Goal: Task Accomplishment & Management: Complete application form

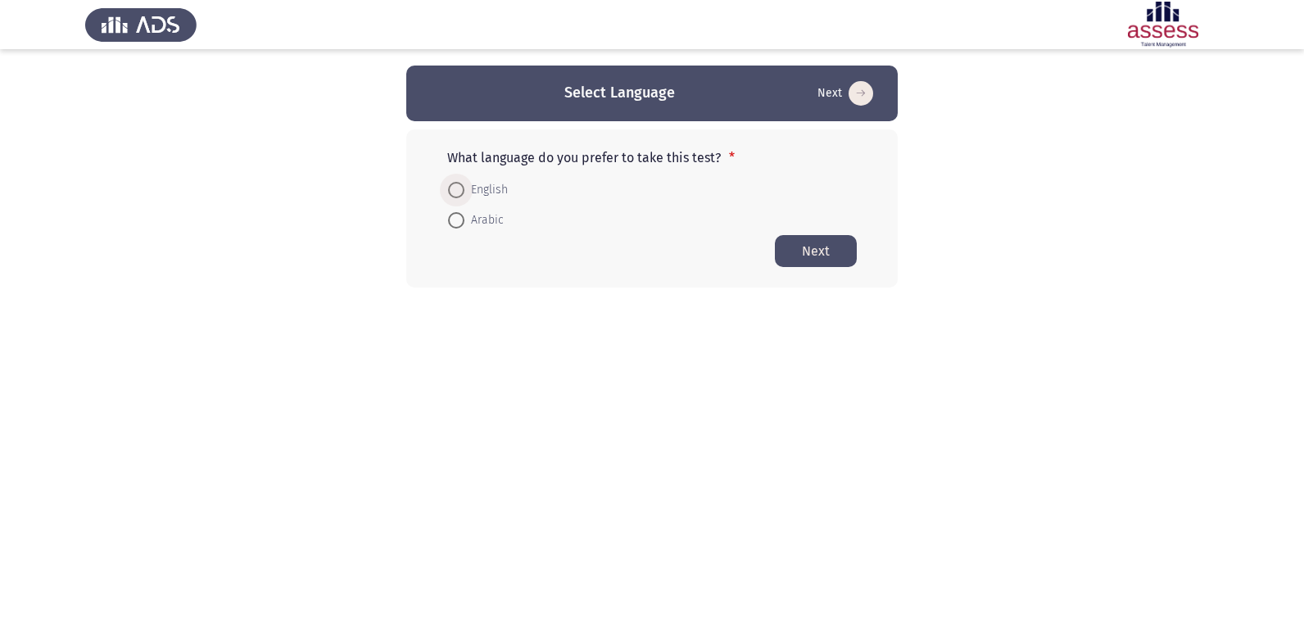
click at [462, 188] on span at bounding box center [456, 190] width 16 height 16
click at [462, 188] on input "English" at bounding box center [456, 190] width 16 height 16
radio input "true"
click at [800, 255] on button "Next" at bounding box center [816, 250] width 82 height 32
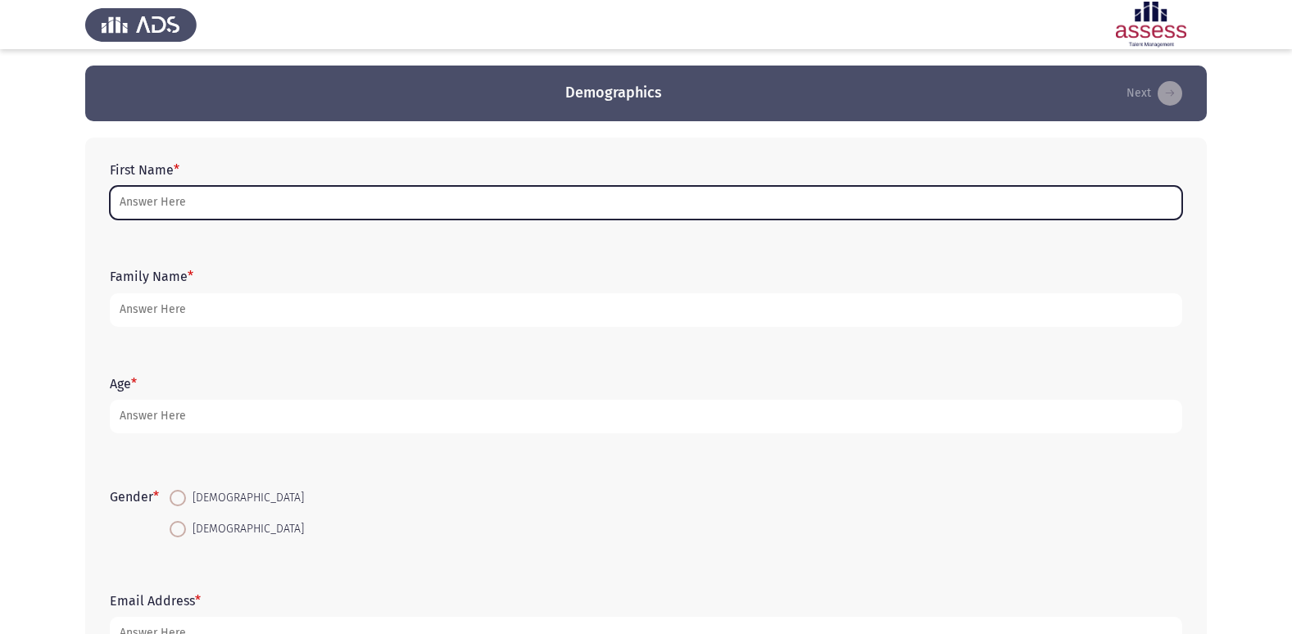
click at [212, 208] on input "First Name *" at bounding box center [646, 203] width 1072 height 34
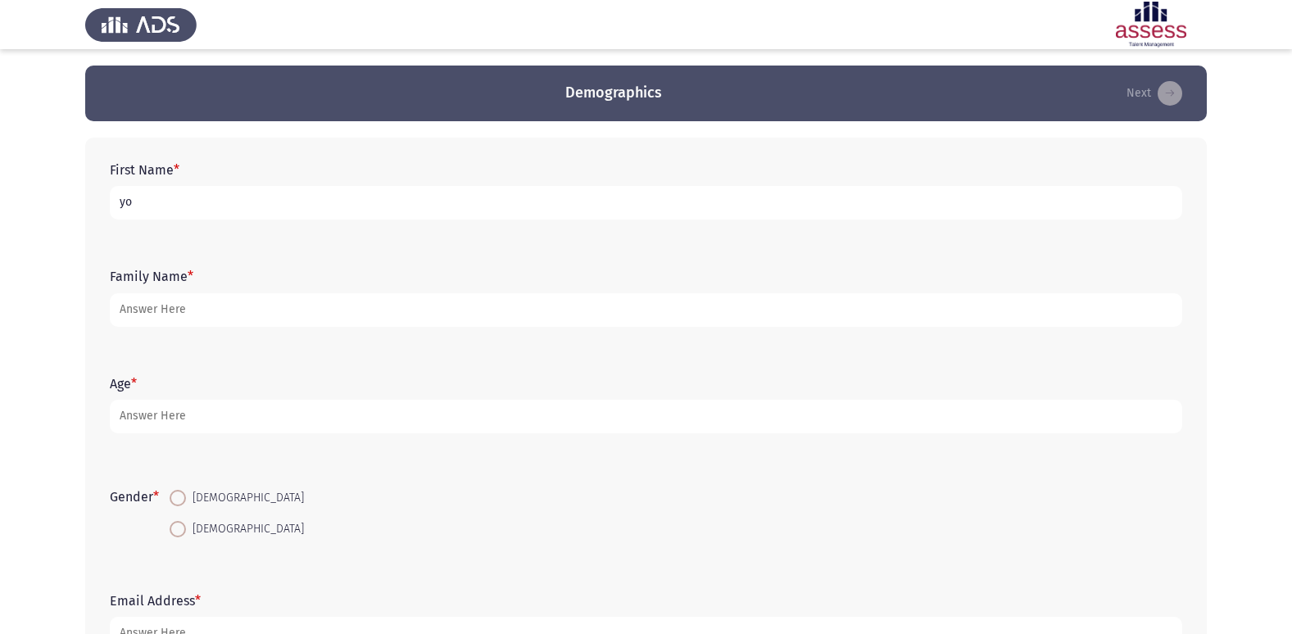
type input "o"
type input "n"
click at [227, 194] on input "n" at bounding box center [646, 203] width 1072 height 34
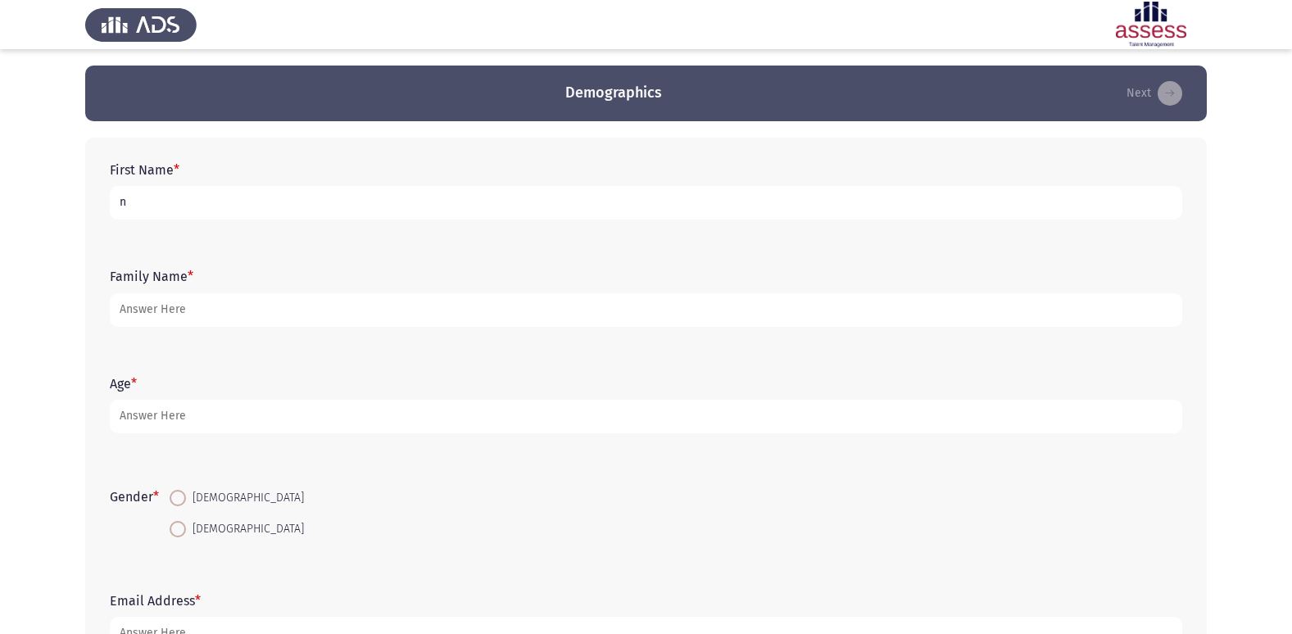
click at [123, 203] on input "n" at bounding box center [646, 203] width 1072 height 34
type input "ىمنى [PERSON_NAME]"
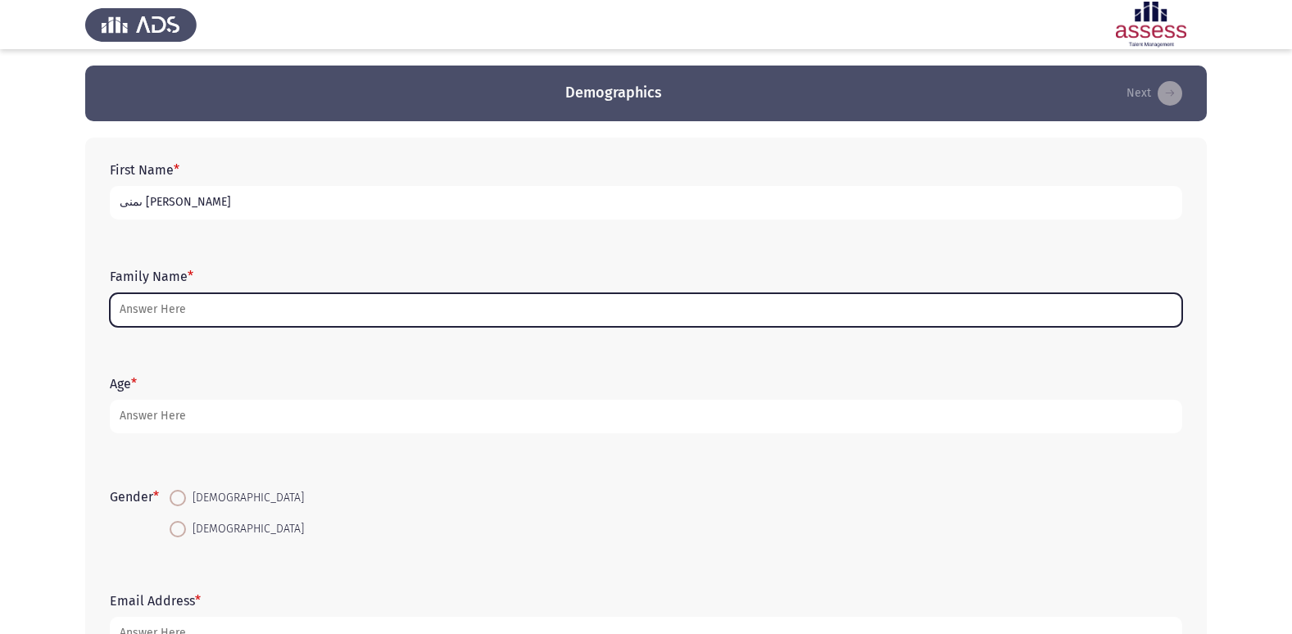
click at [138, 316] on input "Family Name *" at bounding box center [646, 310] width 1072 height 34
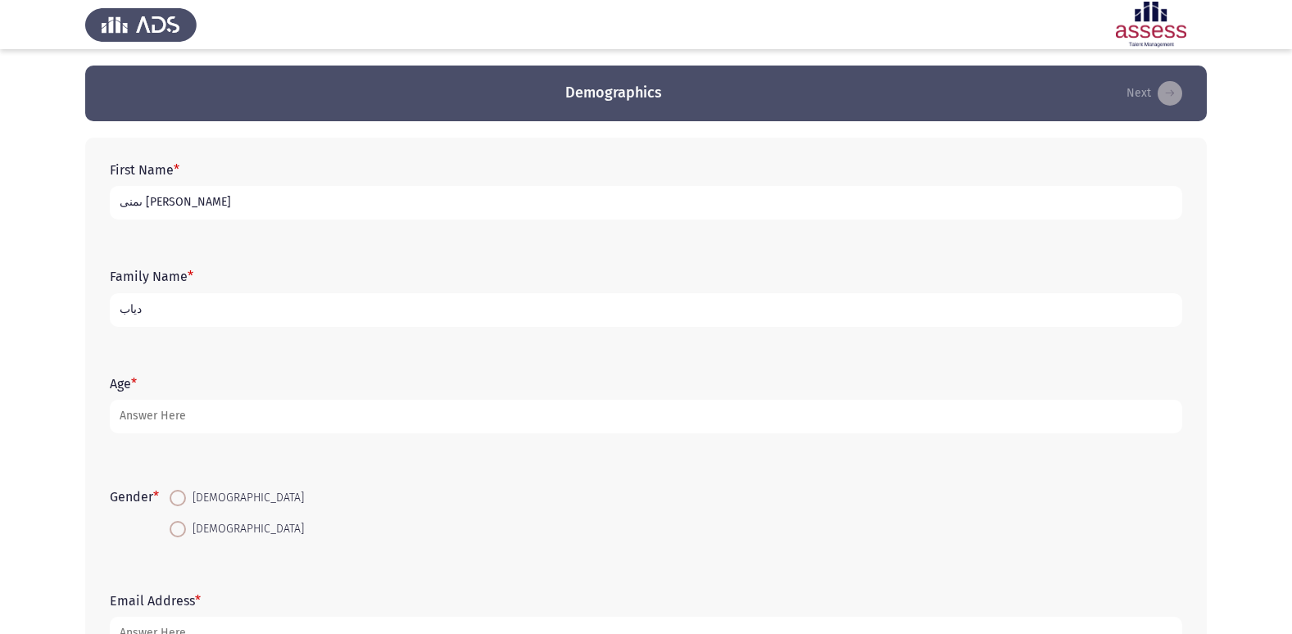
type input "دياب"
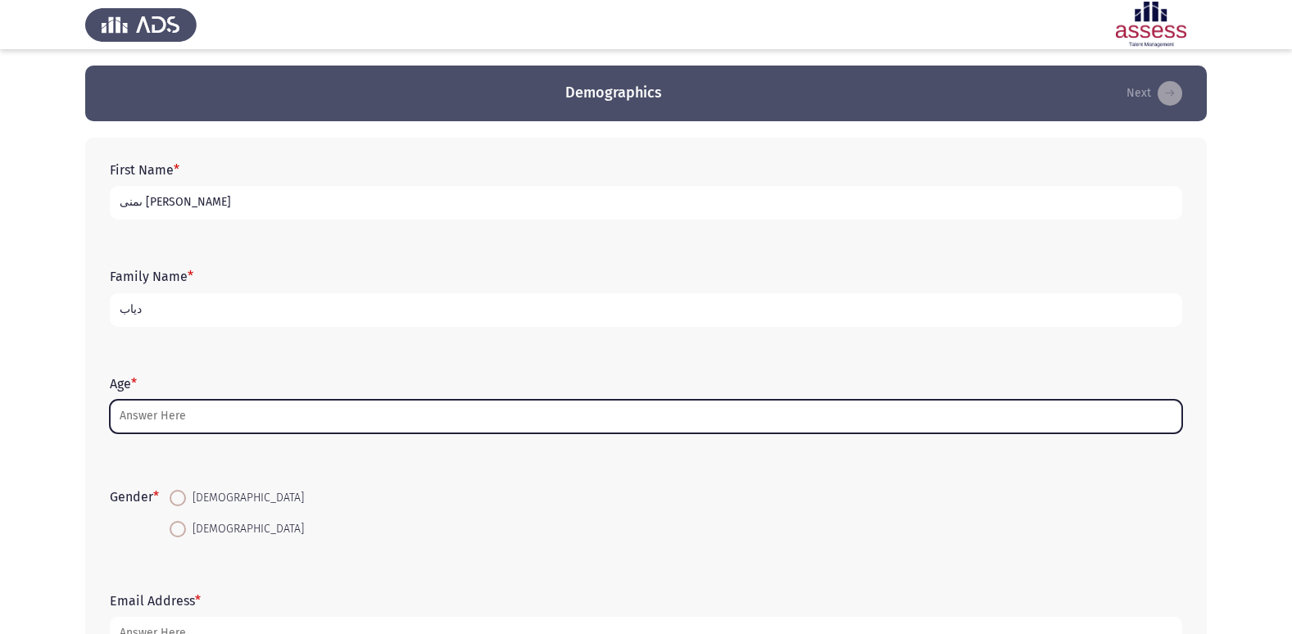
click at [141, 424] on input "Age *" at bounding box center [646, 417] width 1072 height 34
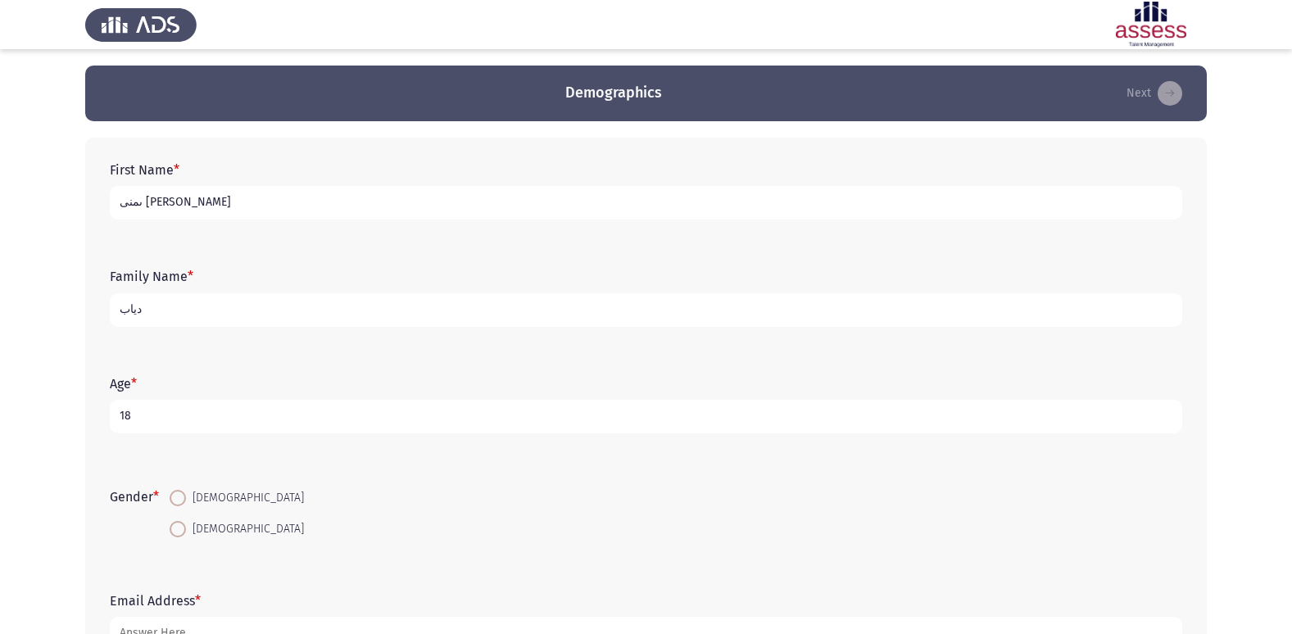
type input "18"
click at [183, 528] on span at bounding box center [178, 529] width 16 height 16
click at [183, 528] on input "[DEMOGRAPHIC_DATA]" at bounding box center [178, 529] width 16 height 16
radio input "true"
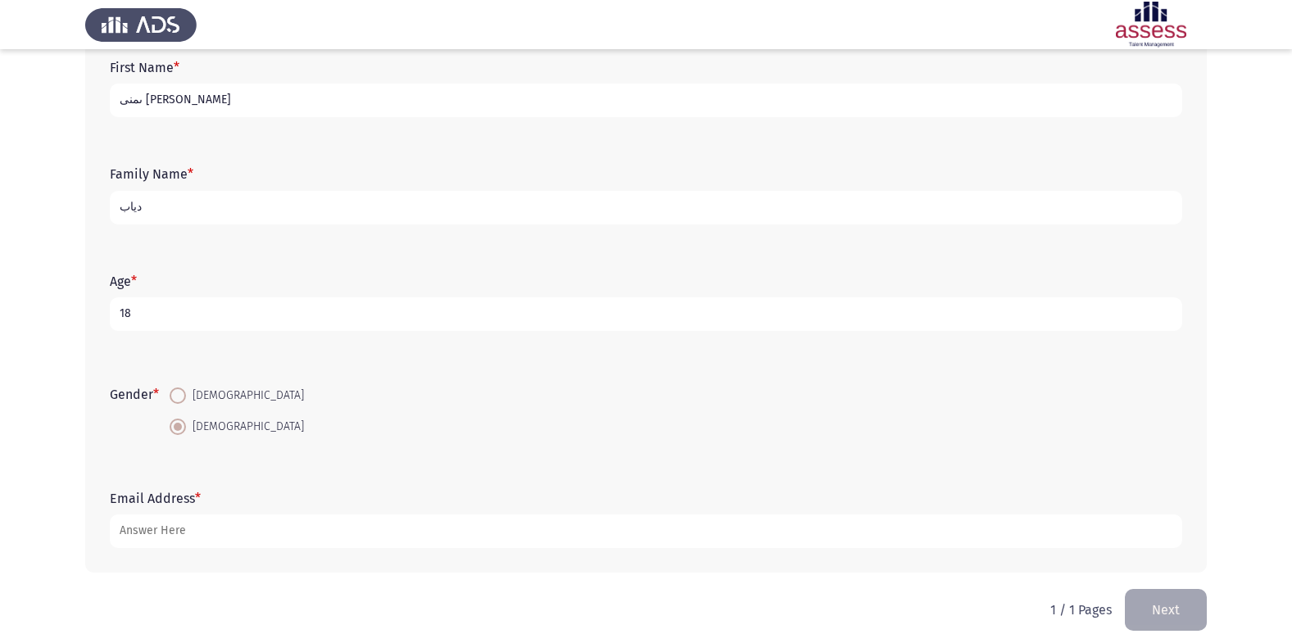
scroll to position [123, 0]
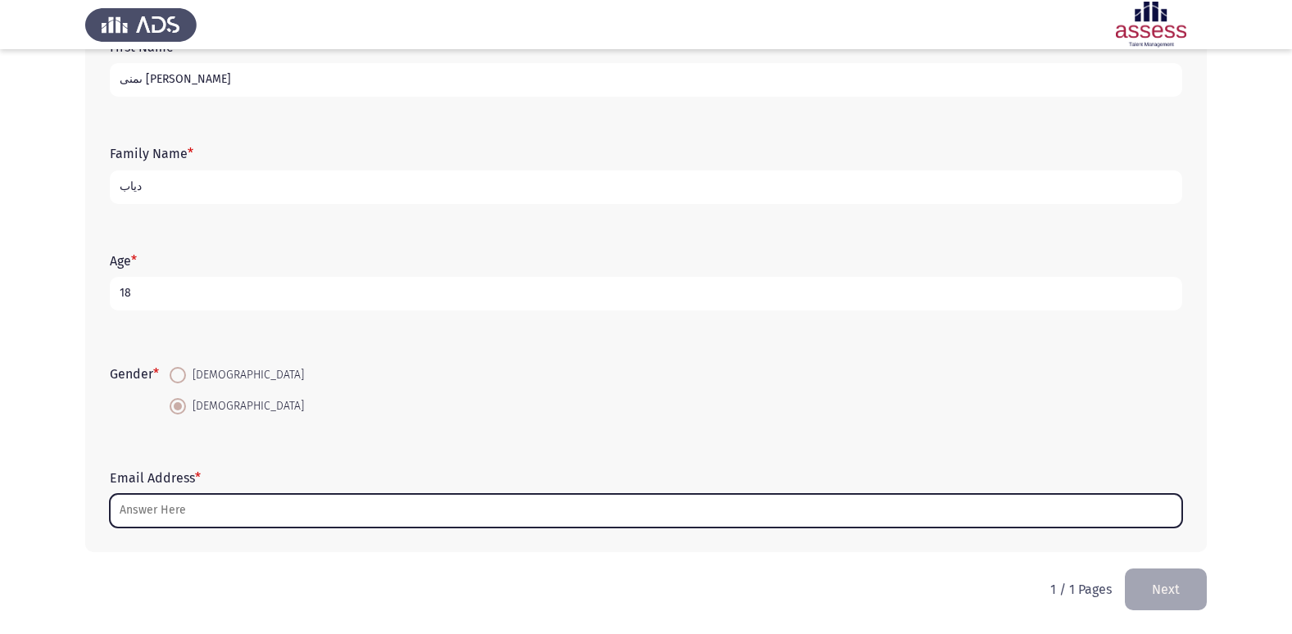
click at [184, 510] on input "Email Address *" at bounding box center [646, 511] width 1072 height 34
click at [452, 513] on input "Email Address *" at bounding box center [646, 511] width 1072 height 34
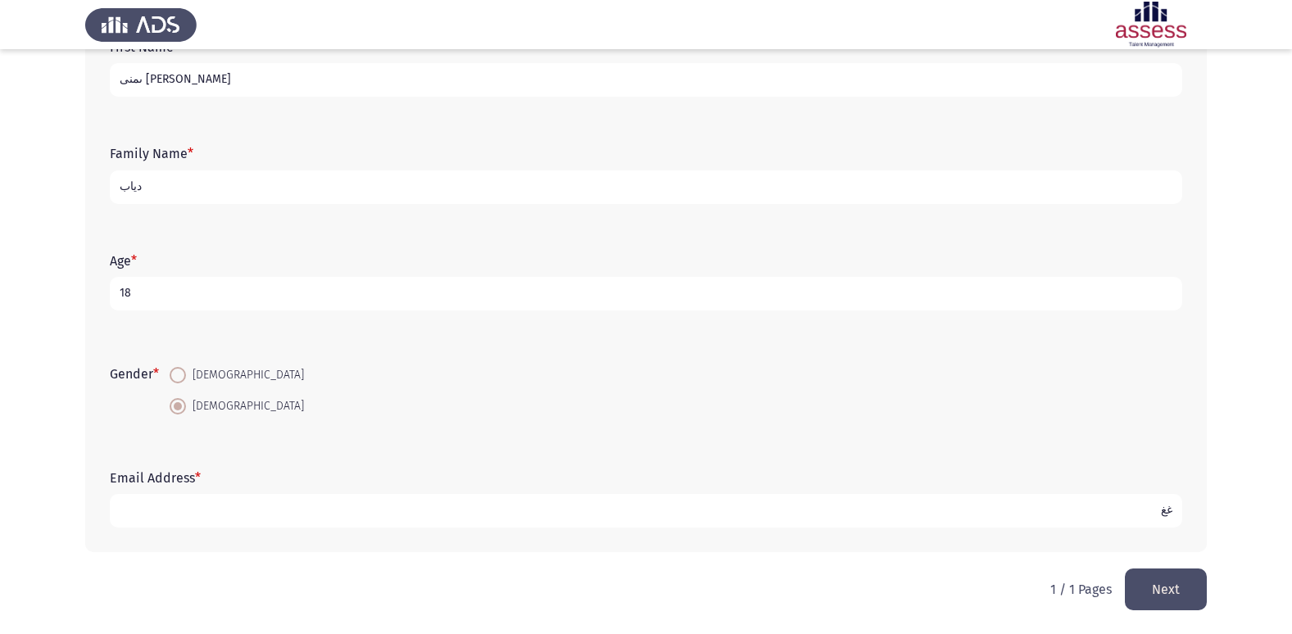
click at [1176, 512] on input "غغ" at bounding box center [646, 511] width 1072 height 34
type input "غ"
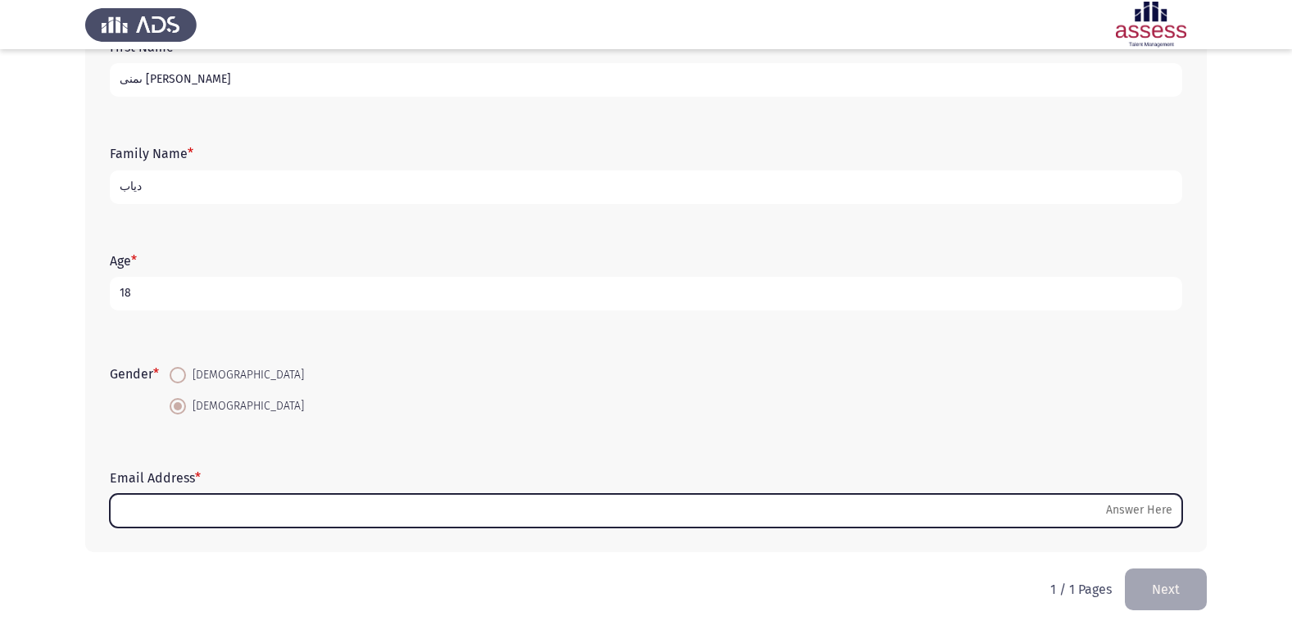
click at [1169, 519] on input "Email Address *" at bounding box center [646, 511] width 1072 height 34
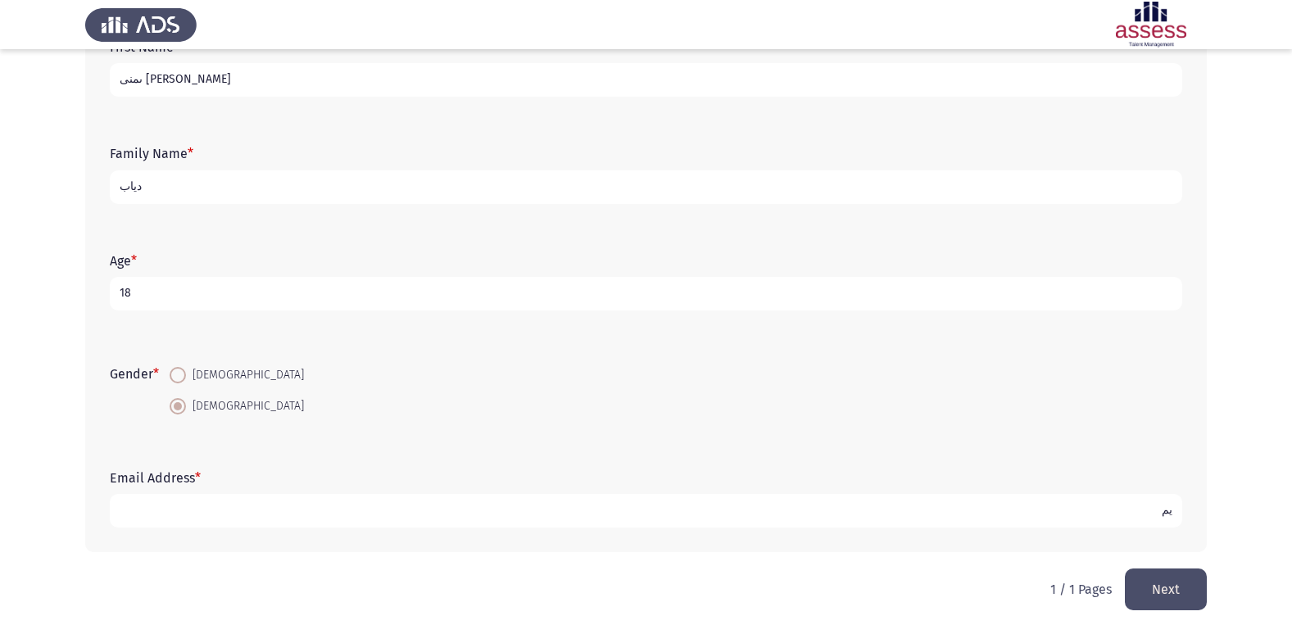
type input "ي"
type input "[EMAIL_ADDRESS][DOMAIN_NAME]"
click at [1152, 583] on button "Next" at bounding box center [1166, 590] width 82 height 42
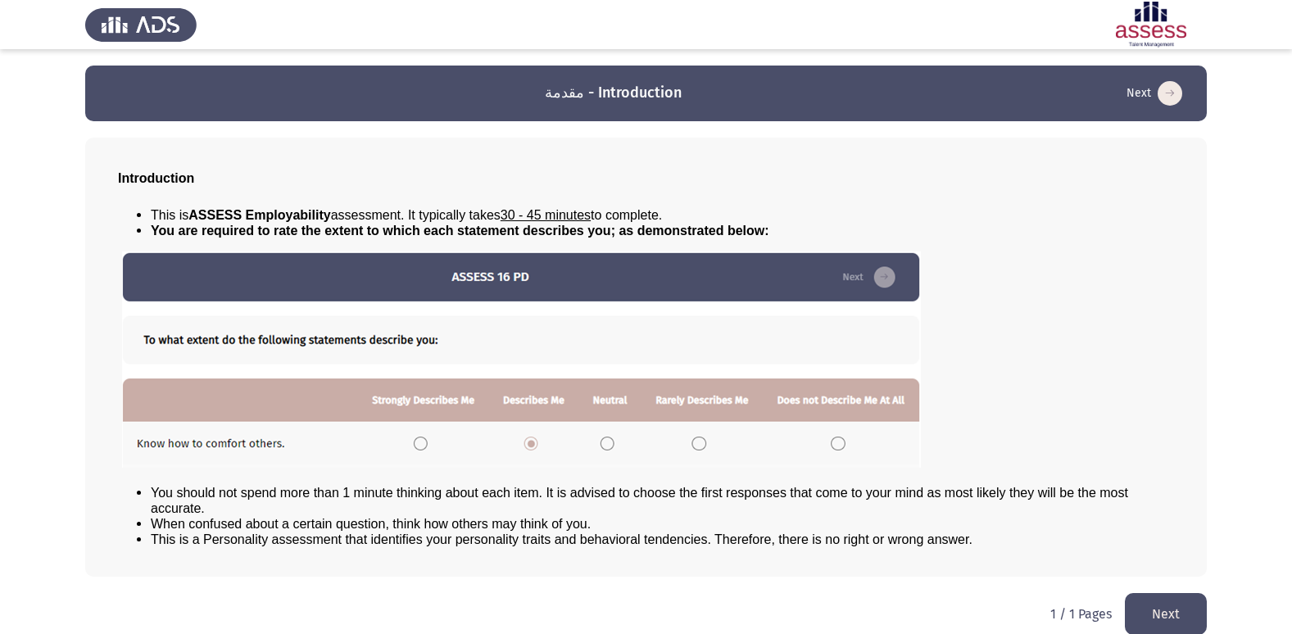
click at [1169, 605] on button "Next" at bounding box center [1166, 614] width 82 height 42
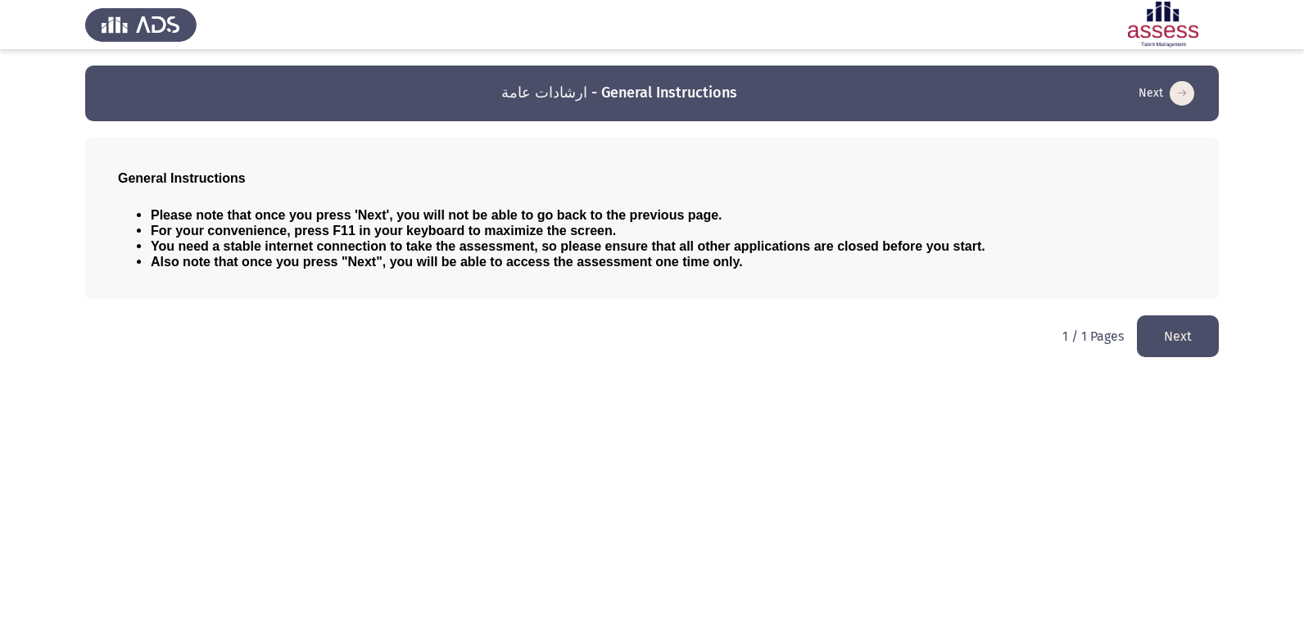
click at [1183, 336] on button "Next" at bounding box center [1178, 336] width 82 height 42
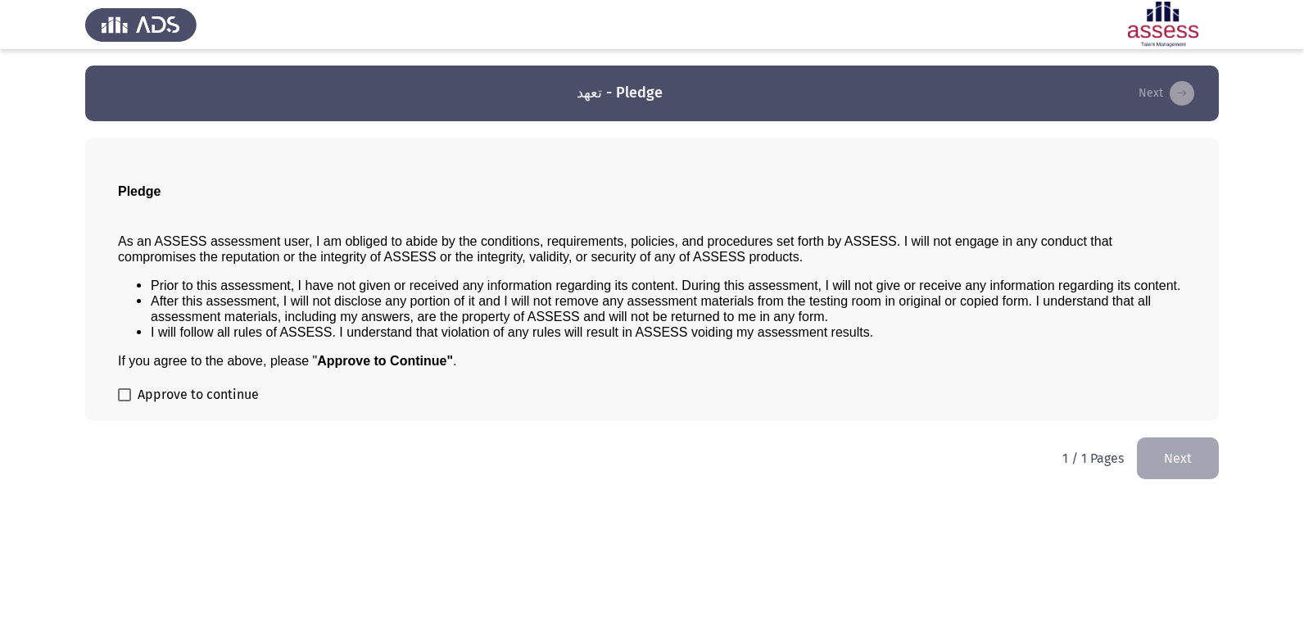
click at [1183, 458] on button "Next" at bounding box center [1178, 459] width 82 height 42
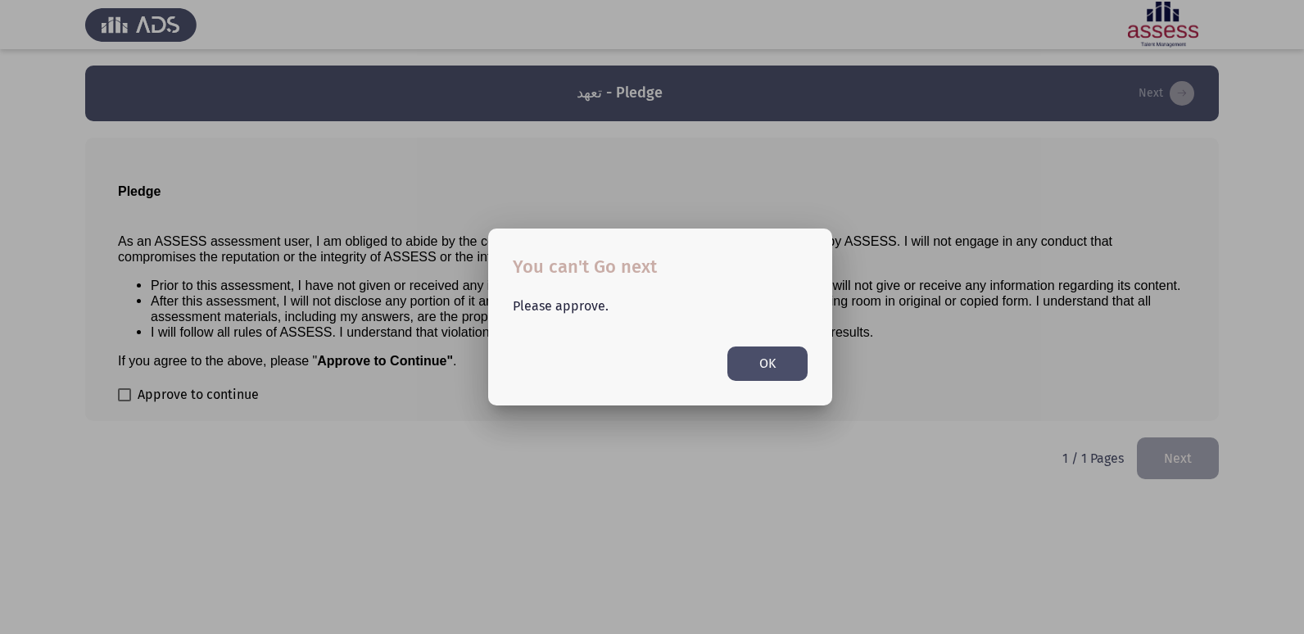
click at [747, 374] on button "OK" at bounding box center [768, 364] width 80 height 34
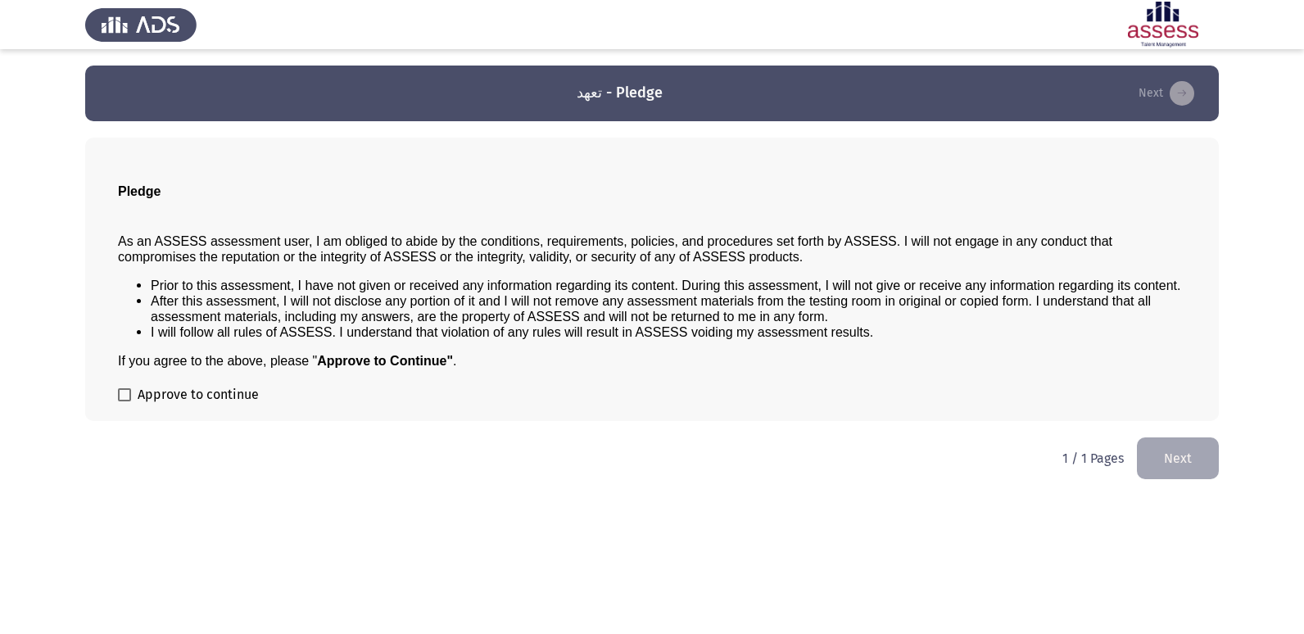
click at [120, 388] on span at bounding box center [124, 394] width 13 height 13
click at [124, 401] on input "Approve to continue" at bounding box center [124, 401] width 1 height 1
checkbox input "true"
click at [1152, 463] on button "Next" at bounding box center [1178, 459] width 82 height 42
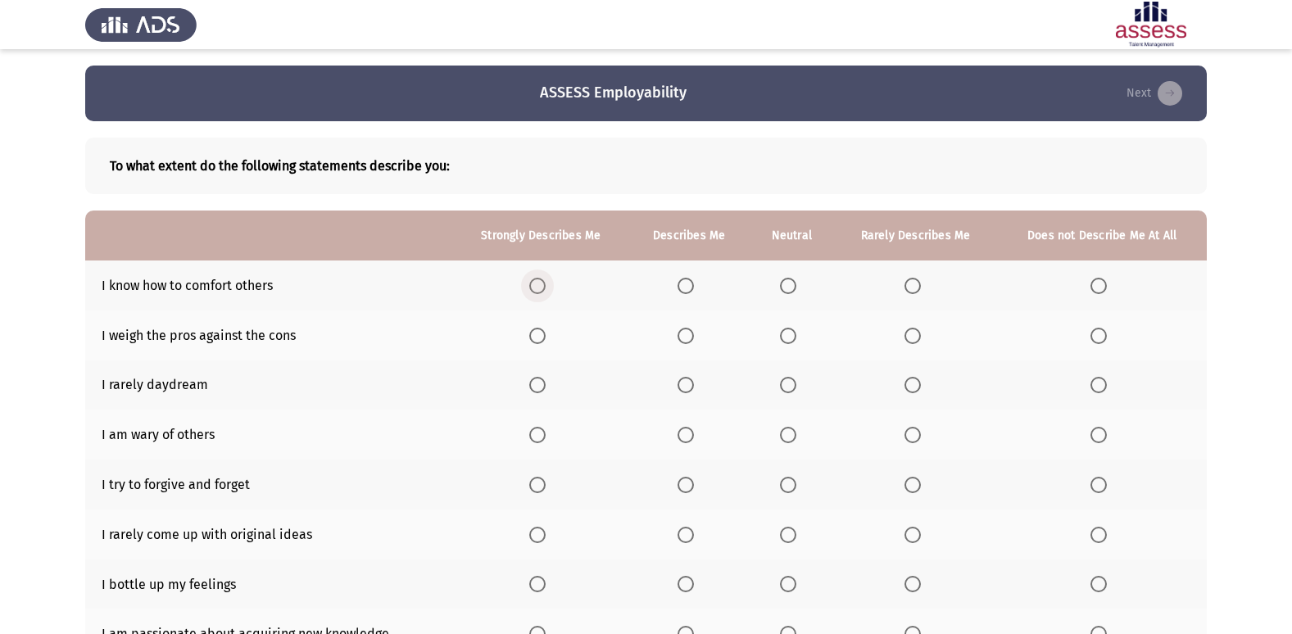
click at [540, 279] on span "Select an option" at bounding box center [537, 286] width 16 height 16
click at [540, 279] on input "Select an option" at bounding box center [537, 286] width 16 height 16
click at [791, 379] on span "Select an option" at bounding box center [788, 385] width 16 height 16
click at [791, 379] on input "Select an option" at bounding box center [788, 385] width 16 height 16
click at [687, 379] on span "Select an option" at bounding box center [686, 385] width 16 height 16
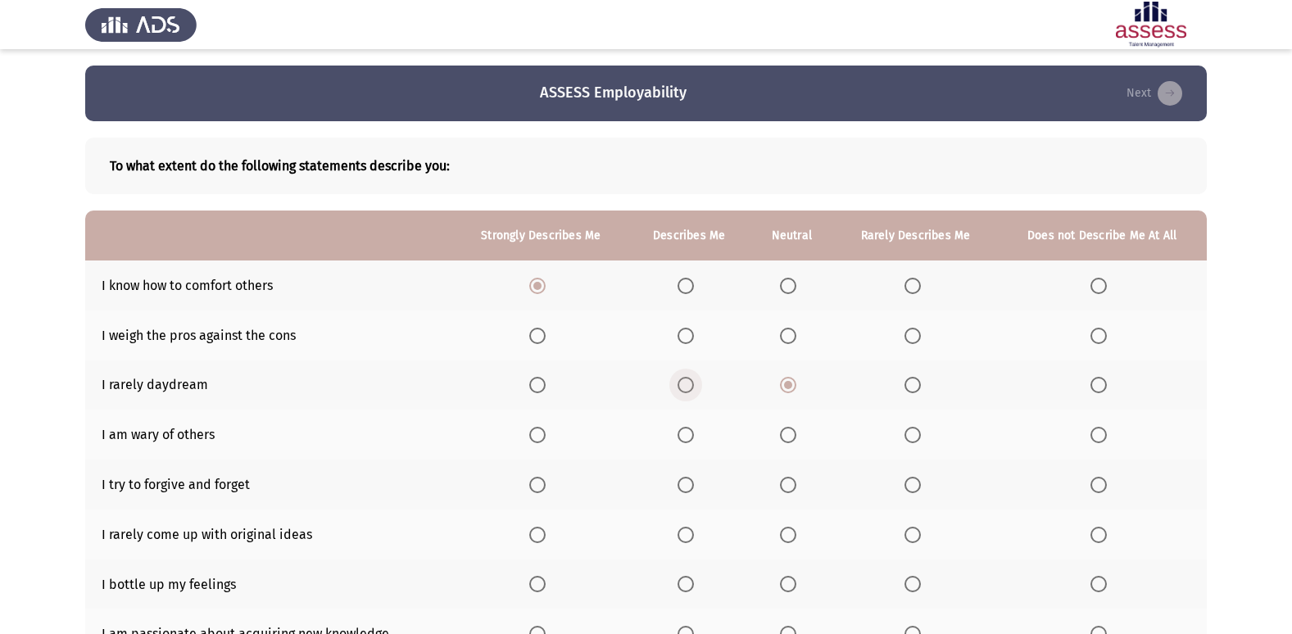
click at [687, 379] on input "Select an option" at bounding box center [686, 385] width 16 height 16
click at [791, 338] on span "Select an option" at bounding box center [788, 336] width 16 height 16
click at [791, 338] on input "Select an option" at bounding box center [788, 336] width 16 height 16
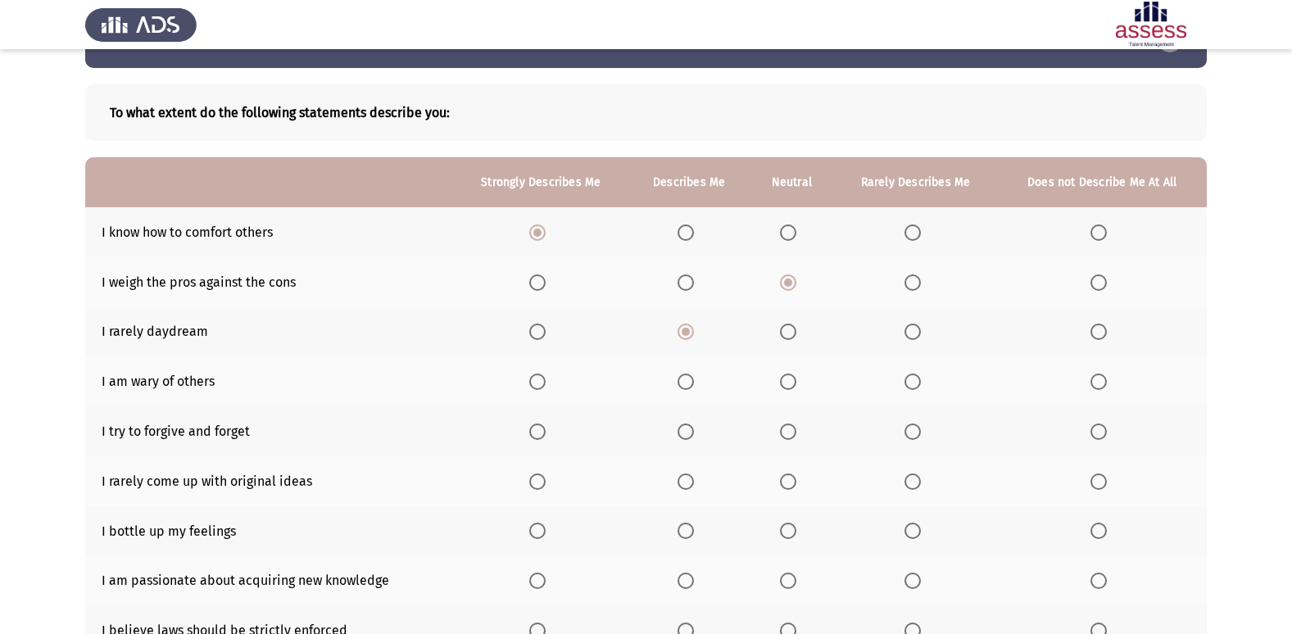
scroll to position [82, 0]
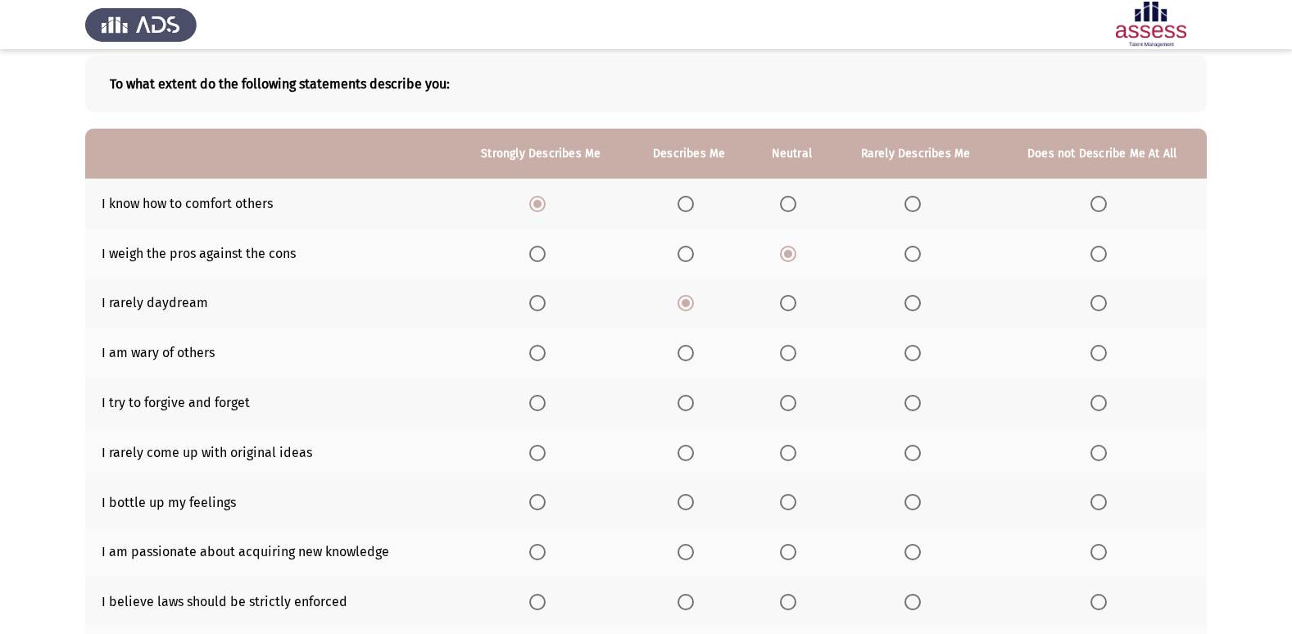
click at [538, 354] on span "Select an option" at bounding box center [537, 353] width 16 height 16
click at [538, 354] on input "Select an option" at bounding box center [537, 353] width 16 height 16
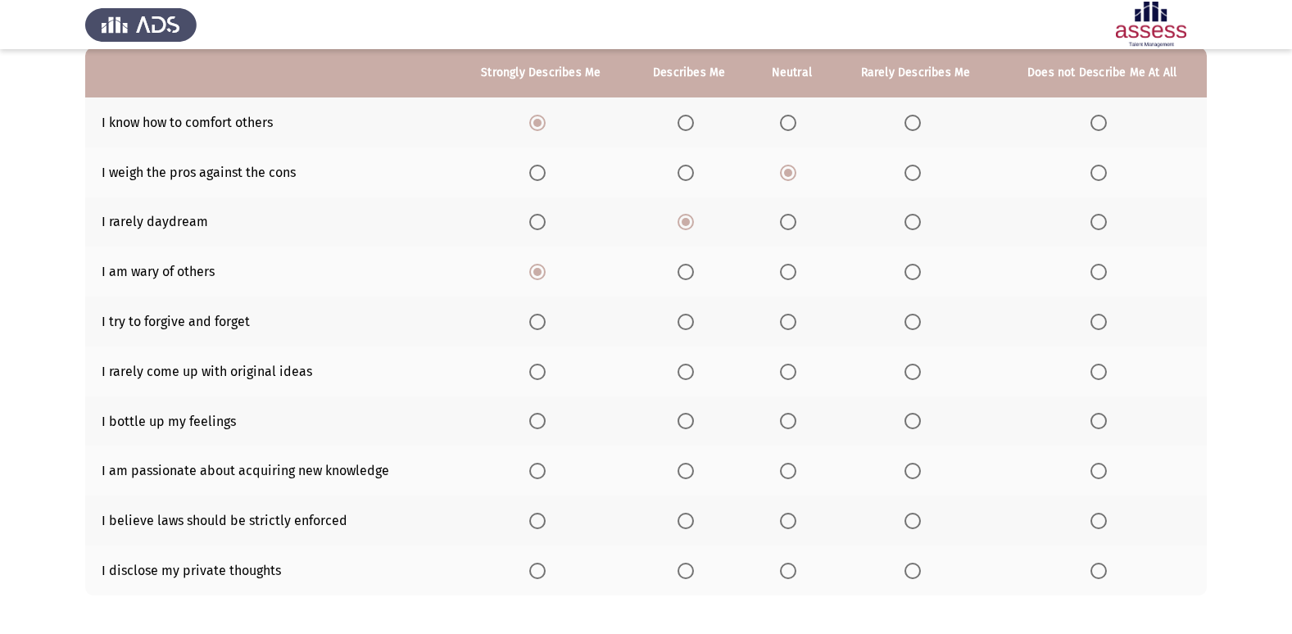
scroll to position [164, 0]
click at [790, 272] on span "Select an option" at bounding box center [788, 271] width 16 height 16
click at [790, 272] on input "Select an option" at bounding box center [788, 271] width 16 height 16
click at [535, 317] on span "Select an option" at bounding box center [537, 321] width 16 height 16
click at [535, 317] on input "Select an option" at bounding box center [537, 321] width 16 height 16
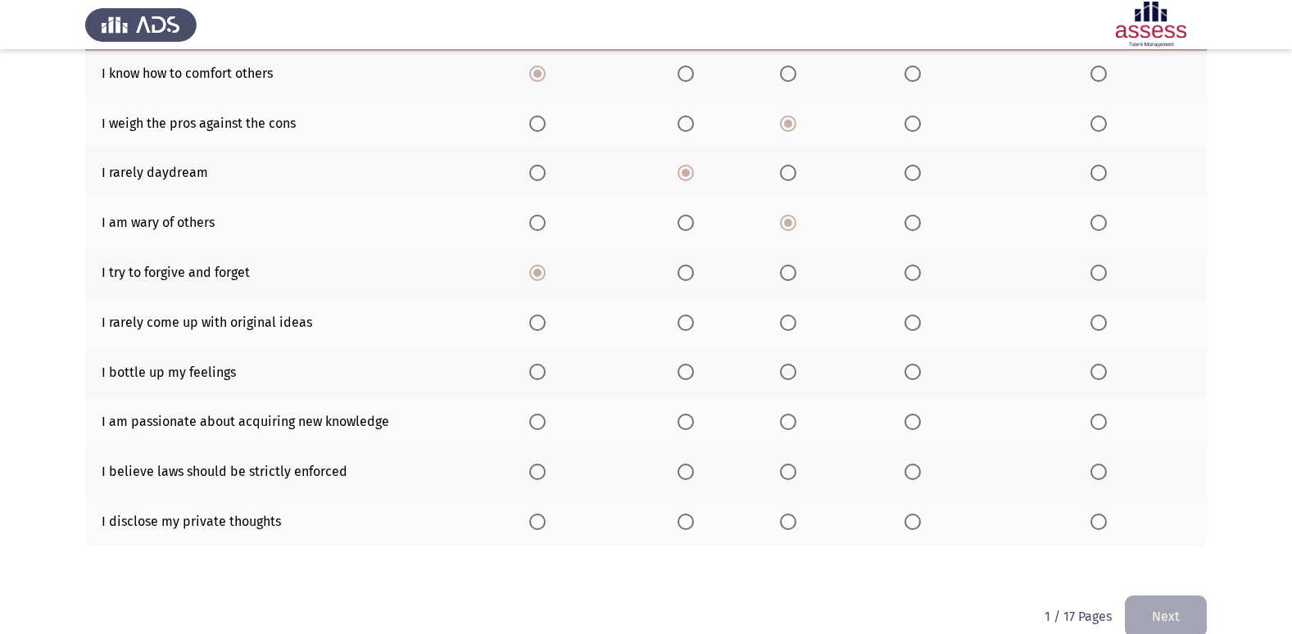
scroll to position [239, 0]
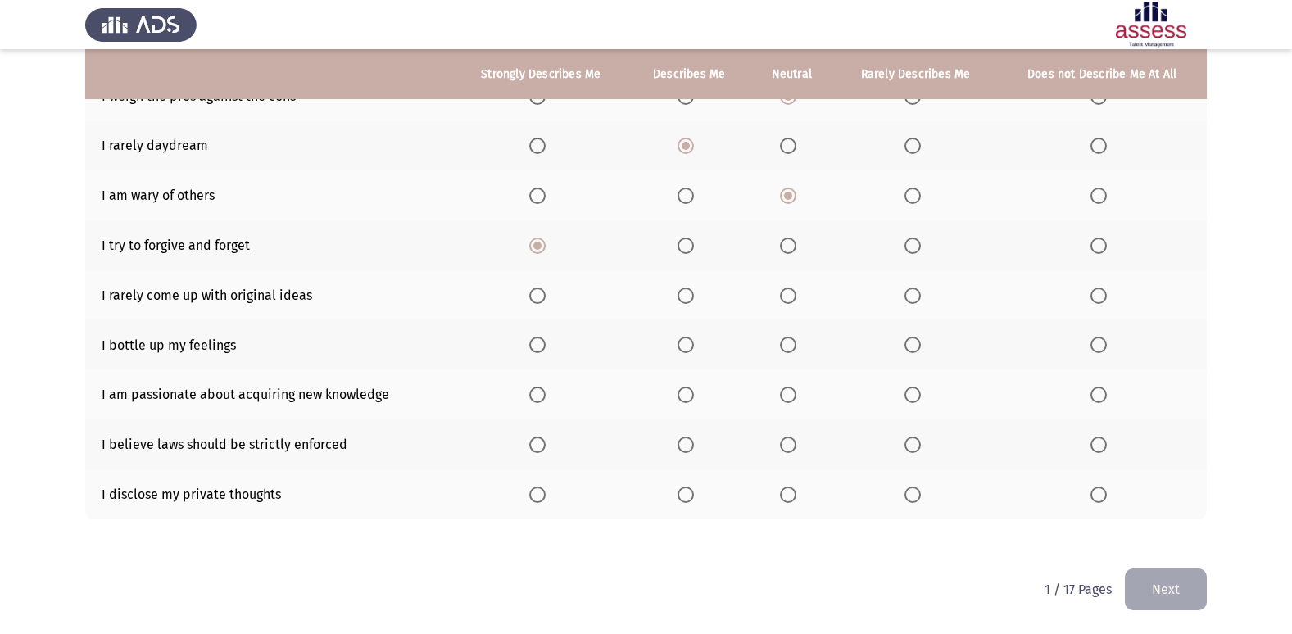
click at [790, 292] on span "Select an option" at bounding box center [788, 296] width 16 height 16
click at [790, 292] on input "Select an option" at bounding box center [788, 296] width 16 height 16
click at [688, 340] on span "Select an option" at bounding box center [686, 345] width 16 height 16
click at [688, 340] on input "Select an option" at bounding box center [686, 345] width 16 height 16
click at [542, 396] on span "Select an option" at bounding box center [537, 395] width 16 height 16
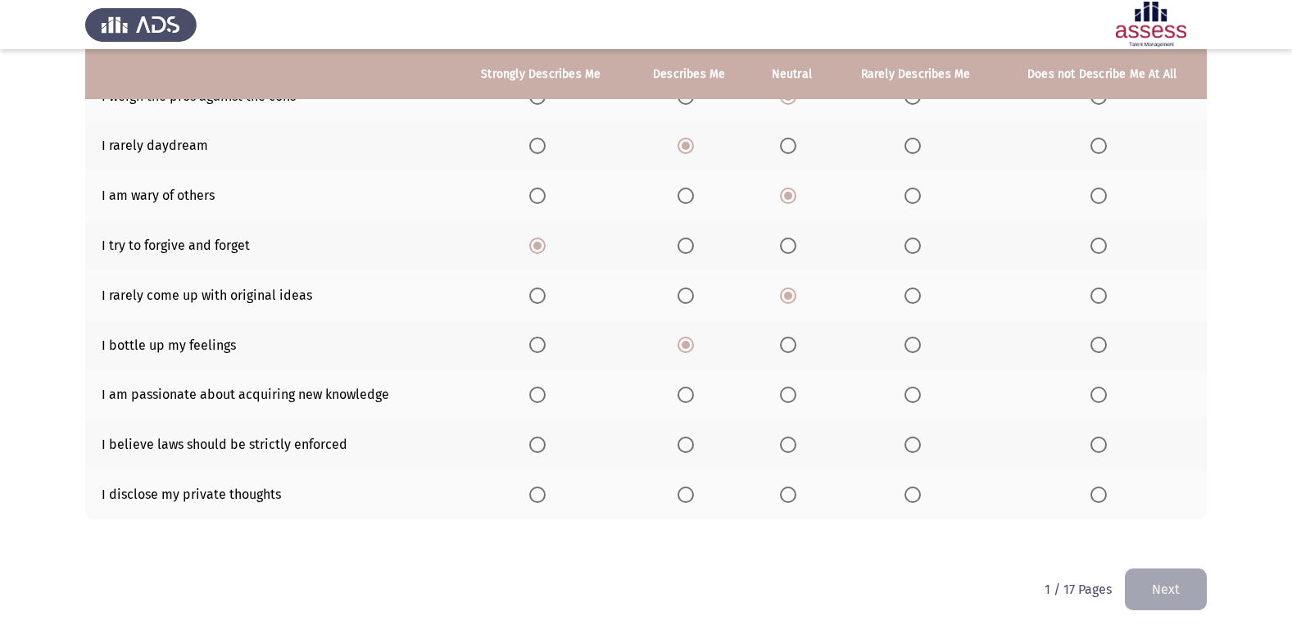
click at [542, 396] on input "Select an option" at bounding box center [537, 395] width 16 height 16
click at [540, 441] on span "Select an option" at bounding box center [537, 445] width 16 height 16
click at [540, 441] on input "Select an option" at bounding box center [537, 445] width 16 height 16
click at [540, 491] on span "Select an option" at bounding box center [537, 495] width 16 height 16
click at [540, 491] on input "Select an option" at bounding box center [537, 495] width 16 height 16
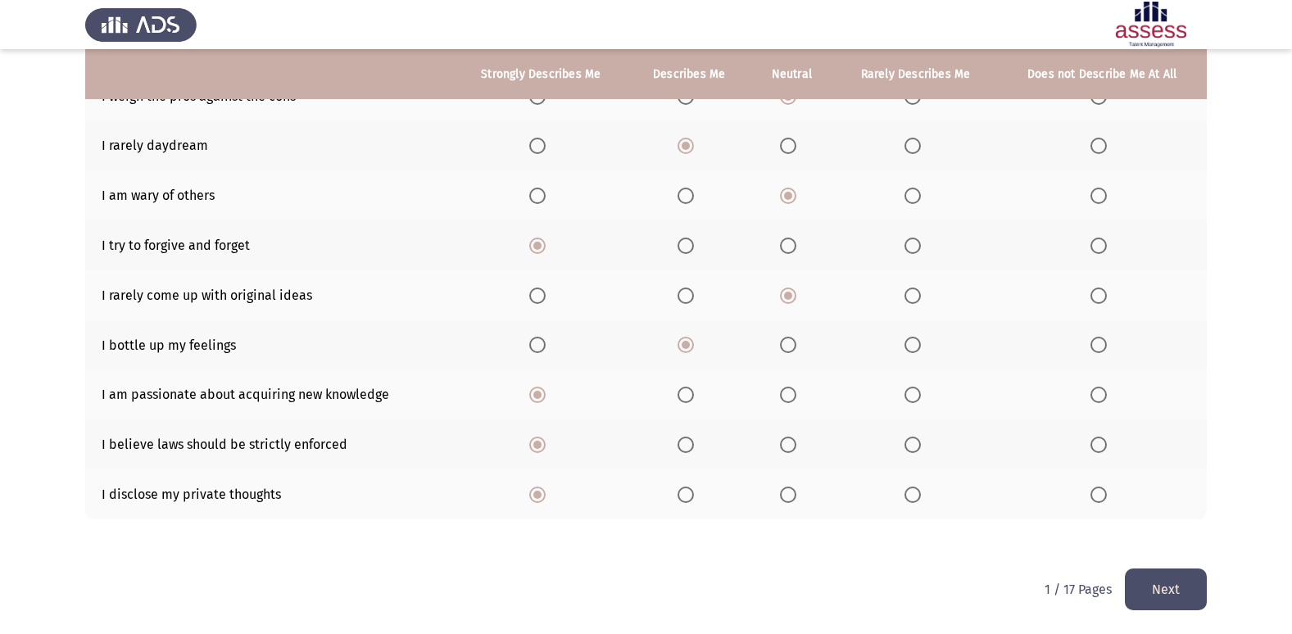
click at [1185, 587] on button "Next" at bounding box center [1166, 590] width 82 height 42
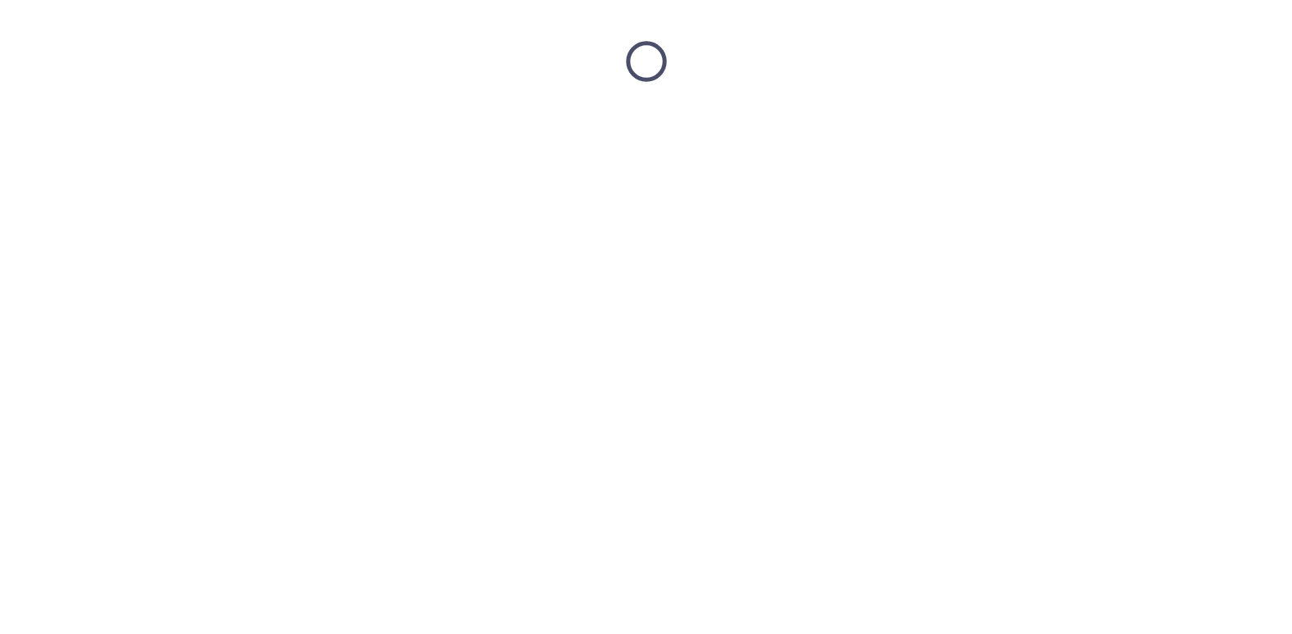
scroll to position [0, 0]
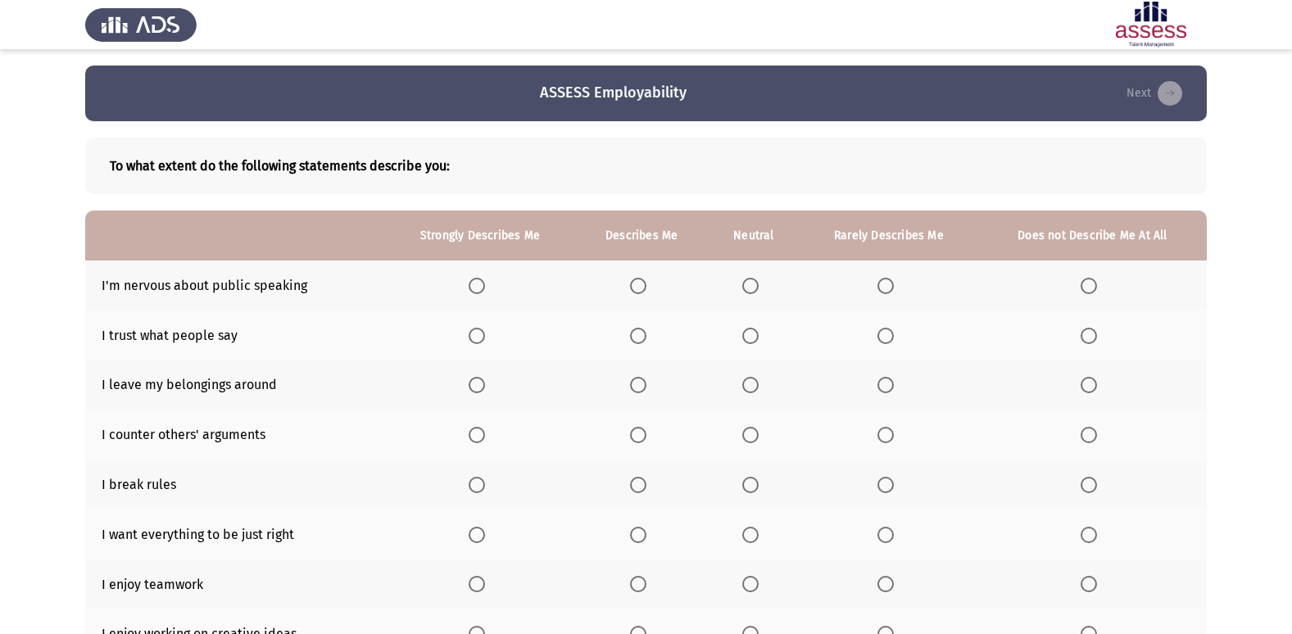
click at [886, 289] on span "Select an option" at bounding box center [885, 286] width 16 height 16
click at [886, 289] on input "Select an option" at bounding box center [885, 286] width 16 height 16
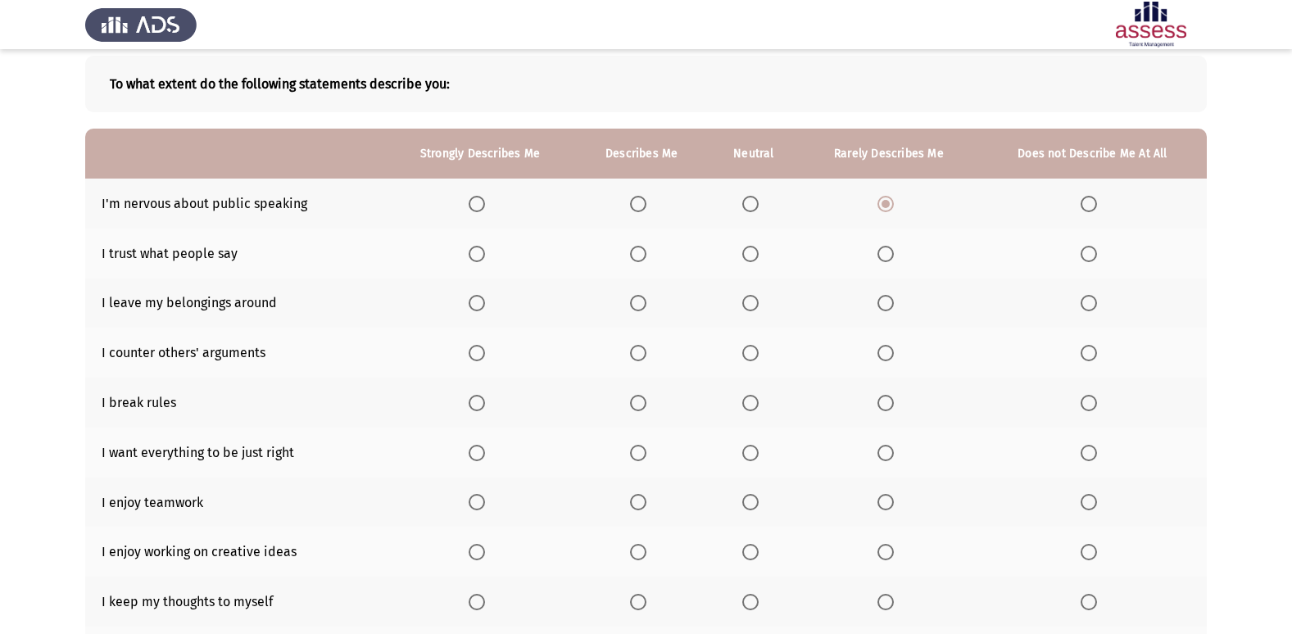
click at [753, 250] on span "Select an option" at bounding box center [750, 254] width 16 height 16
click at [753, 250] on input "Select an option" at bounding box center [750, 254] width 16 height 16
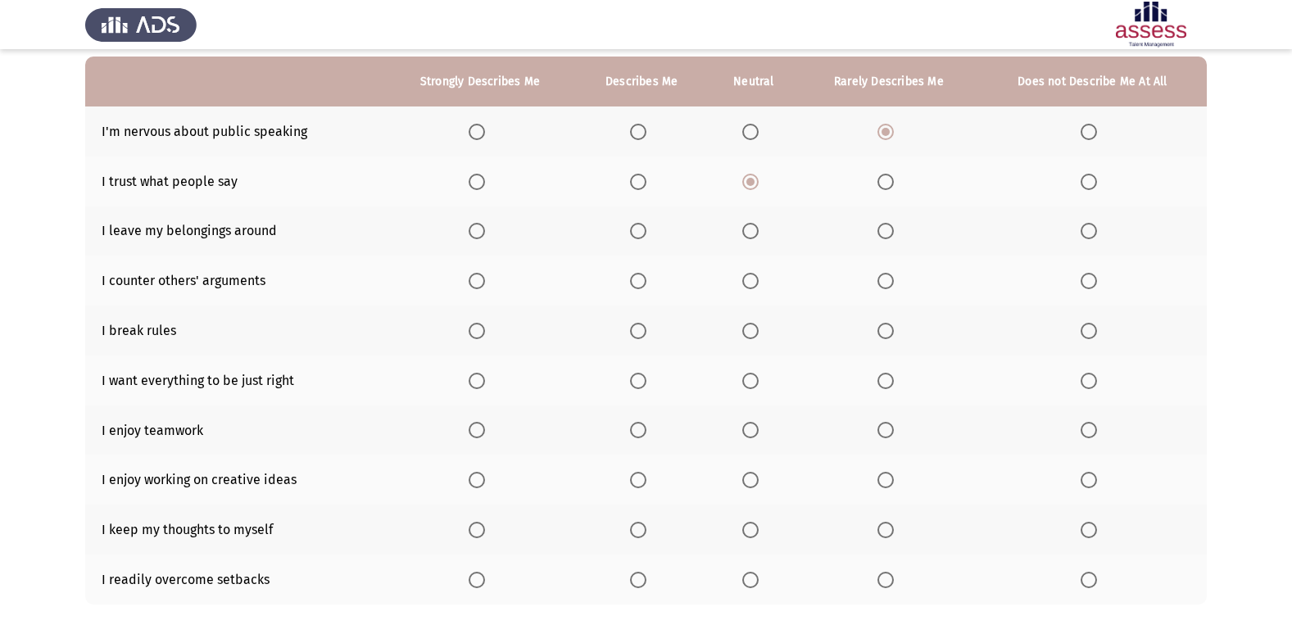
scroll to position [239, 0]
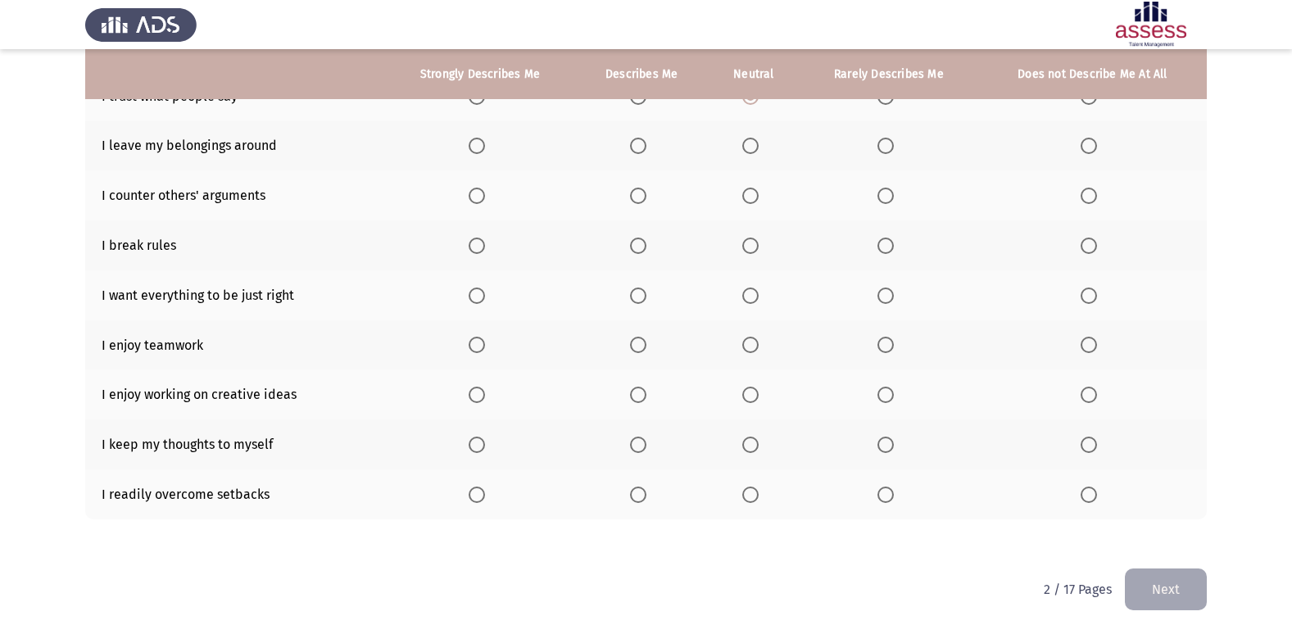
click at [1047, 586] on p "2 / 17 Pages" at bounding box center [1078, 590] width 68 height 16
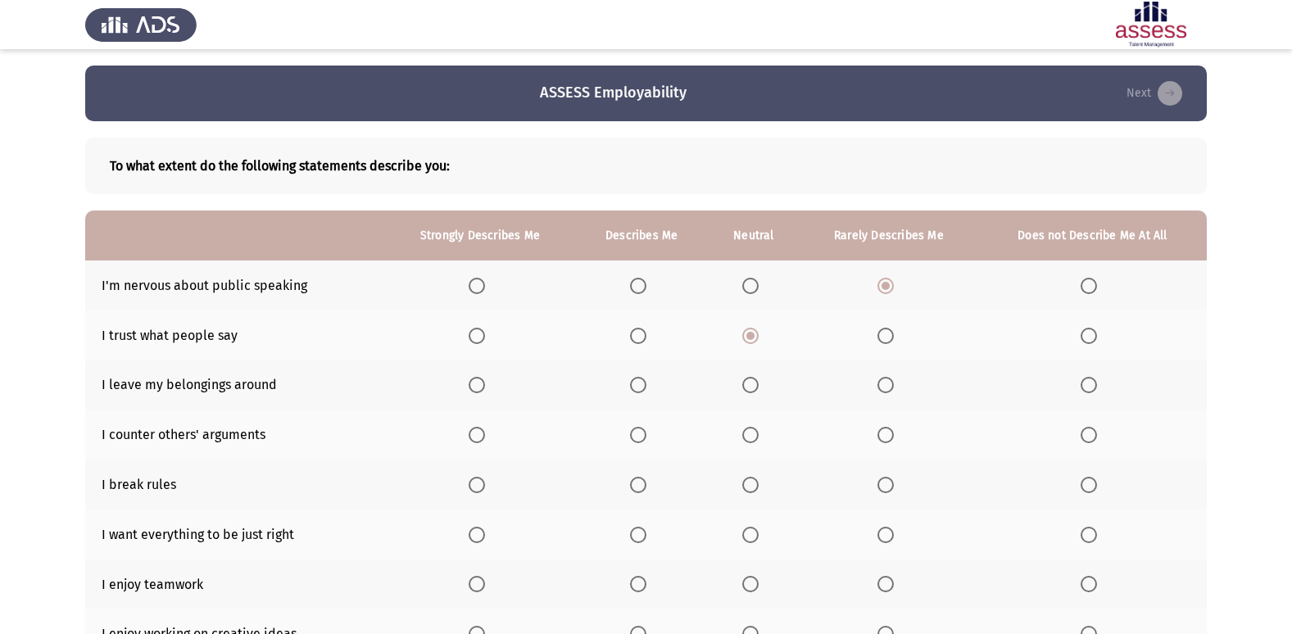
scroll to position [82, 0]
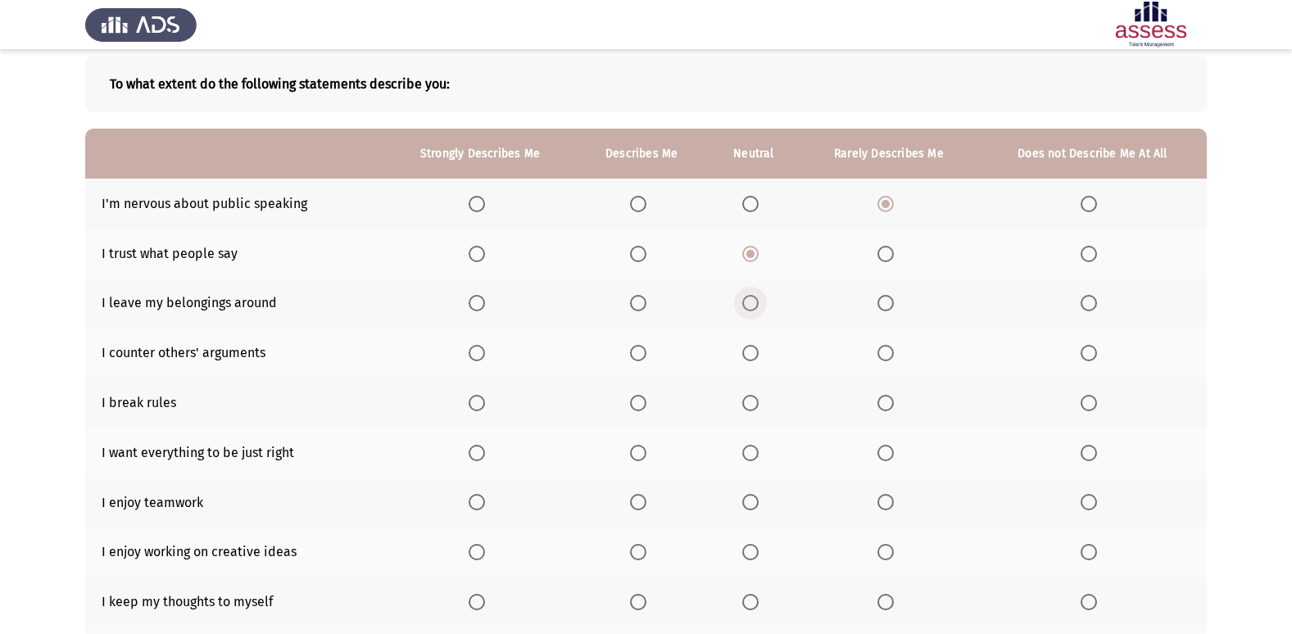
click at [746, 297] on span "Select an option" at bounding box center [750, 303] width 16 height 16
click at [746, 297] on input "Select an option" at bounding box center [750, 303] width 16 height 16
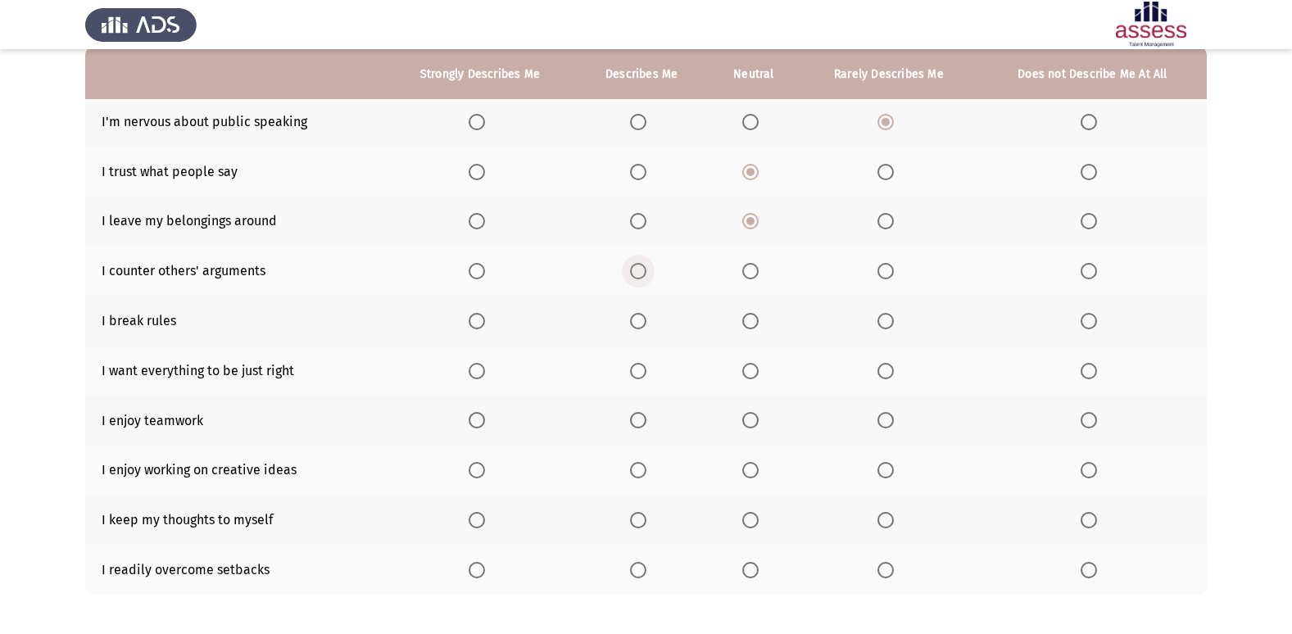
click at [637, 273] on span "Select an option" at bounding box center [638, 271] width 16 height 16
click at [637, 273] on input "Select an option" at bounding box center [638, 271] width 16 height 16
click at [1089, 320] on span "Select an option" at bounding box center [1089, 321] width 16 height 16
click at [1089, 320] on input "Select an option" at bounding box center [1089, 321] width 16 height 16
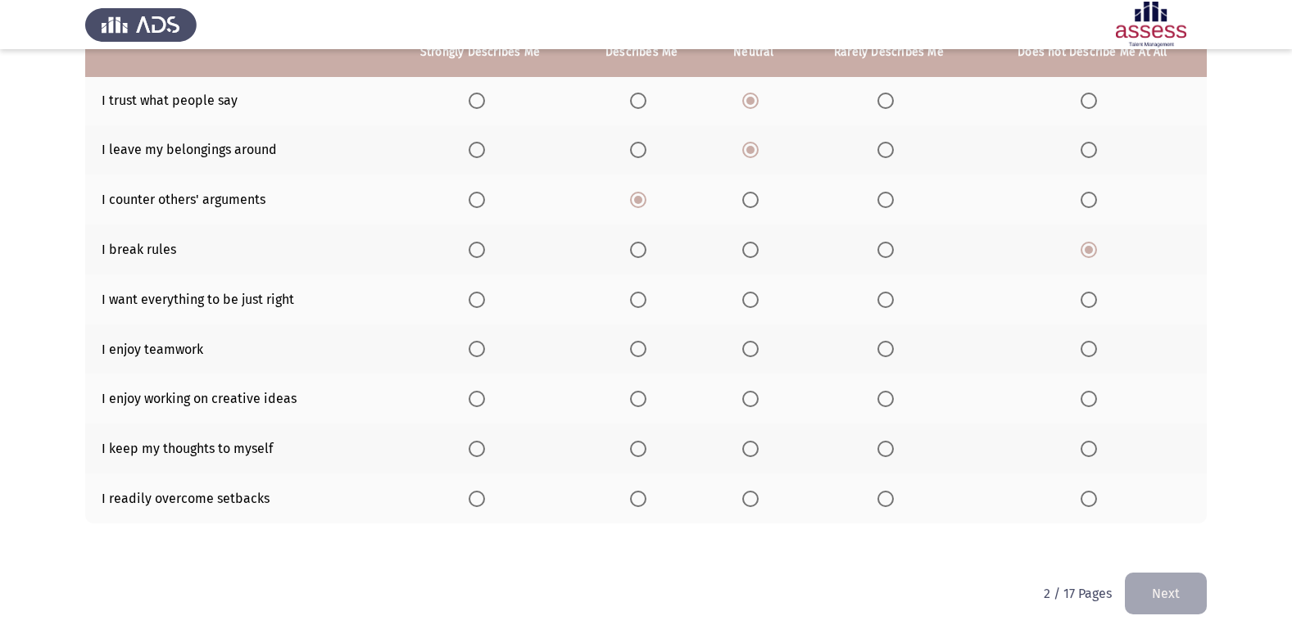
scroll to position [239, 0]
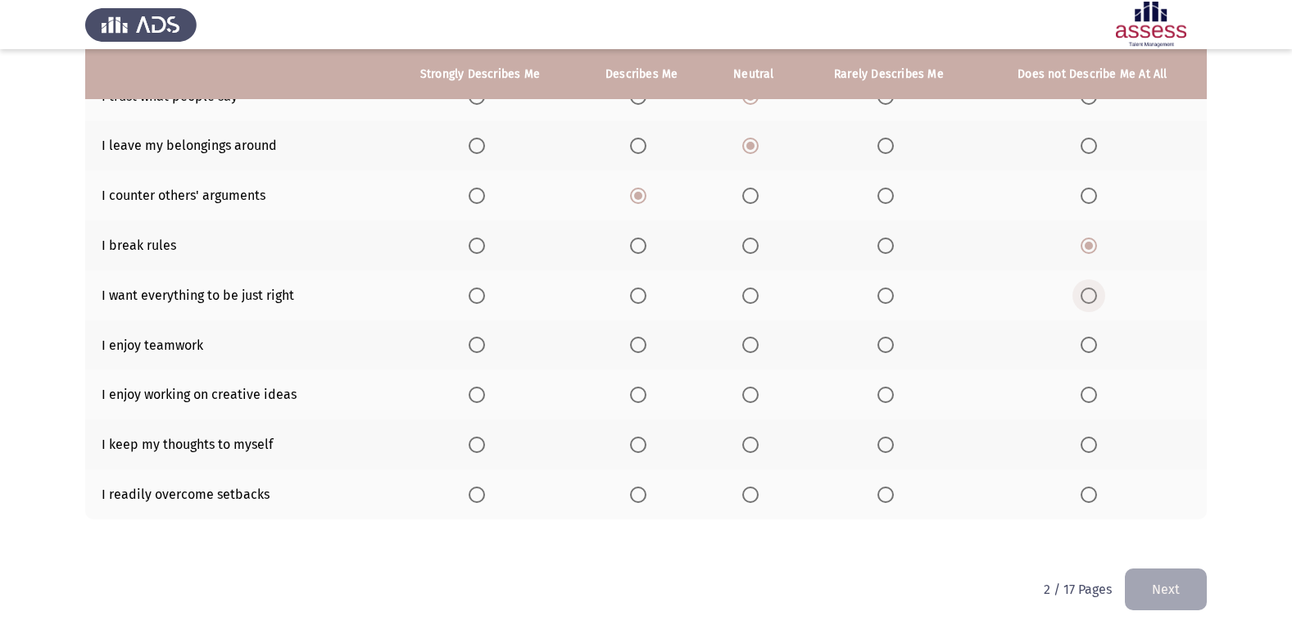
click at [1094, 295] on span "Select an option" at bounding box center [1089, 296] width 16 height 16
click at [1094, 295] on input "Select an option" at bounding box center [1089, 296] width 16 height 16
click at [474, 338] on span "Select an option" at bounding box center [477, 345] width 16 height 16
click at [474, 338] on input "Select an option" at bounding box center [477, 345] width 16 height 16
click at [481, 399] on span "Select an option" at bounding box center [477, 395] width 16 height 16
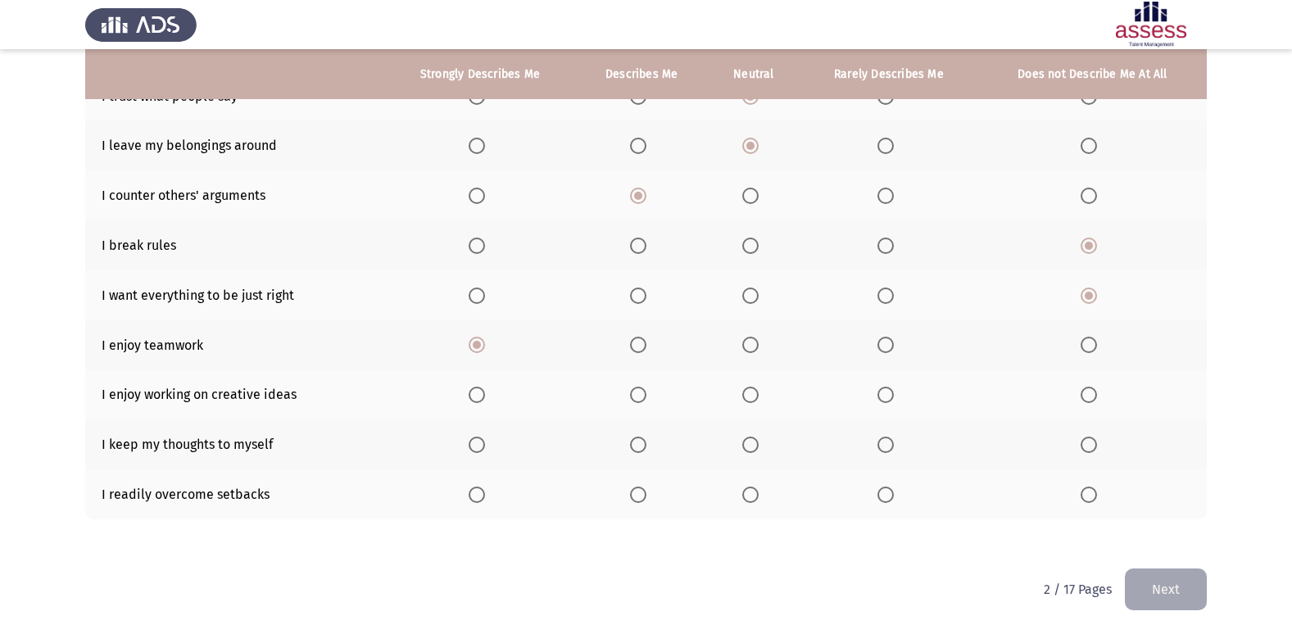
click at [481, 399] on input "Select an option" at bounding box center [477, 395] width 16 height 16
click at [1090, 443] on span "Select an option" at bounding box center [1089, 445] width 16 height 16
click at [1090, 443] on input "Select an option" at bounding box center [1089, 445] width 16 height 16
click at [750, 446] on span "Select an option" at bounding box center [750, 445] width 16 height 16
click at [750, 446] on input "Select an option" at bounding box center [750, 445] width 16 height 16
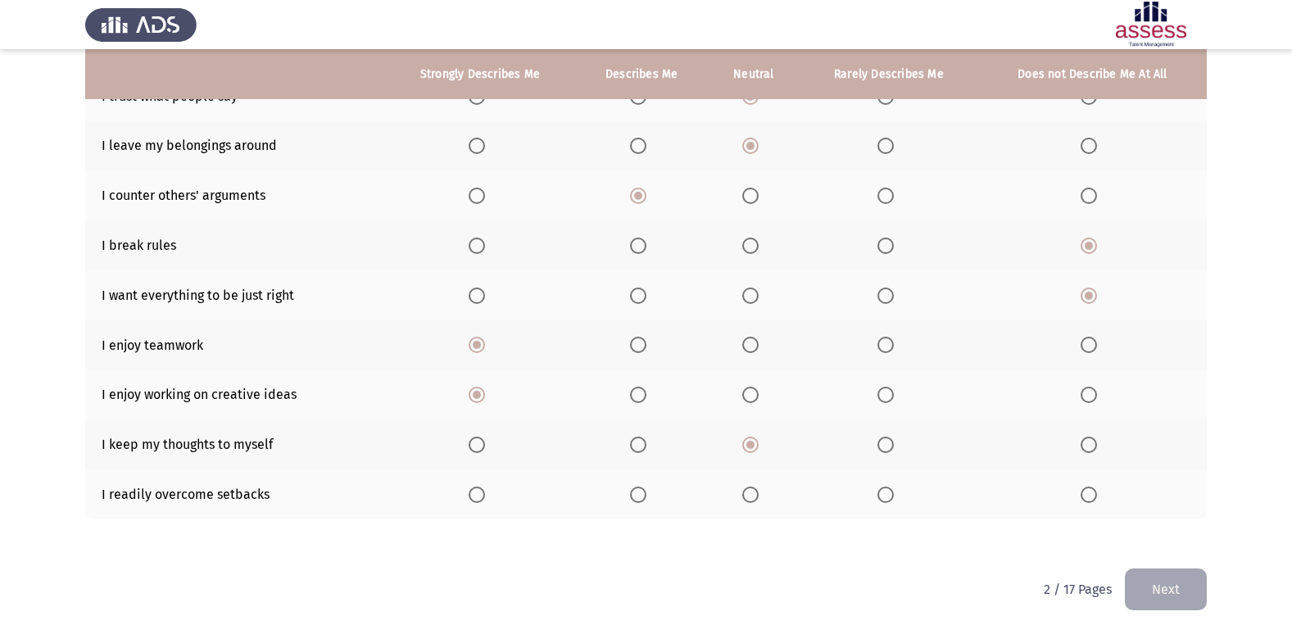
click at [643, 495] on span "Select an option" at bounding box center [638, 495] width 16 height 16
click at [643, 495] on input "Select an option" at bounding box center [638, 495] width 16 height 16
click at [1177, 596] on button "Next" at bounding box center [1166, 590] width 82 height 42
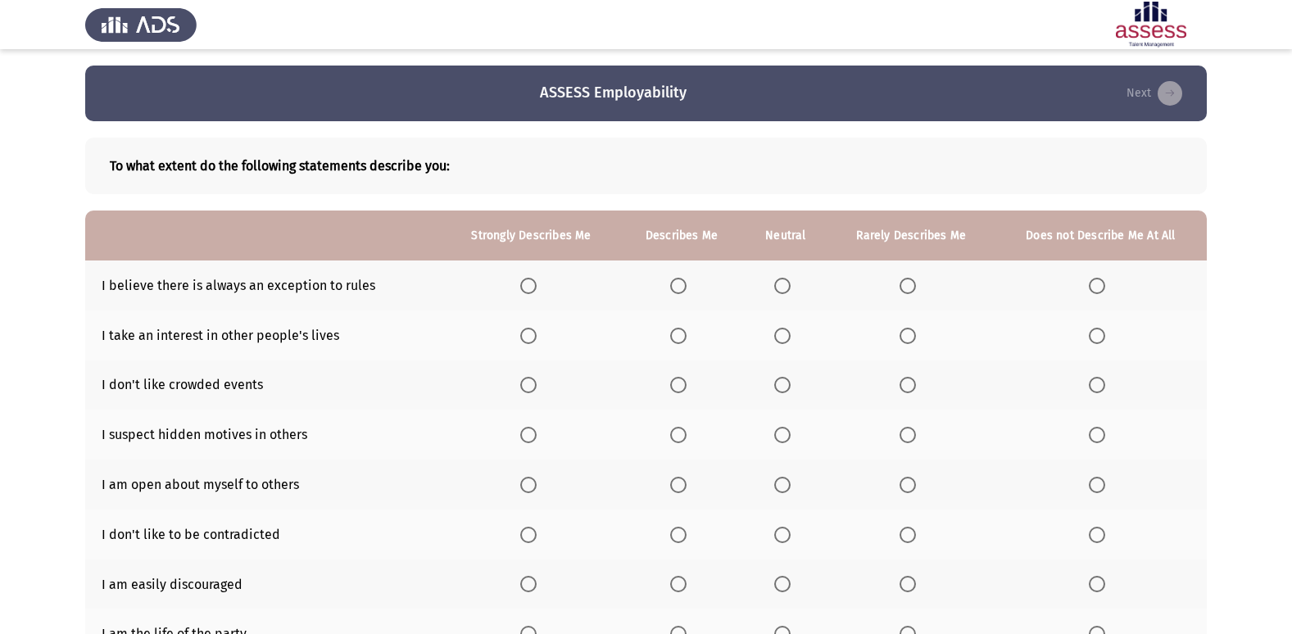
scroll to position [82, 0]
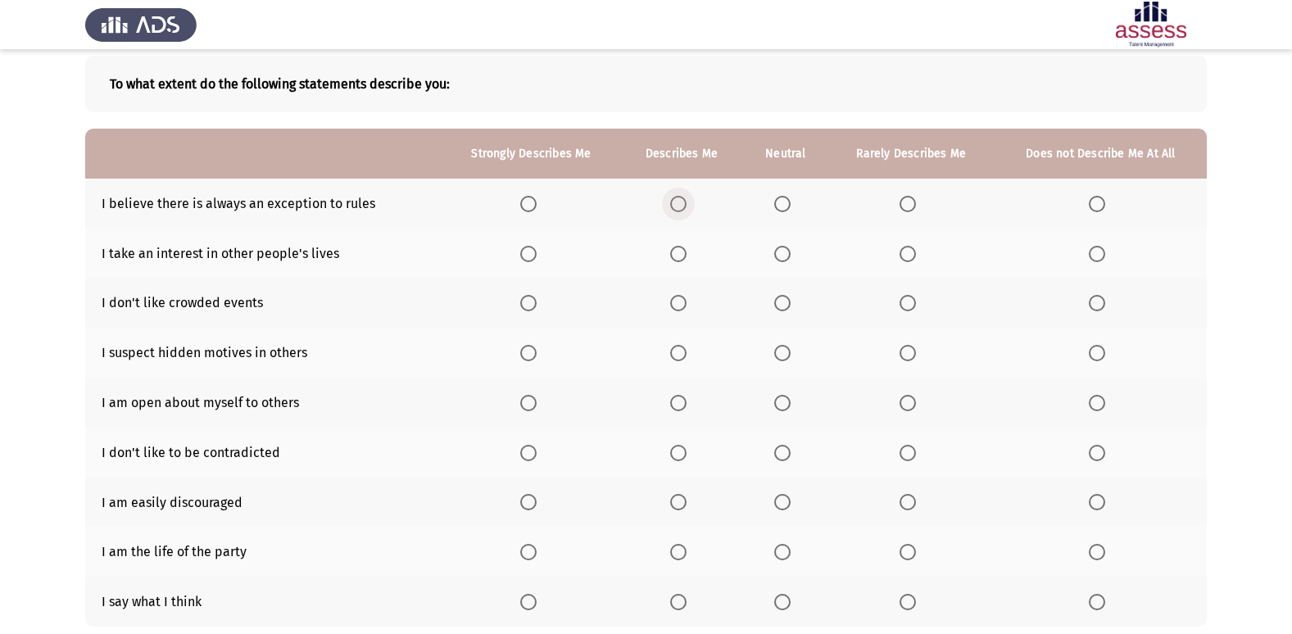
click at [679, 205] on span "Select an option" at bounding box center [678, 204] width 16 height 16
click at [679, 205] on input "Select an option" at bounding box center [678, 204] width 16 height 16
click at [1093, 246] on span "Select an option" at bounding box center [1097, 254] width 16 height 16
click at [1093, 246] on input "Select an option" at bounding box center [1097, 254] width 16 height 16
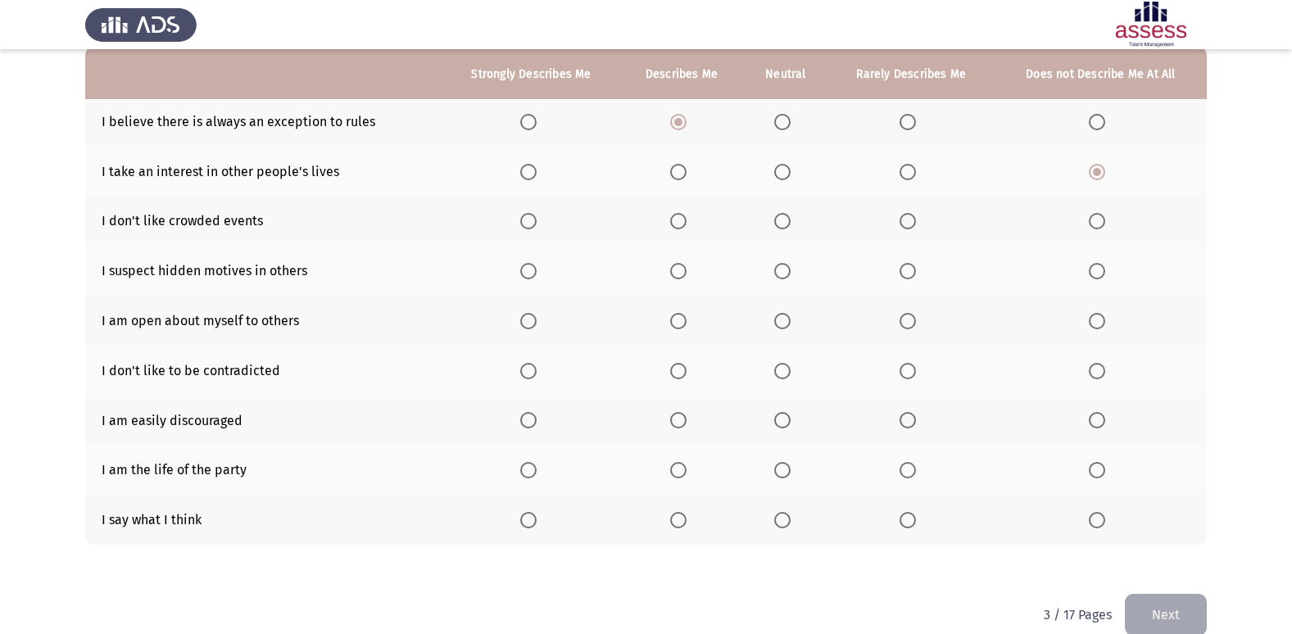
click at [909, 222] on span "Select an option" at bounding box center [908, 221] width 16 height 16
click at [909, 222] on input "Select an option" at bounding box center [908, 221] width 16 height 16
click at [785, 268] on span "Select an option" at bounding box center [782, 271] width 16 height 16
click at [785, 268] on input "Select an option" at bounding box center [782, 271] width 16 height 16
click at [1093, 317] on span "Select an option" at bounding box center [1097, 321] width 16 height 16
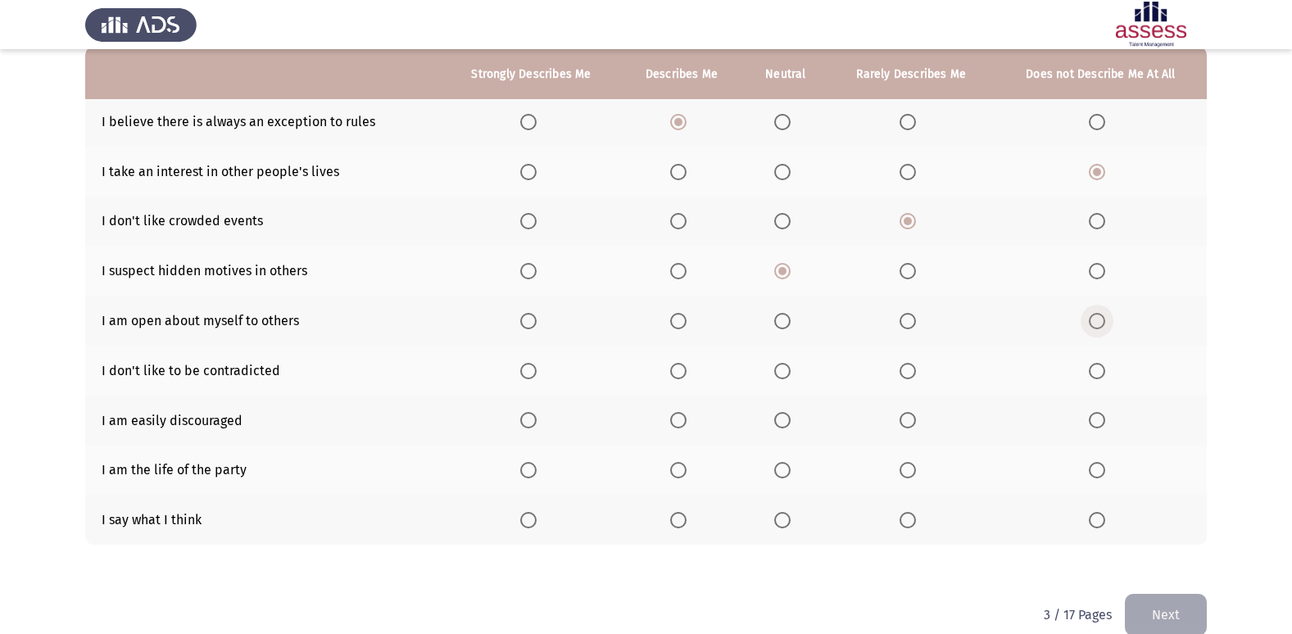
click at [1093, 317] on input "Select an option" at bounding box center [1097, 321] width 16 height 16
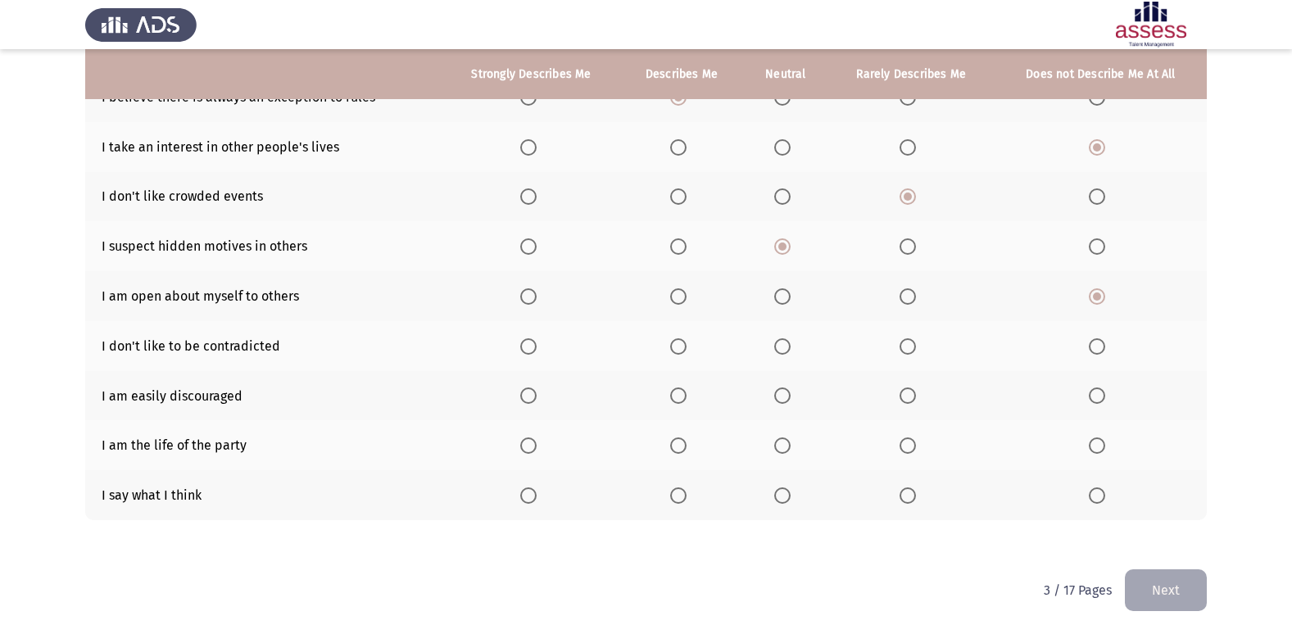
scroll to position [189, 0]
click at [1101, 347] on span "Select an option" at bounding box center [1097, 346] width 16 height 16
click at [1101, 347] on input "Select an option" at bounding box center [1097, 346] width 16 height 16
click at [903, 345] on span "Select an option" at bounding box center [908, 346] width 16 height 16
click at [903, 345] on input "Select an option" at bounding box center [908, 346] width 16 height 16
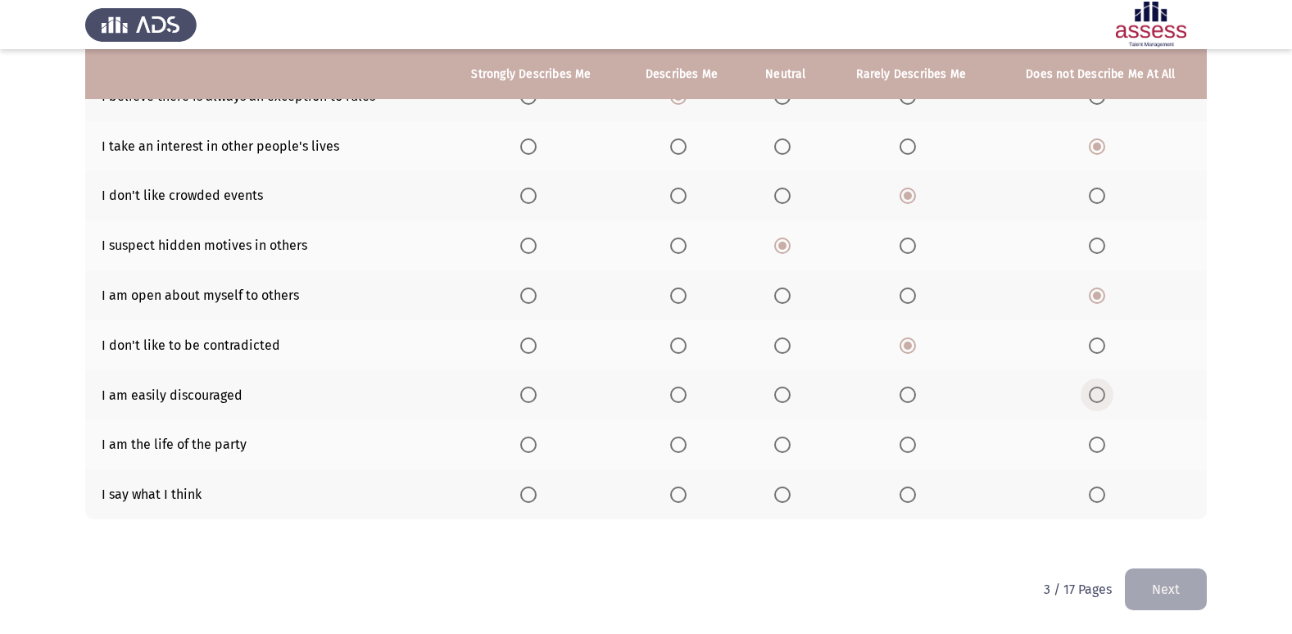
click at [1097, 390] on span "Select an option" at bounding box center [1097, 395] width 16 height 16
click at [1097, 390] on input "Select an option" at bounding box center [1097, 395] width 16 height 16
click at [906, 442] on span "Select an option" at bounding box center [908, 445] width 16 height 16
click at [906, 442] on input "Select an option" at bounding box center [908, 445] width 16 height 16
click at [673, 498] on span "Select an option" at bounding box center [678, 495] width 16 height 16
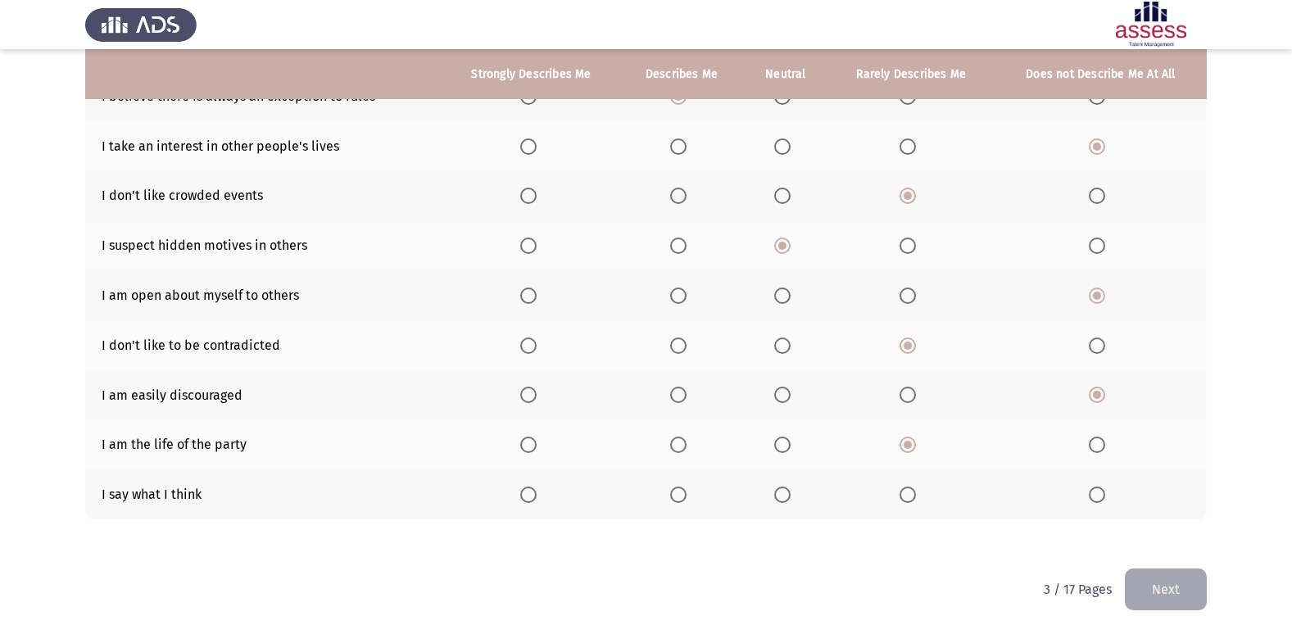
click at [673, 498] on input "Select an option" at bounding box center [678, 495] width 16 height 16
click at [1180, 596] on button "Next" at bounding box center [1166, 590] width 82 height 42
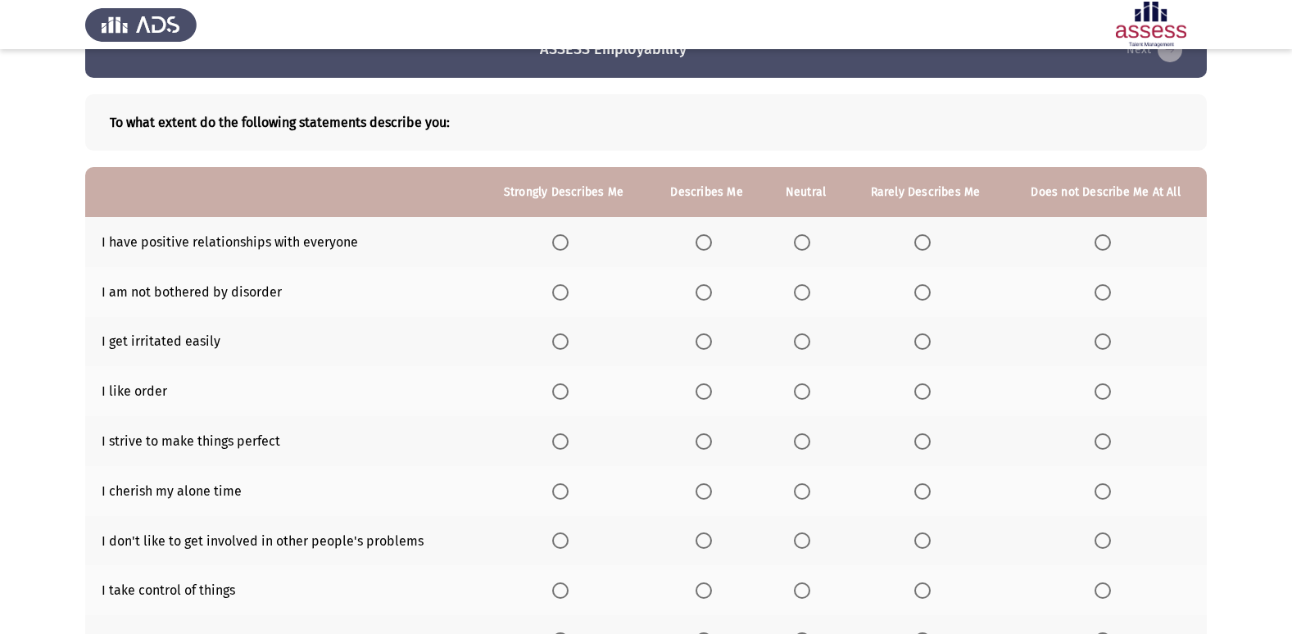
scroll to position [82, 0]
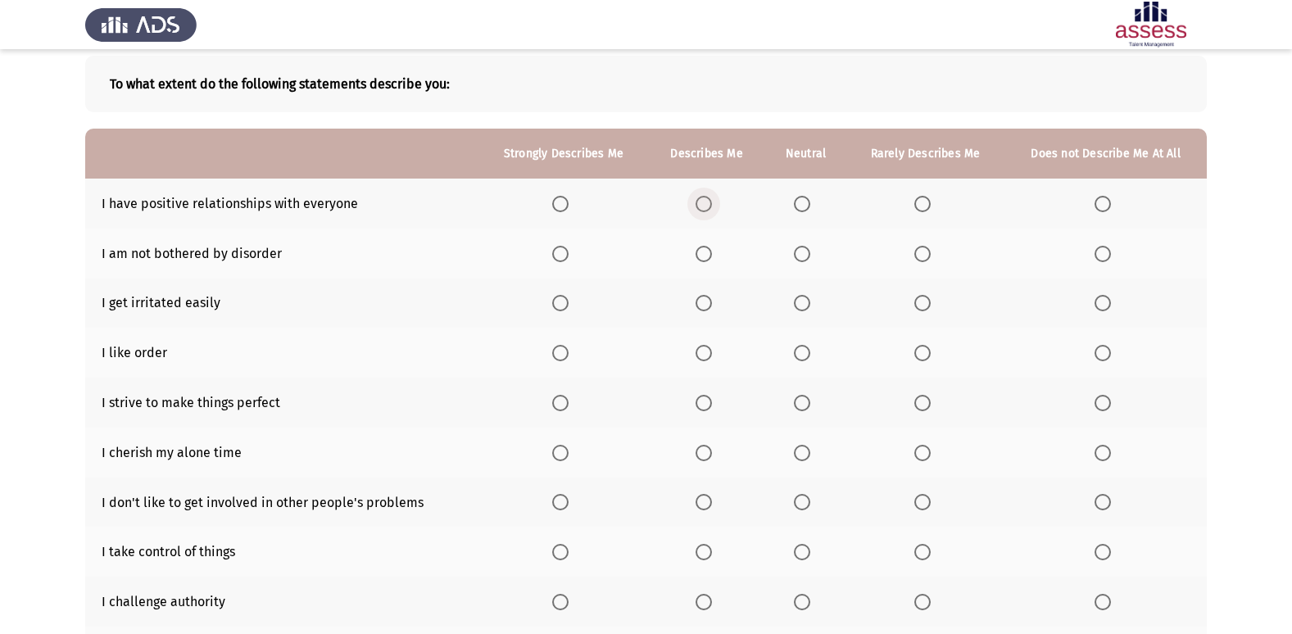
click at [705, 200] on span "Select an option" at bounding box center [704, 204] width 16 height 16
click at [705, 200] on input "Select an option" at bounding box center [704, 204] width 16 height 16
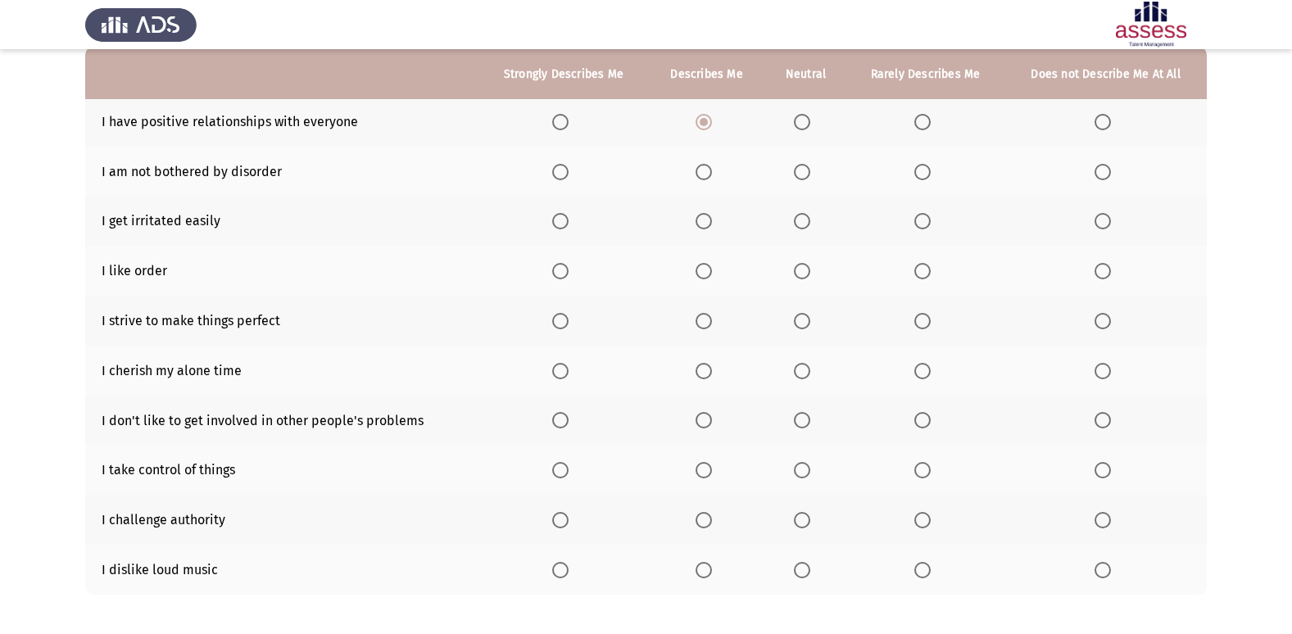
click at [799, 168] on span "Select an option" at bounding box center [802, 172] width 16 height 16
click at [799, 168] on input "Select an option" at bounding box center [802, 172] width 16 height 16
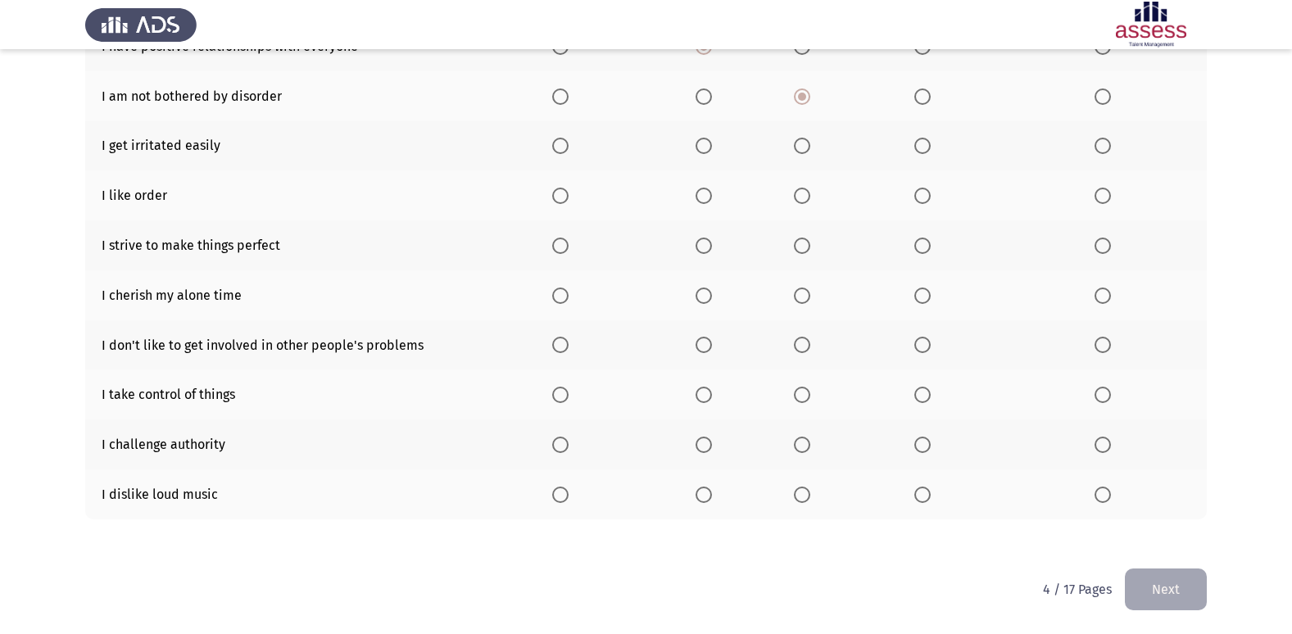
scroll to position [157, 0]
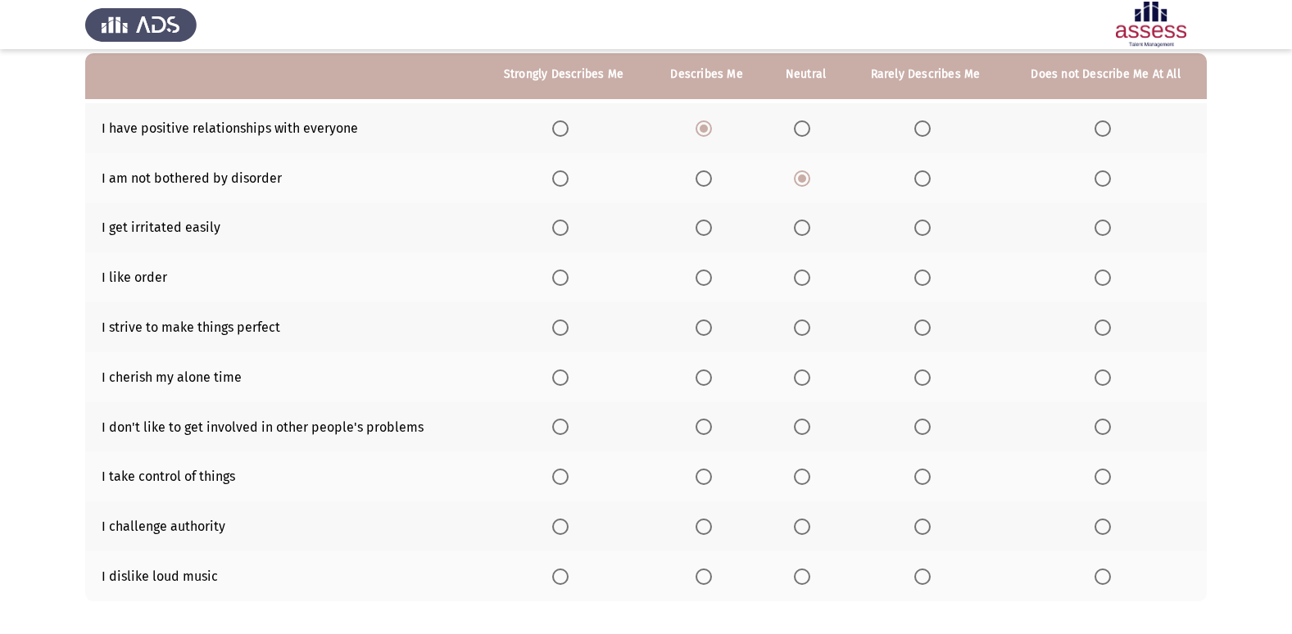
click at [1104, 228] on span "Select an option" at bounding box center [1103, 228] width 16 height 16
click at [1104, 228] on input "Select an option" at bounding box center [1103, 228] width 16 height 16
click at [810, 225] on span "Select an option" at bounding box center [802, 228] width 16 height 16
click at [810, 225] on input "Select an option" at bounding box center [802, 228] width 16 height 16
click at [1104, 274] on span "Select an option" at bounding box center [1103, 278] width 16 height 16
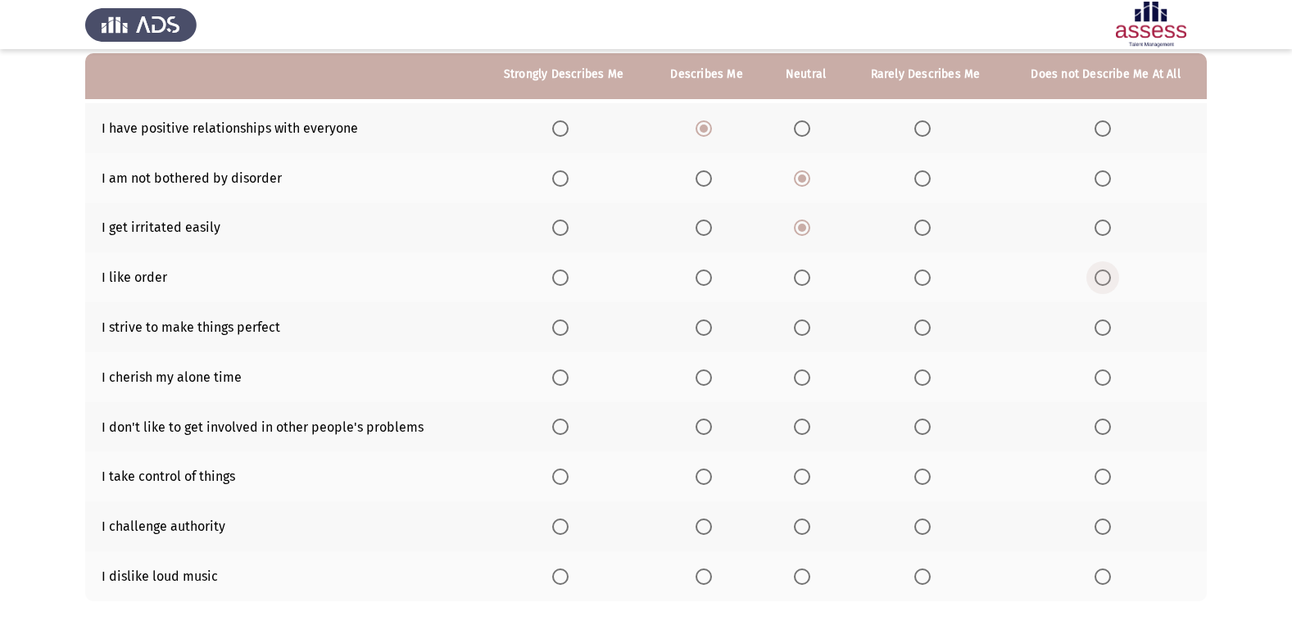
click at [1104, 274] on input "Select an option" at bounding box center [1103, 278] width 16 height 16
click at [918, 278] on span "Select an option" at bounding box center [922, 278] width 16 height 16
click at [918, 278] on input "Select an option" at bounding box center [922, 278] width 16 height 16
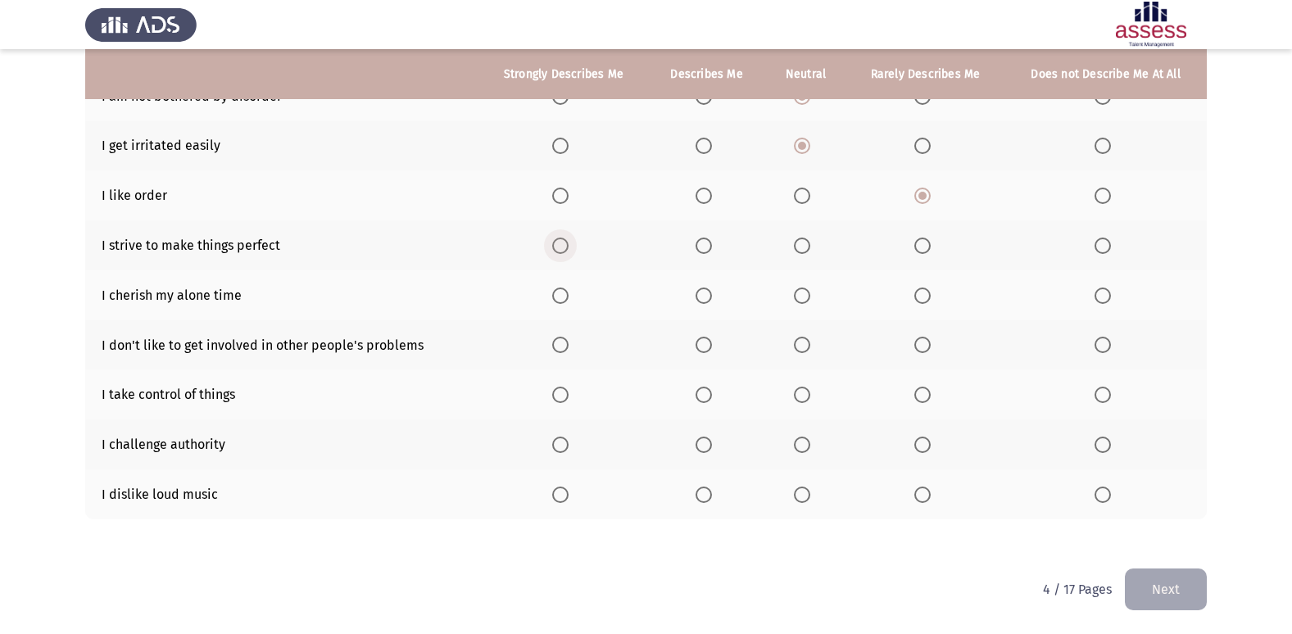
click at [558, 247] on span "Select an option" at bounding box center [560, 246] width 16 height 16
click at [558, 247] on input "Select an option" at bounding box center [560, 246] width 16 height 16
click at [922, 291] on span "Select an option" at bounding box center [922, 296] width 16 height 16
click at [922, 291] on input "Select an option" at bounding box center [922, 296] width 16 height 16
click at [1101, 346] on span "Select an option" at bounding box center [1103, 345] width 16 height 16
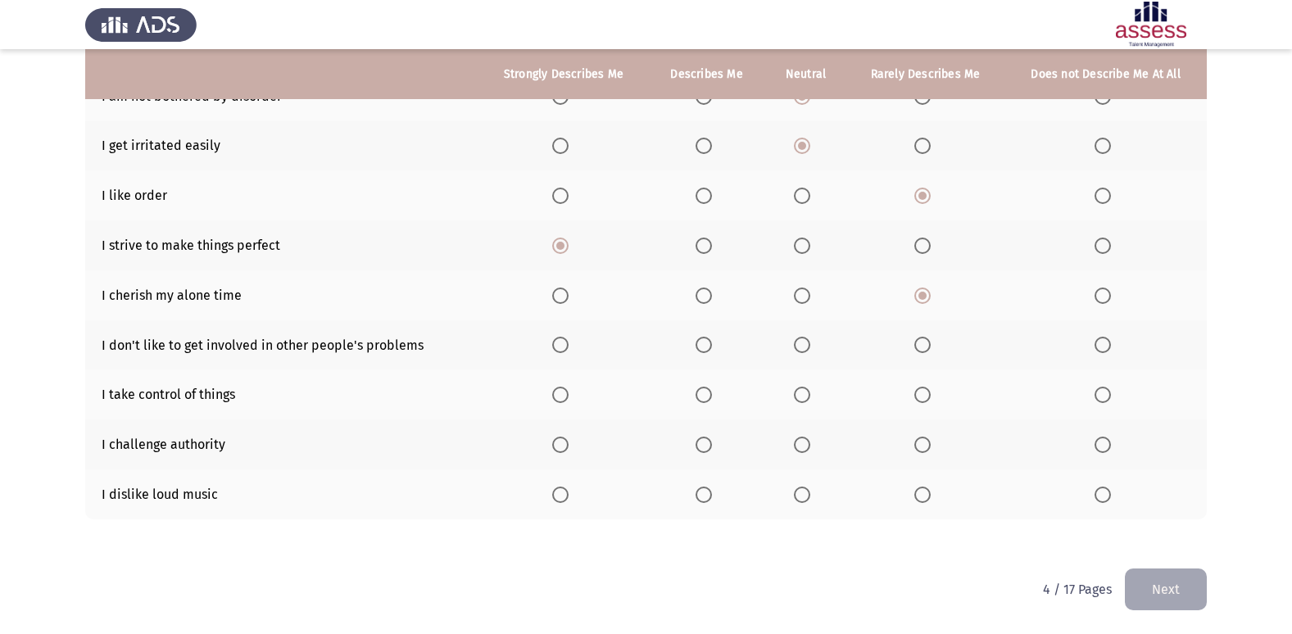
click at [1101, 346] on input "Select an option" at bounding box center [1103, 345] width 16 height 16
click at [798, 338] on span "Select an option" at bounding box center [802, 345] width 16 height 16
click at [798, 338] on input "Select an option" at bounding box center [802, 345] width 16 height 16
click at [559, 397] on span "Select an option" at bounding box center [560, 395] width 16 height 16
click at [559, 397] on input "Select an option" at bounding box center [560, 395] width 16 height 16
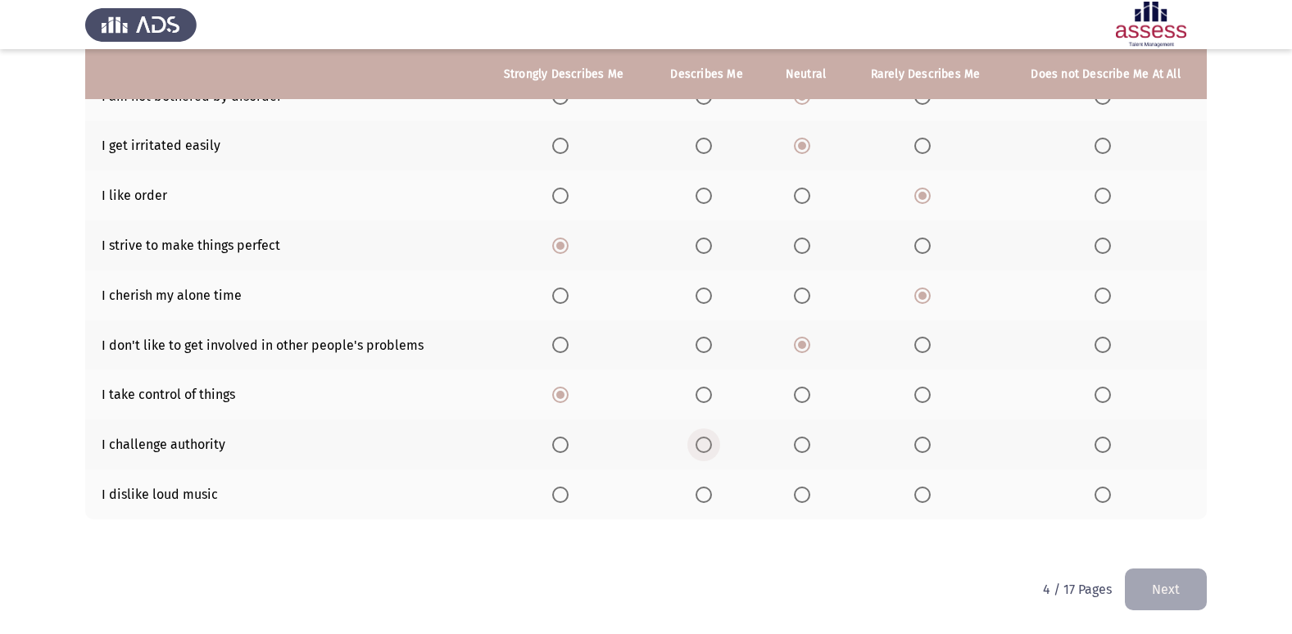
click at [702, 438] on span "Select an option" at bounding box center [704, 445] width 16 height 16
click at [702, 438] on input "Select an option" at bounding box center [704, 445] width 16 height 16
click at [807, 494] on span "Select an option" at bounding box center [802, 495] width 16 height 16
click at [807, 494] on input "Select an option" at bounding box center [802, 495] width 16 height 16
click at [1154, 586] on button "Next" at bounding box center [1166, 590] width 82 height 42
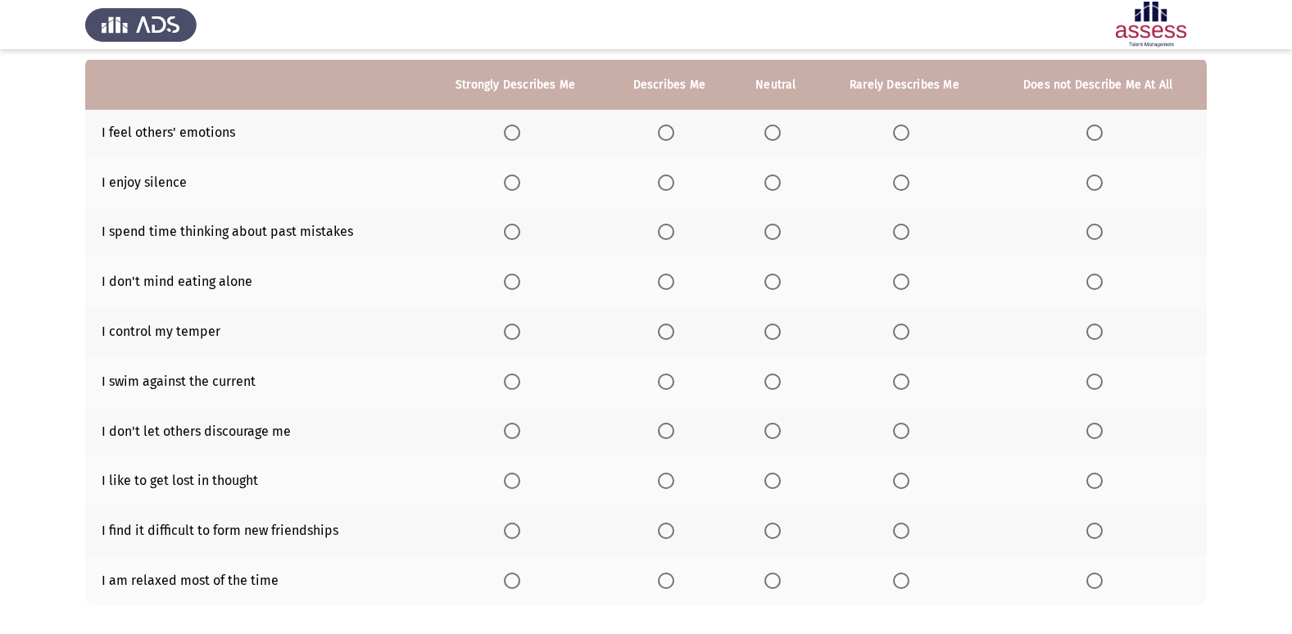
scroll to position [164, 0]
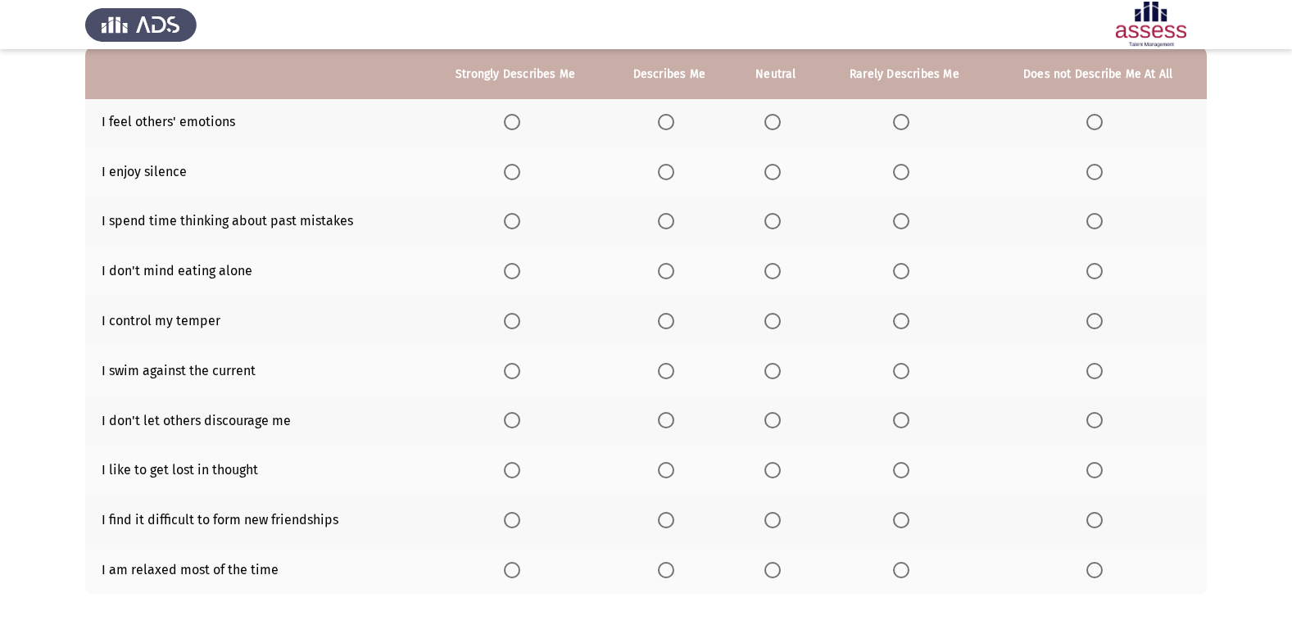
click at [516, 119] on span "Select an option" at bounding box center [512, 122] width 16 height 16
click at [516, 119] on input "Select an option" at bounding box center [512, 122] width 16 height 16
click at [778, 170] on span "Select an option" at bounding box center [772, 172] width 16 height 16
click at [778, 170] on input "Select an option" at bounding box center [772, 172] width 16 height 16
click at [903, 222] on span "Select an option" at bounding box center [901, 221] width 16 height 16
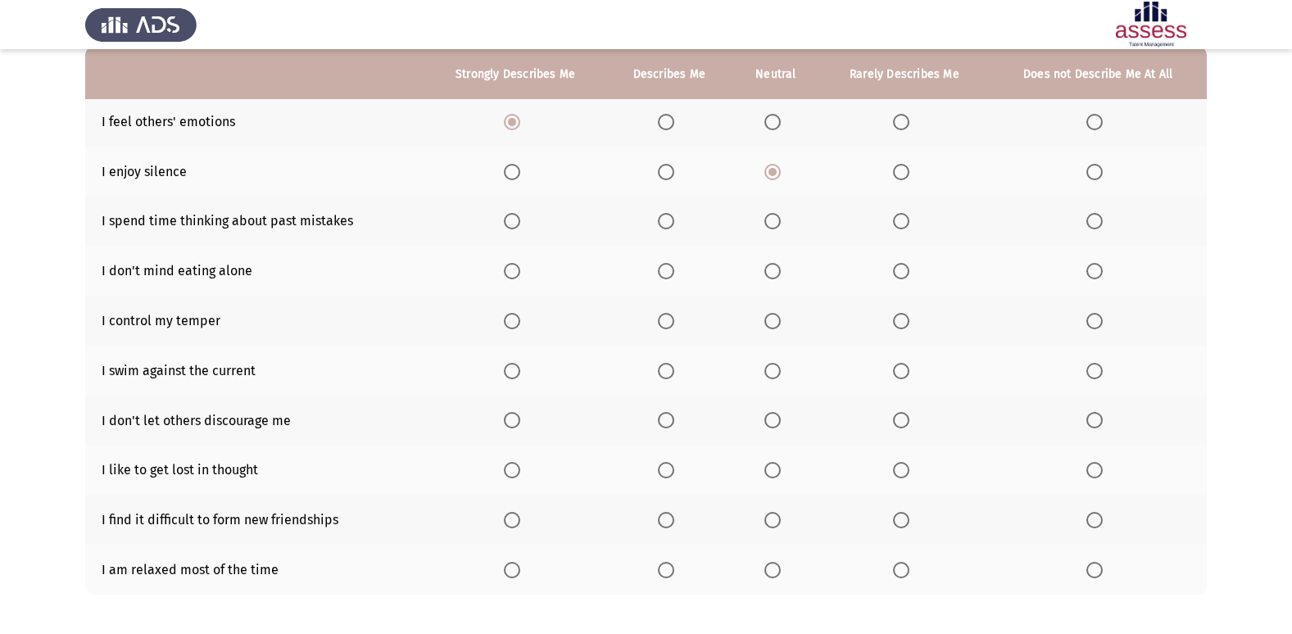
click at [903, 222] on input "Select an option" at bounding box center [901, 221] width 16 height 16
click at [902, 257] on th at bounding box center [904, 271] width 170 height 50
click at [902, 273] on span "Select an option" at bounding box center [901, 271] width 16 height 16
click at [902, 273] on input "Select an option" at bounding box center [901, 271] width 16 height 16
click at [903, 313] on span "Select an option" at bounding box center [901, 321] width 16 height 16
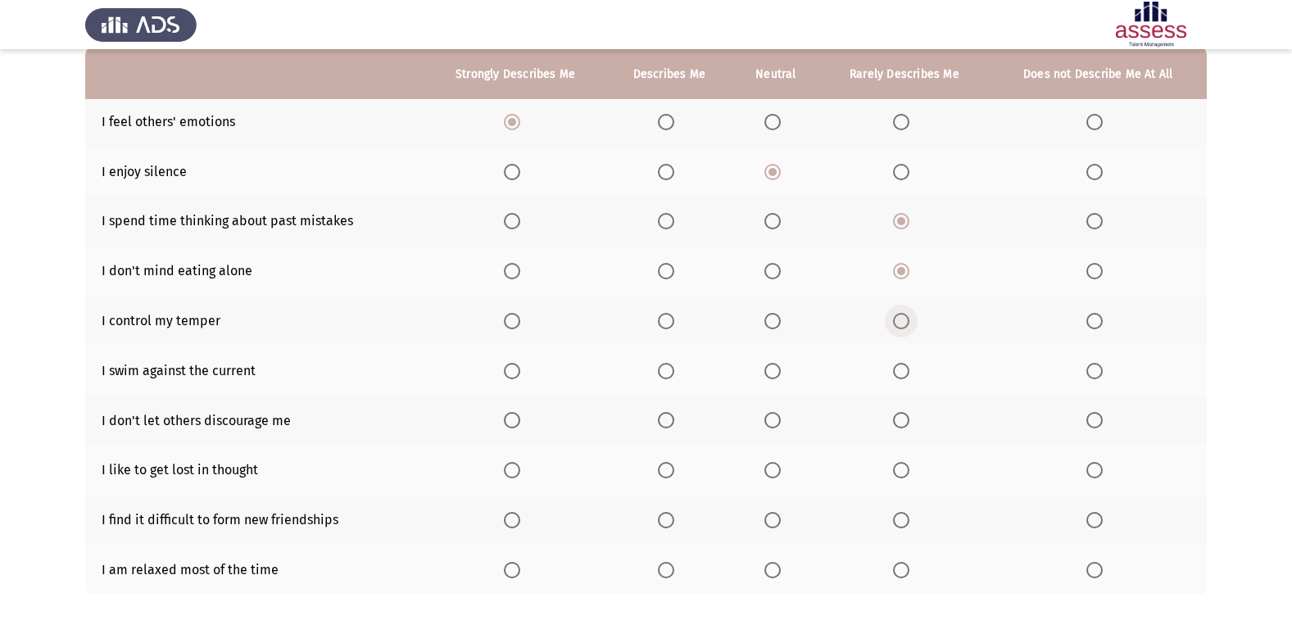
click at [903, 313] on input "Select an option" at bounding box center [901, 321] width 16 height 16
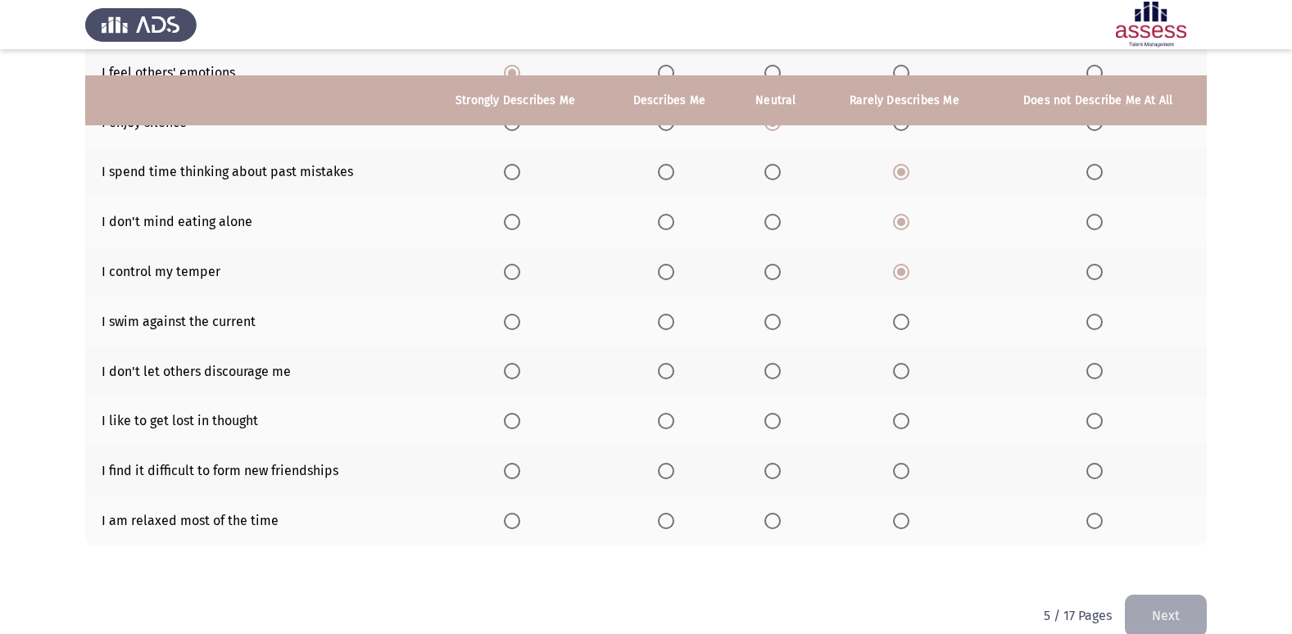
scroll to position [239, 0]
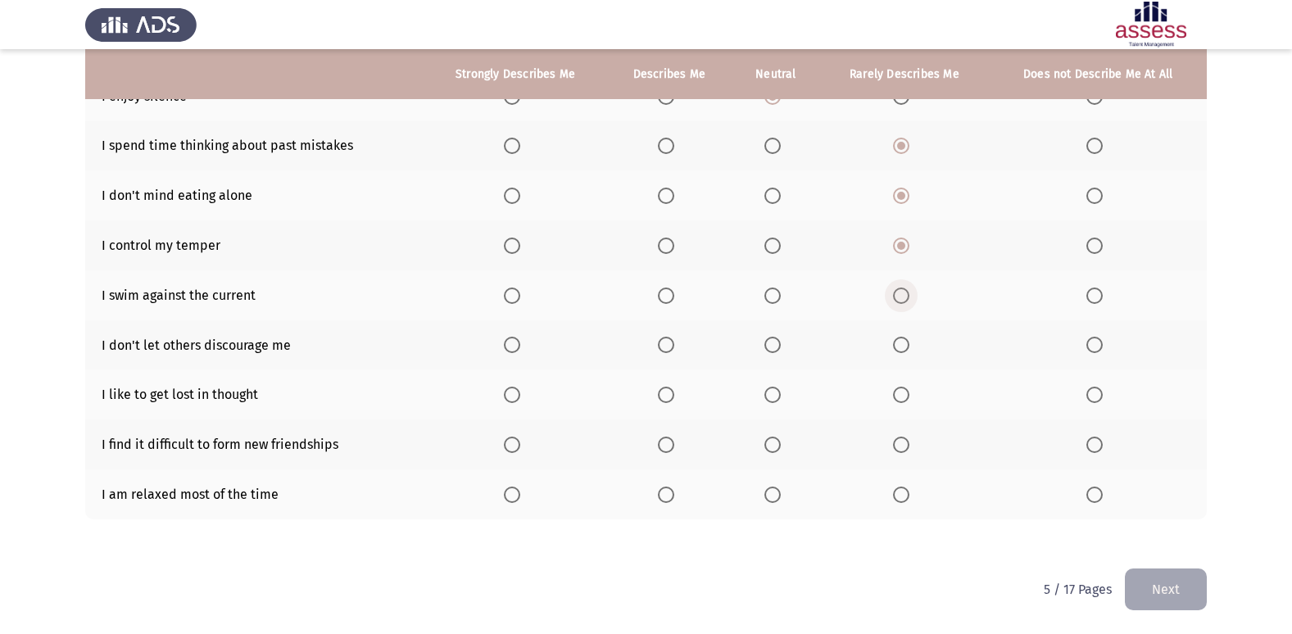
click at [908, 293] on span "Select an option" at bounding box center [901, 296] width 16 height 16
click at [908, 293] on input "Select an option" at bounding box center [901, 296] width 16 height 16
click at [903, 342] on span "Select an option" at bounding box center [901, 345] width 16 height 16
click at [903, 342] on input "Select an option" at bounding box center [901, 345] width 16 height 16
click at [1095, 388] on span "Select an option" at bounding box center [1094, 395] width 16 height 16
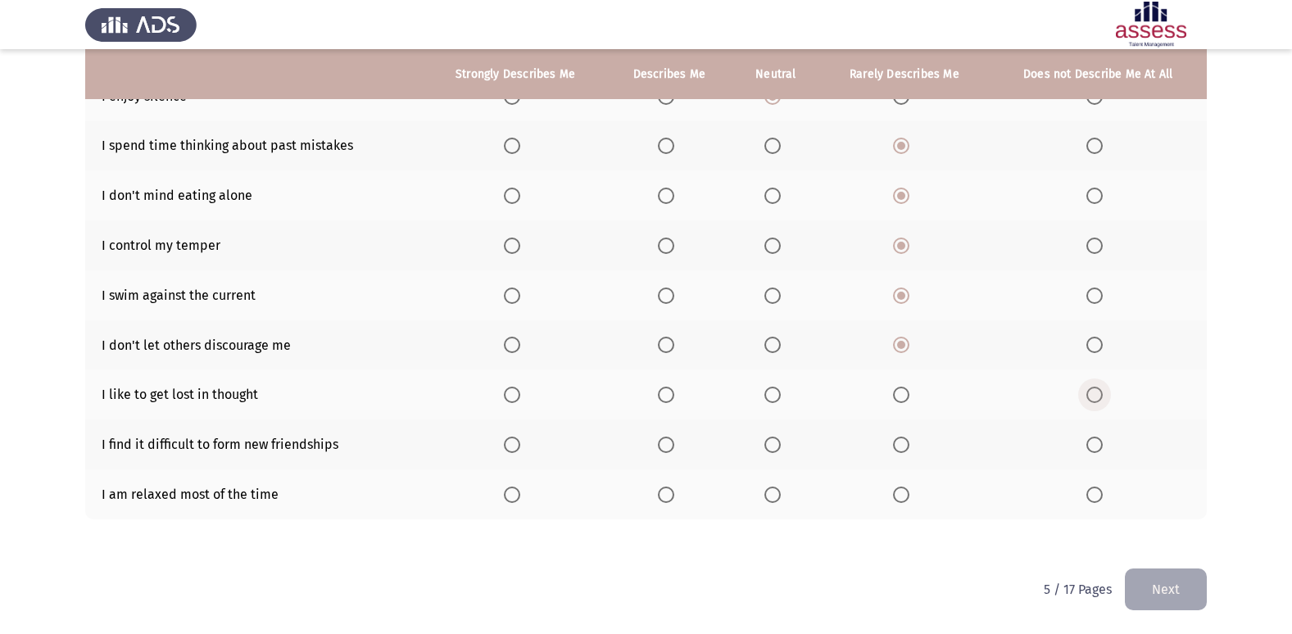
click at [1095, 388] on input "Select an option" at bounding box center [1094, 395] width 16 height 16
click at [1093, 445] on span "Select an option" at bounding box center [1094, 445] width 16 height 16
click at [1093, 445] on input "Select an option" at bounding box center [1094, 445] width 16 height 16
click at [900, 487] on span "Select an option" at bounding box center [901, 495] width 16 height 16
click at [900, 487] on input "Select an option" at bounding box center [901, 495] width 16 height 16
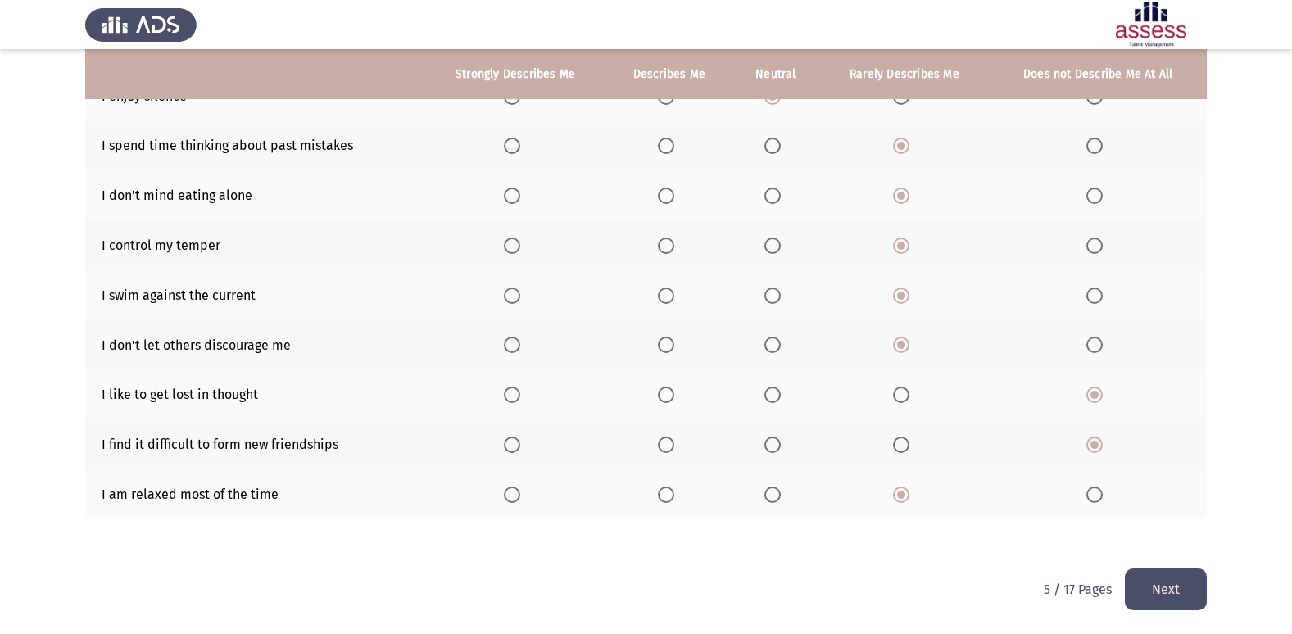
click at [1160, 577] on button "Next" at bounding box center [1166, 590] width 82 height 42
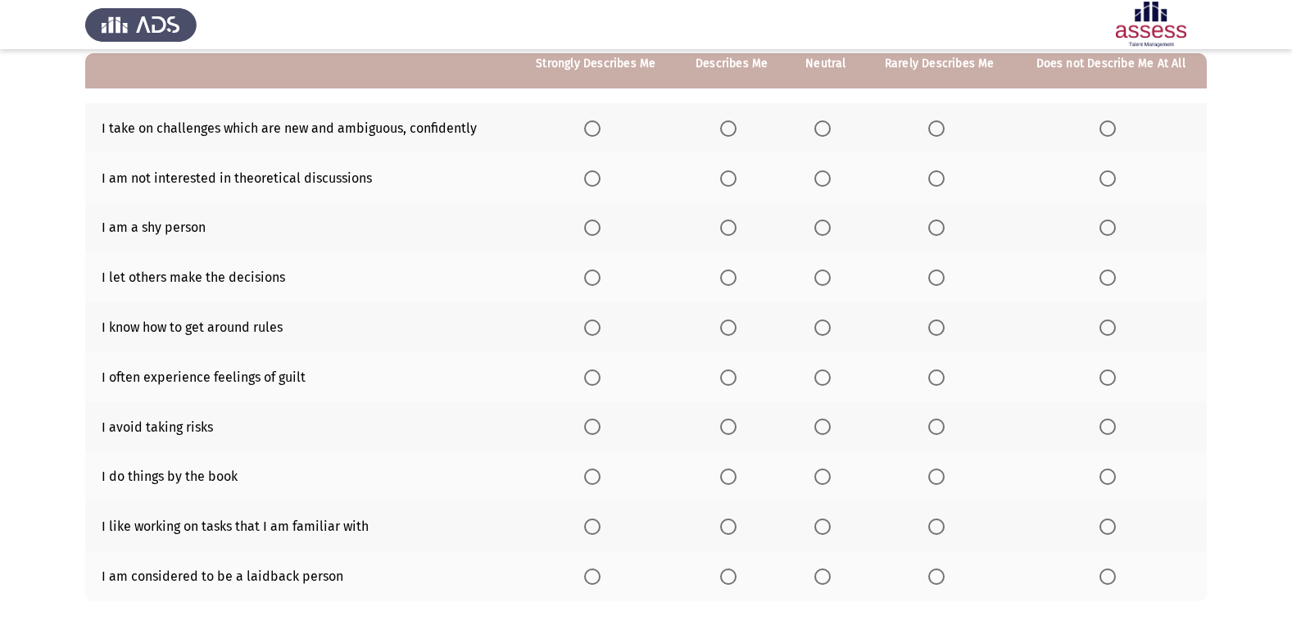
scroll to position [75, 0]
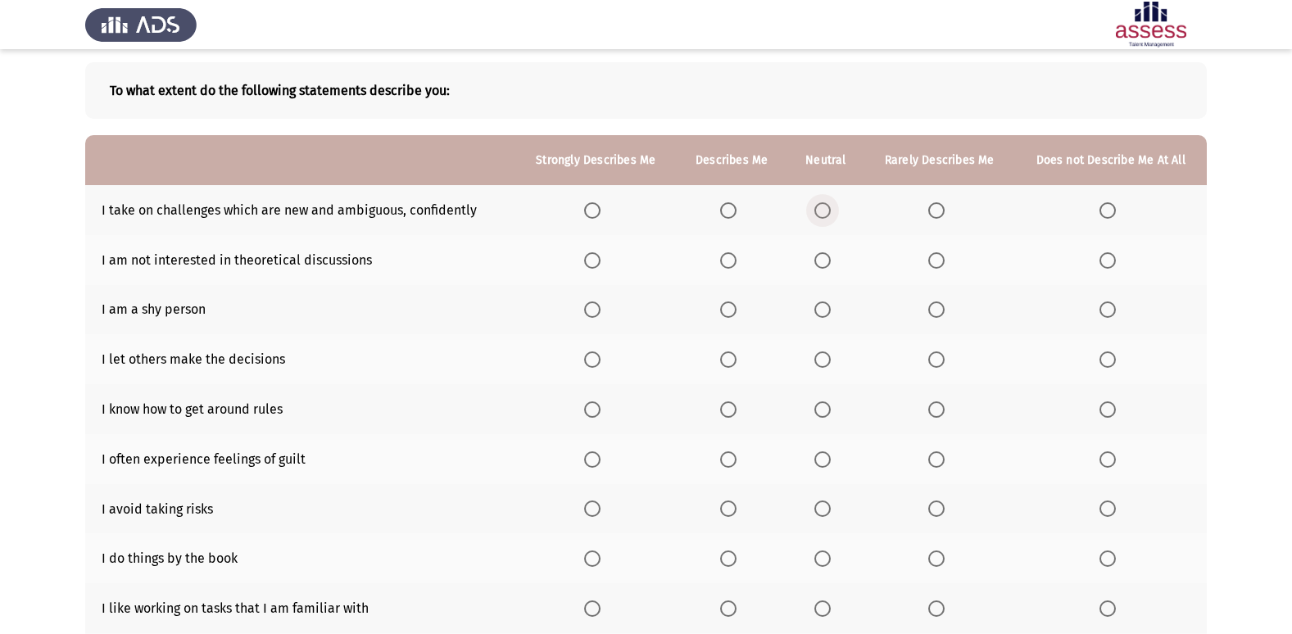
click at [827, 208] on span "Select an option" at bounding box center [822, 210] width 16 height 16
click at [827, 208] on input "Select an option" at bounding box center [822, 210] width 16 height 16
click at [1114, 257] on span "Select an option" at bounding box center [1107, 260] width 16 height 16
click at [1114, 257] on input "Select an option" at bounding box center [1107, 260] width 16 height 16
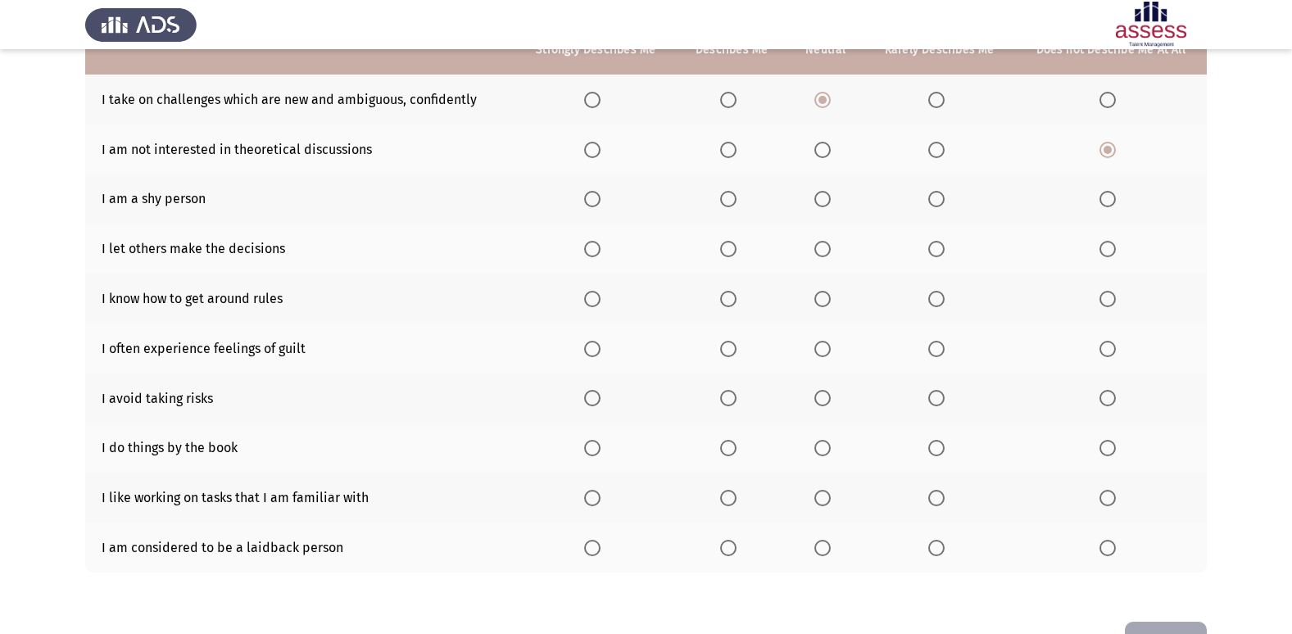
scroll to position [157, 0]
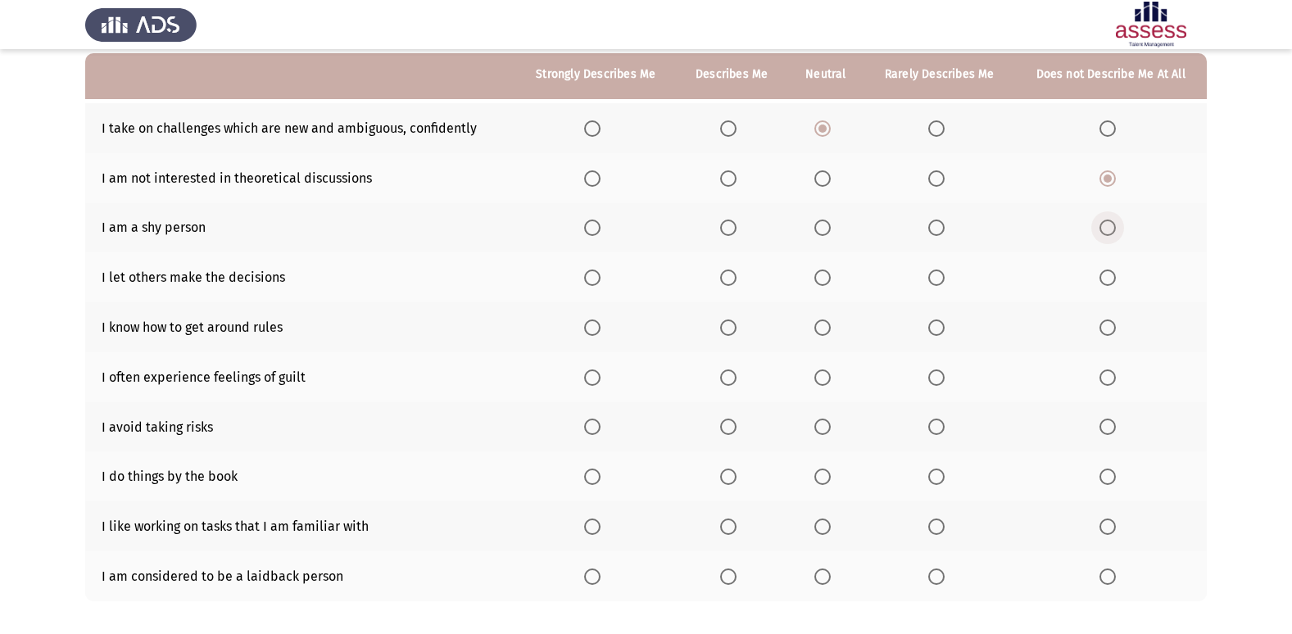
click at [1104, 221] on span "Select an option" at bounding box center [1107, 228] width 16 height 16
click at [1104, 221] on input "Select an option" at bounding box center [1107, 228] width 16 height 16
click at [930, 279] on span "Select an option" at bounding box center [936, 278] width 16 height 16
click at [930, 279] on input "Select an option" at bounding box center [936, 278] width 16 height 16
click at [729, 323] on span "Select an option" at bounding box center [728, 328] width 16 height 16
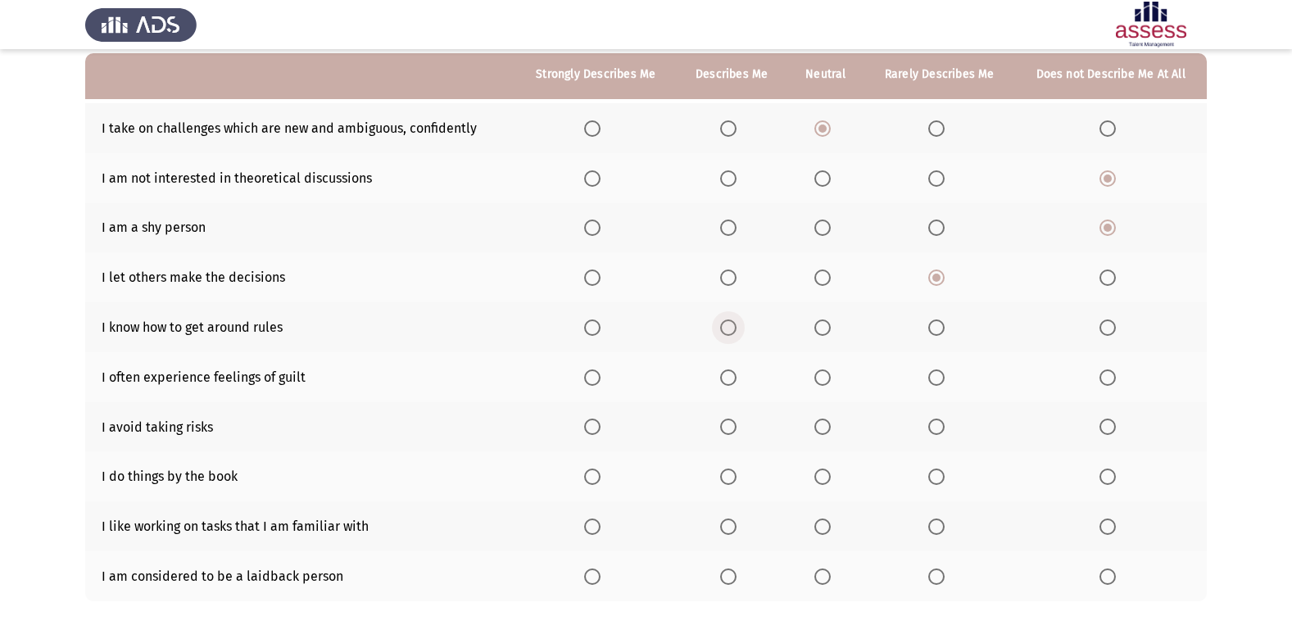
click at [729, 323] on input "Select an option" at bounding box center [728, 328] width 16 height 16
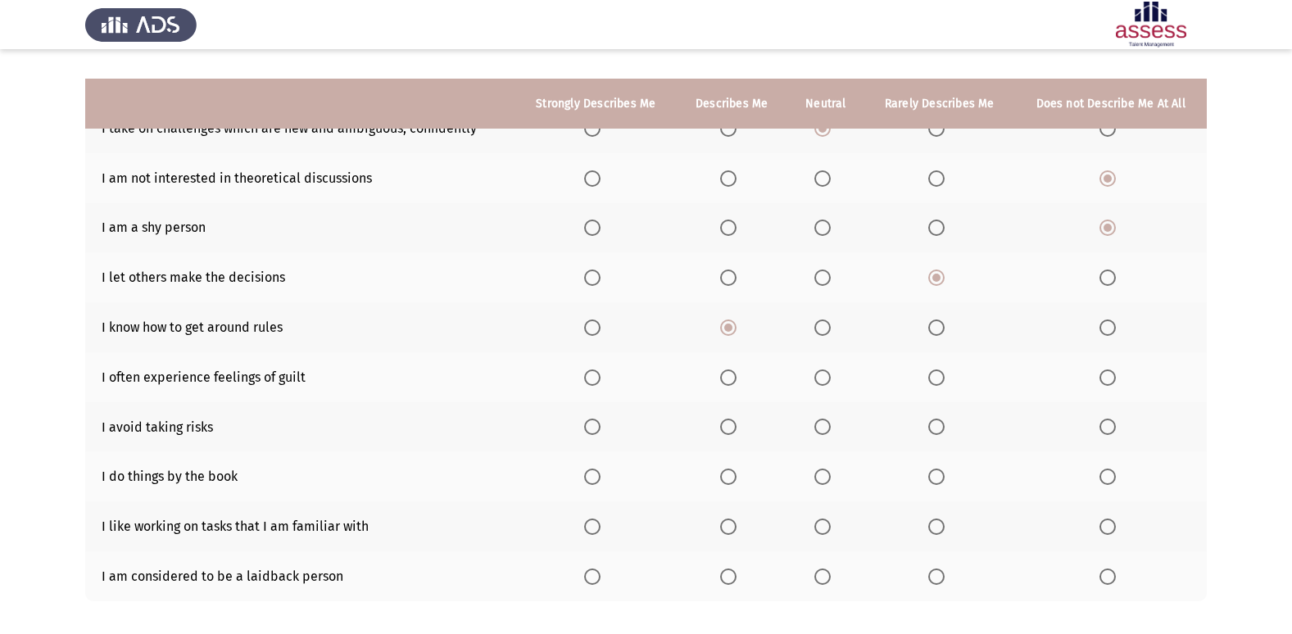
scroll to position [239, 0]
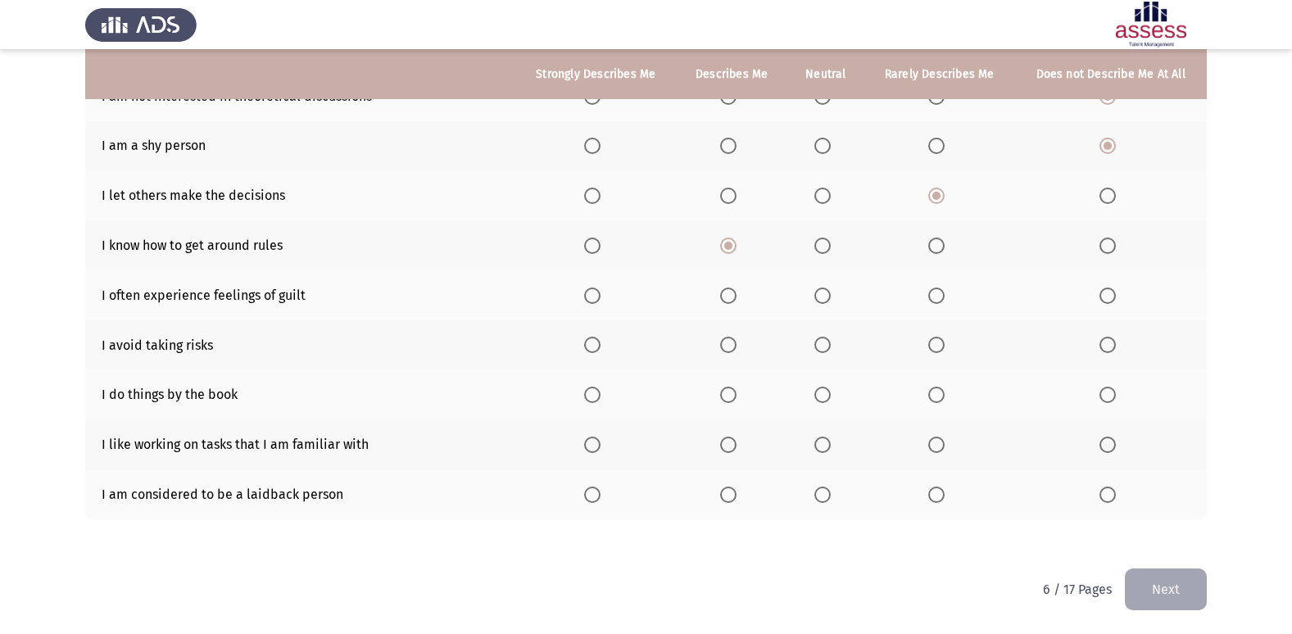
click at [728, 292] on span "Select an option" at bounding box center [728, 296] width 16 height 16
click at [728, 292] on input "Select an option" at bounding box center [728, 296] width 16 height 16
click at [1101, 344] on span "Select an option" at bounding box center [1107, 345] width 16 height 16
click at [1101, 344] on input "Select an option" at bounding box center [1107, 345] width 16 height 16
click at [941, 340] on span "Select an option" at bounding box center [936, 345] width 16 height 16
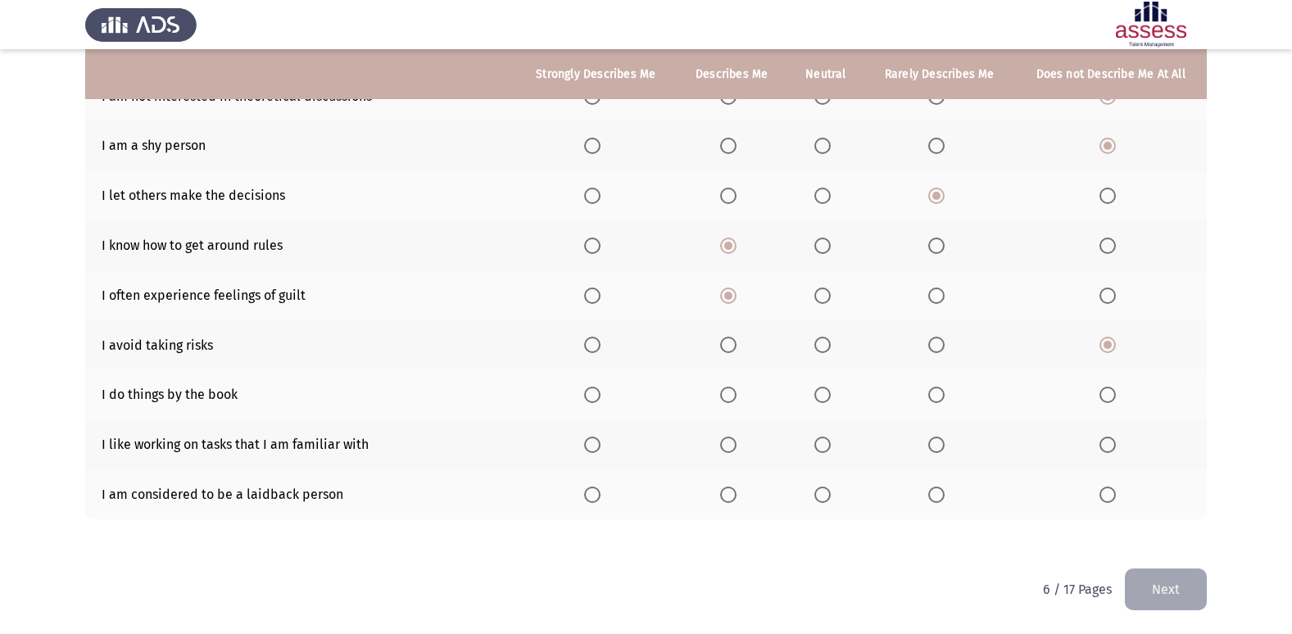
click at [941, 340] on input "Select an option" at bounding box center [936, 345] width 16 height 16
click at [726, 442] on span "Select an option" at bounding box center [728, 445] width 16 height 16
click at [726, 442] on input "Select an option" at bounding box center [728, 445] width 16 height 16
click at [823, 492] on span "Select an option" at bounding box center [822, 495] width 16 height 16
click at [823, 492] on input "Select an option" at bounding box center [822, 495] width 16 height 16
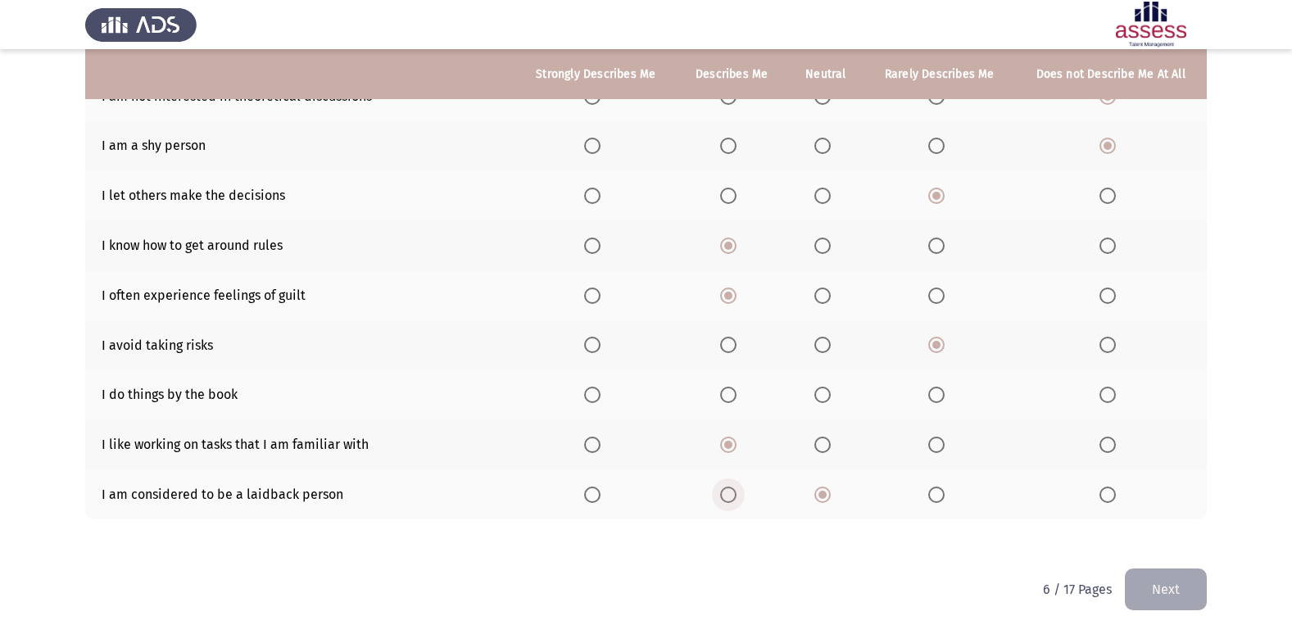
click at [728, 493] on span "Select an option" at bounding box center [728, 495] width 16 height 16
click at [728, 493] on input "Select an option" at bounding box center [728, 495] width 16 height 16
click at [1169, 587] on button "Next" at bounding box center [1166, 590] width 82 height 42
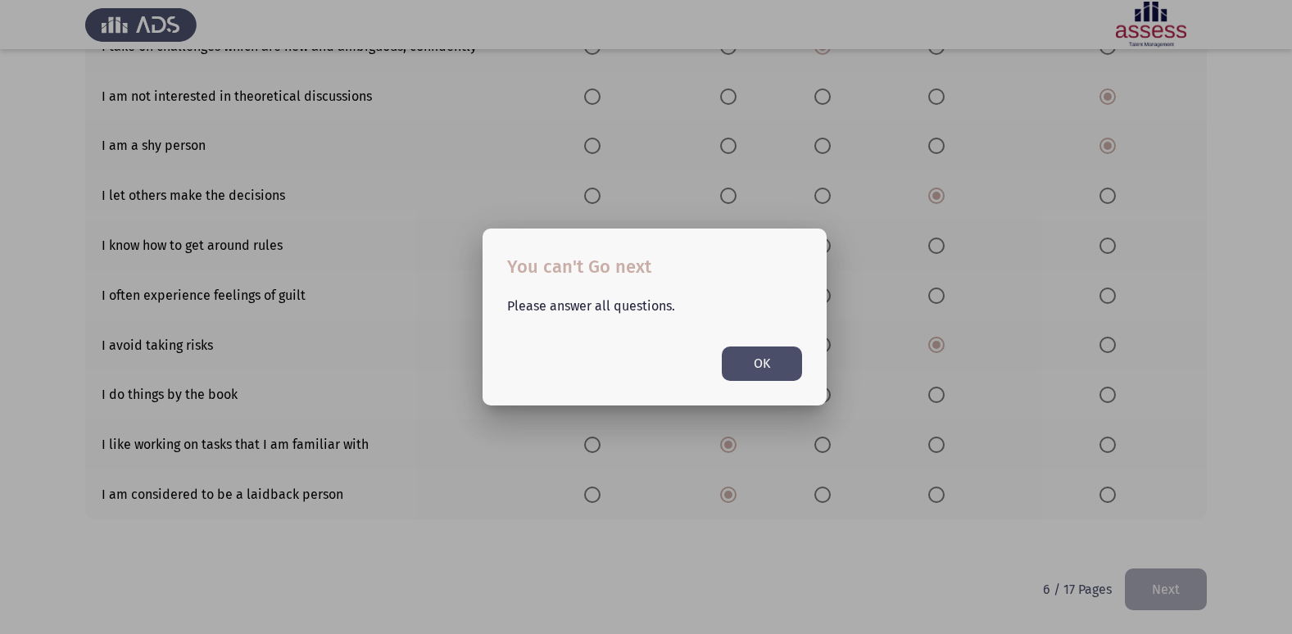
scroll to position [0, 0]
click at [780, 361] on button "OK" at bounding box center [762, 364] width 80 height 34
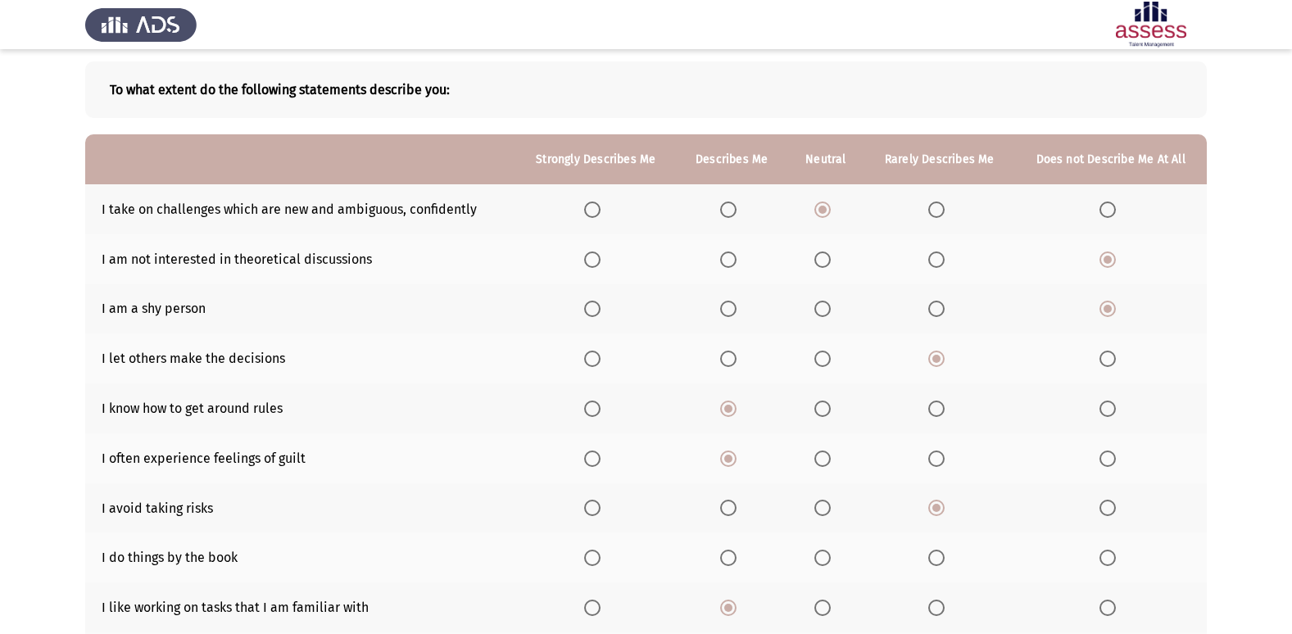
scroll to position [75, 0]
click at [1110, 560] on span "Select an option" at bounding box center [1107, 559] width 16 height 16
click at [1110, 560] on input "Select an option" at bounding box center [1107, 559] width 16 height 16
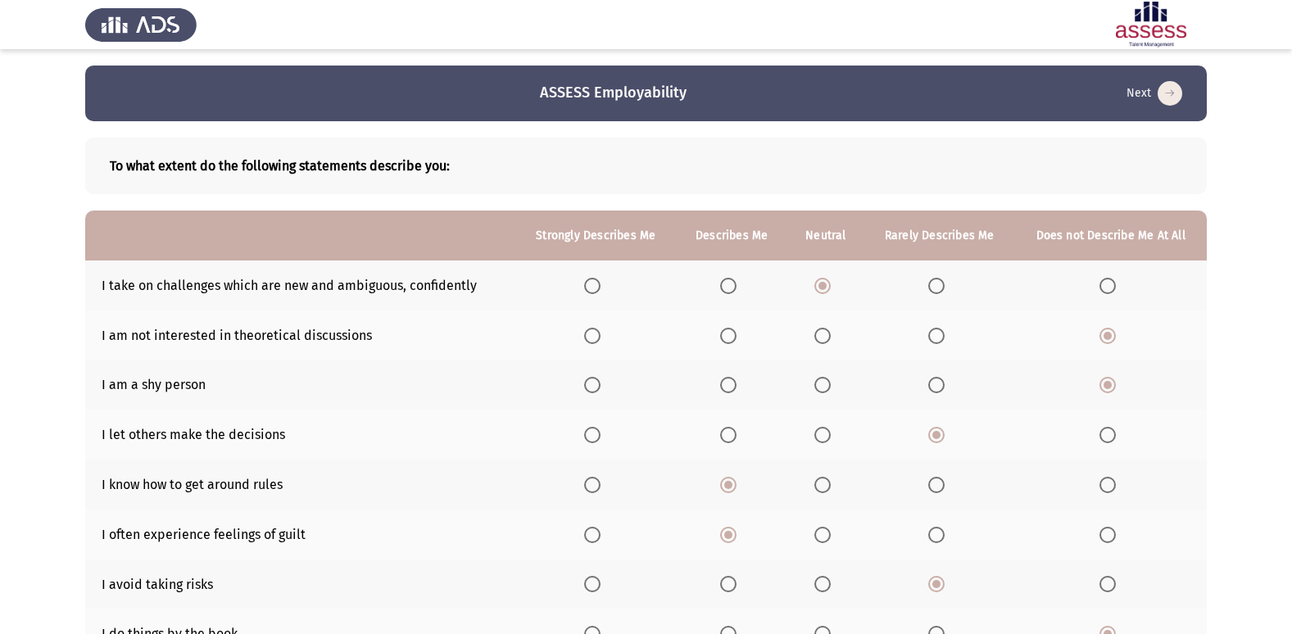
scroll to position [239, 0]
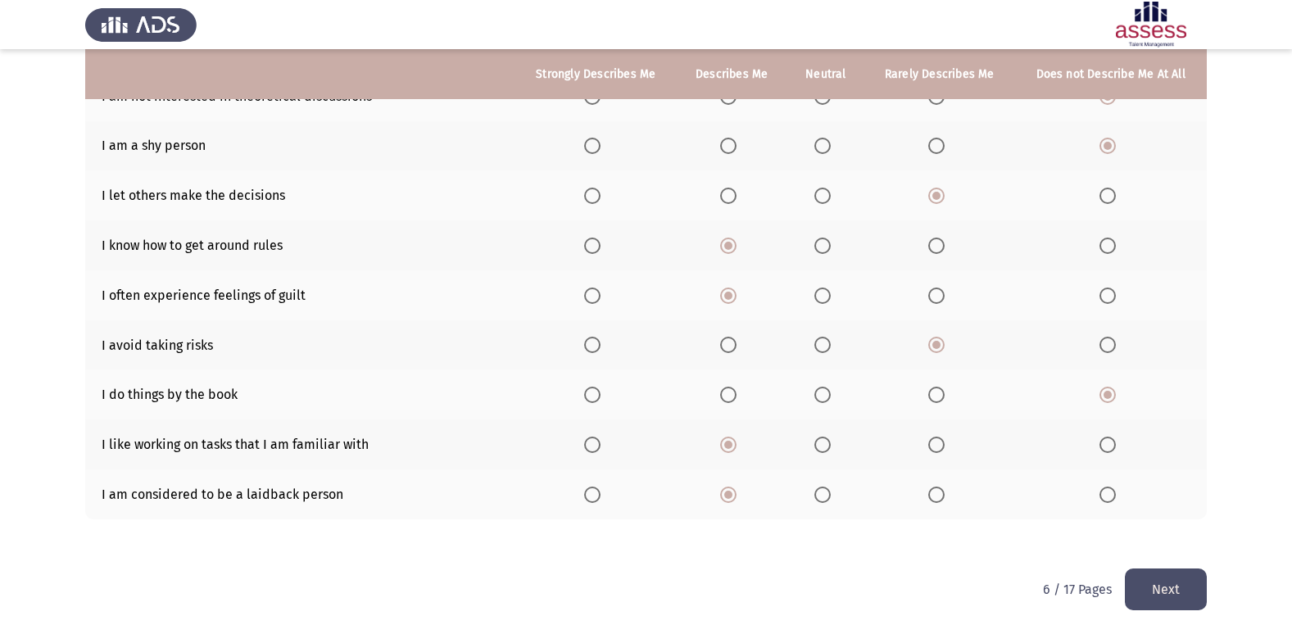
click at [1153, 585] on button "Next" at bounding box center [1166, 590] width 82 height 42
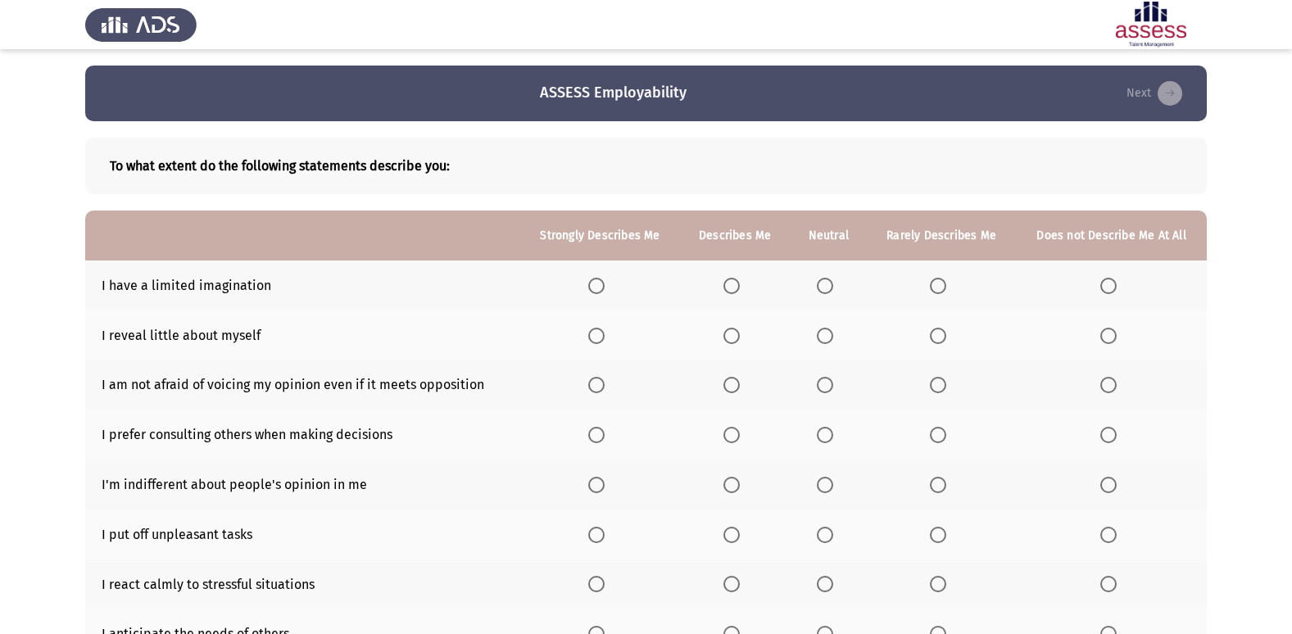
click at [1117, 280] on label "Select an option" at bounding box center [1111, 286] width 23 height 16
click at [1117, 280] on input "Select an option" at bounding box center [1108, 286] width 16 height 16
click at [1112, 338] on span "Select an option" at bounding box center [1108, 336] width 16 height 16
click at [1112, 338] on input "Select an option" at bounding box center [1108, 336] width 16 height 16
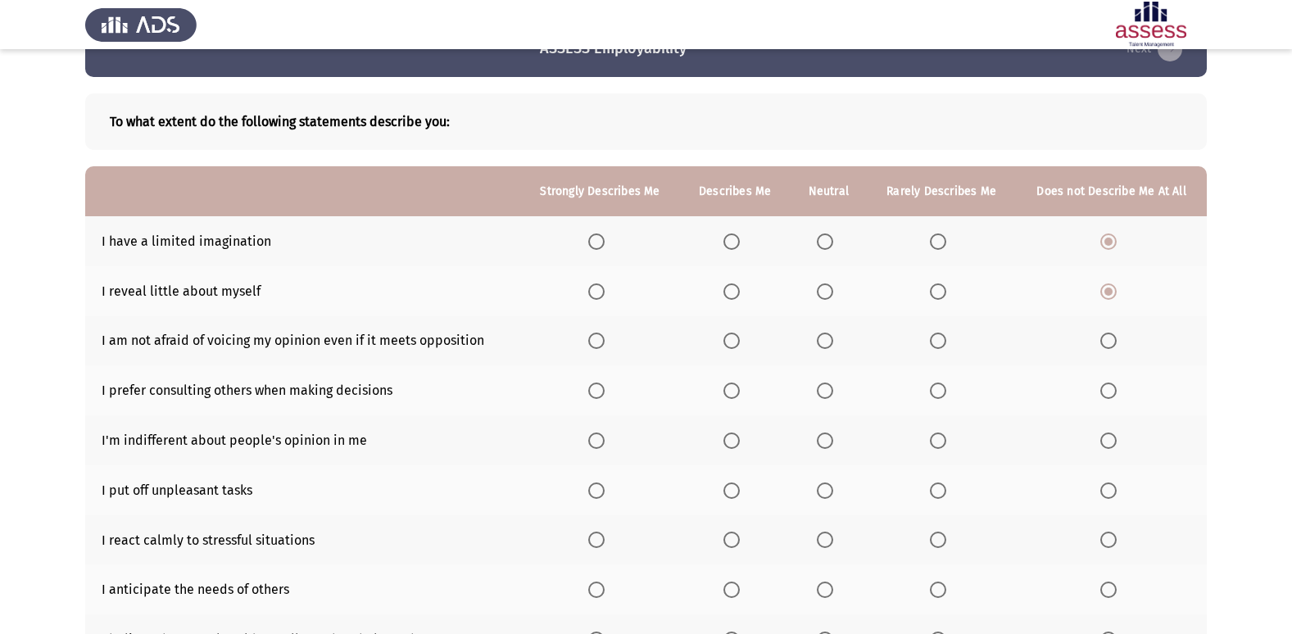
scroll to position [82, 0]
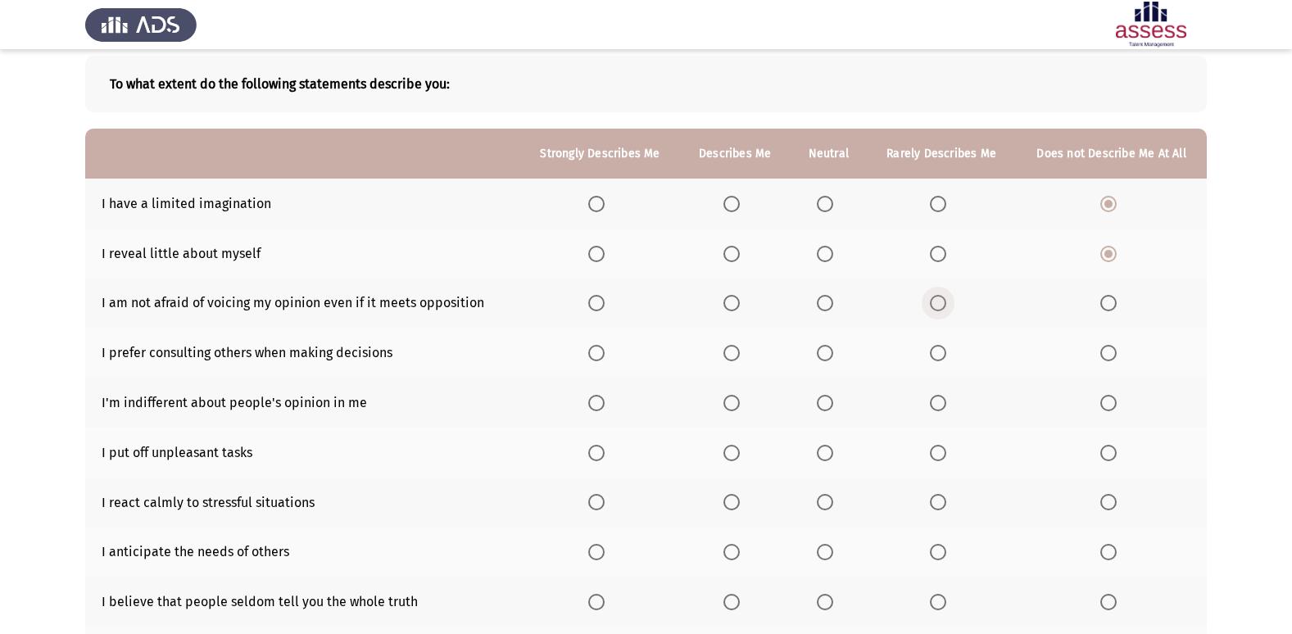
click at [939, 301] on span "Select an option" at bounding box center [938, 303] width 16 height 16
click at [939, 301] on input "Select an option" at bounding box center [938, 303] width 16 height 16
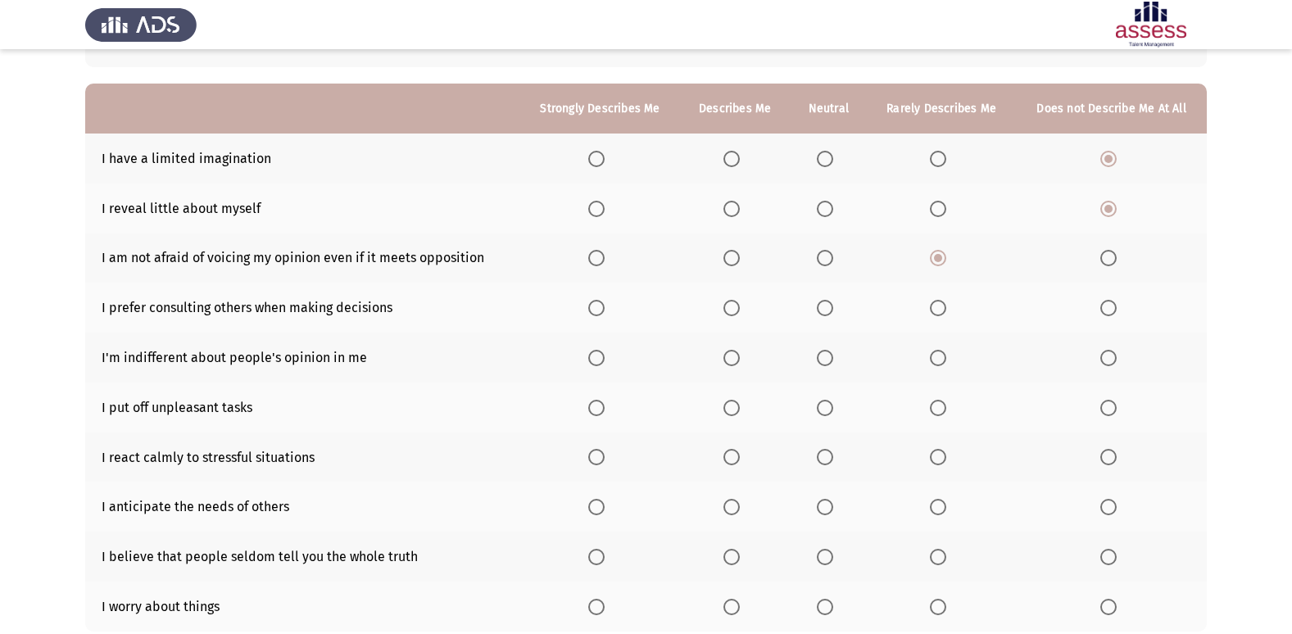
scroll to position [164, 0]
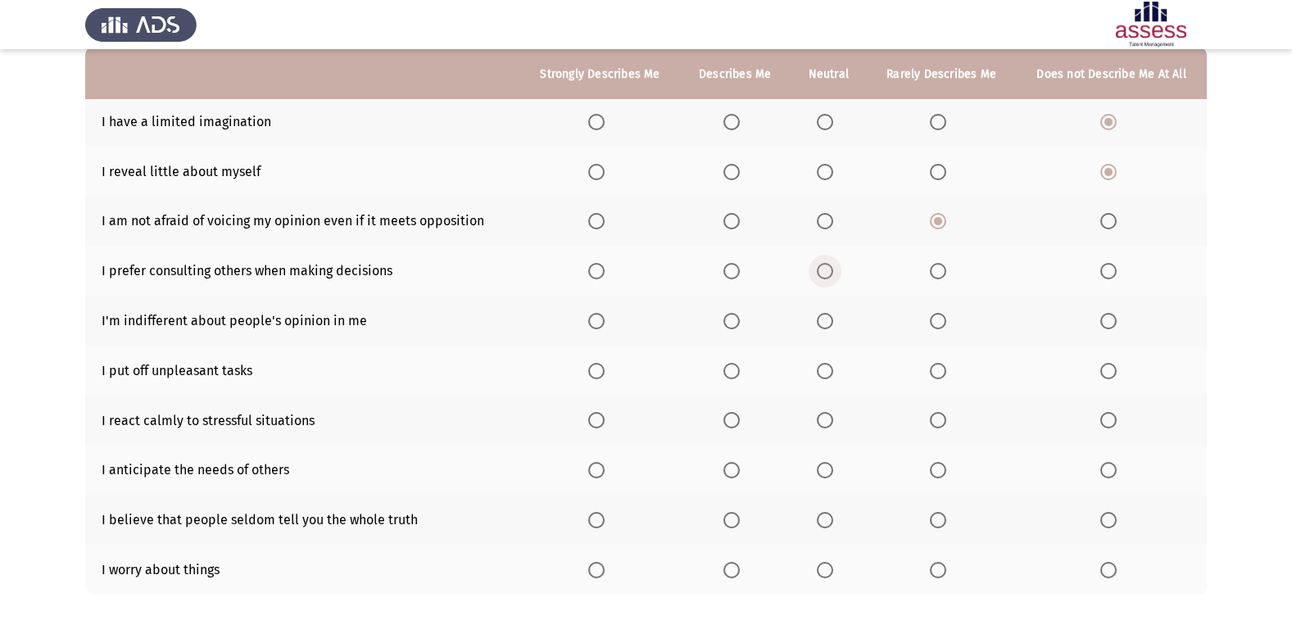
click at [822, 264] on span "Select an option" at bounding box center [825, 271] width 16 height 16
click at [822, 264] on input "Select an option" at bounding box center [825, 271] width 16 height 16
click at [1108, 315] on span "Select an option" at bounding box center [1108, 321] width 16 height 16
click at [1108, 315] on input "Select an option" at bounding box center [1108, 321] width 16 height 16
click at [821, 369] on span "Select an option" at bounding box center [825, 371] width 16 height 16
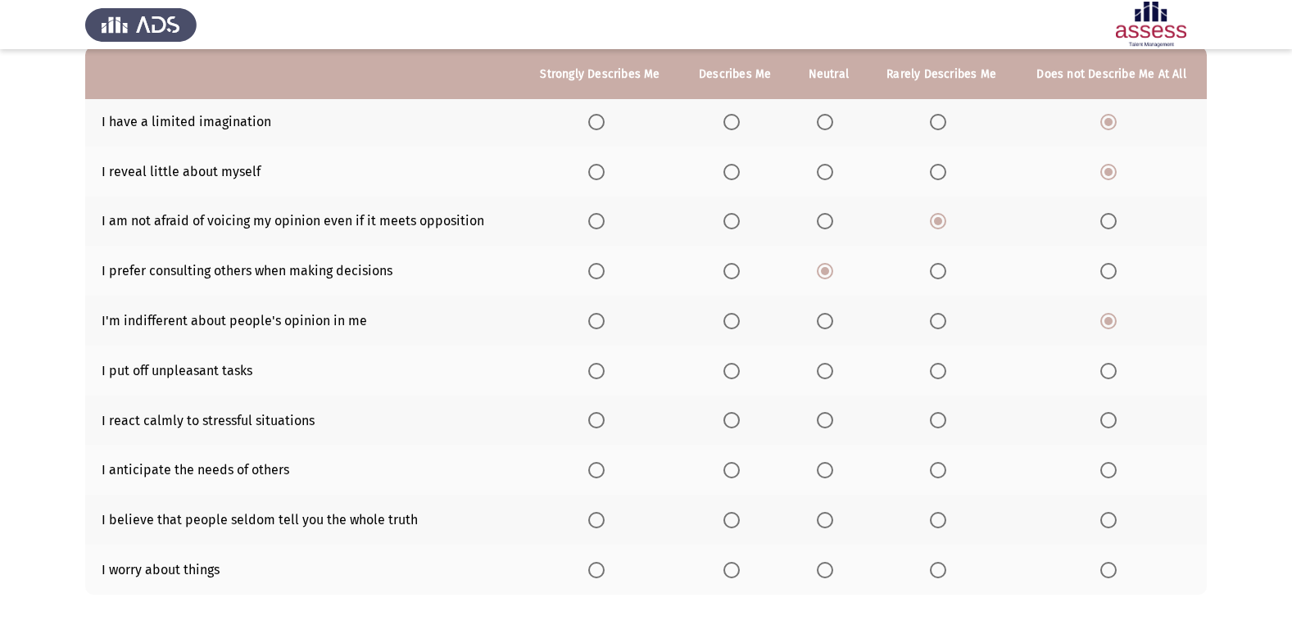
click at [821, 369] on input "Select an option" at bounding box center [825, 371] width 16 height 16
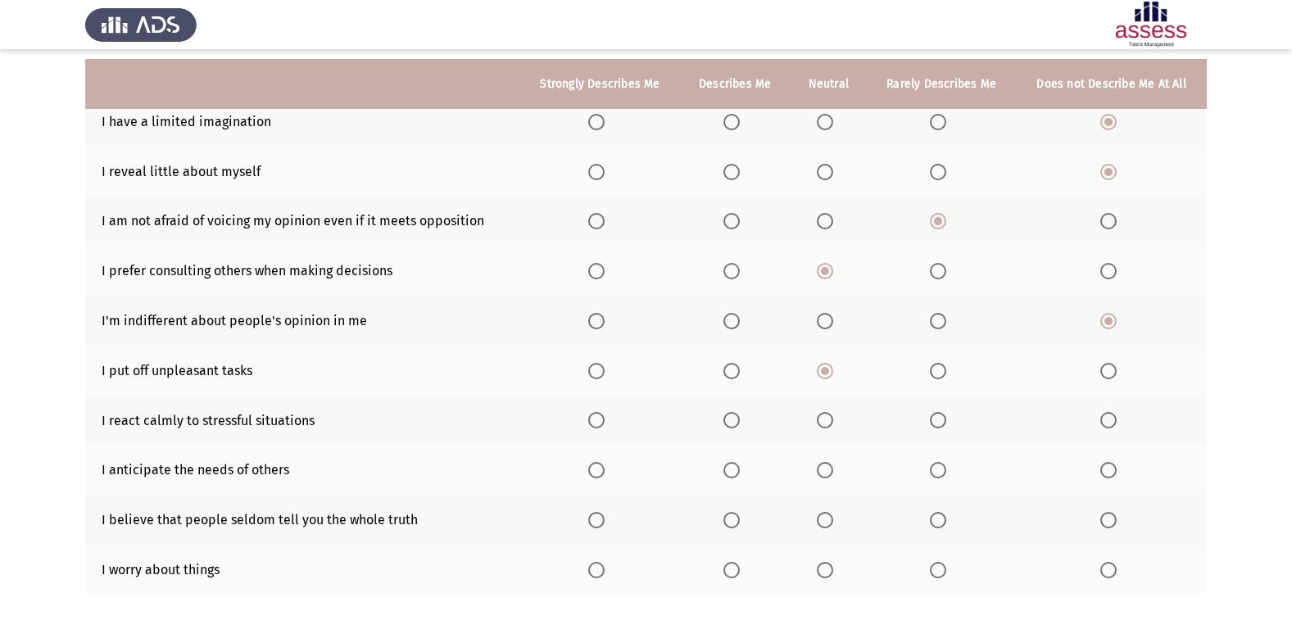
scroll to position [239, 0]
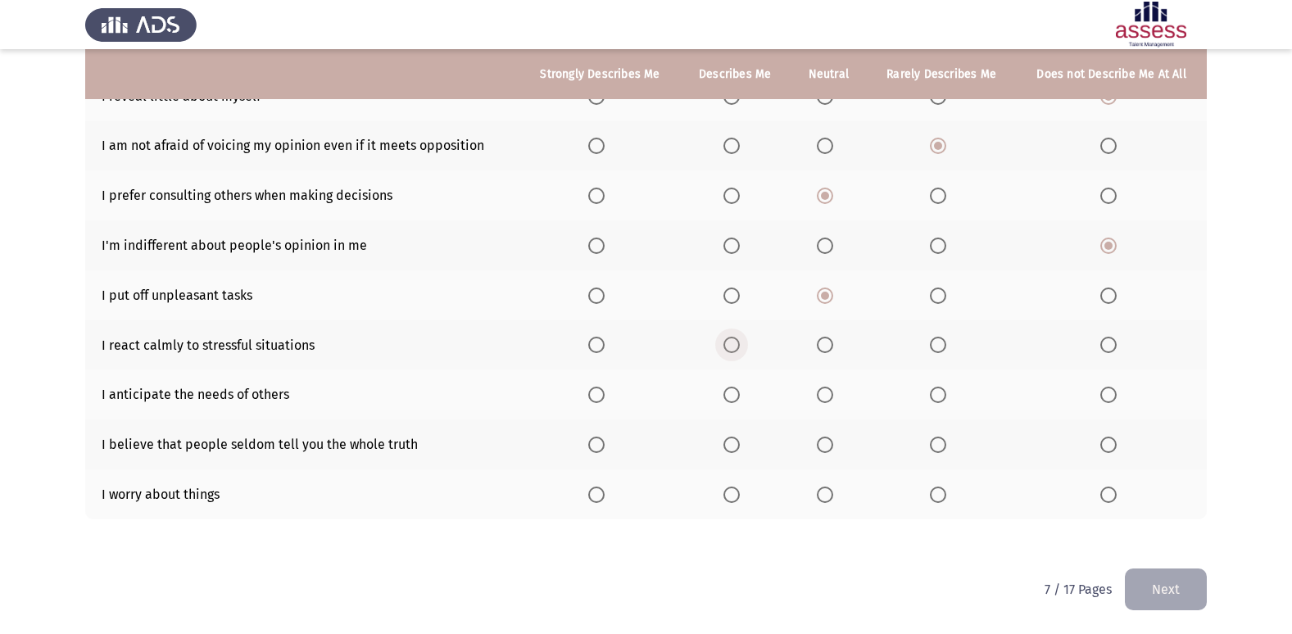
click at [737, 344] on span "Select an option" at bounding box center [731, 345] width 16 height 16
click at [737, 344] on input "Select an option" at bounding box center [731, 345] width 16 height 16
click at [832, 389] on span "Select an option" at bounding box center [825, 395] width 16 height 16
click at [832, 389] on input "Select an option" at bounding box center [825, 395] width 16 height 16
click at [833, 447] on span "Select an option" at bounding box center [825, 445] width 16 height 16
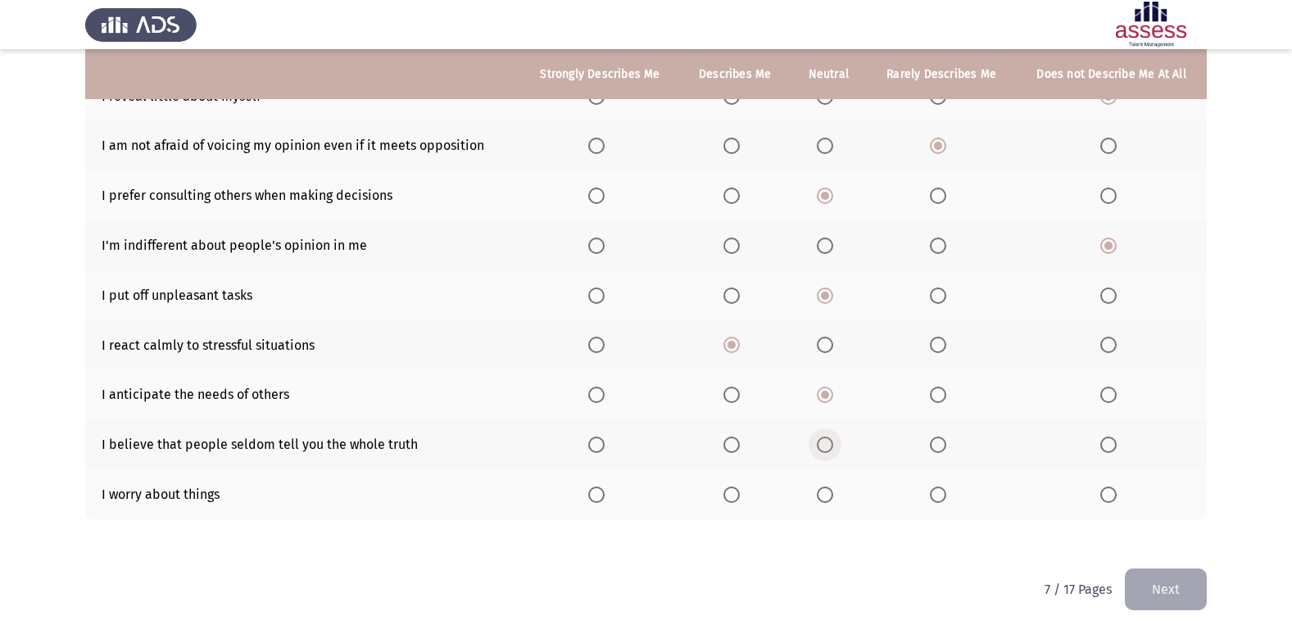
click at [833, 447] on input "Select an option" at bounding box center [825, 445] width 16 height 16
click at [729, 491] on span "Select an option" at bounding box center [731, 495] width 16 height 16
click at [729, 491] on input "Select an option" at bounding box center [731, 495] width 16 height 16
click at [1152, 601] on button "Next" at bounding box center [1166, 590] width 82 height 42
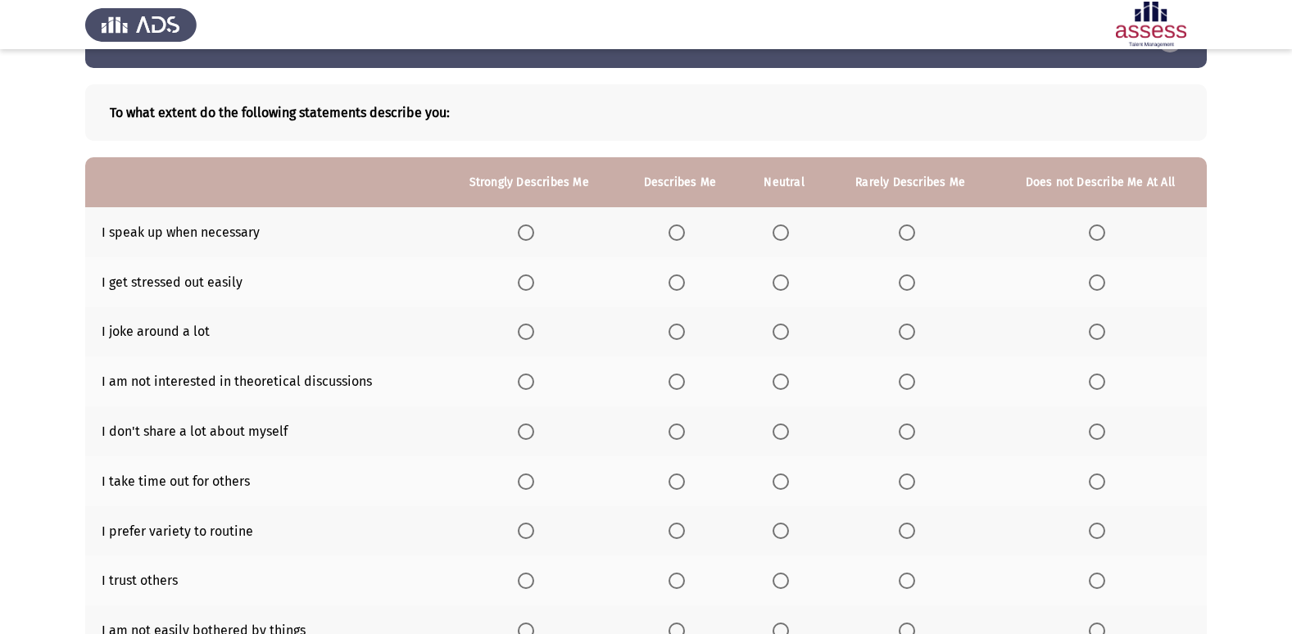
scroll to position [82, 0]
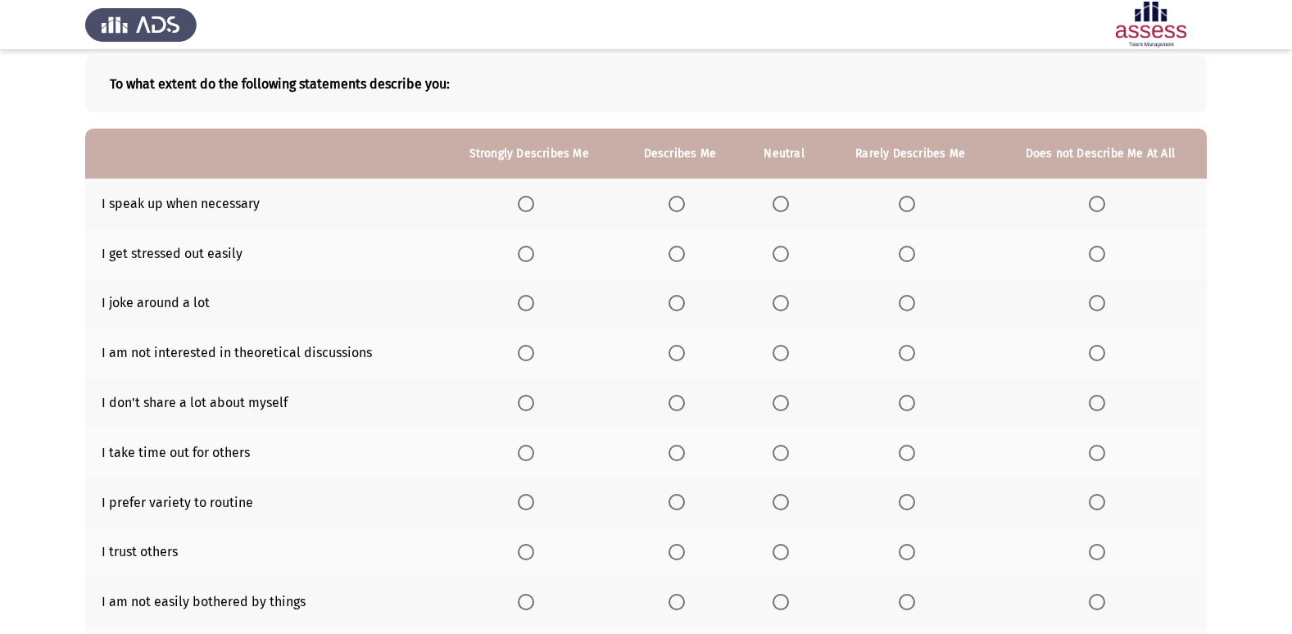
click at [519, 200] on span "Select an option" at bounding box center [526, 204] width 16 height 16
click at [519, 200] on input "Select an option" at bounding box center [526, 204] width 16 height 16
click at [906, 253] on span "Select an option" at bounding box center [907, 254] width 16 height 16
click at [906, 253] on input "Select an option" at bounding box center [907, 254] width 16 height 16
click at [1097, 252] on span "Select an option" at bounding box center [1097, 254] width 16 height 16
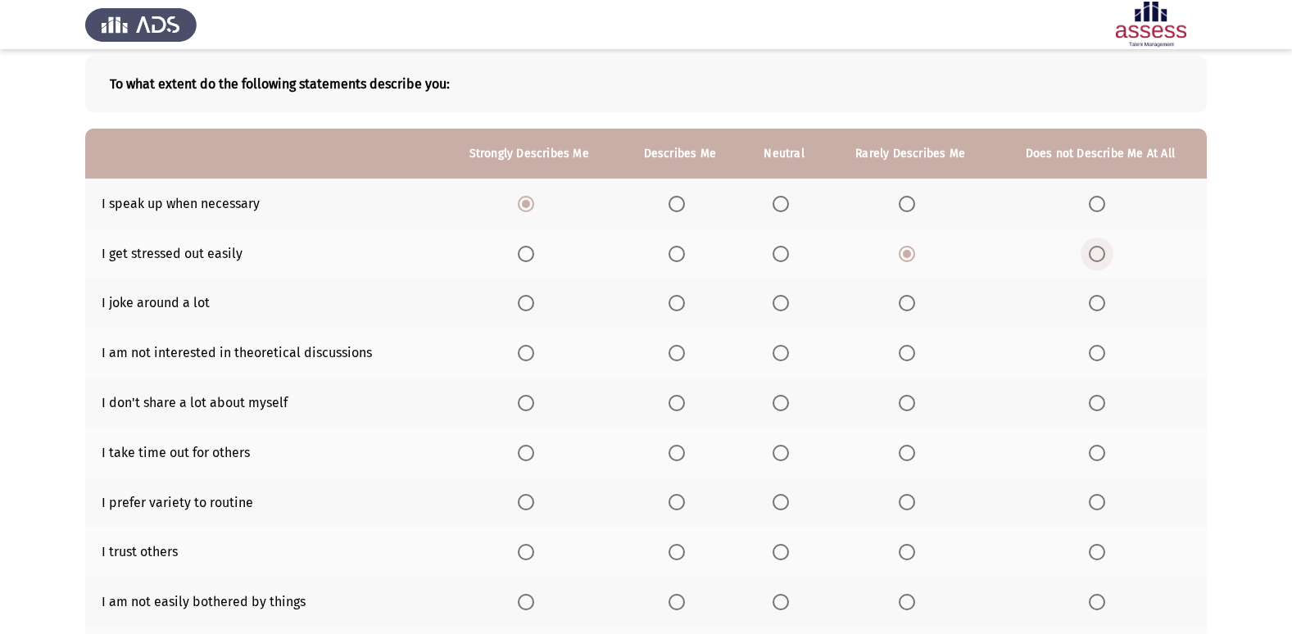
click at [1097, 252] on input "Select an option" at bounding box center [1097, 254] width 16 height 16
click at [671, 295] on span "Select an option" at bounding box center [677, 303] width 16 height 16
click at [671, 295] on input "Select an option" at bounding box center [677, 303] width 16 height 16
click at [909, 306] on span "Select an option" at bounding box center [907, 303] width 16 height 16
click at [909, 306] on input "Select an option" at bounding box center [907, 303] width 16 height 16
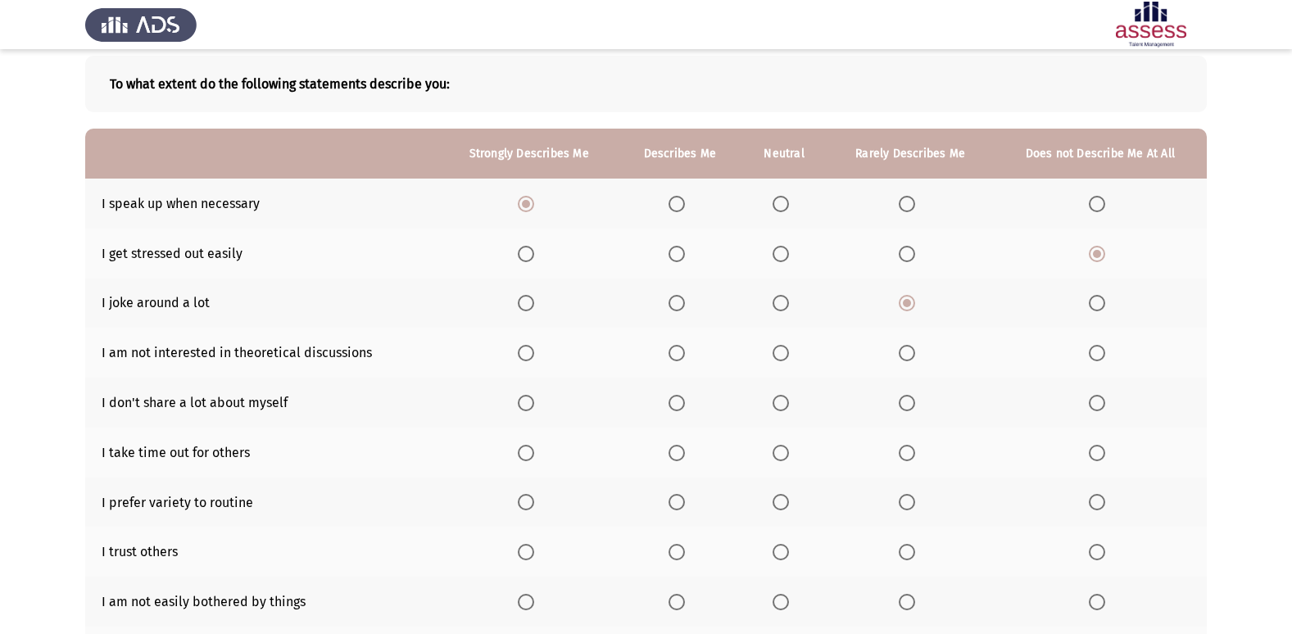
click at [1099, 347] on span "Select an option" at bounding box center [1097, 353] width 16 height 16
click at [1099, 347] on input "Select an option" at bounding box center [1097, 353] width 16 height 16
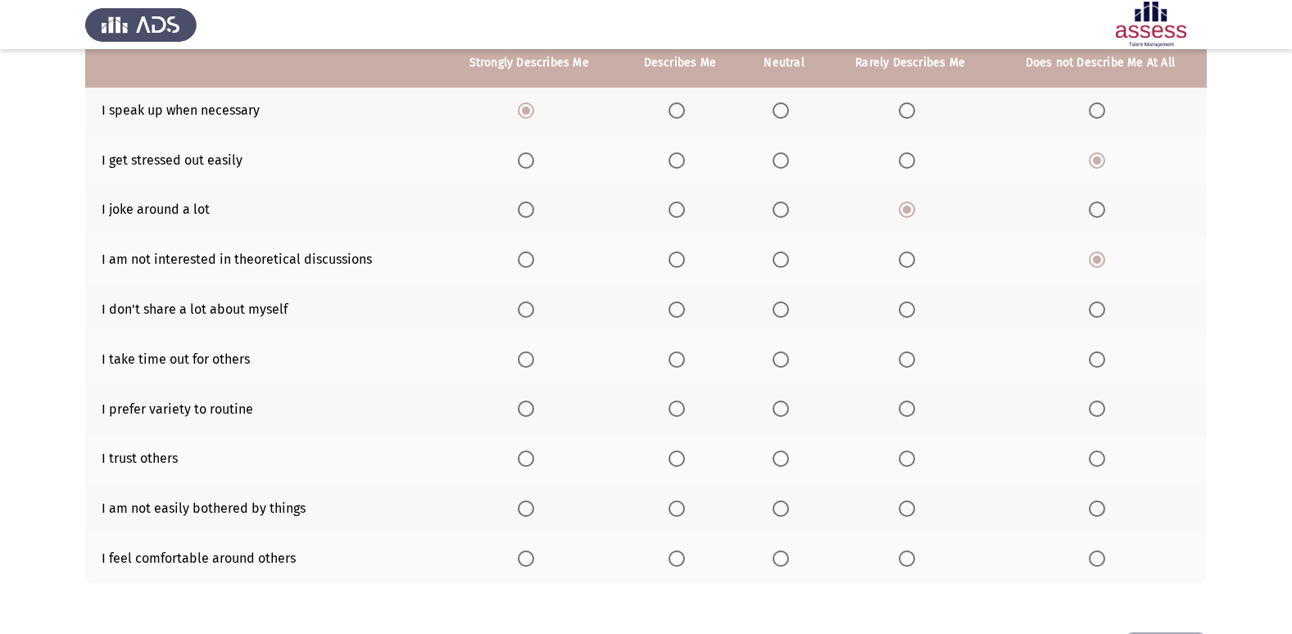
scroll to position [239, 0]
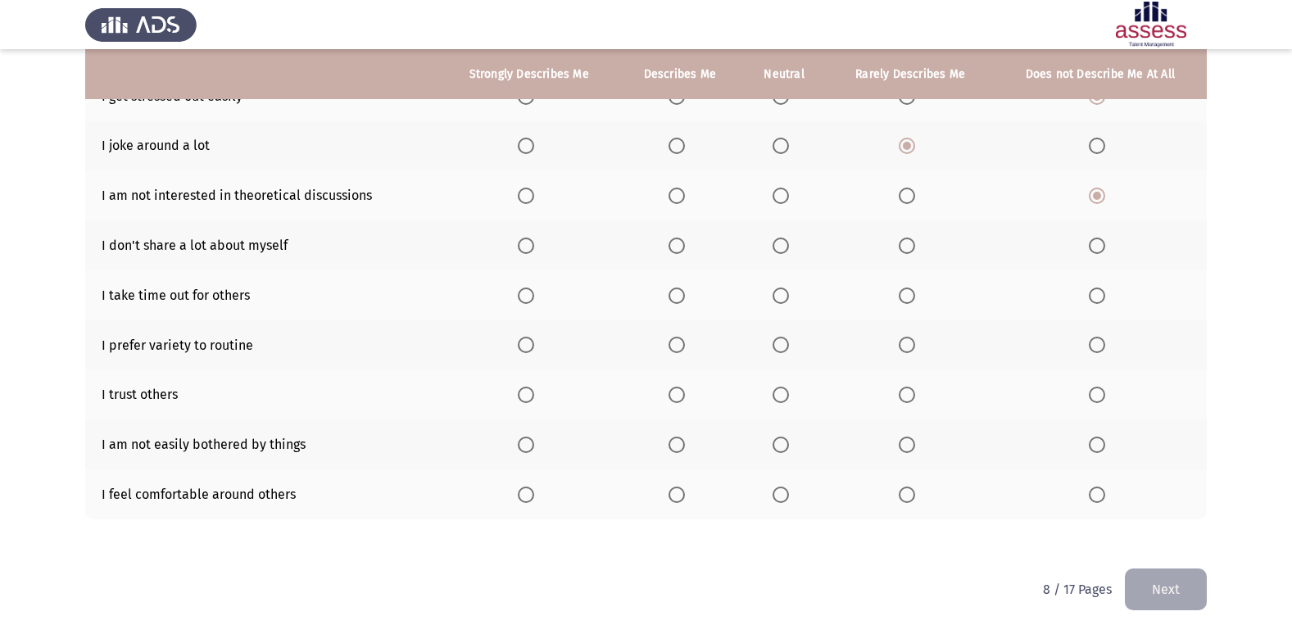
click at [904, 241] on span "Select an option" at bounding box center [907, 246] width 16 height 16
click at [904, 241] on input "Select an option" at bounding box center [907, 246] width 16 height 16
click at [785, 243] on span "Select an option" at bounding box center [781, 246] width 16 height 16
click at [785, 243] on input "Select an option" at bounding box center [781, 246] width 16 height 16
click at [911, 291] on span "Select an option" at bounding box center [907, 296] width 16 height 16
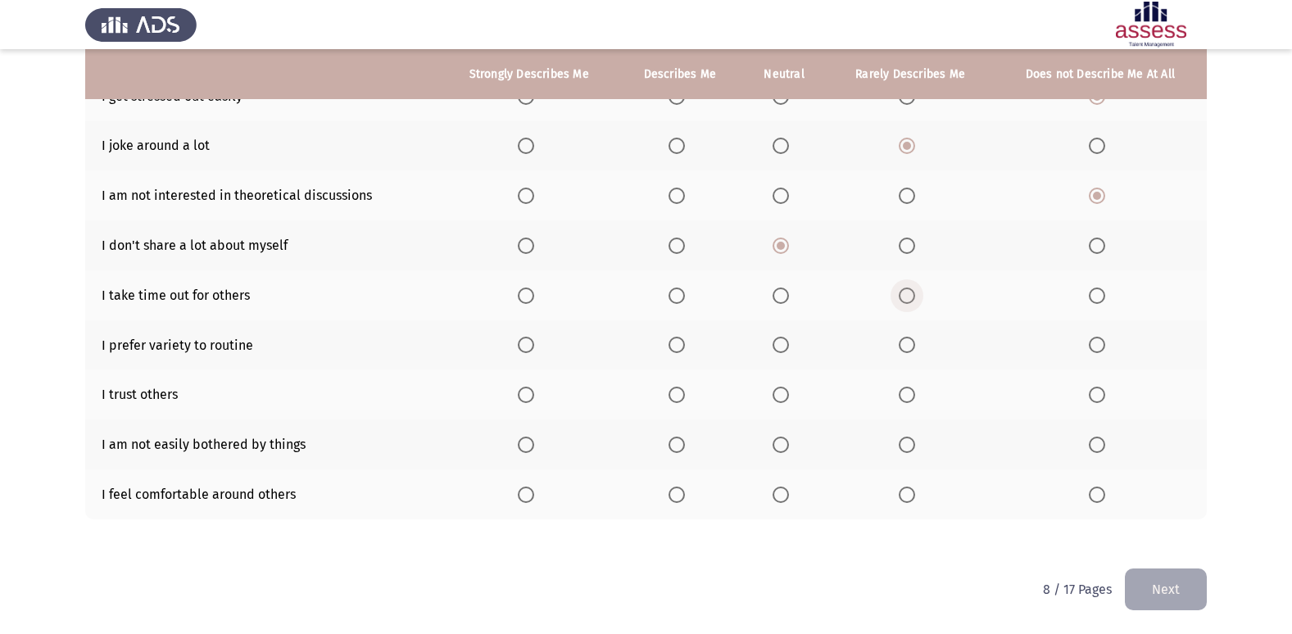
click at [911, 291] on input "Select an option" at bounding box center [907, 296] width 16 height 16
click at [1099, 345] on span "Select an option" at bounding box center [1097, 345] width 16 height 16
click at [1099, 345] on input "Select an option" at bounding box center [1097, 345] width 16 height 16
click at [904, 339] on span "Select an option" at bounding box center [907, 345] width 16 height 16
click at [904, 339] on input "Select an option" at bounding box center [907, 345] width 16 height 16
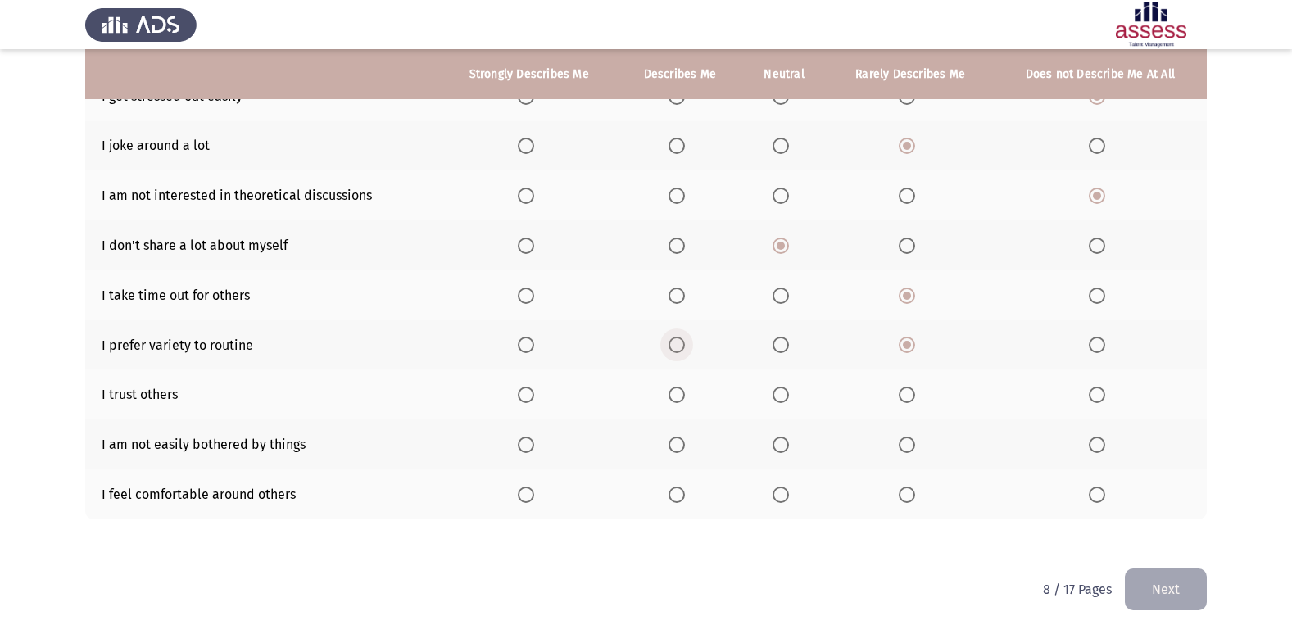
click at [673, 342] on span "Select an option" at bounding box center [677, 345] width 16 height 16
click at [673, 342] on input "Select an option" at bounding box center [677, 345] width 16 height 16
click at [779, 390] on span "Select an option" at bounding box center [781, 395] width 16 height 16
click at [779, 390] on input "Select an option" at bounding box center [781, 395] width 16 height 16
click at [779, 436] on mat-radio-button "Select an option" at bounding box center [784, 444] width 23 height 17
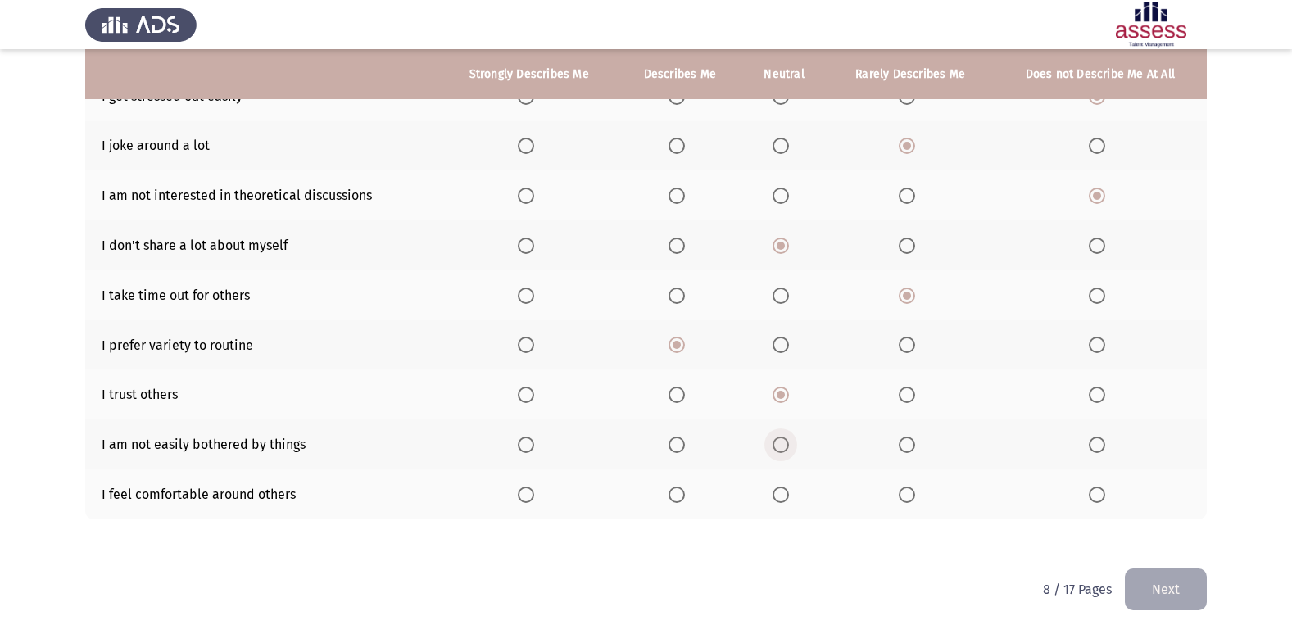
click at [781, 440] on span "Select an option" at bounding box center [781, 445] width 16 height 16
click at [781, 440] on input "Select an option" at bounding box center [781, 445] width 16 height 16
click at [909, 487] on span "Select an option" at bounding box center [907, 495] width 16 height 16
click at [909, 487] on input "Select an option" at bounding box center [907, 495] width 16 height 16
click at [1146, 595] on button "Next" at bounding box center [1166, 590] width 82 height 42
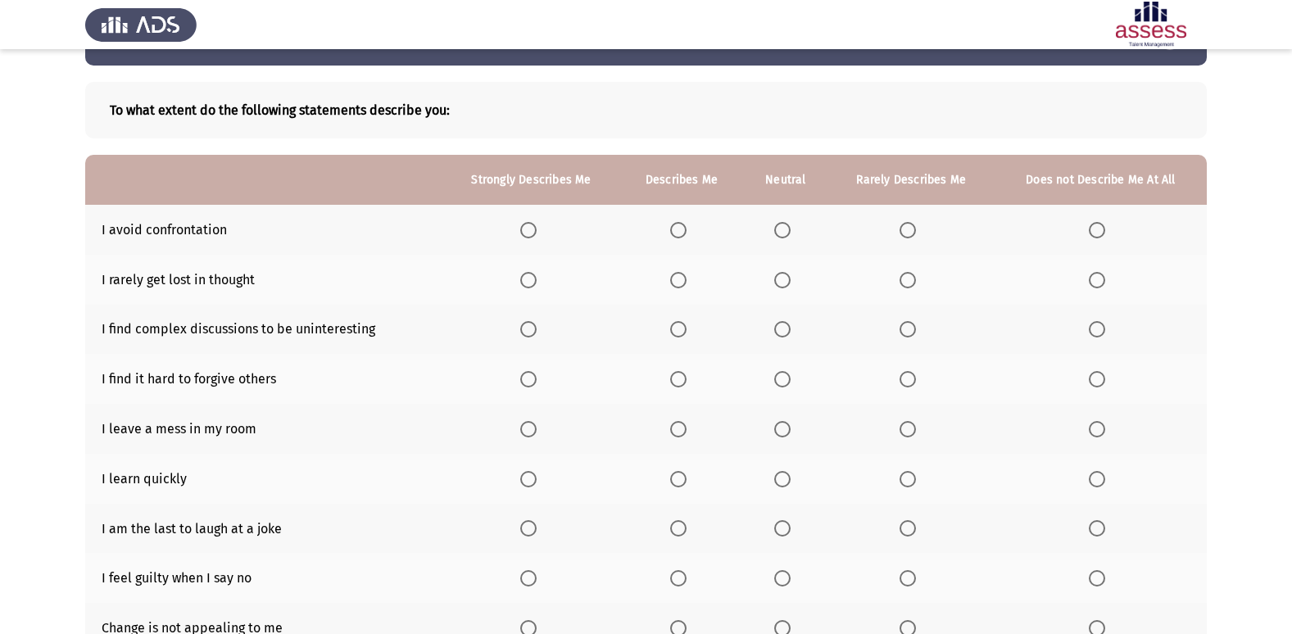
scroll to position [82, 0]
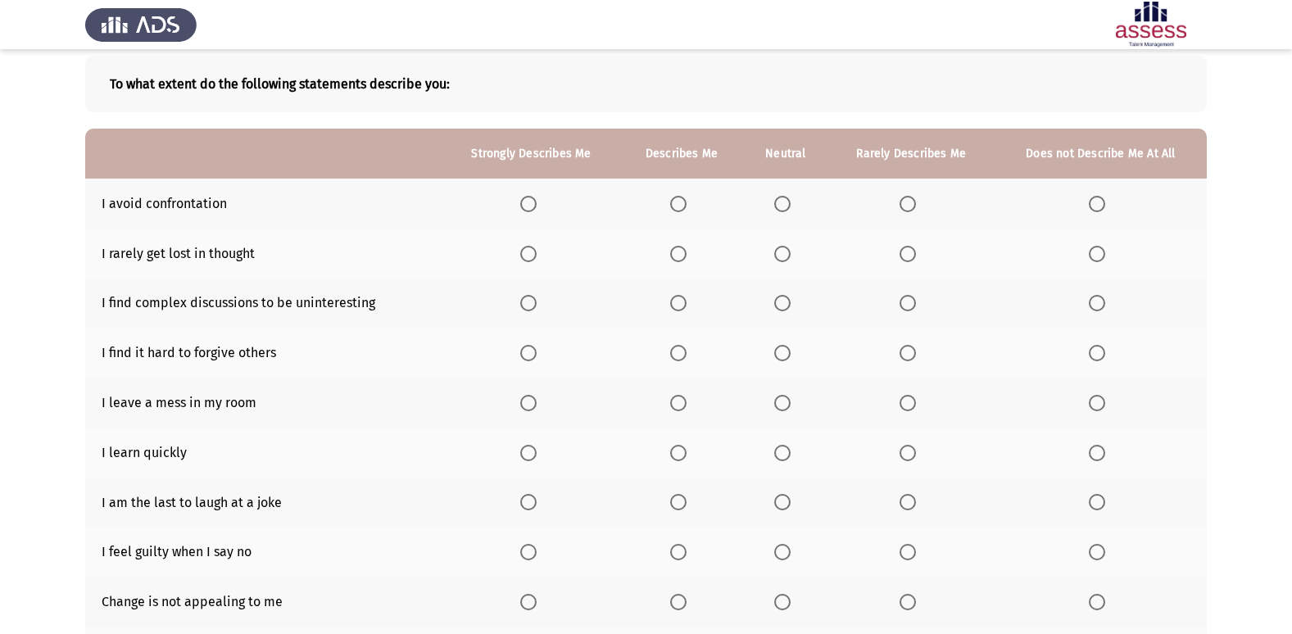
click at [778, 194] on th at bounding box center [785, 204] width 85 height 50
click at [782, 204] on span "Select an option" at bounding box center [782, 204] width 0 height 0
click at [783, 203] on input "Select an option" at bounding box center [782, 204] width 16 height 16
click at [906, 252] on span "Select an option" at bounding box center [908, 254] width 16 height 16
click at [906, 252] on input "Select an option" at bounding box center [908, 254] width 16 height 16
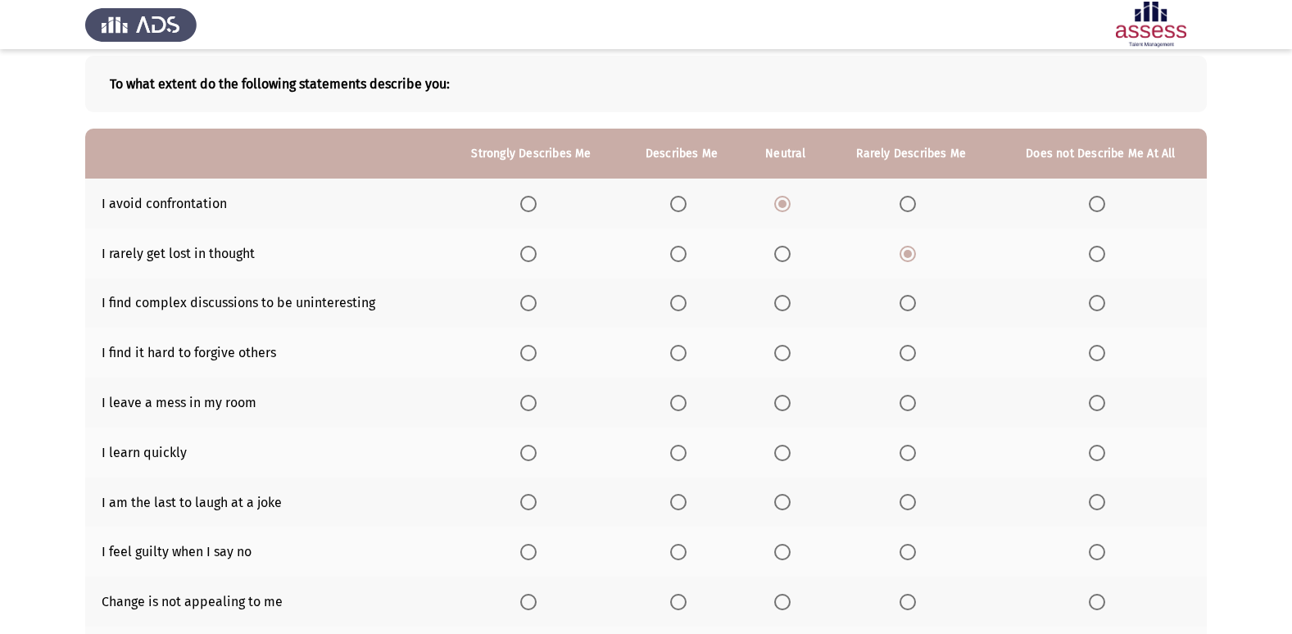
click at [1099, 302] on span "Select an option" at bounding box center [1097, 303] width 16 height 16
click at [1099, 302] on input "Select an option" at bounding box center [1097, 303] width 16 height 16
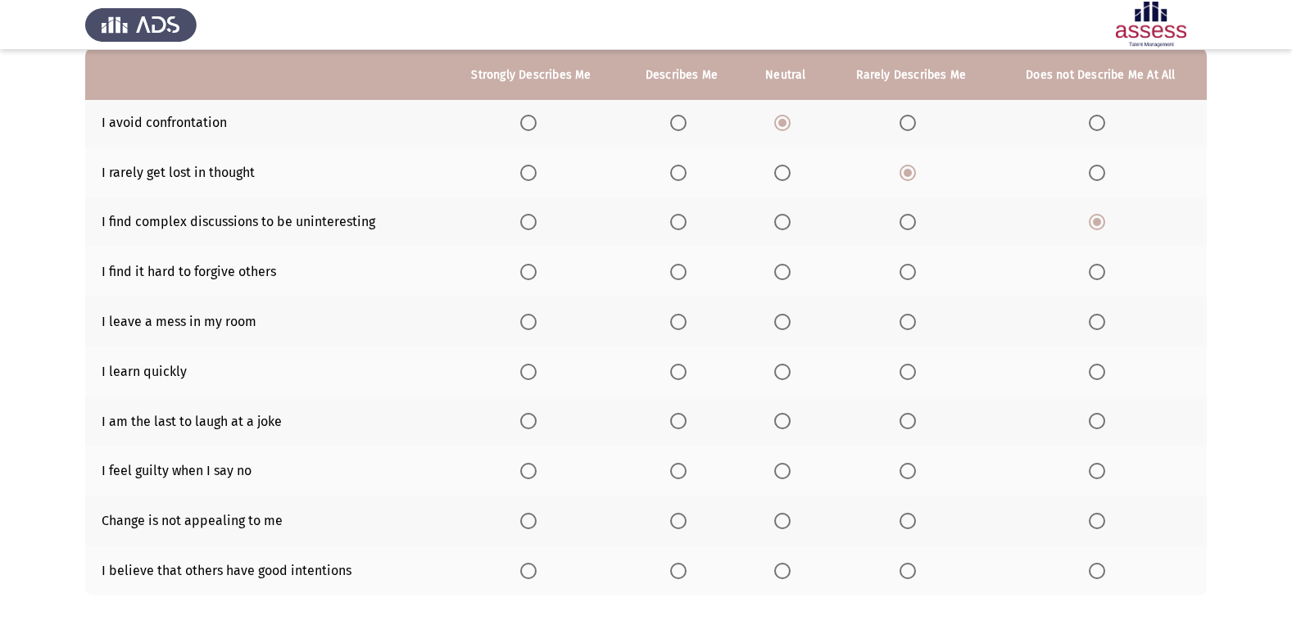
scroll to position [164, 0]
click at [1099, 274] on span "Select an option" at bounding box center [1097, 271] width 16 height 16
click at [1099, 274] on input "Select an option" at bounding box center [1097, 271] width 16 height 16
click at [1099, 315] on span "Select an option" at bounding box center [1097, 321] width 16 height 16
click at [1099, 315] on input "Select an option" at bounding box center [1097, 321] width 16 height 16
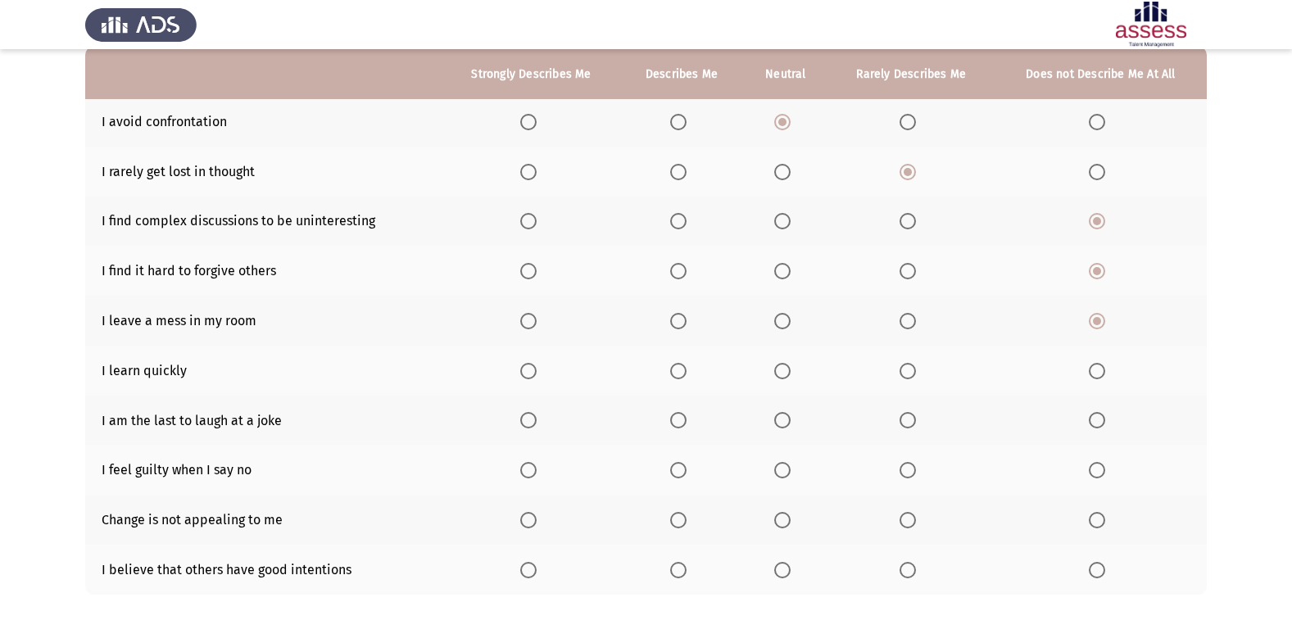
click at [532, 364] on span "Select an option" at bounding box center [528, 371] width 16 height 16
click at [532, 364] on input "Select an option" at bounding box center [528, 371] width 16 height 16
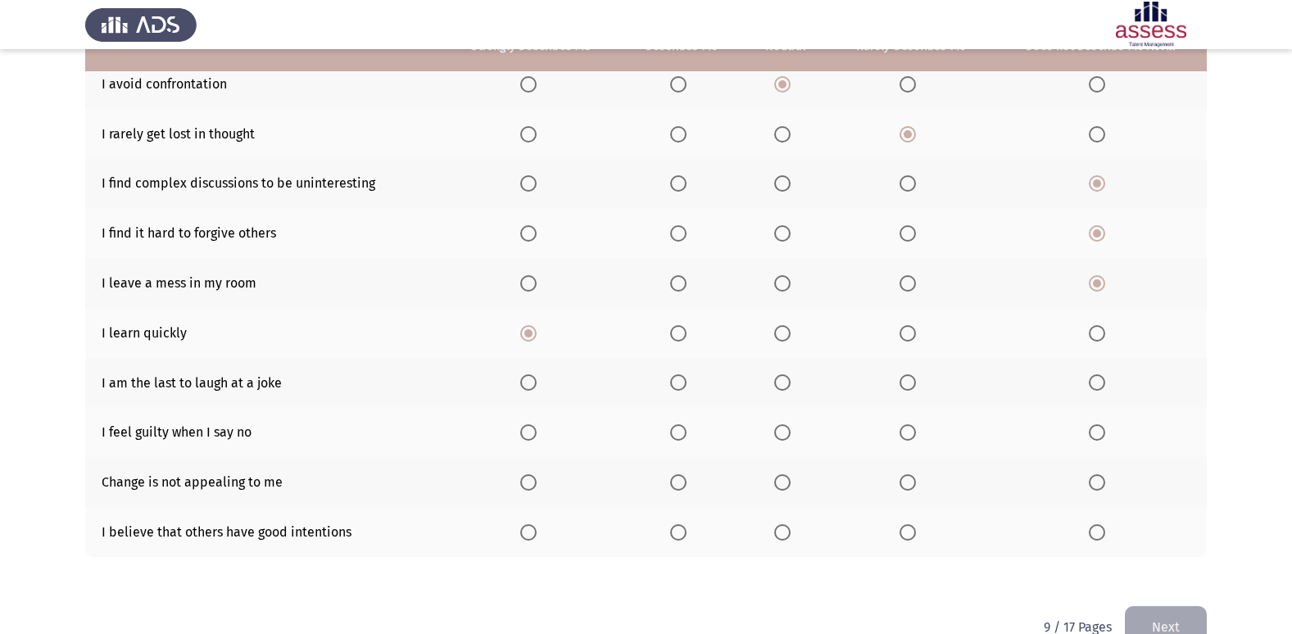
scroll to position [239, 0]
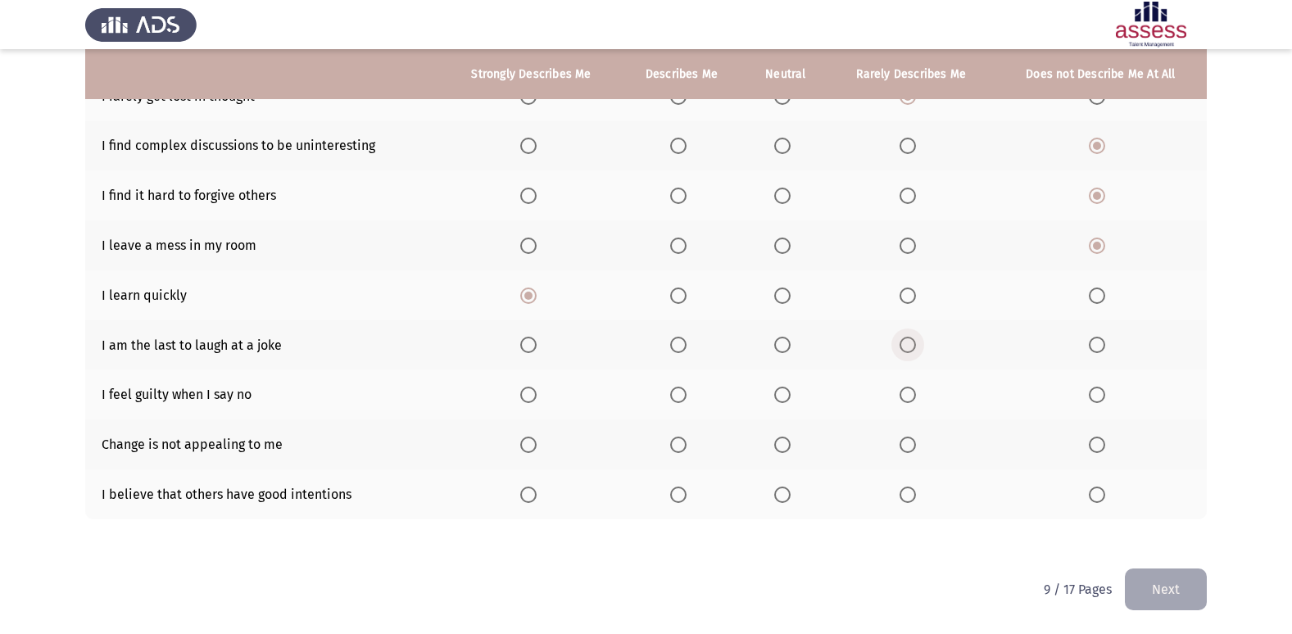
click at [900, 338] on span "Select an option" at bounding box center [908, 345] width 16 height 16
click at [900, 338] on input "Select an option" at bounding box center [908, 345] width 16 height 16
click at [901, 405] on th at bounding box center [911, 395] width 166 height 50
click at [904, 396] on span "Select an option" at bounding box center [908, 395] width 16 height 16
click at [904, 396] on input "Select an option" at bounding box center [908, 395] width 16 height 16
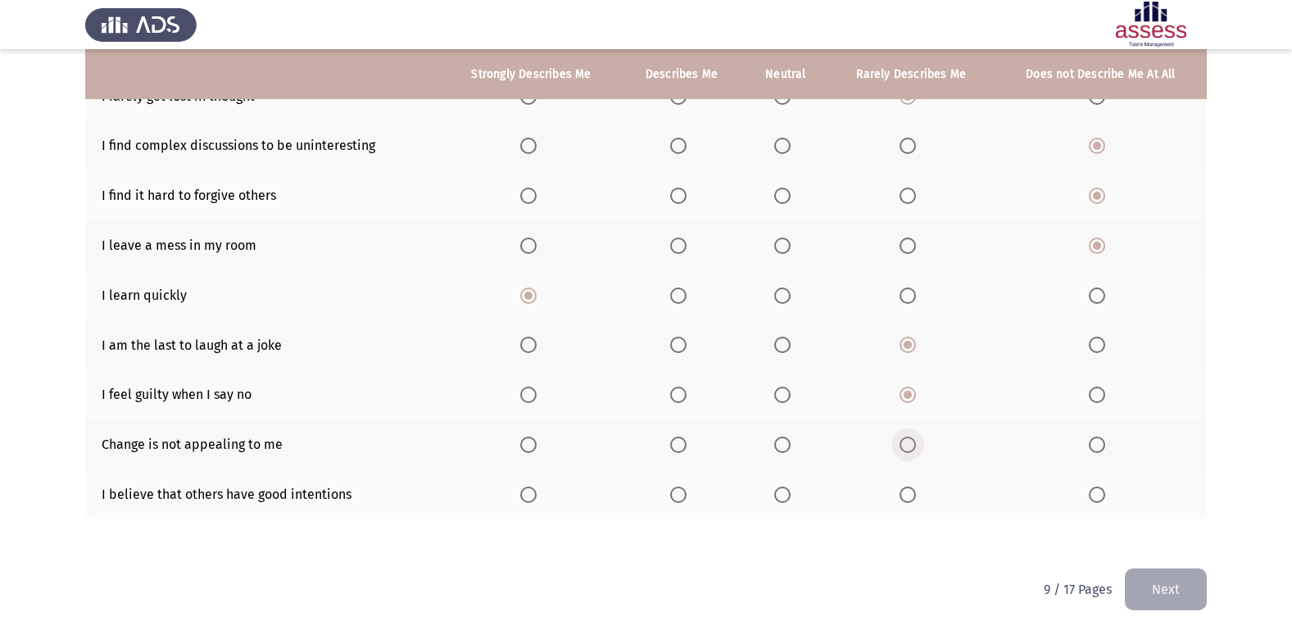
click at [912, 449] on span "Select an option" at bounding box center [908, 445] width 16 height 16
click at [912, 449] on input "Select an option" at bounding box center [908, 445] width 16 height 16
click at [673, 493] on span "Select an option" at bounding box center [678, 495] width 16 height 16
click at [673, 493] on input "Select an option" at bounding box center [678, 495] width 16 height 16
click at [1209, 582] on html "ASSESS Employability Next To what extent do the following statements describe y…" at bounding box center [646, 197] width 1292 height 873
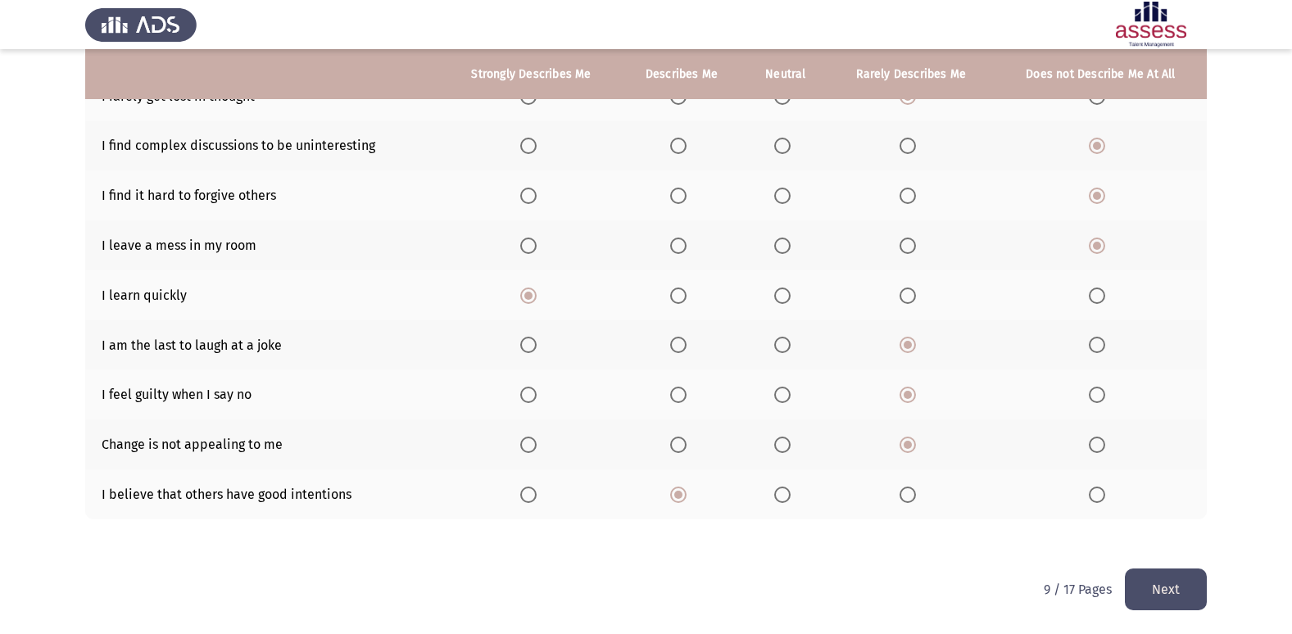
click at [1199, 584] on button "Next" at bounding box center [1166, 590] width 82 height 42
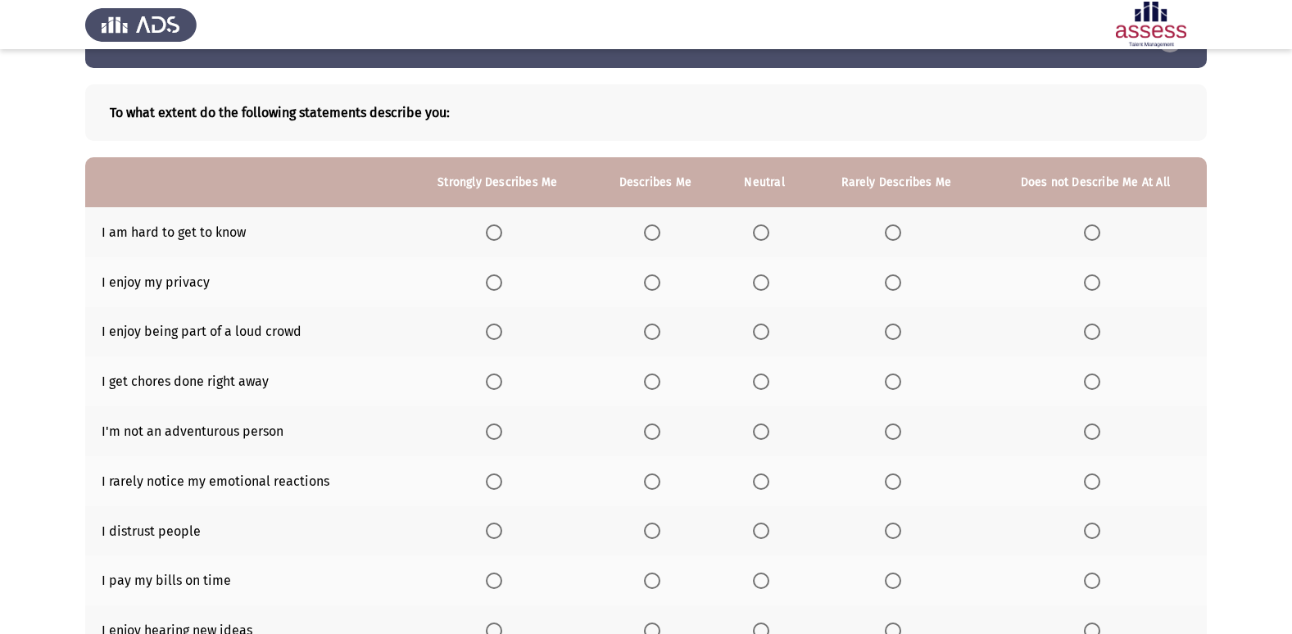
scroll to position [82, 0]
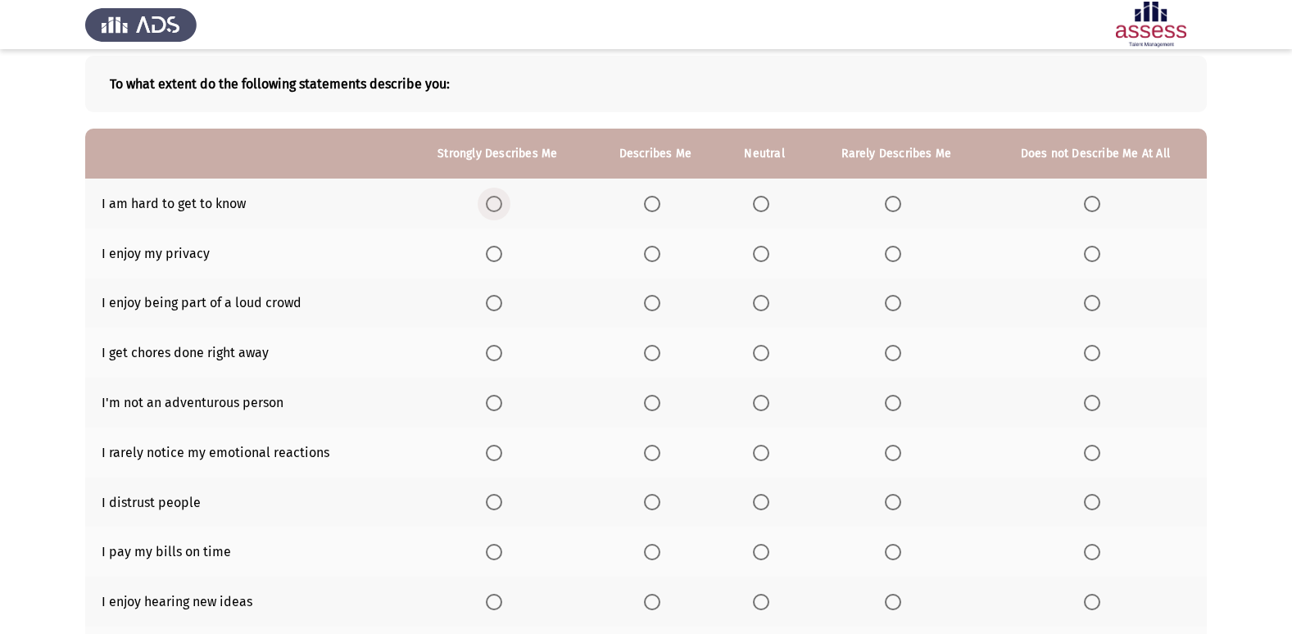
click at [492, 202] on span "Select an option" at bounding box center [494, 204] width 16 height 16
click at [492, 202] on input "Select an option" at bounding box center [494, 204] width 16 height 16
click at [1090, 196] on span "Select an option" at bounding box center [1092, 204] width 16 height 16
click at [1090, 196] on input "Select an option" at bounding box center [1092, 204] width 16 height 16
click at [491, 204] on span "Select an option" at bounding box center [494, 204] width 16 height 16
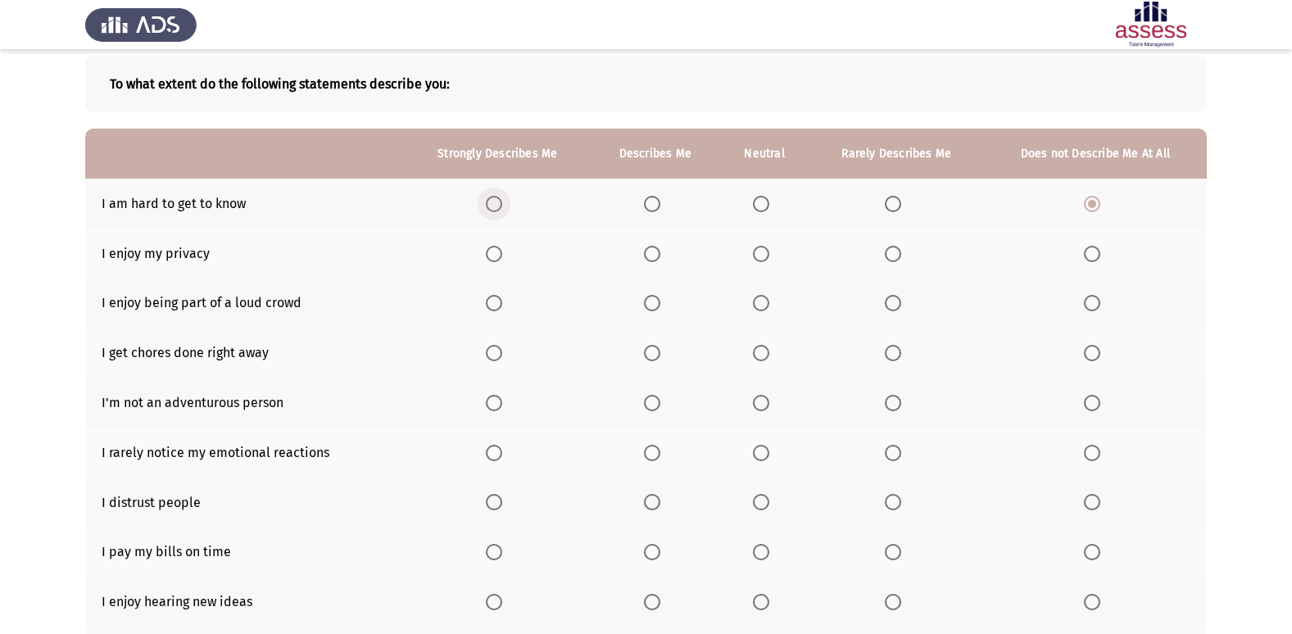
click at [491, 204] on input "Select an option" at bounding box center [494, 204] width 16 height 16
click at [657, 256] on span "Select an option" at bounding box center [652, 254] width 16 height 16
click at [657, 256] on input "Select an option" at bounding box center [652, 254] width 16 height 16
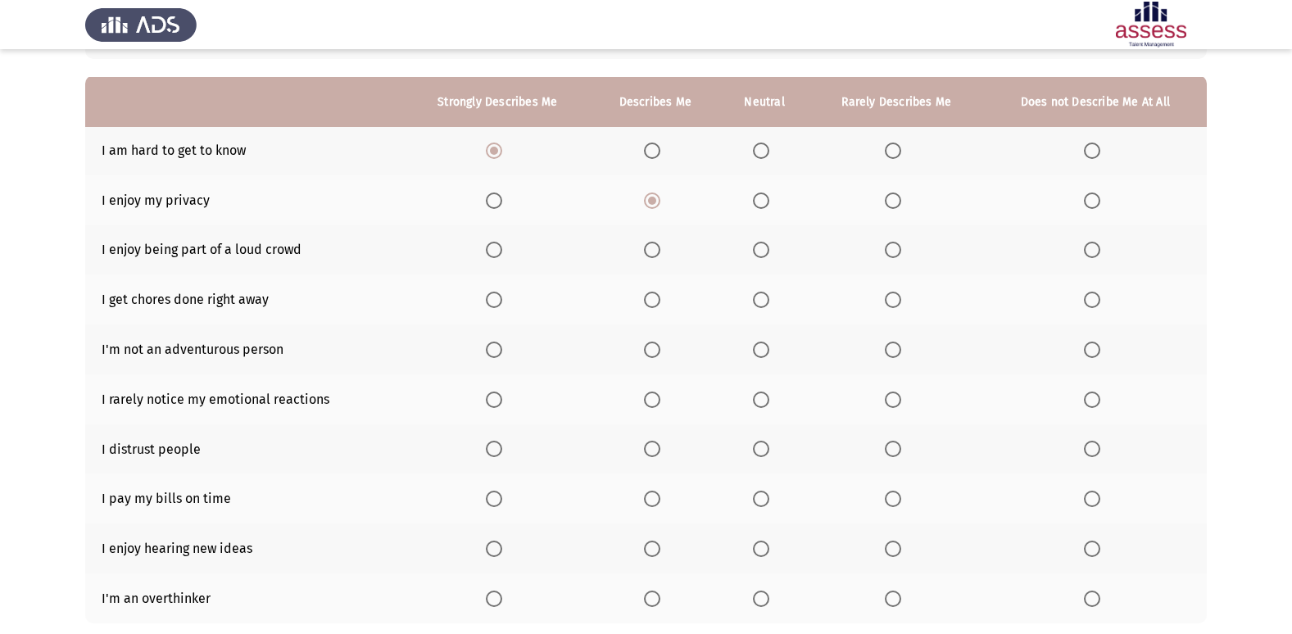
scroll to position [164, 0]
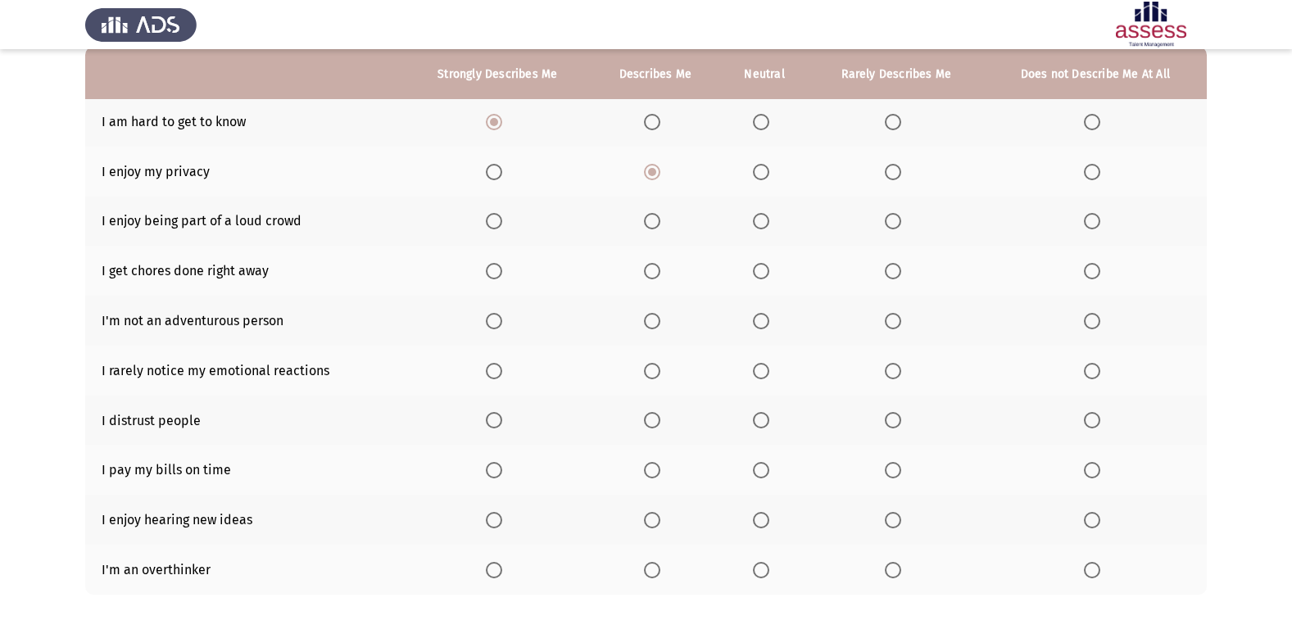
click at [1095, 217] on span "Select an option" at bounding box center [1092, 221] width 16 height 16
click at [1095, 217] on input "Select an option" at bounding box center [1092, 221] width 16 height 16
click at [889, 213] on span "Select an option" at bounding box center [893, 221] width 16 height 16
click at [889, 213] on input "Select an option" at bounding box center [893, 221] width 16 height 16
click at [1090, 216] on span "Select an option" at bounding box center [1092, 221] width 16 height 16
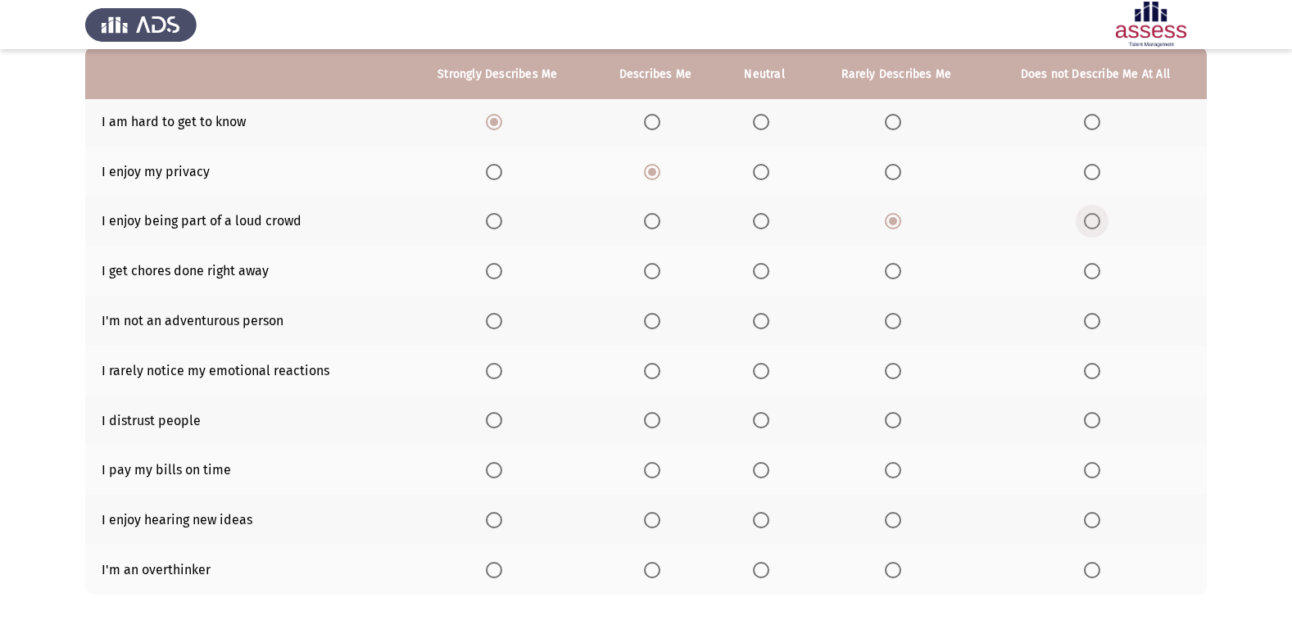
click at [1090, 216] on input "Select an option" at bounding box center [1092, 221] width 16 height 16
click at [758, 217] on span "Select an option" at bounding box center [761, 221] width 16 height 16
click at [758, 217] on input "Select an option" at bounding box center [761, 221] width 16 height 16
click at [891, 270] on span "Select an option" at bounding box center [893, 271] width 16 height 16
click at [891, 270] on input "Select an option" at bounding box center [893, 271] width 16 height 16
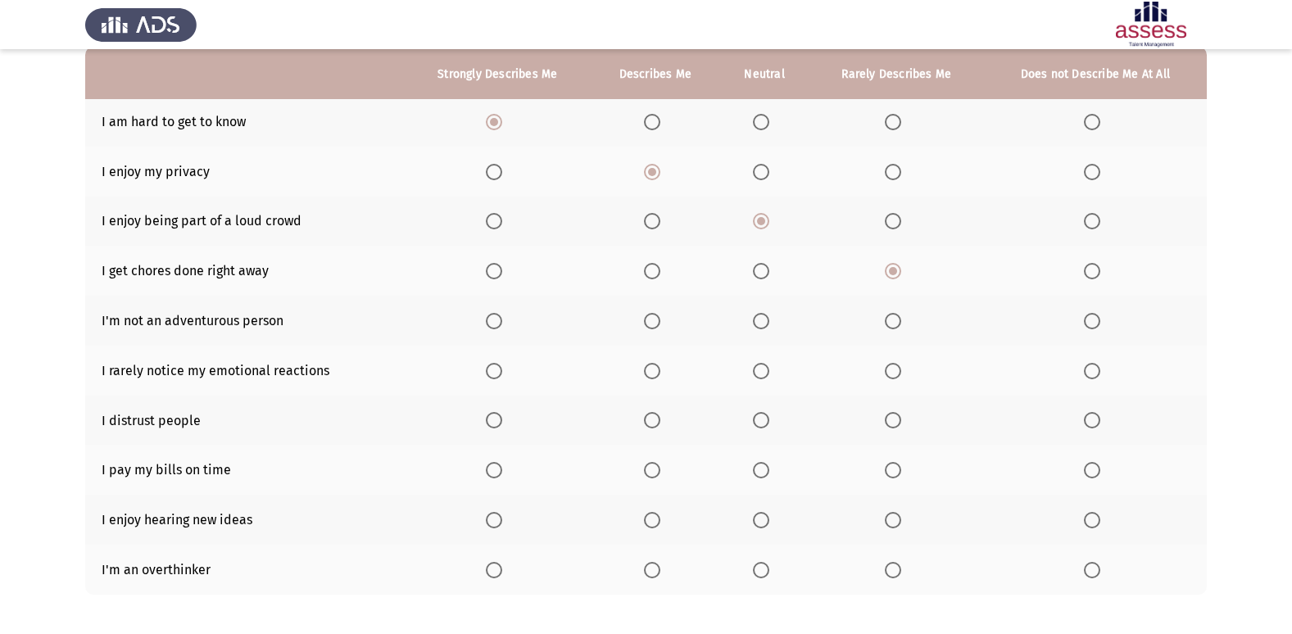
click at [891, 319] on span "Select an option" at bounding box center [893, 321] width 16 height 16
click at [891, 319] on input "Select an option" at bounding box center [893, 321] width 16 height 16
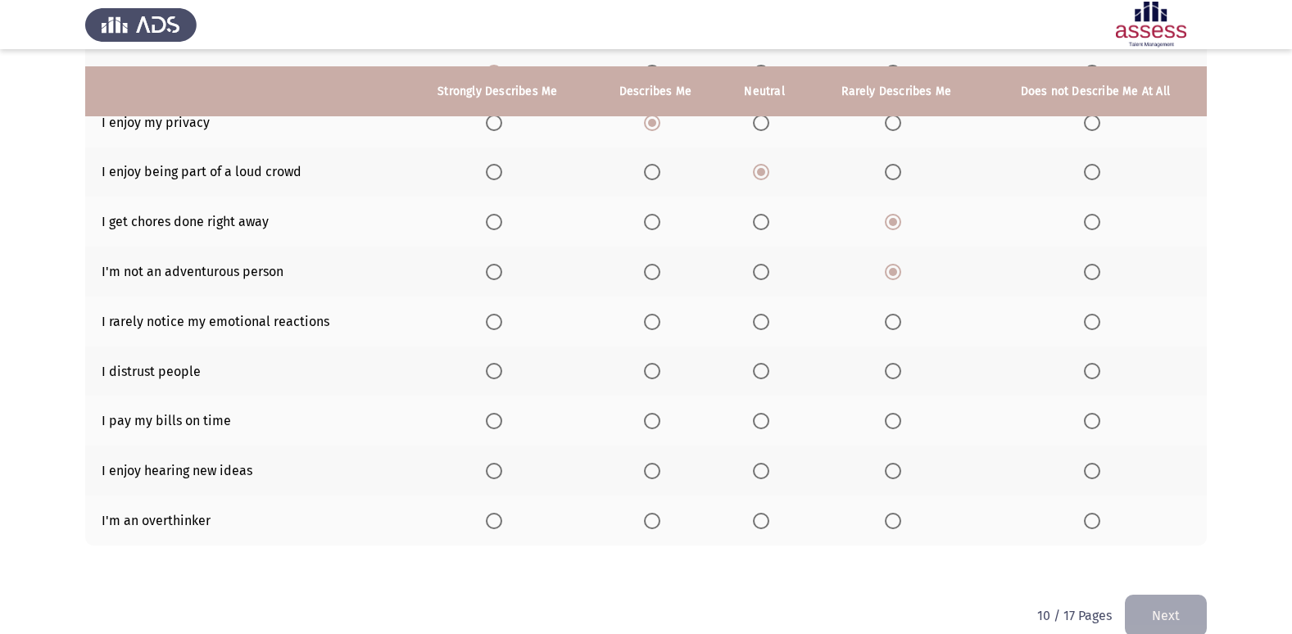
scroll to position [239, 0]
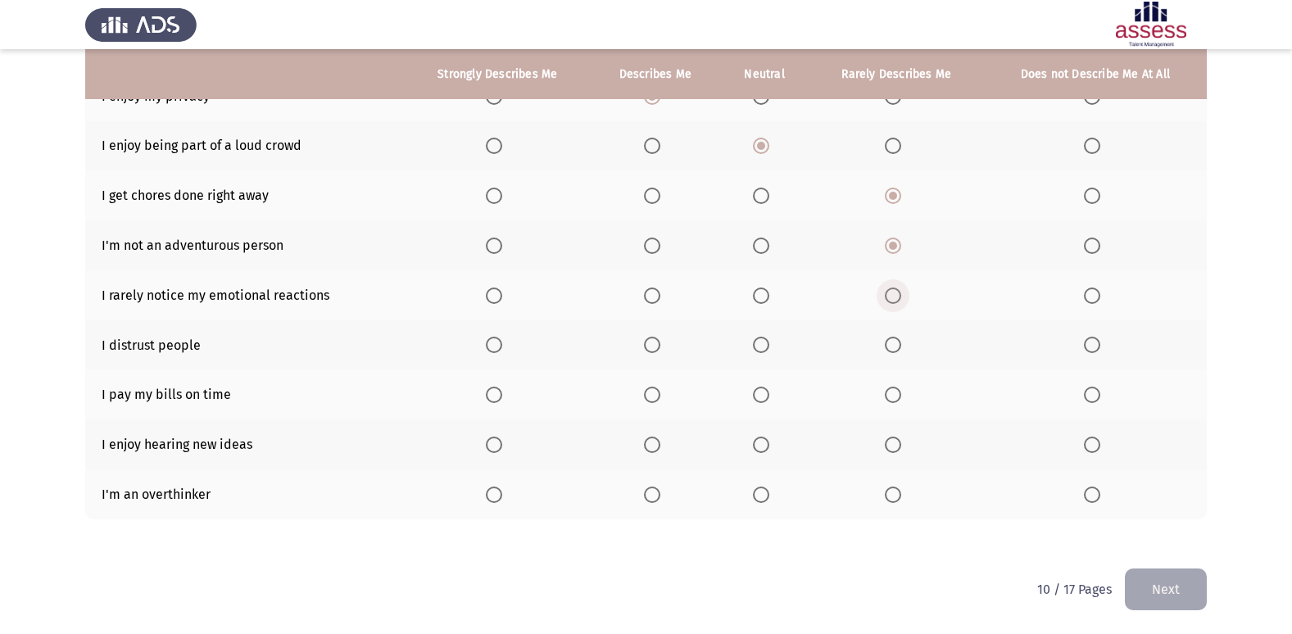
click at [903, 293] on label "Select an option" at bounding box center [896, 296] width 23 height 16
click at [901, 293] on input "Select an option" at bounding box center [893, 296] width 16 height 16
click at [764, 344] on span "Select an option" at bounding box center [761, 345] width 16 height 16
click at [764, 344] on input "Select an option" at bounding box center [761, 345] width 16 height 16
click at [893, 395] on span "Select an option" at bounding box center [893, 395] width 0 height 0
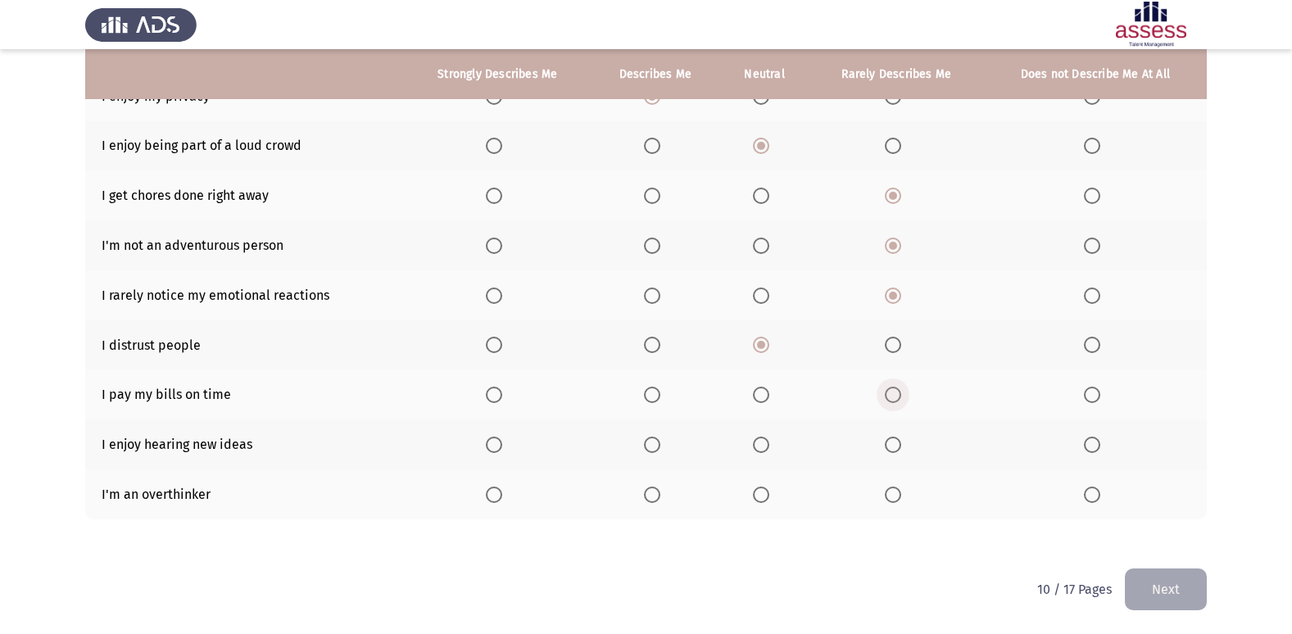
click at [893, 395] on input "Select an option" at bounding box center [893, 395] width 16 height 16
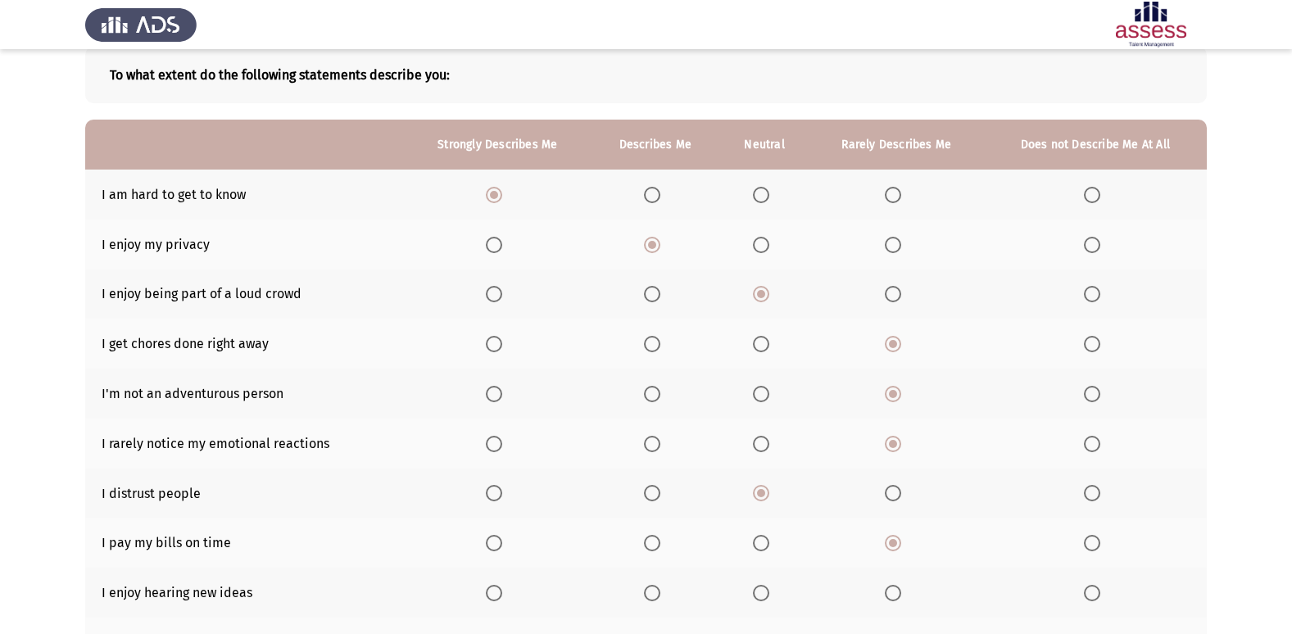
scroll to position [0, 0]
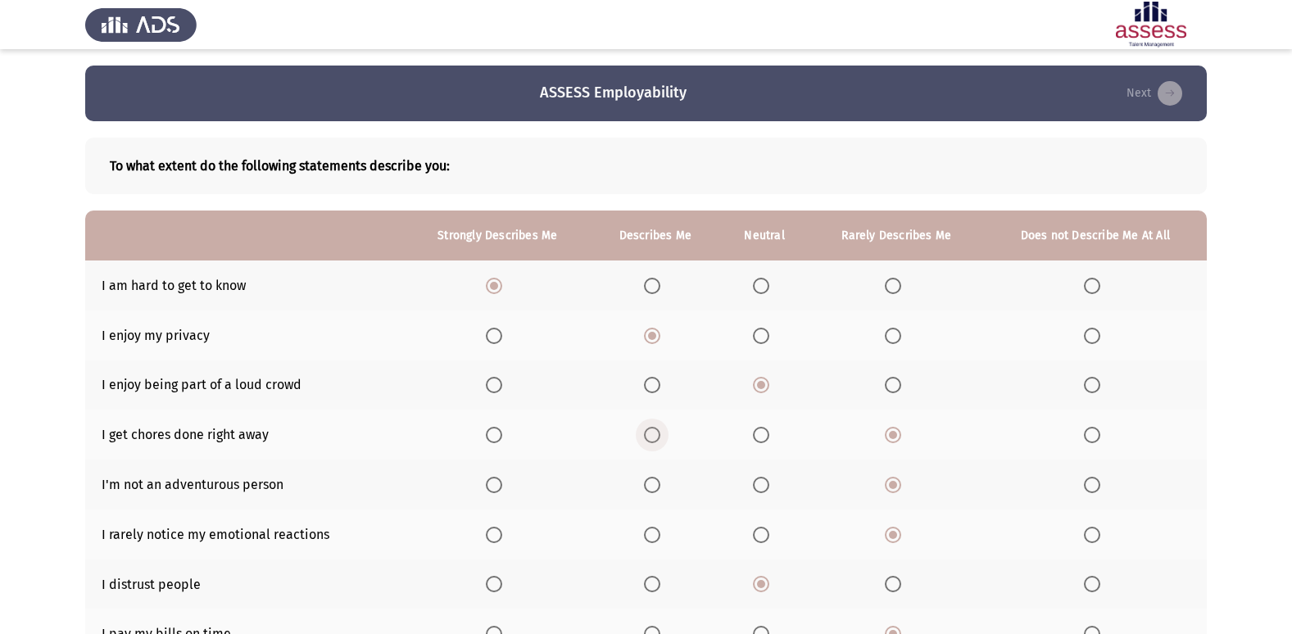
click at [648, 432] on span "Select an option" at bounding box center [652, 435] width 16 height 16
click at [648, 432] on input "Select an option" at bounding box center [652, 435] width 16 height 16
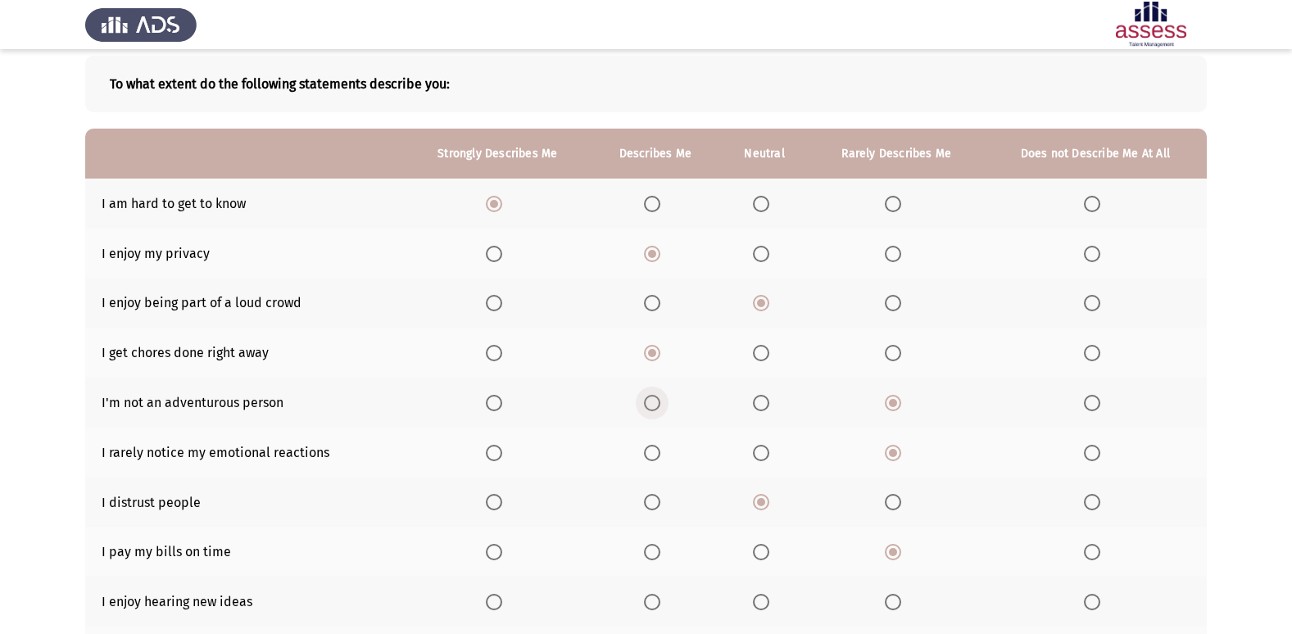
click at [652, 401] on span "Select an option" at bounding box center [652, 403] width 16 height 16
click at [652, 401] on input "Select an option" at bounding box center [652, 403] width 16 height 16
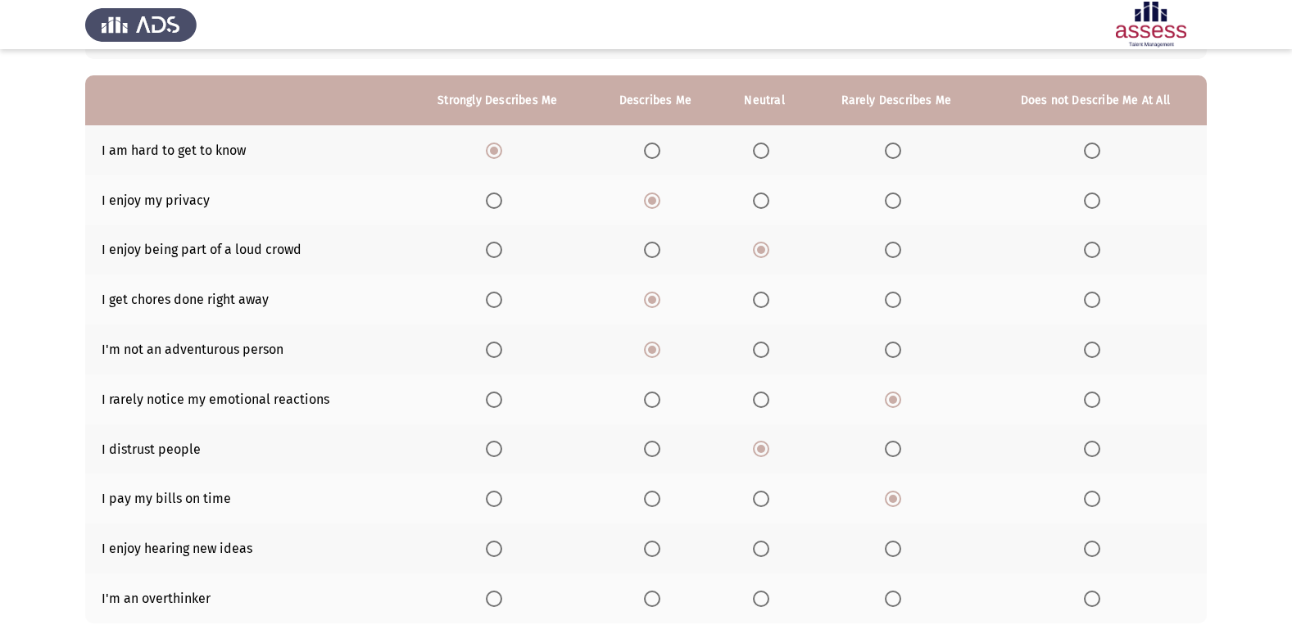
scroll to position [164, 0]
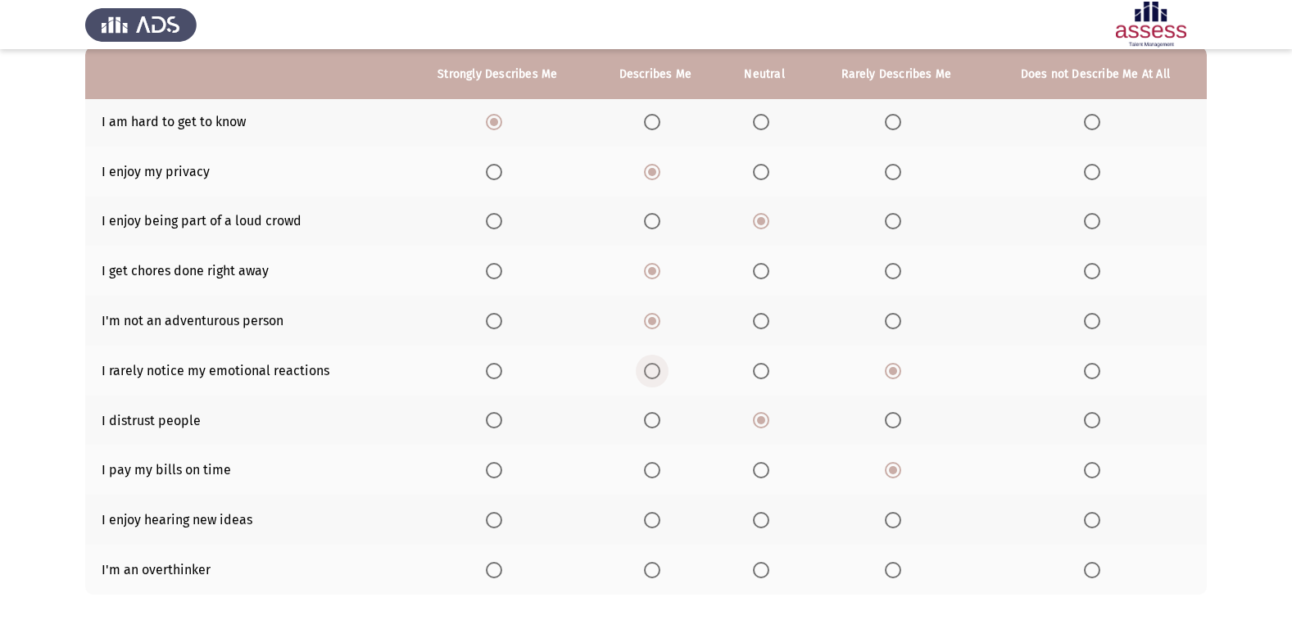
click at [652, 373] on span "Select an option" at bounding box center [652, 371] width 16 height 16
click at [652, 373] on input "Select an option" at bounding box center [652, 371] width 16 height 16
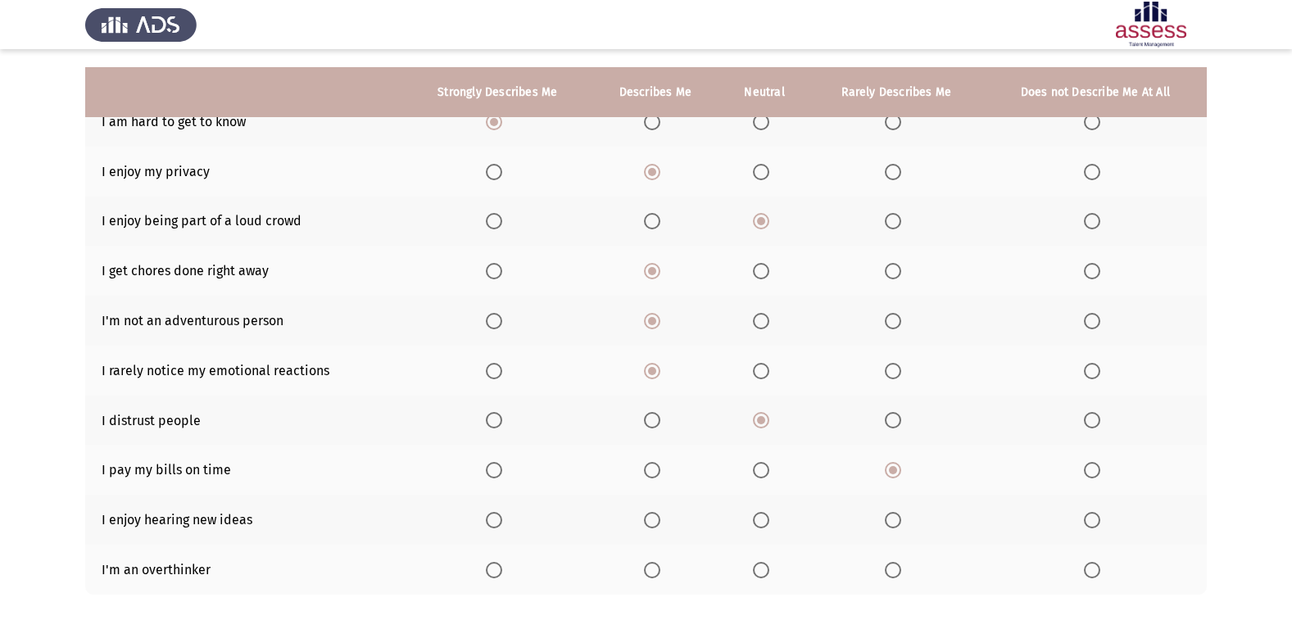
scroll to position [239, 0]
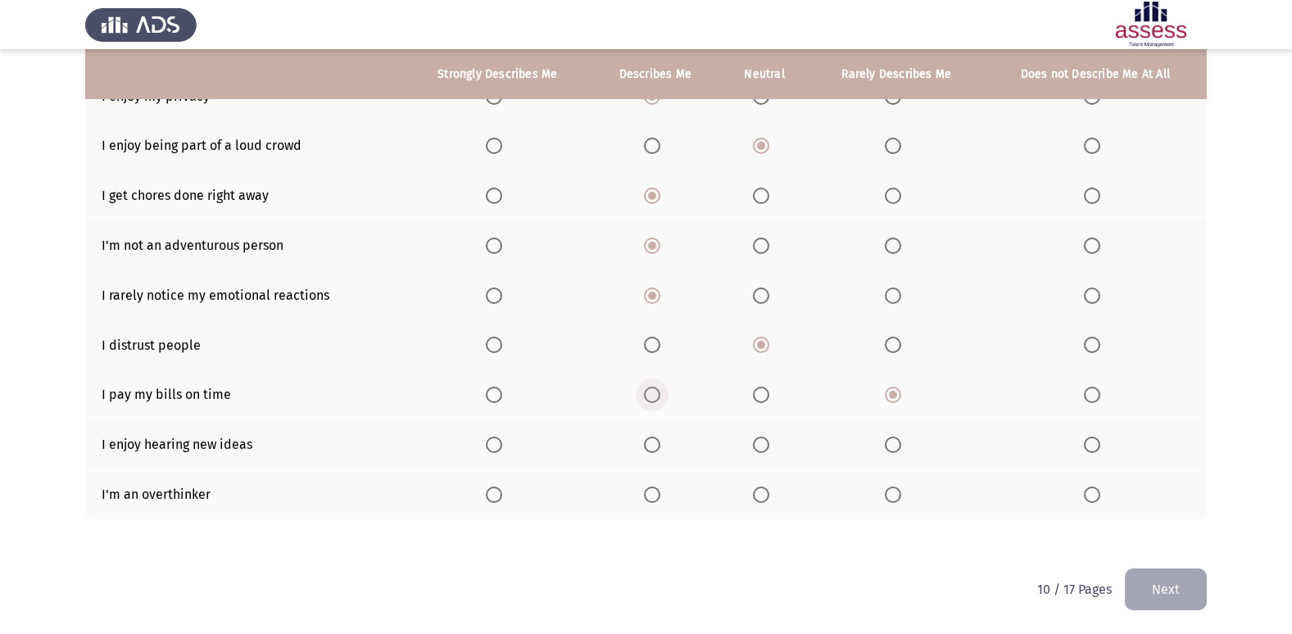
click at [654, 391] on span "Select an option" at bounding box center [652, 395] width 16 height 16
click at [654, 391] on input "Select an option" at bounding box center [652, 395] width 16 height 16
click at [485, 440] on th at bounding box center [497, 444] width 187 height 50
click at [492, 438] on span "Select an option" at bounding box center [494, 445] width 16 height 16
click at [492, 438] on input "Select an option" at bounding box center [494, 445] width 16 height 16
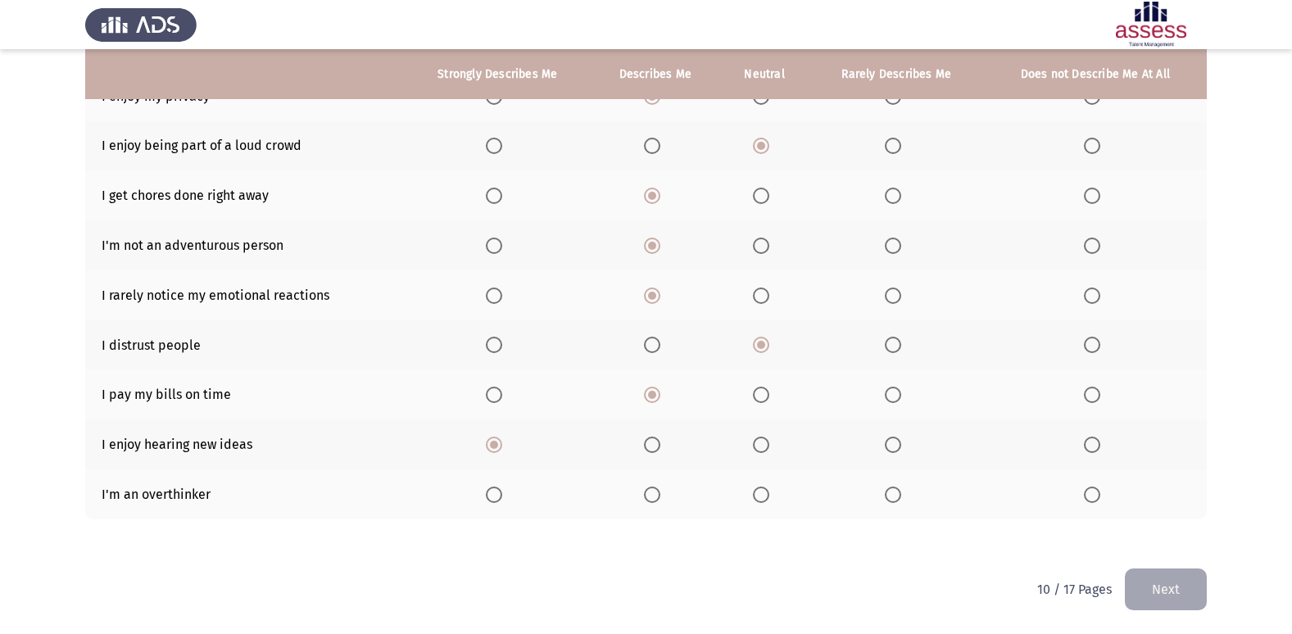
click at [653, 490] on span "Select an option" at bounding box center [652, 495] width 16 height 16
click at [653, 490] on input "Select an option" at bounding box center [652, 495] width 16 height 16
click at [1150, 582] on button "Next" at bounding box center [1166, 590] width 82 height 42
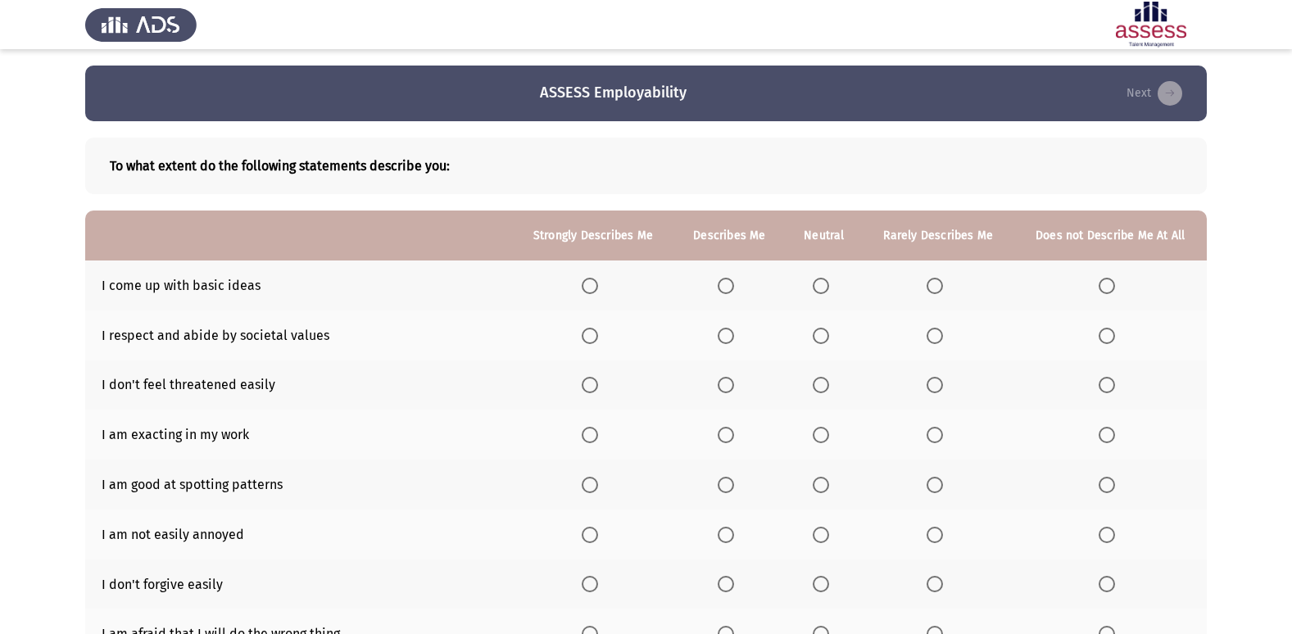
scroll to position [82, 0]
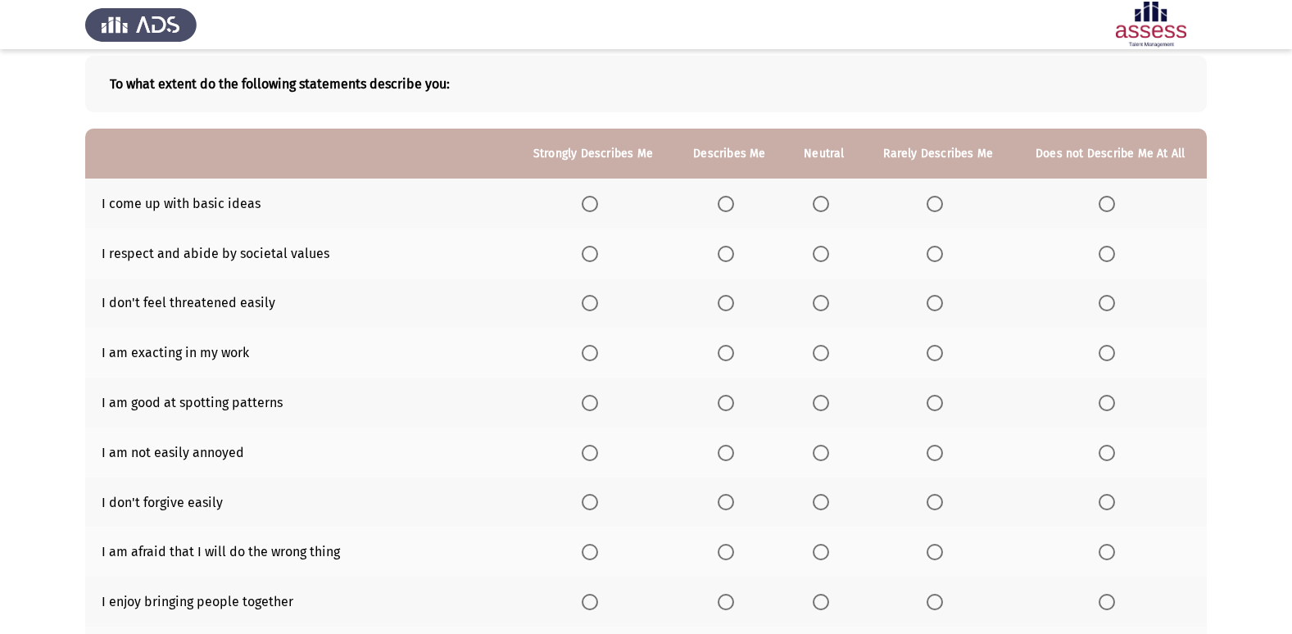
click at [936, 193] on th at bounding box center [938, 204] width 151 height 50
click at [931, 206] on span "Select an option" at bounding box center [935, 204] width 16 height 16
click at [931, 206] on input "Select an option" at bounding box center [935, 204] width 16 height 16
click at [724, 247] on span "Select an option" at bounding box center [726, 254] width 16 height 16
click at [724, 247] on input "Select an option" at bounding box center [726, 254] width 16 height 16
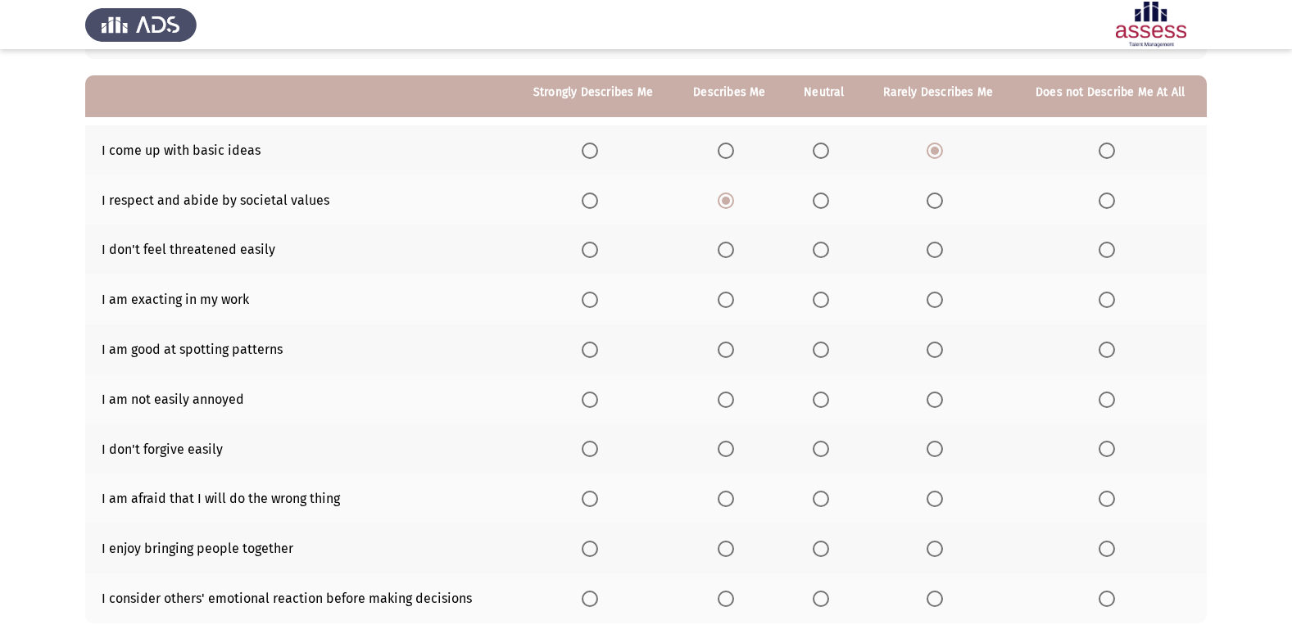
scroll to position [164, 0]
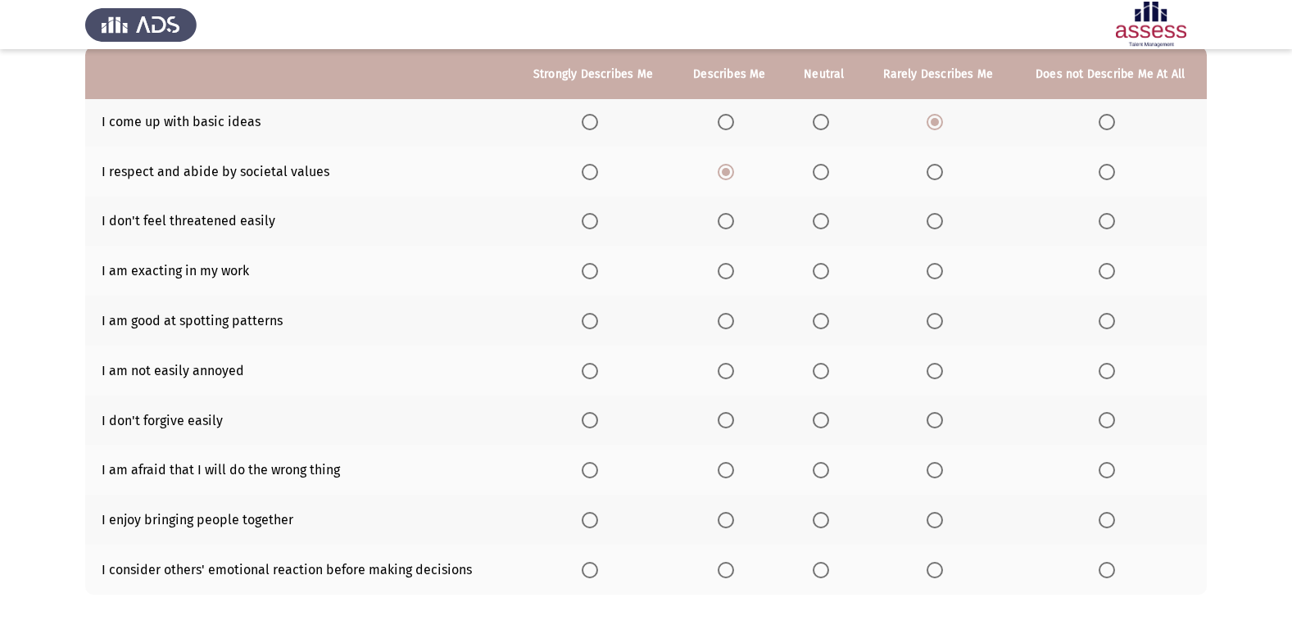
click at [722, 218] on span "Select an option" at bounding box center [726, 221] width 16 height 16
click at [722, 218] on input "Select an option" at bounding box center [726, 221] width 16 height 16
click at [587, 270] on span "Select an option" at bounding box center [590, 271] width 16 height 16
click at [587, 270] on input "Select an option" at bounding box center [590, 271] width 16 height 16
click at [821, 317] on span "Select an option" at bounding box center [821, 321] width 16 height 16
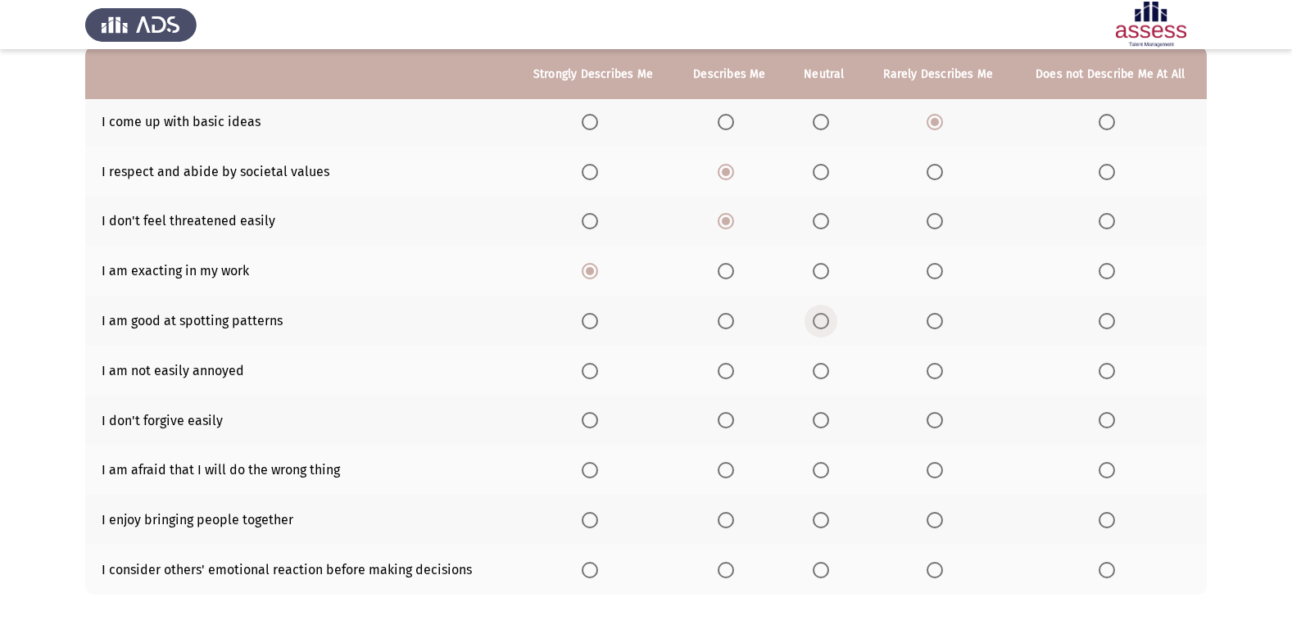
click at [821, 317] on input "Select an option" at bounding box center [821, 321] width 16 height 16
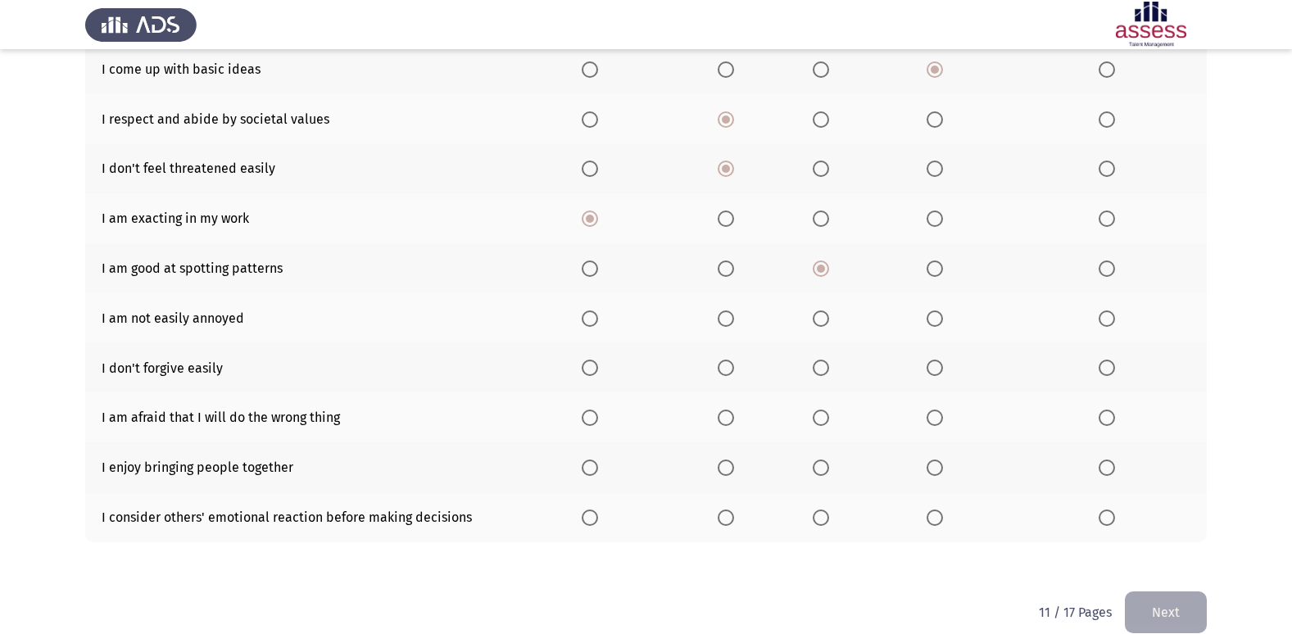
scroll to position [239, 0]
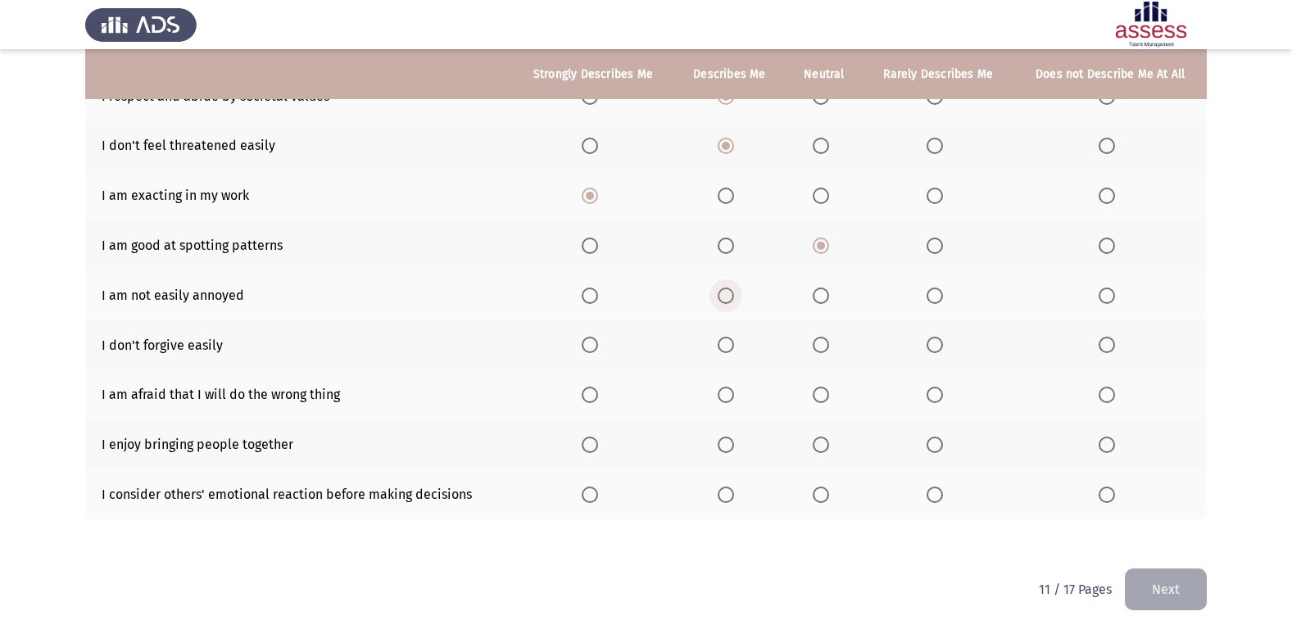
click at [727, 288] on span "Select an option" at bounding box center [726, 296] width 16 height 16
click at [727, 288] on input "Select an option" at bounding box center [726, 296] width 16 height 16
click at [1105, 341] on span "Select an option" at bounding box center [1107, 345] width 16 height 16
click at [1105, 341] on input "Select an option" at bounding box center [1107, 345] width 16 height 16
click at [729, 392] on span "Select an option" at bounding box center [726, 395] width 16 height 16
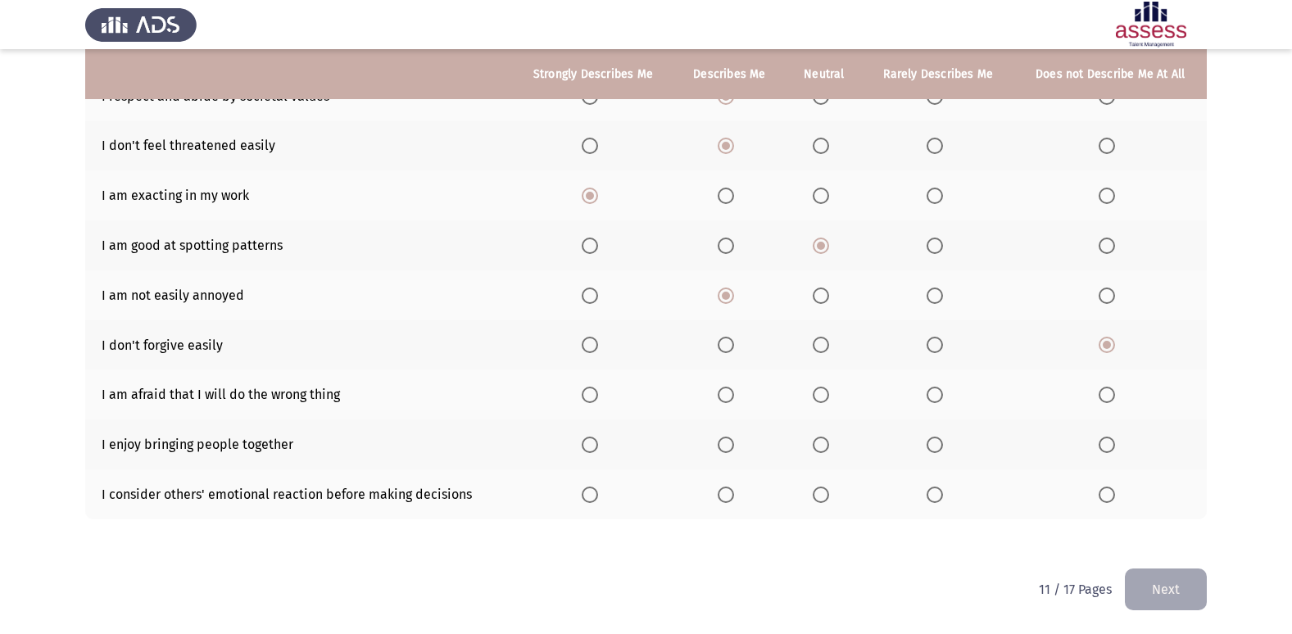
click at [729, 392] on input "Select an option" at bounding box center [726, 395] width 16 height 16
click at [728, 443] on span "Select an option" at bounding box center [726, 445] width 16 height 16
click at [728, 443] on input "Select an option" at bounding box center [726, 445] width 16 height 16
click at [821, 489] on span "Select an option" at bounding box center [821, 495] width 16 height 16
click at [821, 489] on input "Select an option" at bounding box center [821, 495] width 16 height 16
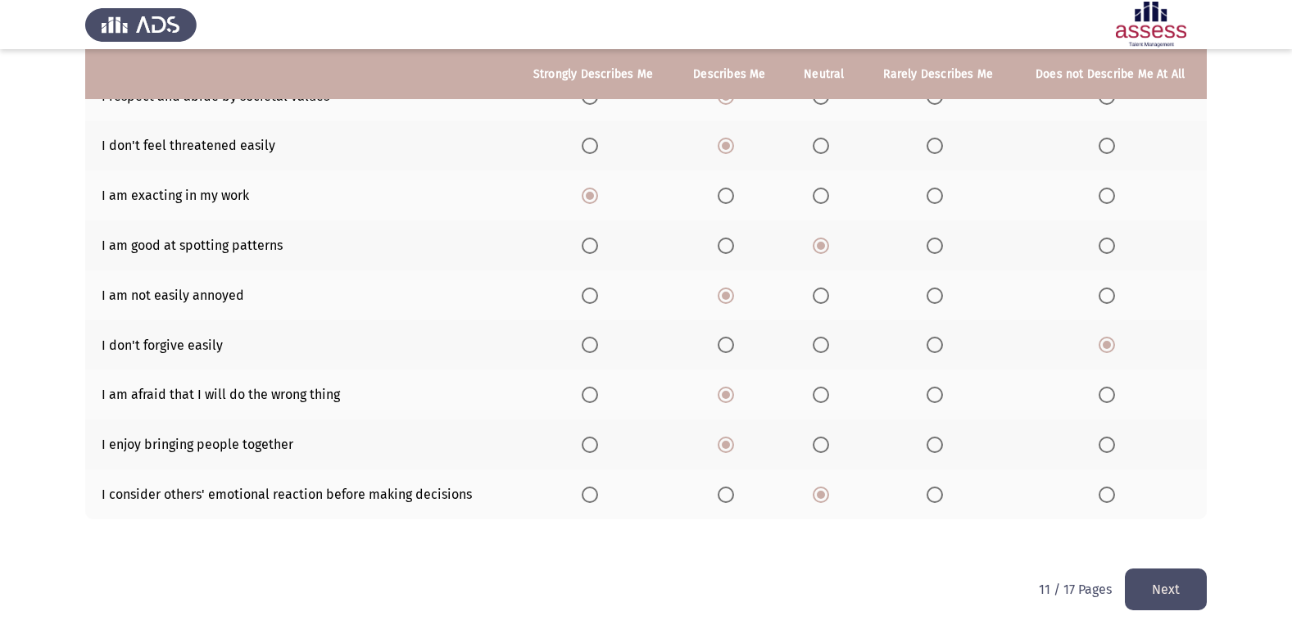
click at [1172, 584] on button "Next" at bounding box center [1166, 590] width 82 height 42
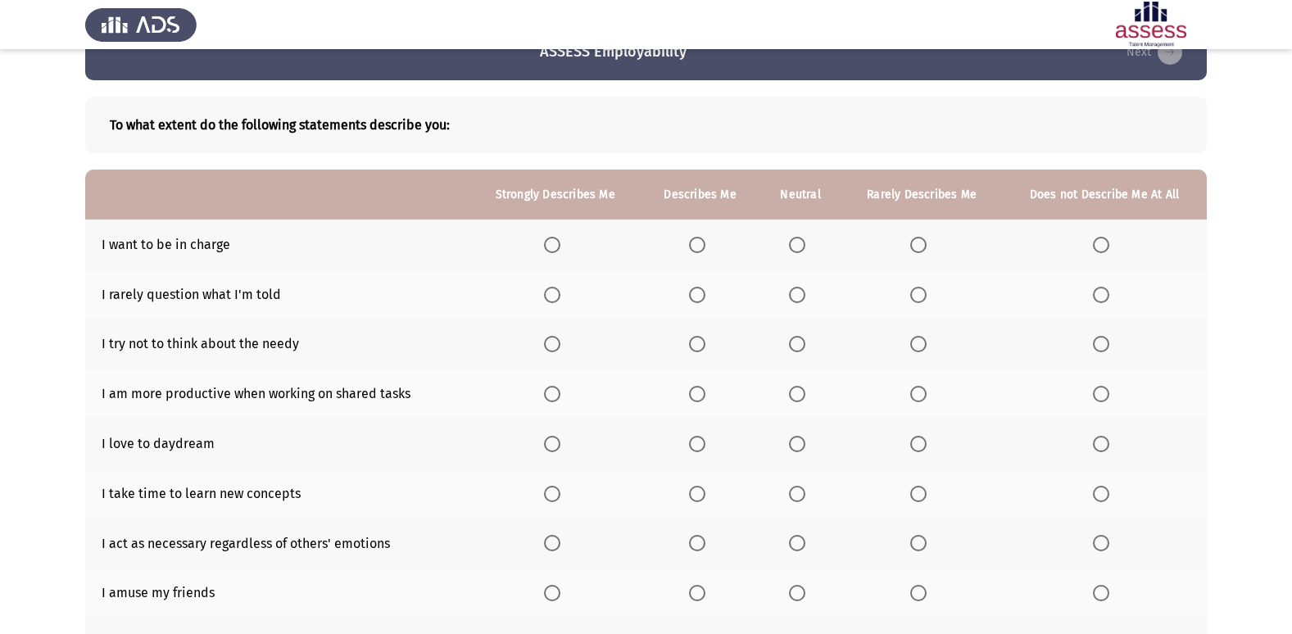
scroll to position [82, 0]
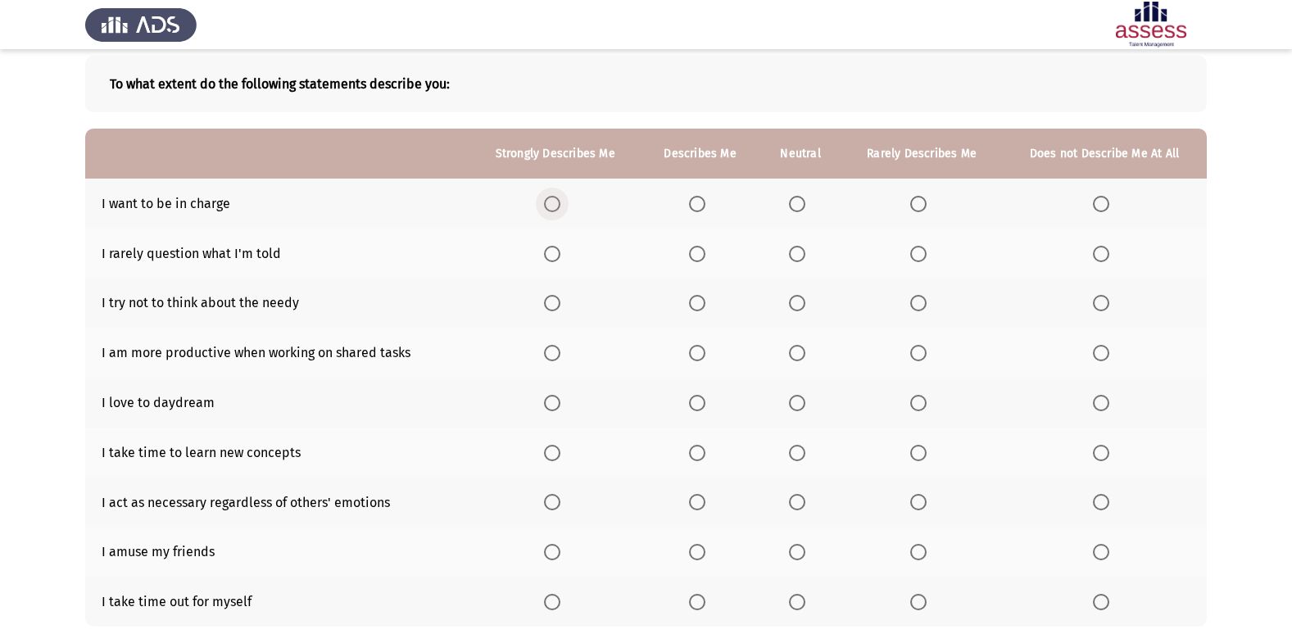
click at [551, 202] on span "Select an option" at bounding box center [552, 204] width 16 height 16
click at [551, 202] on input "Select an option" at bounding box center [552, 204] width 16 height 16
click at [1099, 256] on span "Select an option" at bounding box center [1101, 254] width 16 height 16
click at [1099, 256] on input "Select an option" at bounding box center [1101, 254] width 16 height 16
click at [917, 256] on span "Select an option" at bounding box center [918, 254] width 16 height 16
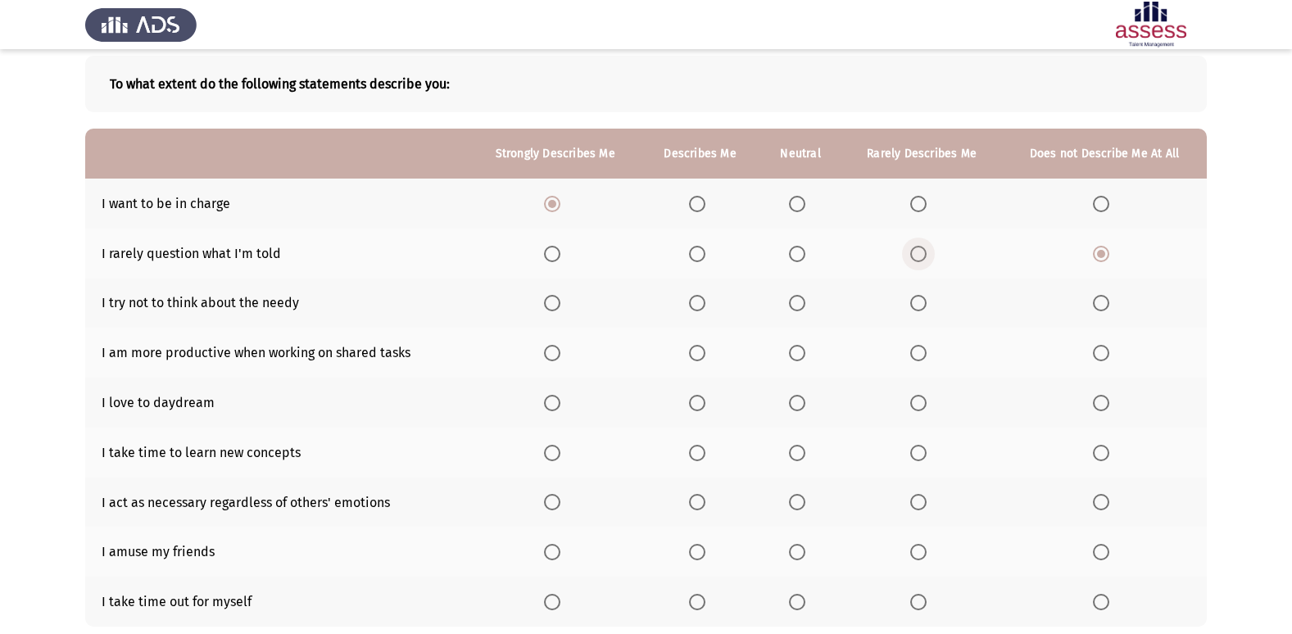
click at [917, 256] on input "Select an option" at bounding box center [918, 254] width 16 height 16
click at [805, 303] on span "Select an option" at bounding box center [797, 303] width 16 height 16
click at [805, 303] on input "Select an option" at bounding box center [797, 303] width 16 height 16
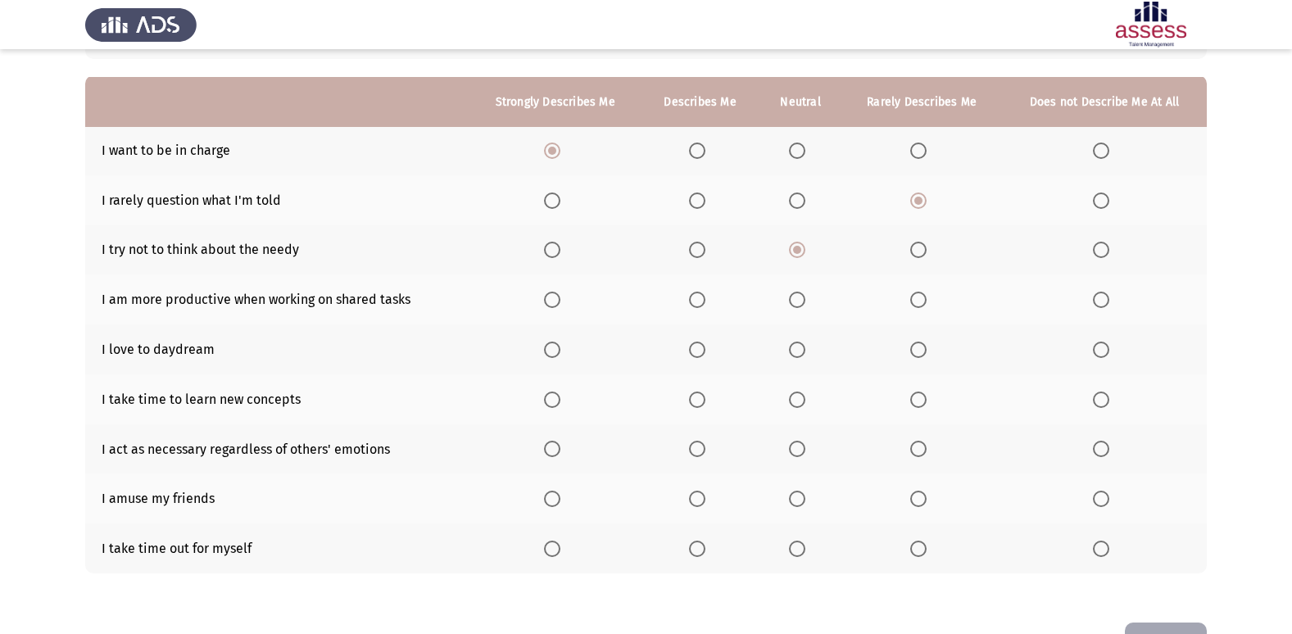
scroll to position [164, 0]
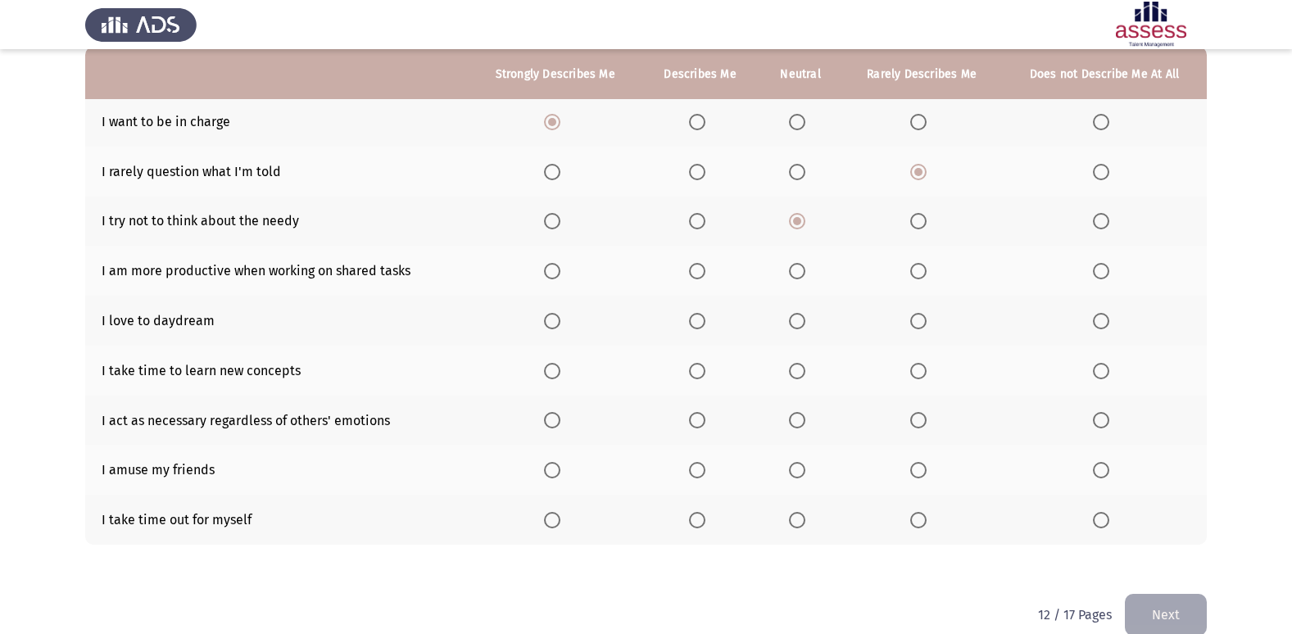
click at [693, 267] on span "Select an option" at bounding box center [697, 271] width 16 height 16
click at [693, 267] on input "Select an option" at bounding box center [697, 271] width 16 height 16
click at [800, 320] on span "Select an option" at bounding box center [797, 321] width 16 height 16
click at [800, 320] on input "Select an option" at bounding box center [797, 321] width 16 height 16
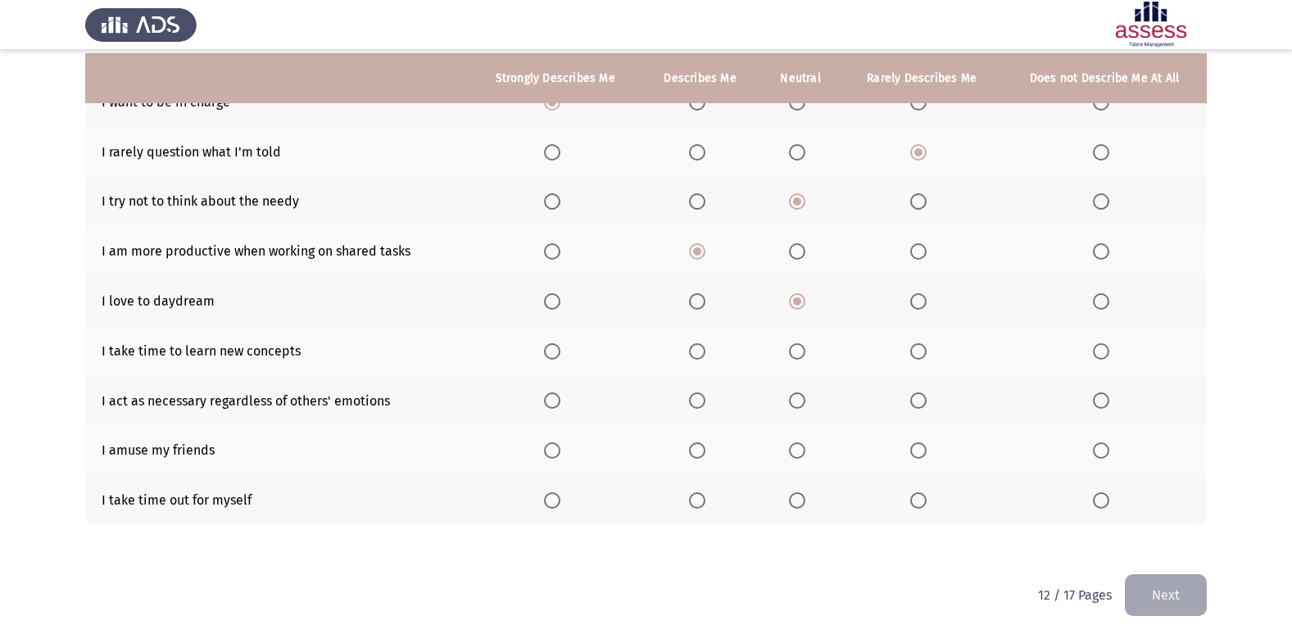
scroll to position [189, 0]
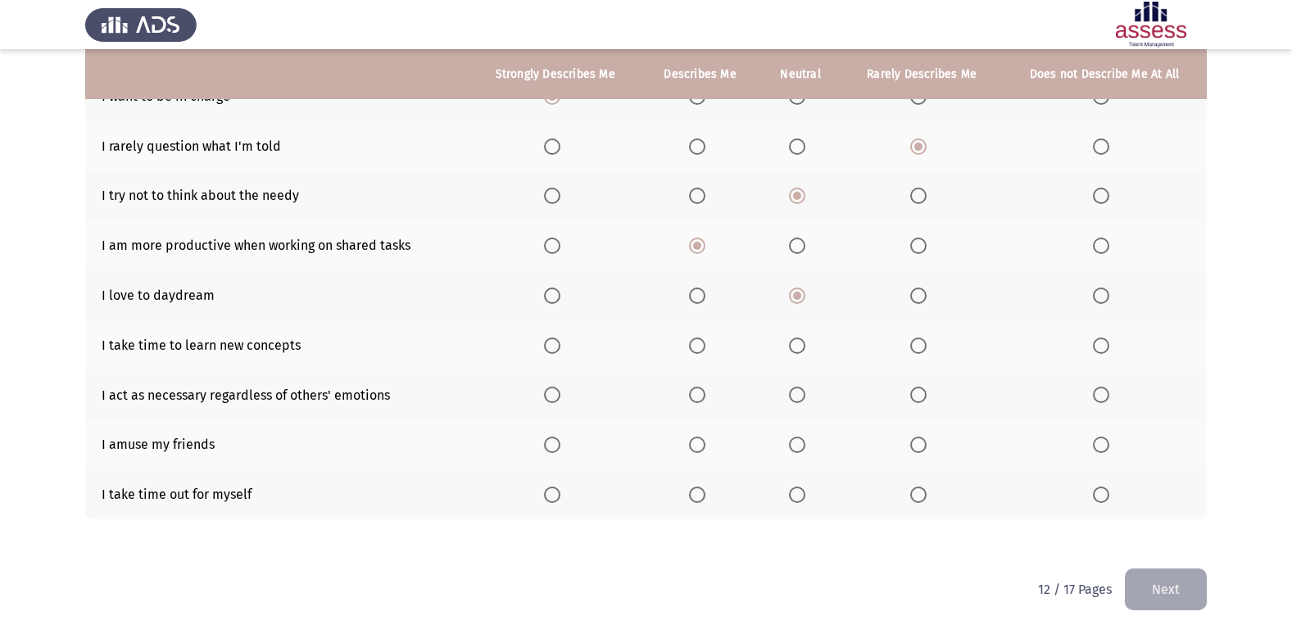
click at [693, 338] on span "Select an option" at bounding box center [697, 346] width 16 height 16
click at [693, 338] on input "Select an option" at bounding box center [697, 346] width 16 height 16
click at [697, 393] on span "Select an option" at bounding box center [697, 395] width 16 height 16
click at [697, 393] on input "Select an option" at bounding box center [697, 395] width 16 height 16
click at [795, 439] on span "Select an option" at bounding box center [797, 445] width 16 height 16
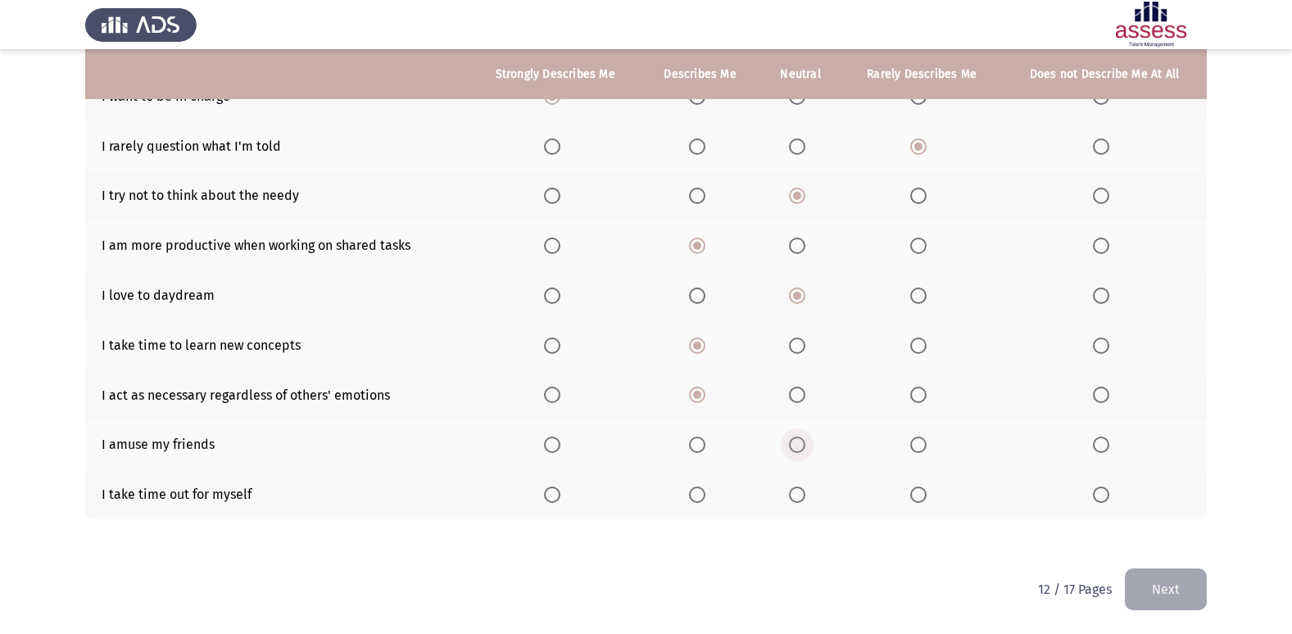
click at [795, 439] on input "Select an option" at bounding box center [797, 445] width 16 height 16
click at [560, 487] on span "Select an option" at bounding box center [552, 495] width 16 height 16
click at [560, 487] on input "Select an option" at bounding box center [552, 495] width 16 height 16
click at [1152, 583] on button "Next" at bounding box center [1166, 590] width 82 height 42
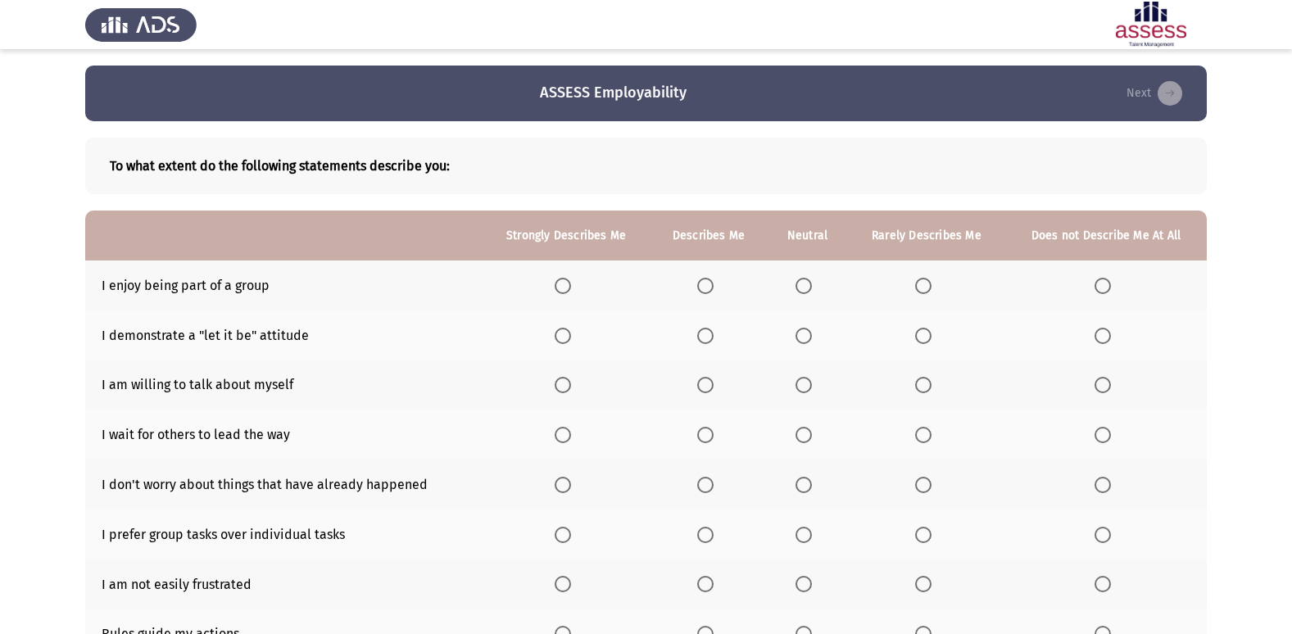
click at [555, 279] on th at bounding box center [566, 286] width 169 height 50
click at [581, 284] on th at bounding box center [566, 286] width 169 height 50
click at [567, 283] on span "Select an option" at bounding box center [563, 286] width 16 height 16
click at [567, 283] on input "Select an option" at bounding box center [563, 286] width 16 height 16
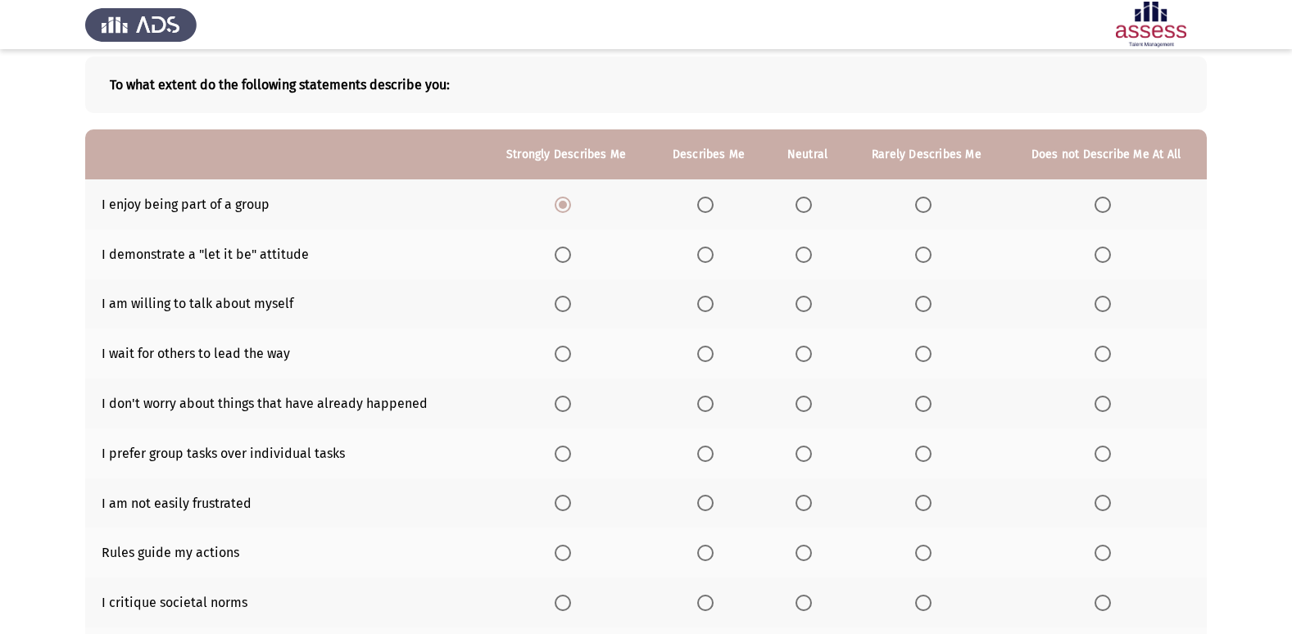
scroll to position [82, 0]
click at [804, 250] on span "Select an option" at bounding box center [804, 254] width 16 height 16
click at [804, 250] on input "Select an option" at bounding box center [804, 254] width 16 height 16
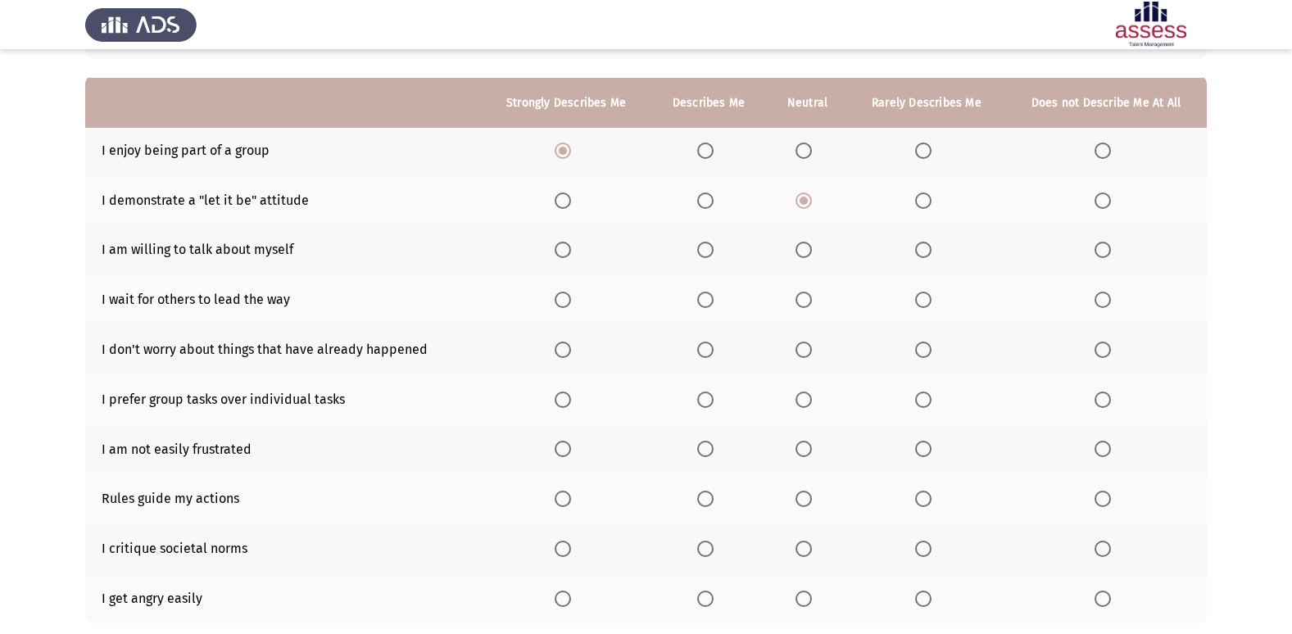
scroll to position [164, 0]
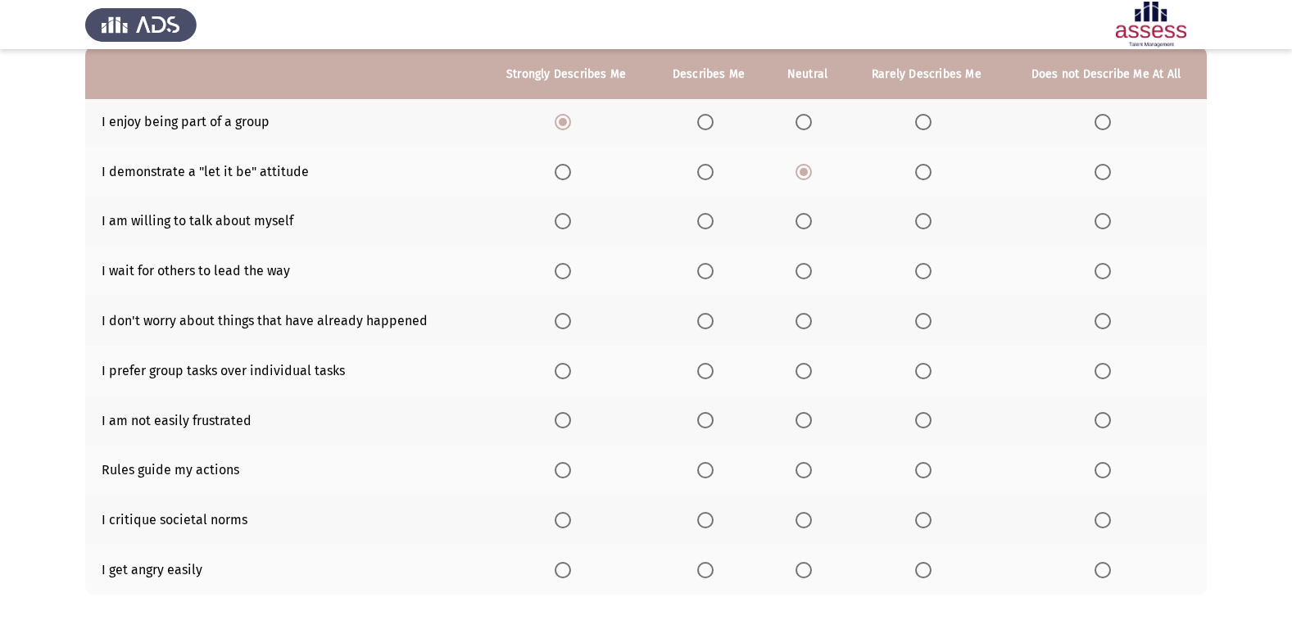
click at [932, 215] on span "Select an option" at bounding box center [923, 221] width 16 height 16
click at [932, 215] on input "Select an option" at bounding box center [923, 221] width 16 height 16
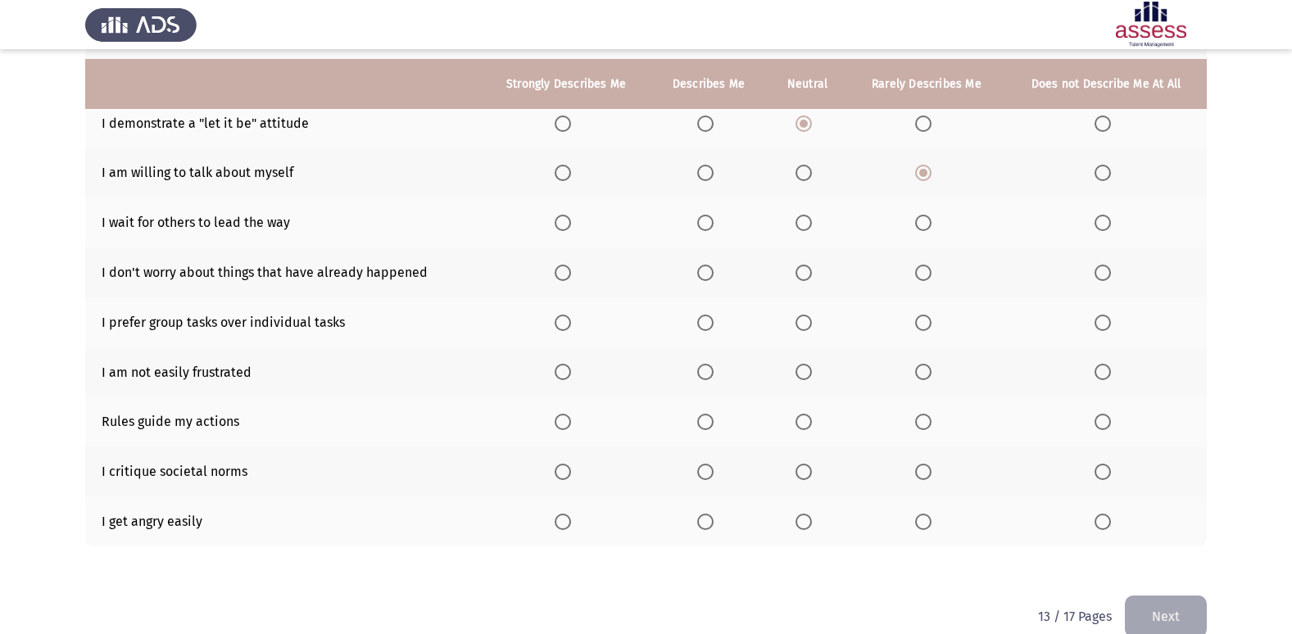
scroll to position [239, 0]
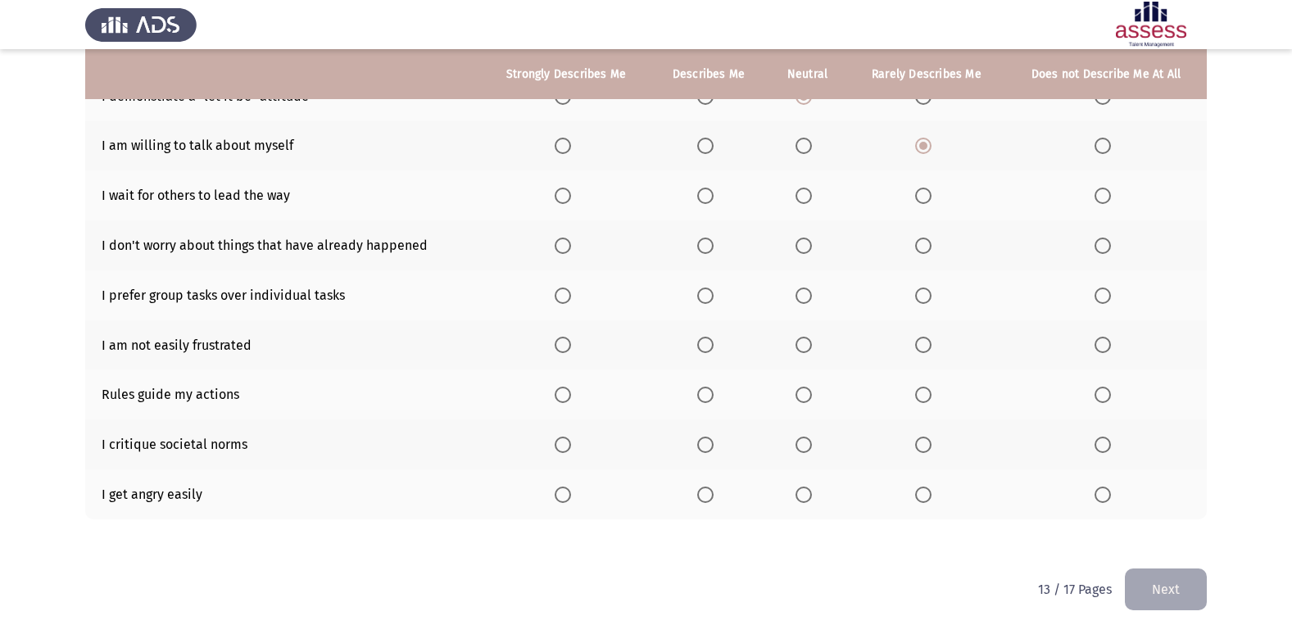
click at [714, 196] on span "Select an option" at bounding box center [705, 196] width 16 height 16
click at [714, 196] on input "Select an option" at bounding box center [705, 196] width 16 height 16
click at [704, 244] on span "Select an option" at bounding box center [705, 246] width 16 height 16
click at [704, 244] on input "Select an option" at bounding box center [705, 246] width 16 height 16
click at [563, 292] on span "Select an option" at bounding box center [563, 296] width 16 height 16
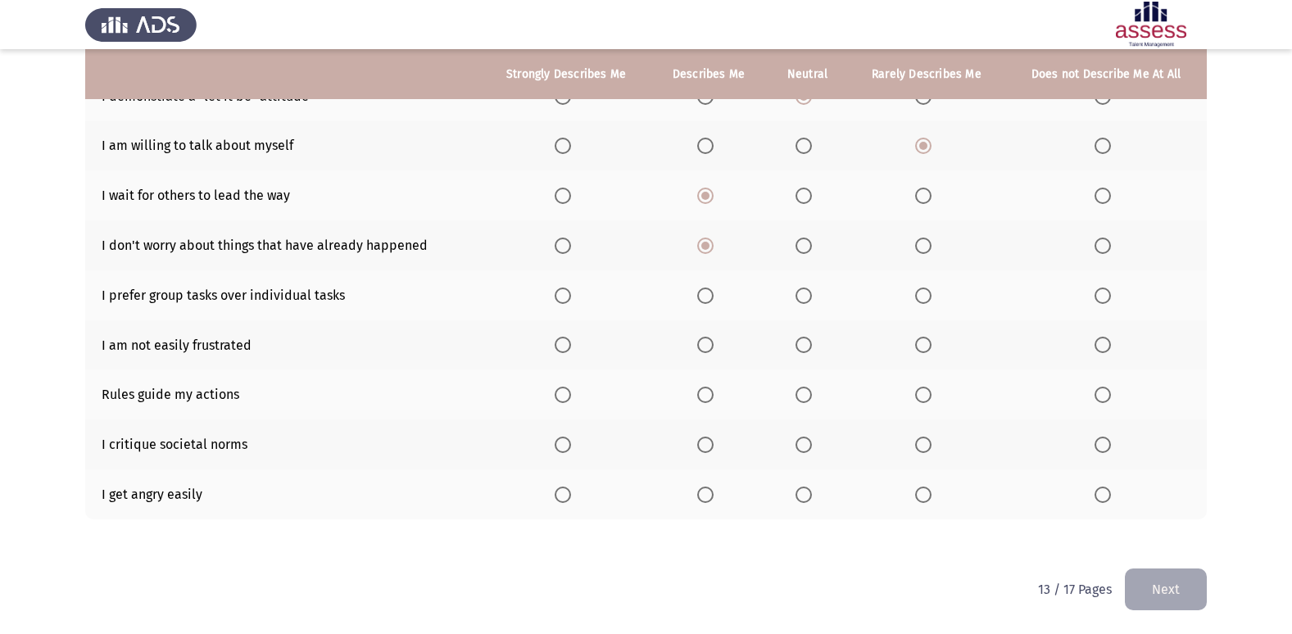
click at [563, 292] on input "Select an option" at bounding box center [563, 296] width 16 height 16
click at [705, 340] on span "Select an option" at bounding box center [705, 345] width 16 height 16
click at [705, 340] on input "Select an option" at bounding box center [705, 345] width 16 height 16
click at [704, 388] on span "Select an option" at bounding box center [705, 395] width 16 height 16
click at [704, 388] on input "Select an option" at bounding box center [705, 395] width 16 height 16
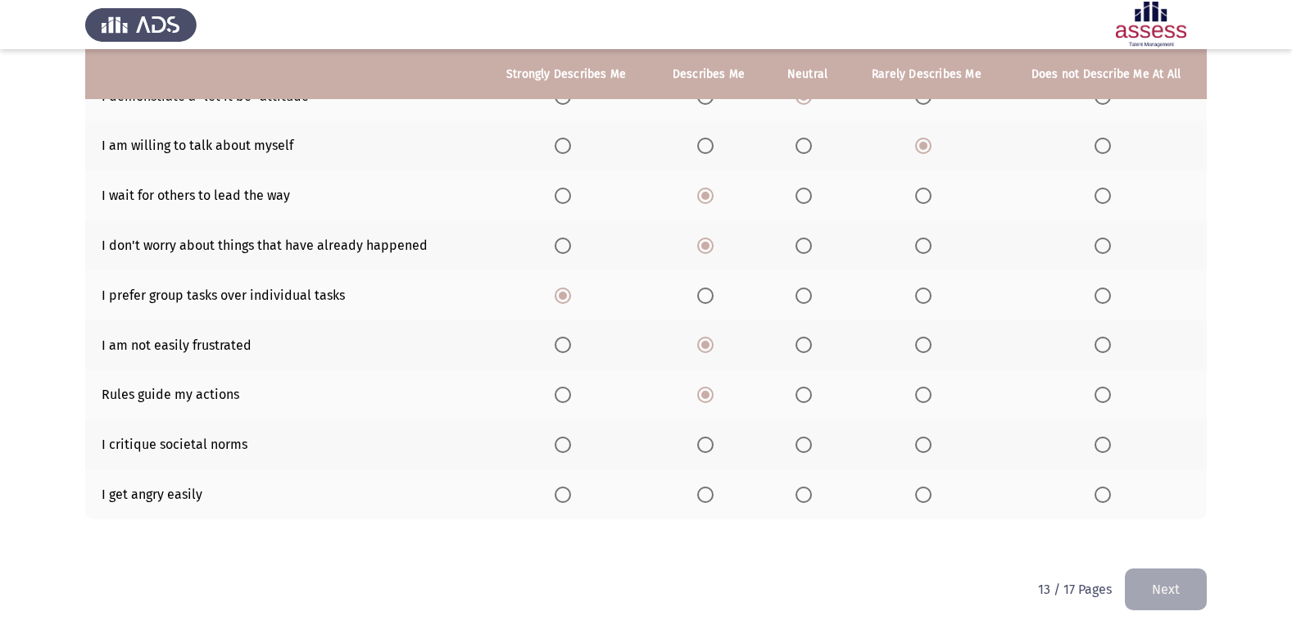
click at [923, 487] on span "Select an option" at bounding box center [923, 495] width 16 height 16
click at [923, 487] on input "Select an option" at bounding box center [923, 495] width 16 height 16
click at [808, 491] on span "Select an option" at bounding box center [804, 495] width 16 height 16
click at [808, 491] on input "Select an option" at bounding box center [804, 495] width 16 height 16
click at [805, 446] on span "Select an option" at bounding box center [804, 445] width 16 height 16
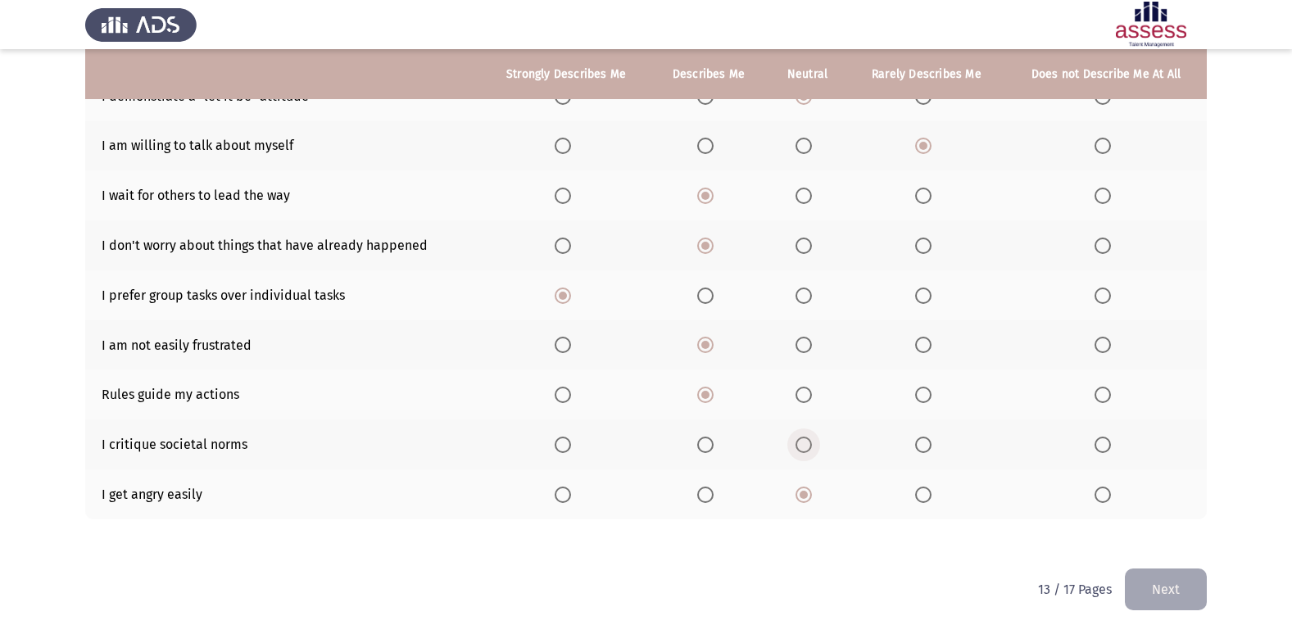
click at [805, 446] on input "Select an option" at bounding box center [804, 445] width 16 height 16
click at [1199, 581] on button "Next" at bounding box center [1166, 590] width 82 height 42
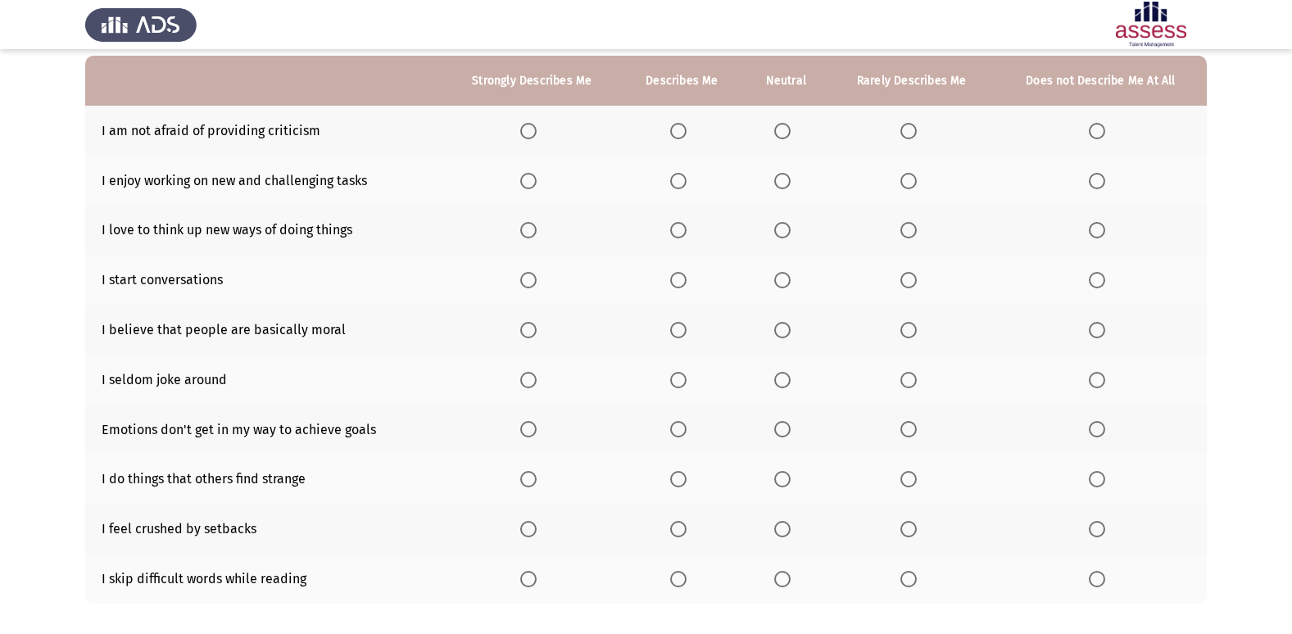
scroll to position [164, 0]
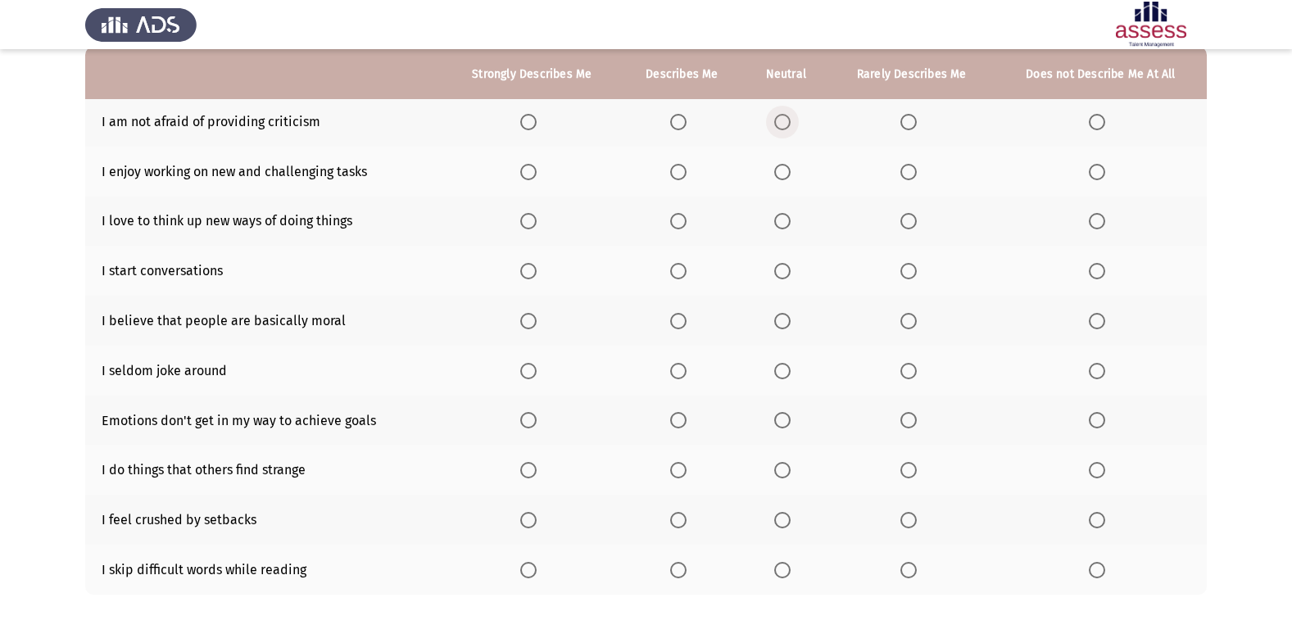
click at [784, 117] on span "Select an option" at bounding box center [782, 122] width 16 height 16
click at [784, 117] on input "Select an option" at bounding box center [782, 122] width 16 height 16
click at [522, 170] on span "Select an option" at bounding box center [528, 172] width 16 height 16
click at [522, 170] on input "Select an option" at bounding box center [528, 172] width 16 height 16
click at [526, 223] on span "Select an option" at bounding box center [528, 221] width 16 height 16
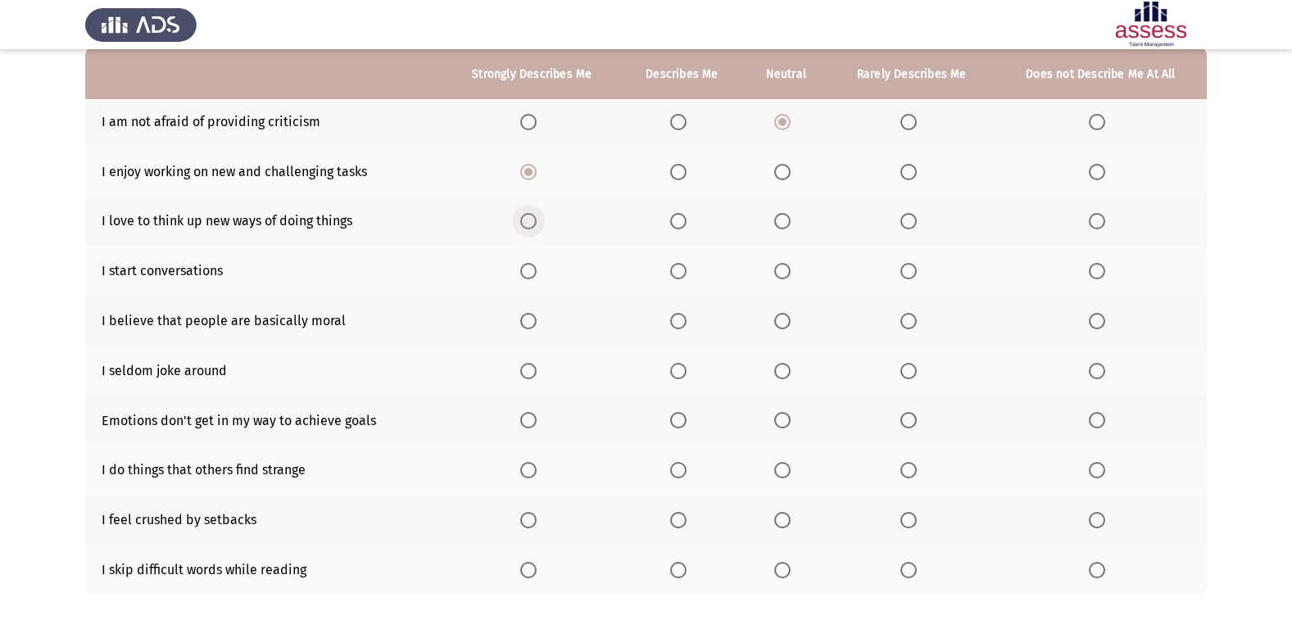
click at [526, 223] on input "Select an option" at bounding box center [528, 221] width 16 height 16
click at [785, 269] on span "Select an option" at bounding box center [782, 271] width 16 height 16
click at [785, 269] on input "Select an option" at bounding box center [782, 271] width 16 height 16
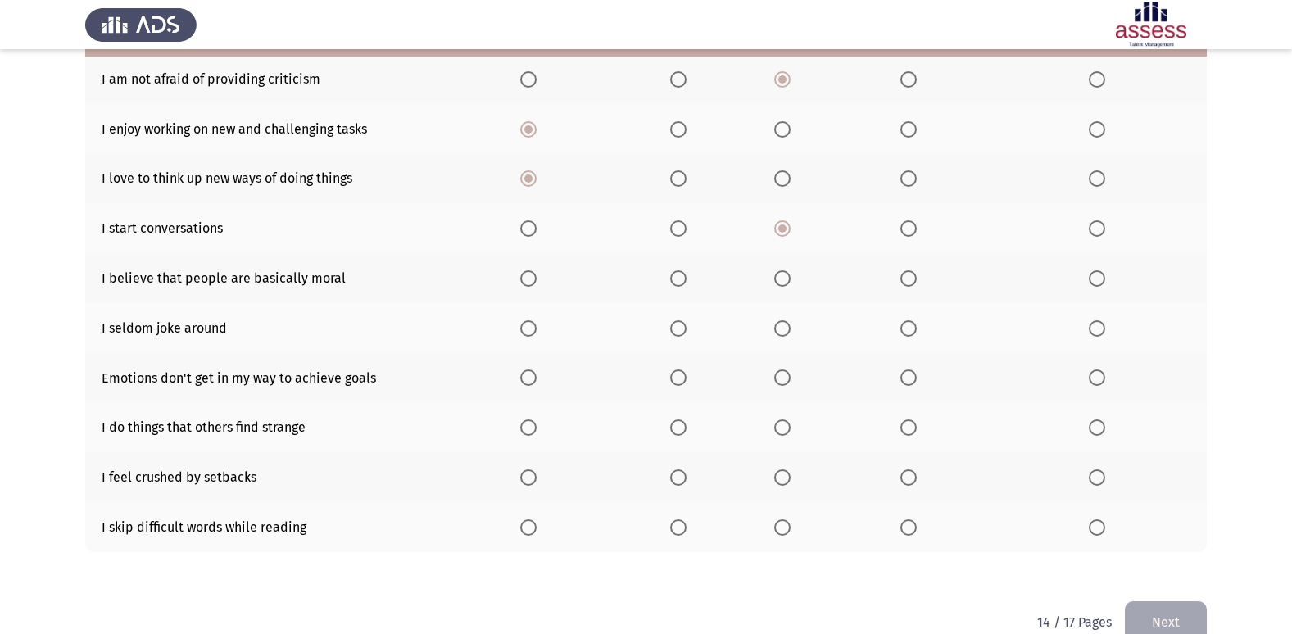
scroll to position [239, 0]
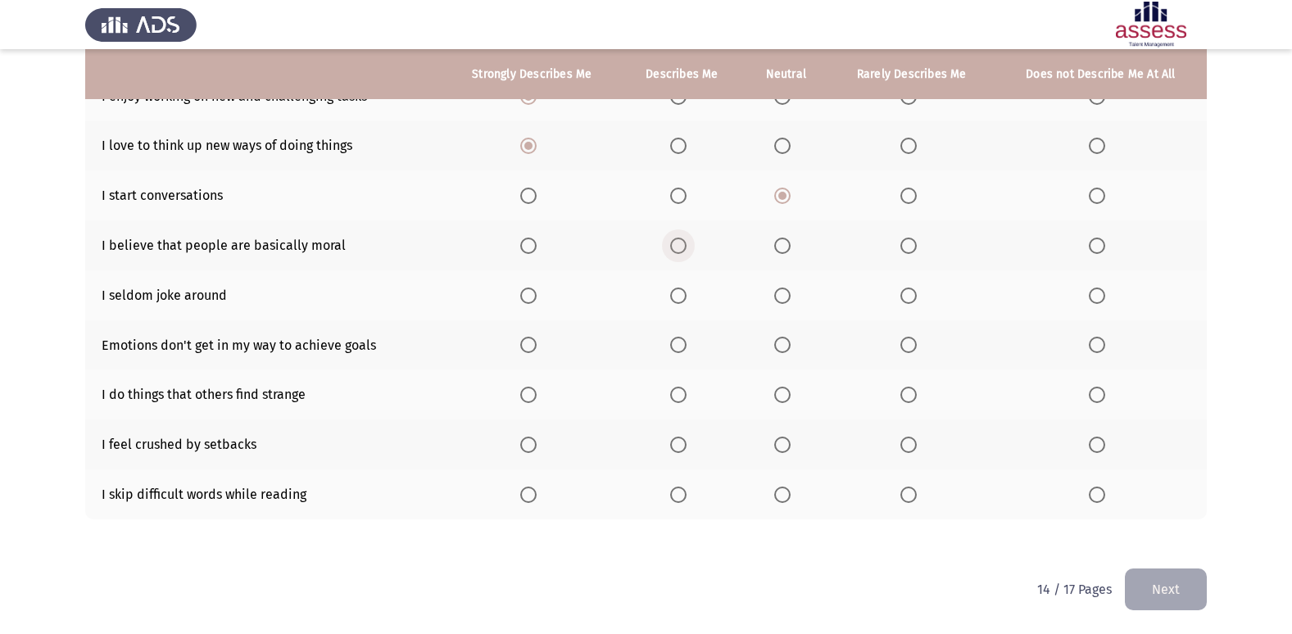
click at [680, 241] on span "Select an option" at bounding box center [678, 246] width 16 height 16
click at [680, 241] on input "Select an option" at bounding box center [678, 246] width 16 height 16
click at [782, 243] on span "Select an option" at bounding box center [782, 246] width 16 height 16
click at [782, 243] on input "Select an option" at bounding box center [782, 246] width 16 height 16
click at [685, 243] on span "Select an option" at bounding box center [678, 246] width 16 height 16
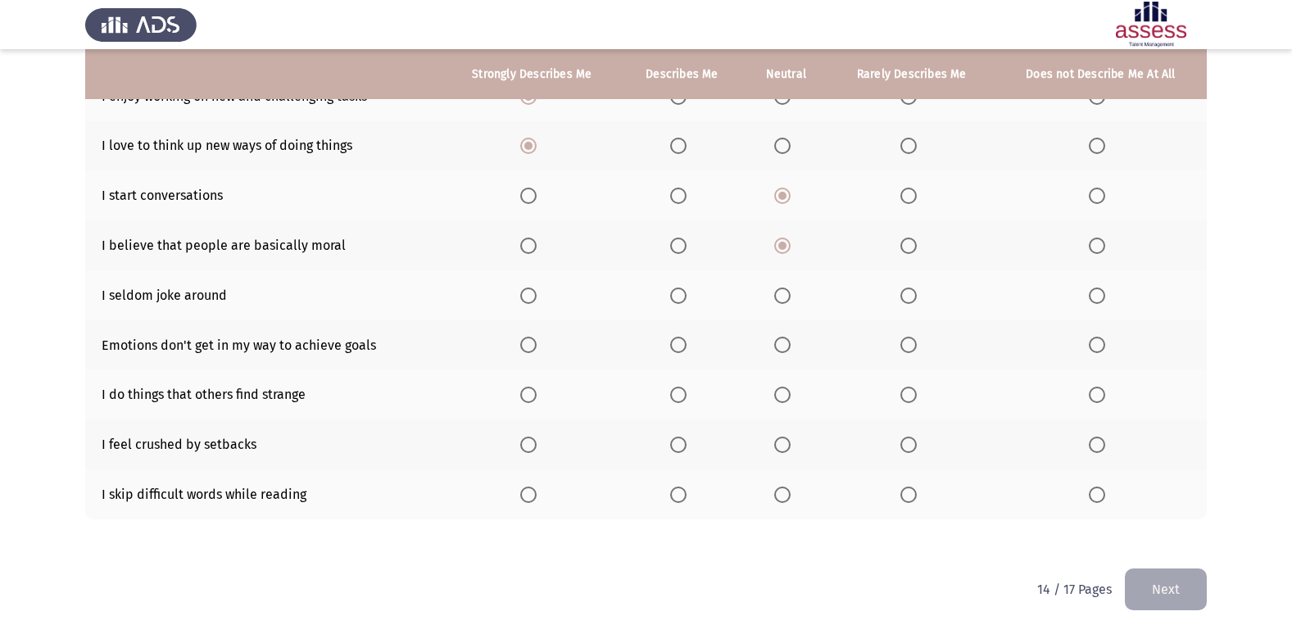
click at [685, 243] on input "Select an option" at bounding box center [678, 246] width 16 height 16
click at [677, 295] on span "Select an option" at bounding box center [678, 296] width 16 height 16
click at [677, 295] on input "Select an option" at bounding box center [678, 296] width 16 height 16
click at [781, 293] on span "Select an option" at bounding box center [782, 296] width 16 height 16
click at [781, 293] on input "Select an option" at bounding box center [782, 296] width 16 height 16
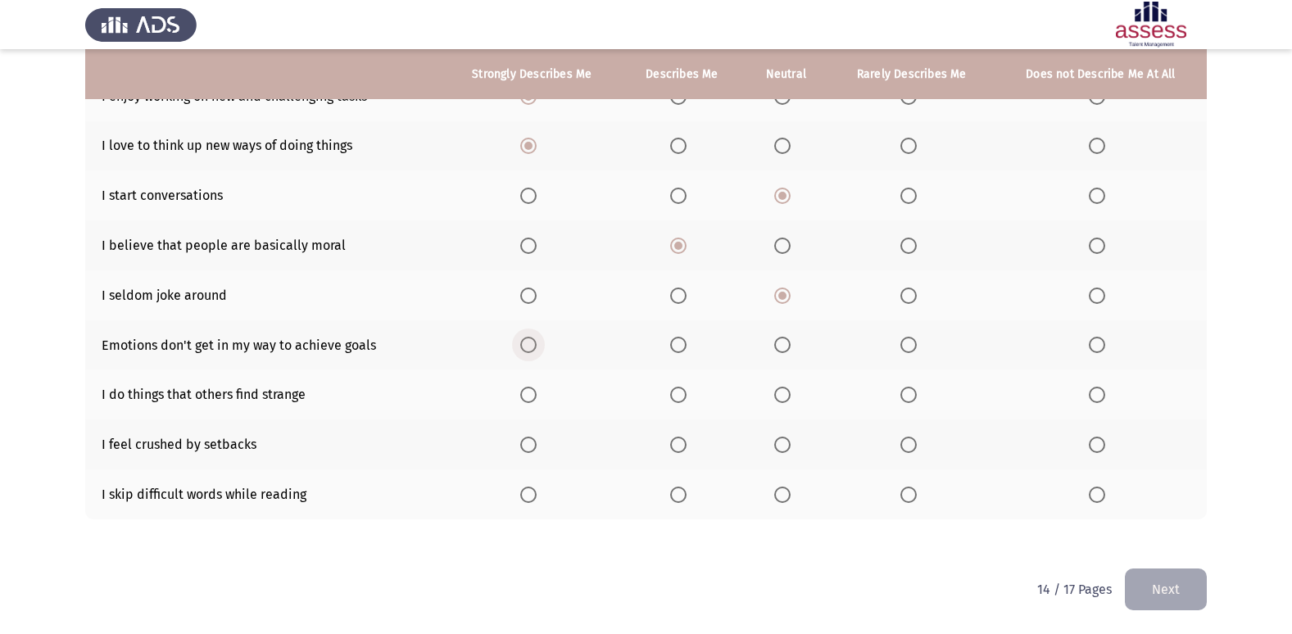
click at [530, 342] on span "Select an option" at bounding box center [528, 345] width 16 height 16
click at [530, 342] on input "Select an option" at bounding box center [528, 345] width 16 height 16
click at [682, 293] on span "Select an option" at bounding box center [678, 296] width 16 height 16
click at [682, 293] on input "Select an option" at bounding box center [678, 296] width 16 height 16
click at [782, 285] on th at bounding box center [785, 295] width 85 height 50
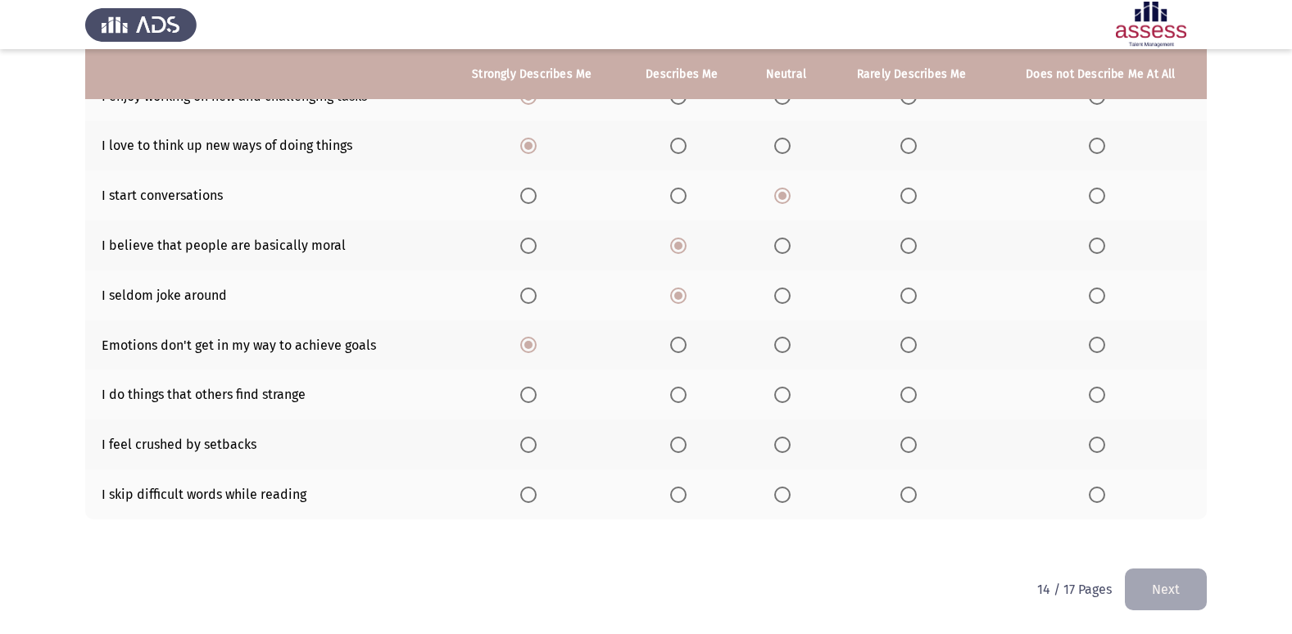
click at [782, 289] on span "Select an option" at bounding box center [782, 296] width 16 height 16
click at [782, 289] on input "Select an option" at bounding box center [782, 296] width 16 height 16
click at [677, 391] on span "Select an option" at bounding box center [678, 395] width 16 height 16
click at [677, 391] on input "Select an option" at bounding box center [678, 395] width 16 height 16
click at [909, 441] on span "Select an option" at bounding box center [908, 445] width 16 height 16
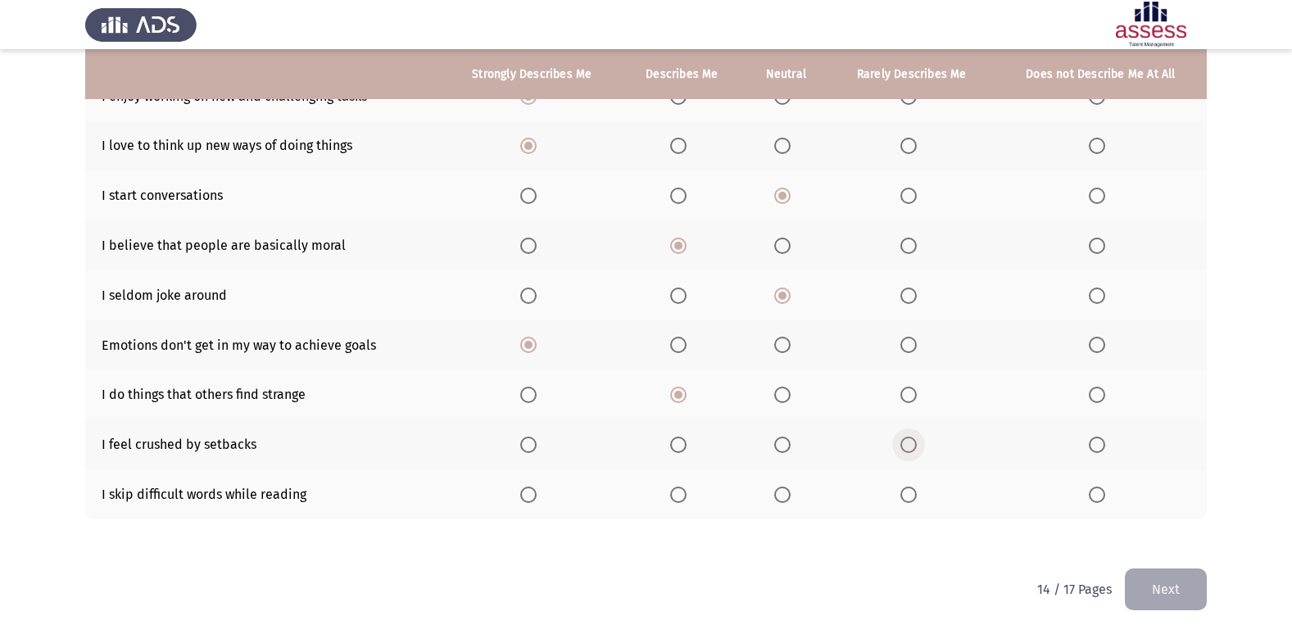
click at [909, 441] on input "Select an option" at bounding box center [908, 445] width 16 height 16
click at [904, 492] on span "Select an option" at bounding box center [908, 495] width 16 height 16
click at [904, 492] on input "Select an option" at bounding box center [908, 495] width 16 height 16
click at [1176, 599] on button "Next" at bounding box center [1166, 590] width 82 height 42
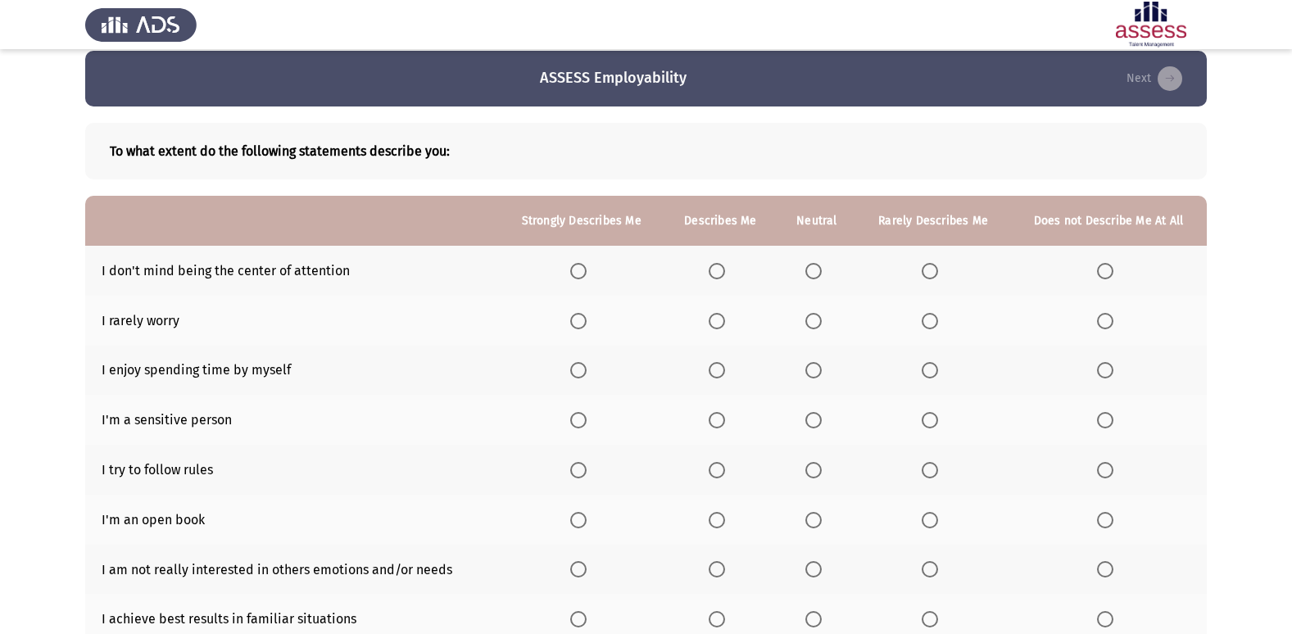
scroll to position [0, 0]
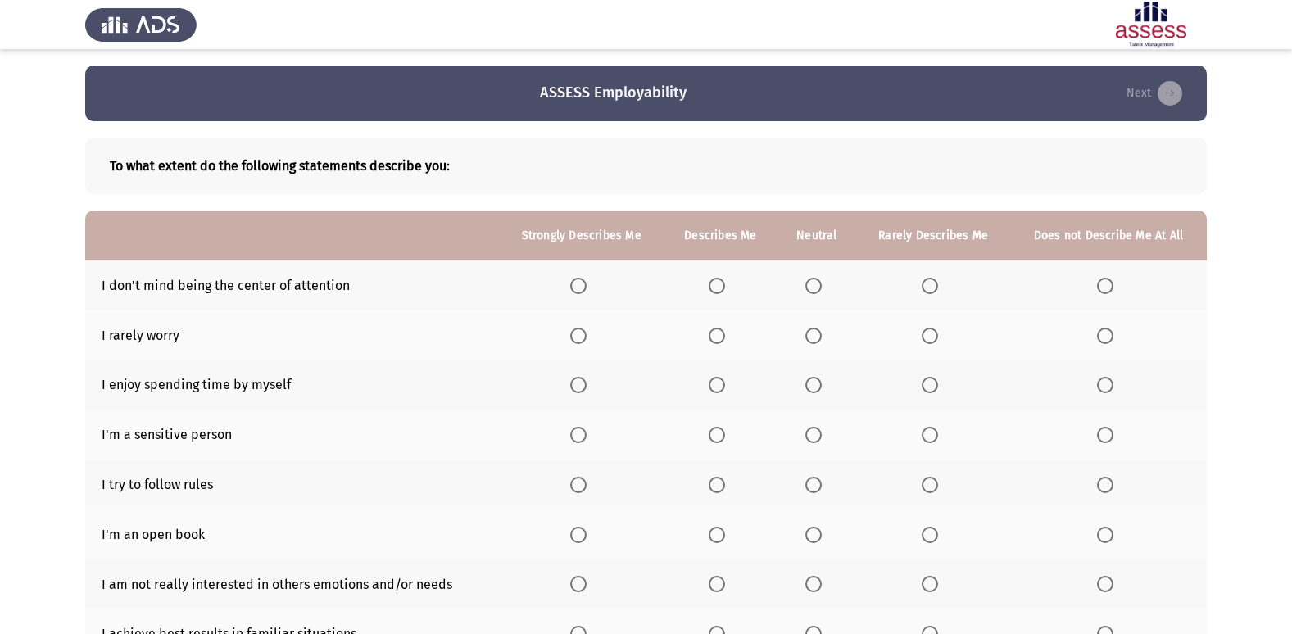
click at [818, 283] on span "Select an option" at bounding box center [813, 286] width 16 height 16
click at [818, 283] on input "Select an option" at bounding box center [813, 286] width 16 height 16
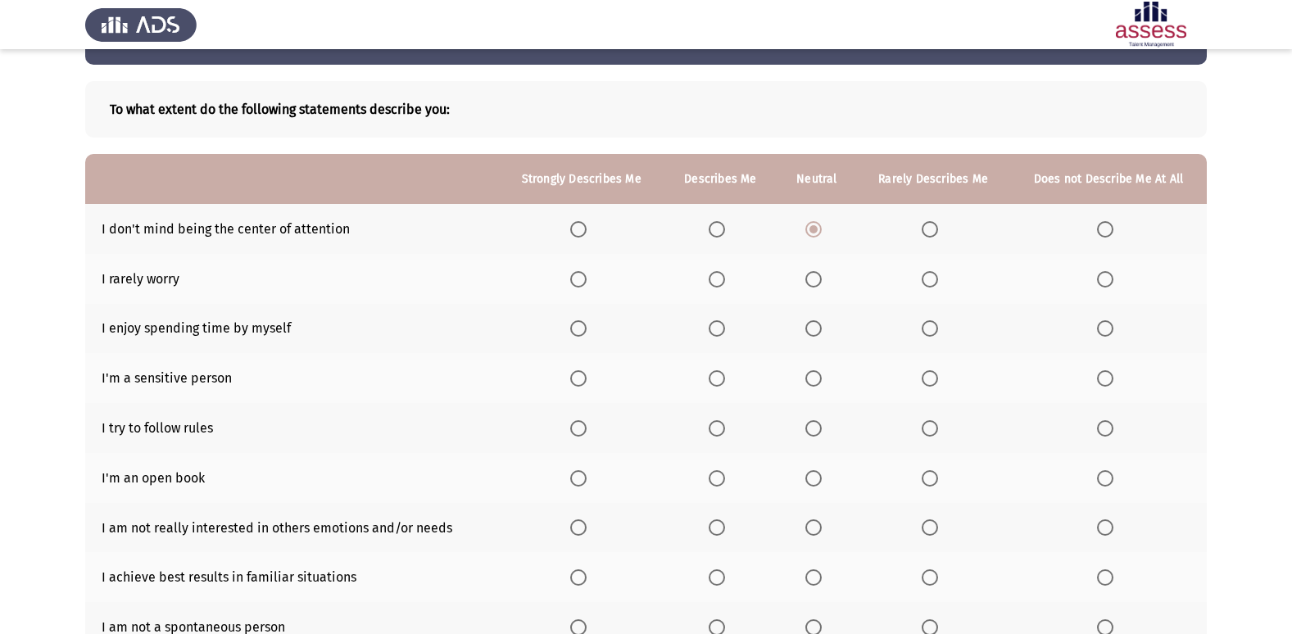
scroll to position [82, 0]
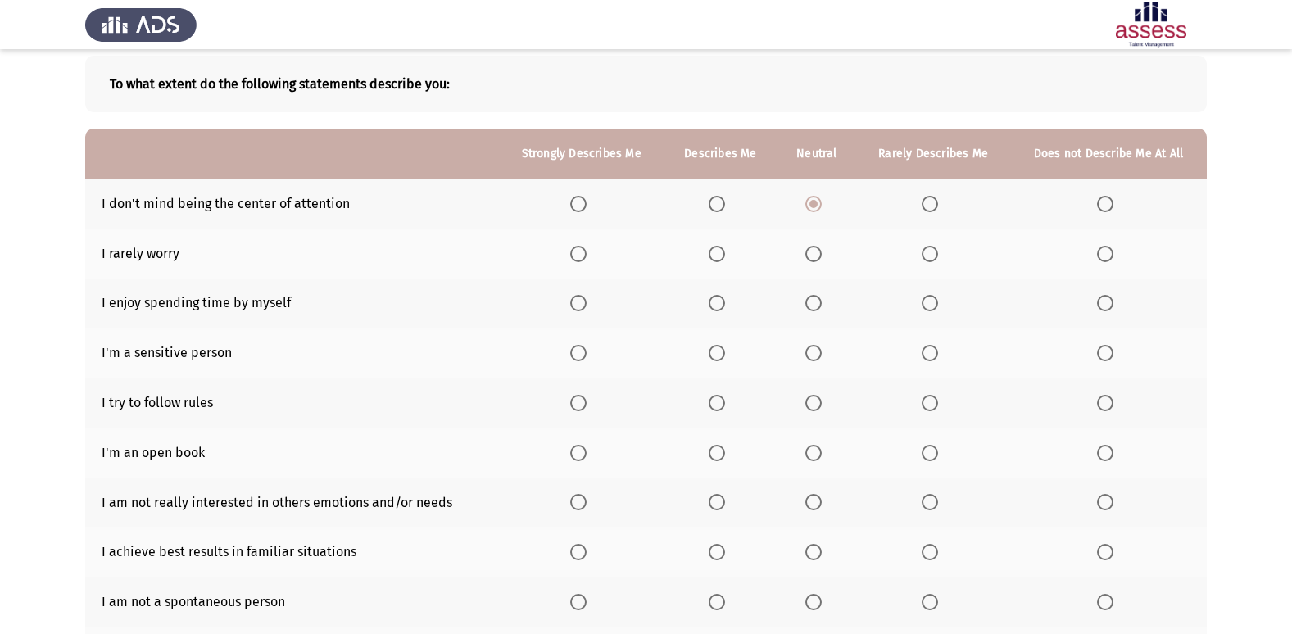
click at [923, 248] on span "Select an option" at bounding box center [930, 254] width 16 height 16
click at [923, 248] on input "Select an option" at bounding box center [930, 254] width 16 height 16
click at [720, 300] on span "Select an option" at bounding box center [717, 303] width 16 height 16
click at [720, 300] on input "Select an option" at bounding box center [717, 303] width 16 height 16
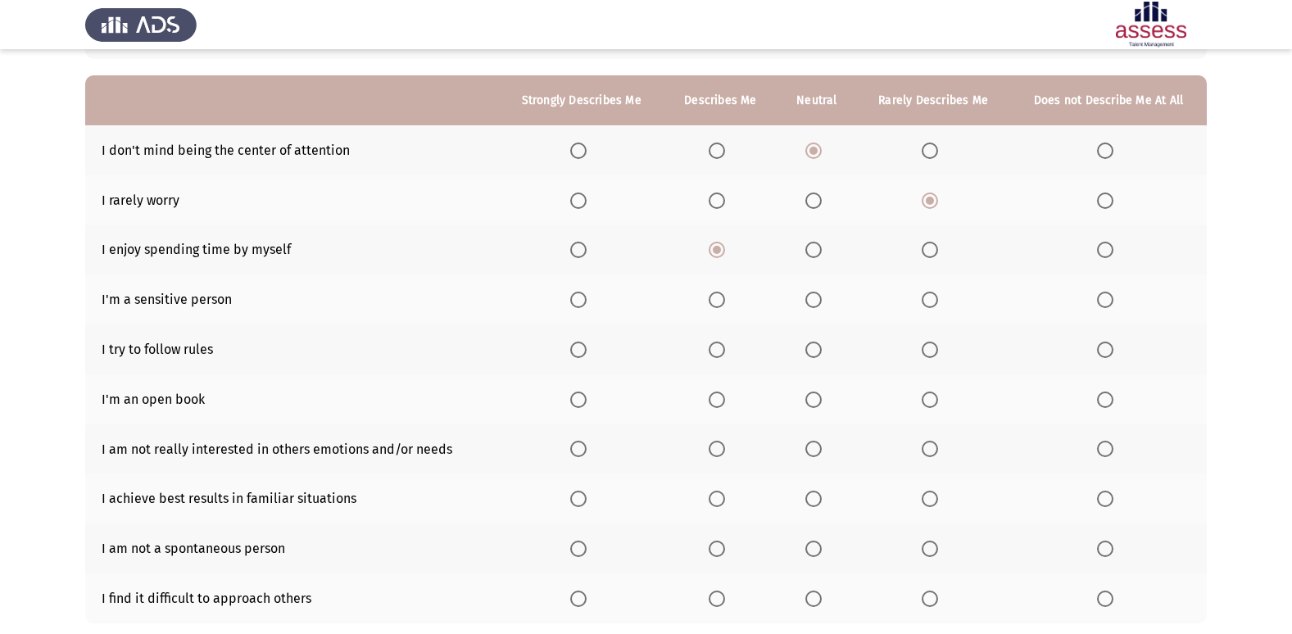
scroll to position [164, 0]
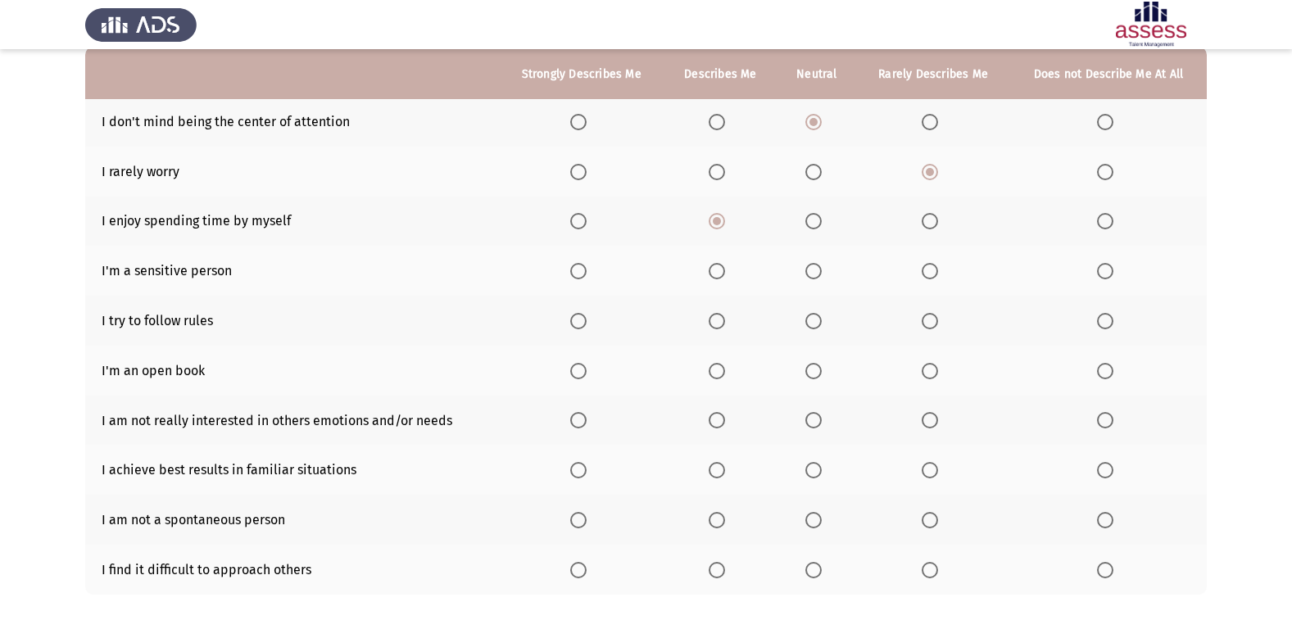
click at [929, 263] on span "Select an option" at bounding box center [930, 271] width 16 height 16
click at [929, 263] on input "Select an option" at bounding box center [930, 271] width 16 height 16
click at [576, 321] on span "Select an option" at bounding box center [578, 321] width 16 height 16
click at [576, 321] on input "Select an option" at bounding box center [578, 321] width 16 height 16
click at [720, 323] on span "Select an option" at bounding box center [717, 321] width 16 height 16
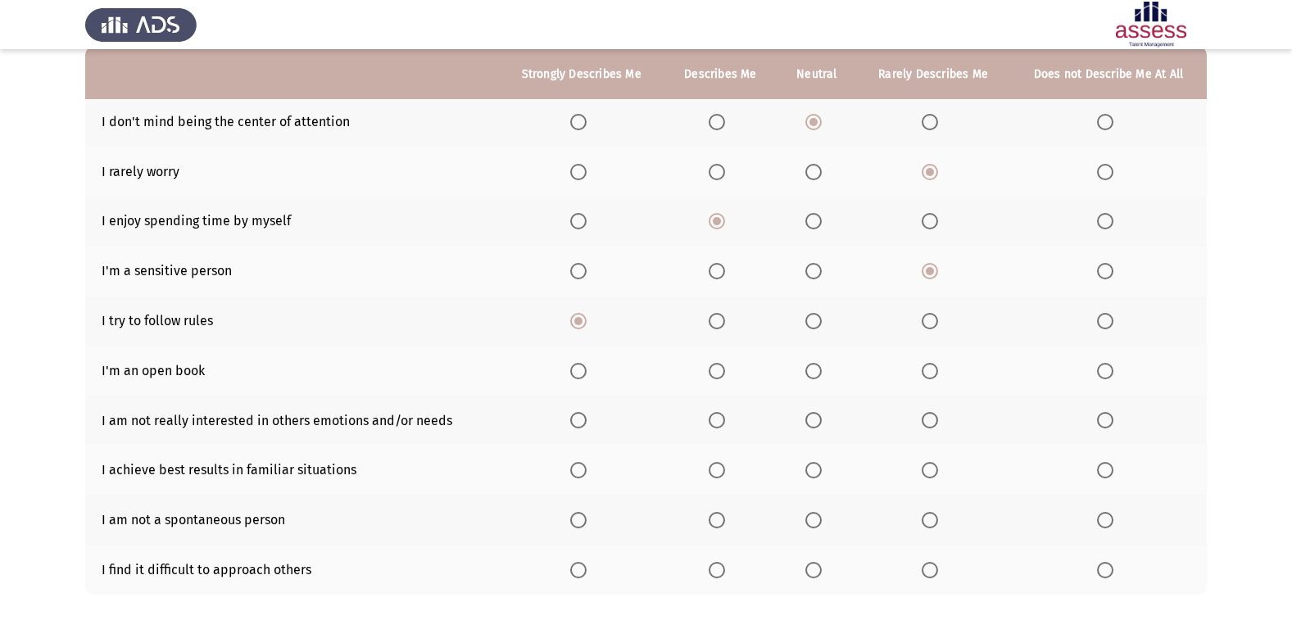
click at [720, 323] on input "Select an option" at bounding box center [717, 321] width 16 height 16
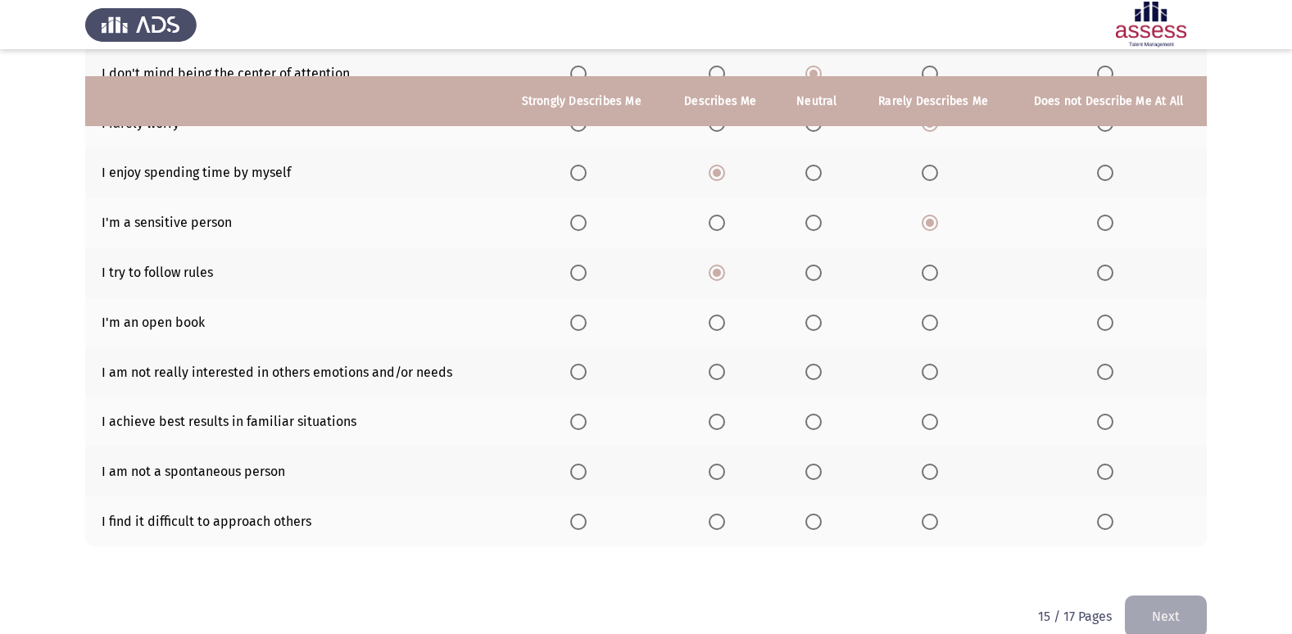
scroll to position [239, 0]
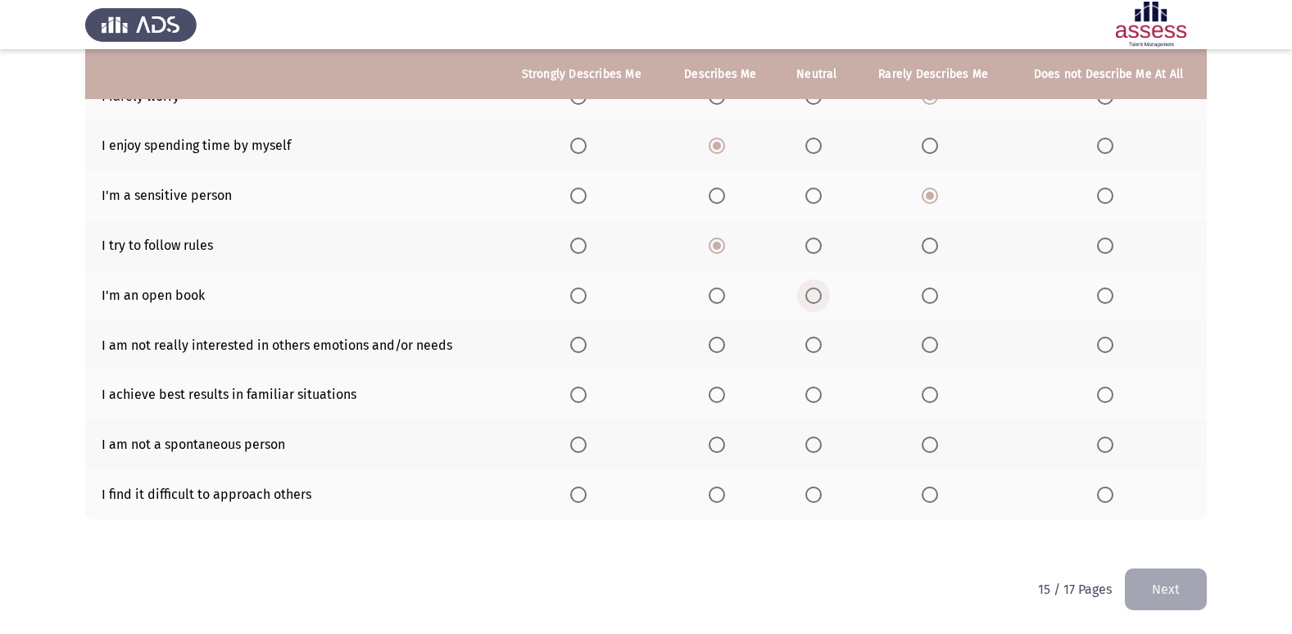
click at [817, 296] on span "Select an option" at bounding box center [813, 296] width 16 height 16
click at [817, 296] on input "Select an option" at bounding box center [813, 296] width 16 height 16
click at [813, 342] on span "Select an option" at bounding box center [813, 345] width 16 height 16
click at [813, 342] on input "Select an option" at bounding box center [813, 345] width 16 height 16
click at [578, 395] on span "Select an option" at bounding box center [578, 395] width 0 height 0
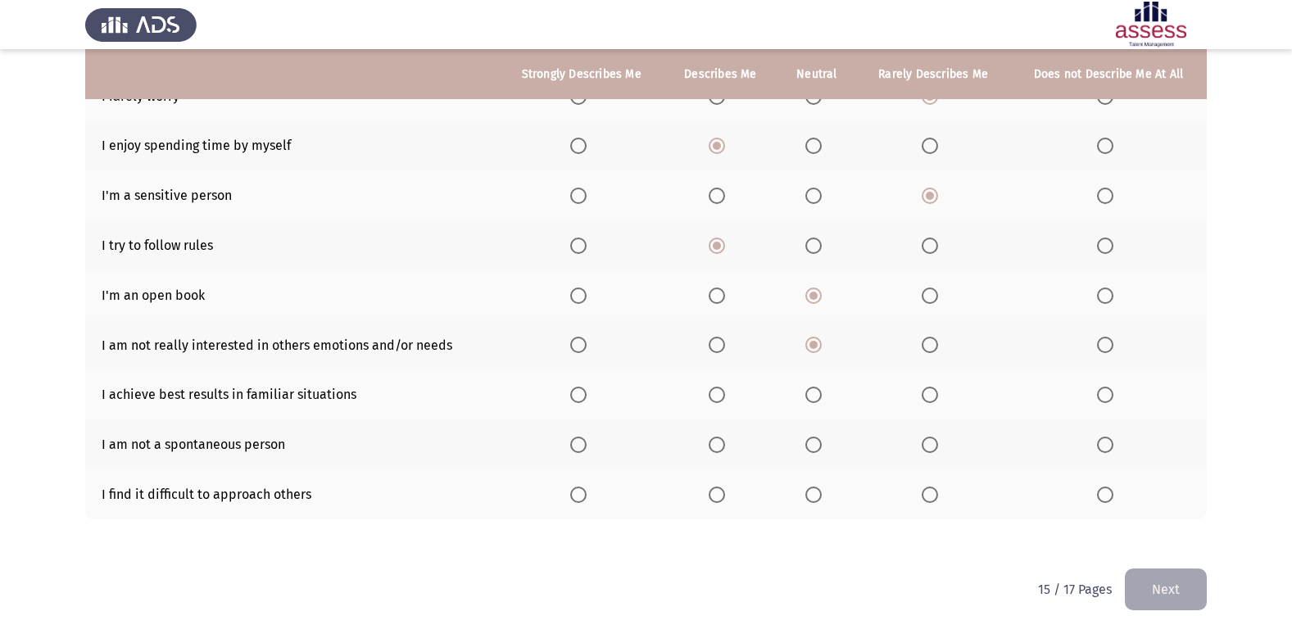
click at [580, 395] on input "Select an option" at bounding box center [578, 395] width 16 height 16
click at [721, 444] on span "Select an option" at bounding box center [717, 445] width 16 height 16
click at [721, 444] on input "Select an option" at bounding box center [717, 445] width 16 height 16
click at [929, 497] on span "Select an option" at bounding box center [930, 495] width 16 height 16
click at [929, 497] on input "Select an option" at bounding box center [930, 495] width 16 height 16
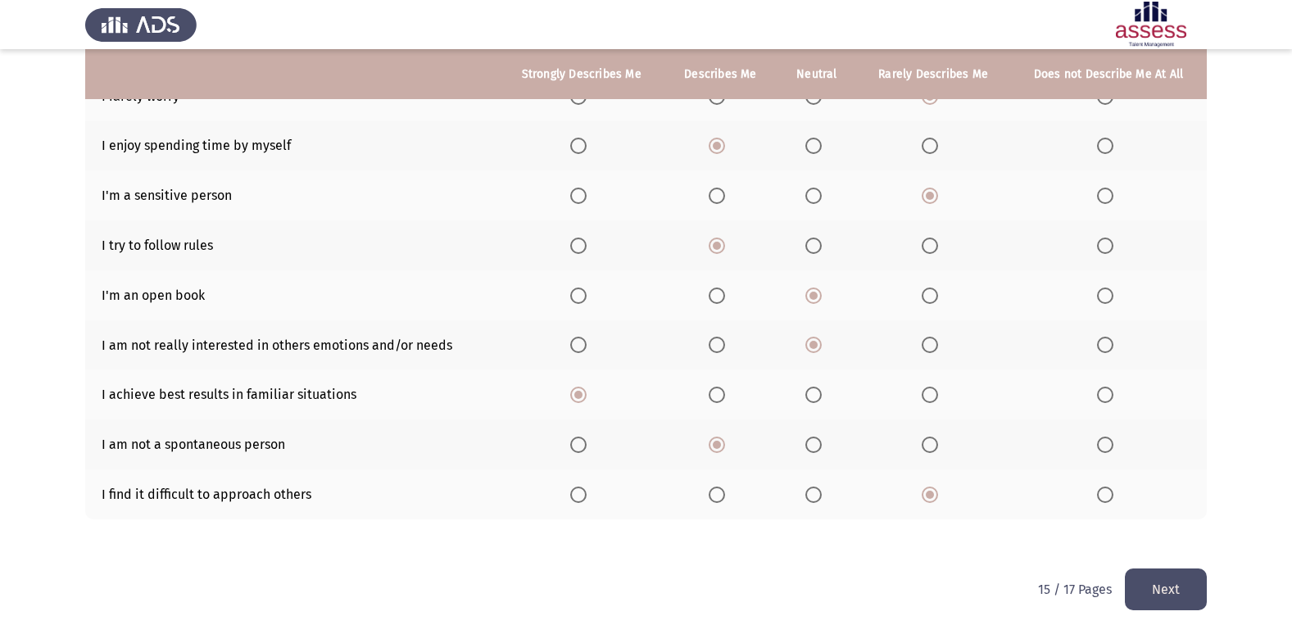
click at [1167, 578] on button "Next" at bounding box center [1166, 590] width 82 height 42
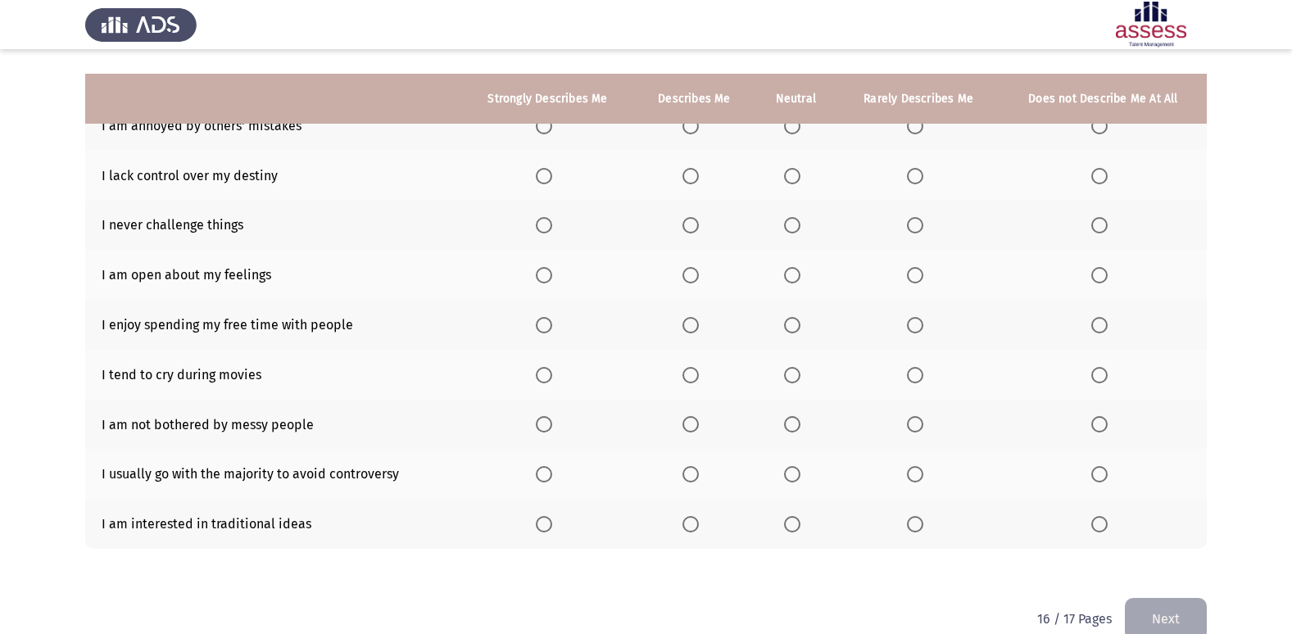
scroll to position [107, 0]
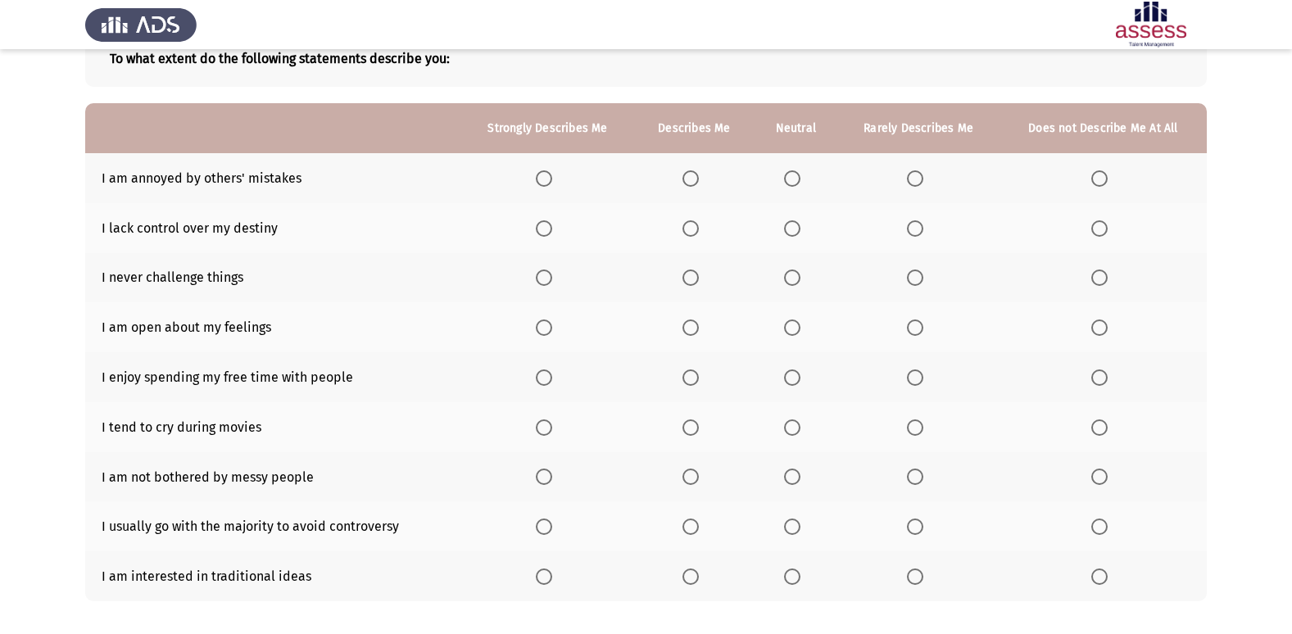
click at [791, 173] on span "Select an option" at bounding box center [792, 178] width 16 height 16
click at [791, 173] on input "Select an option" at bounding box center [792, 178] width 16 height 16
click at [792, 229] on span "Select an option" at bounding box center [792, 229] width 0 height 0
click at [793, 228] on input "Select an option" at bounding box center [792, 228] width 16 height 16
click at [912, 276] on span "Select an option" at bounding box center [915, 278] width 16 height 16
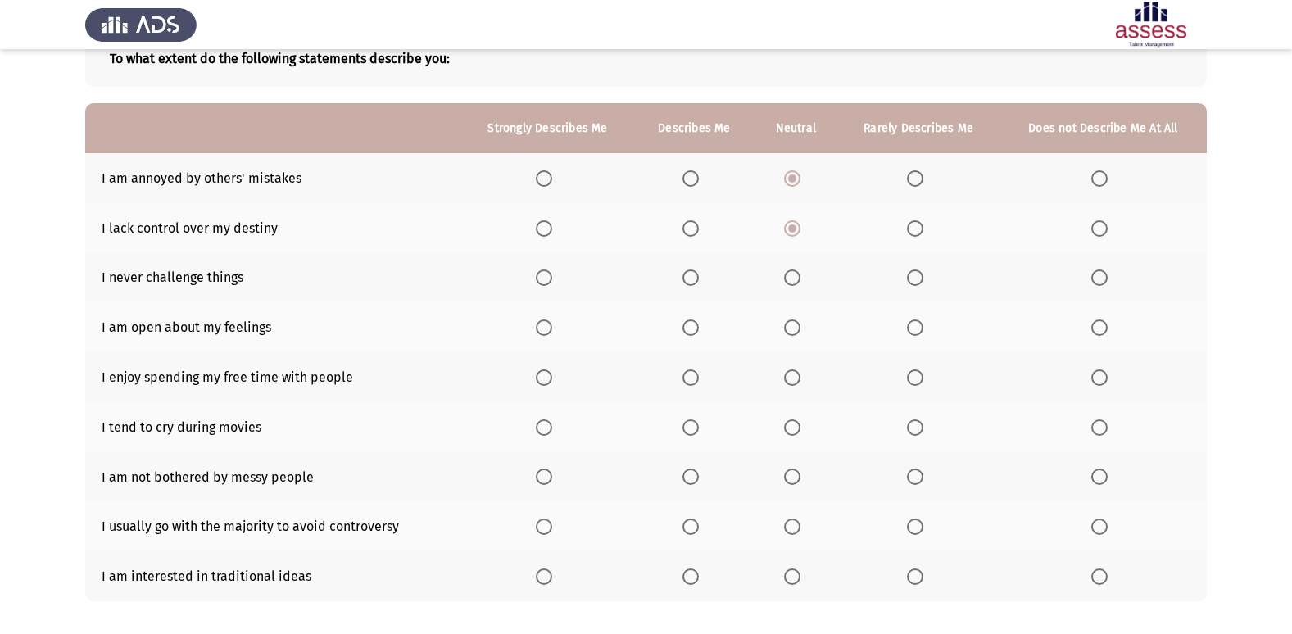
click at [912, 276] on input "Select an option" at bounding box center [915, 278] width 16 height 16
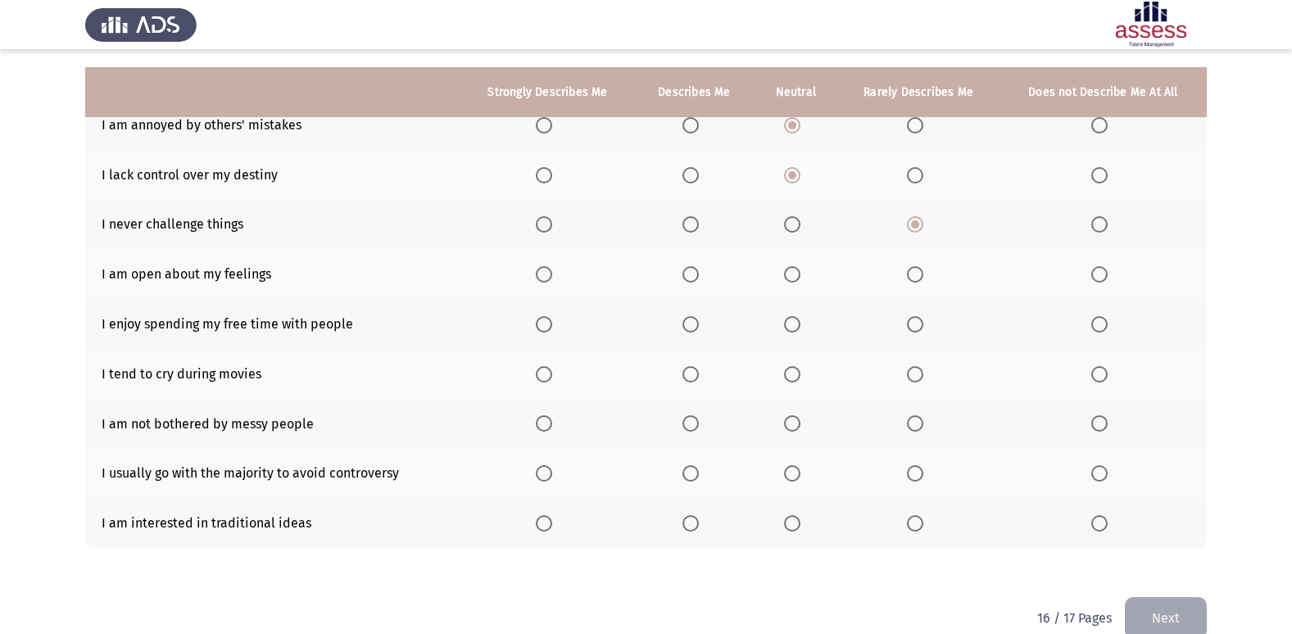
scroll to position [189, 0]
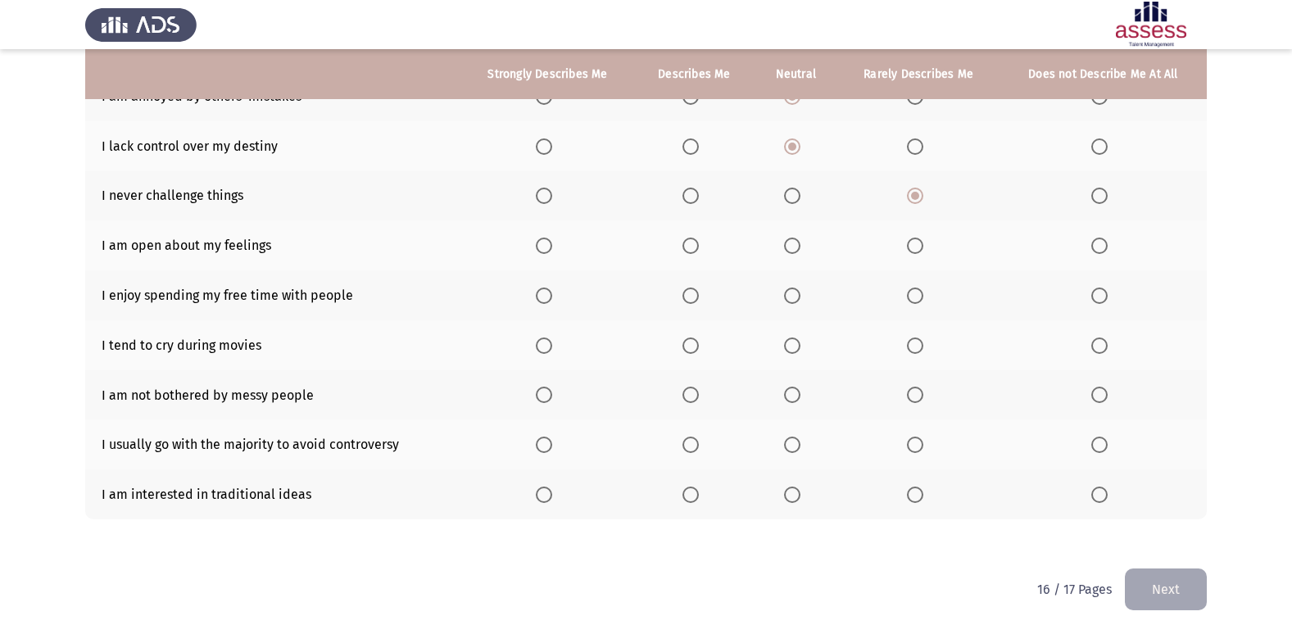
click at [793, 243] on span "Select an option" at bounding box center [792, 246] width 16 height 16
click at [793, 243] on input "Select an option" at bounding box center [792, 246] width 16 height 16
click at [687, 296] on span "Select an option" at bounding box center [690, 296] width 16 height 16
click at [687, 296] on input "Select an option" at bounding box center [690, 296] width 16 height 16
click at [797, 342] on span "Select an option" at bounding box center [792, 346] width 16 height 16
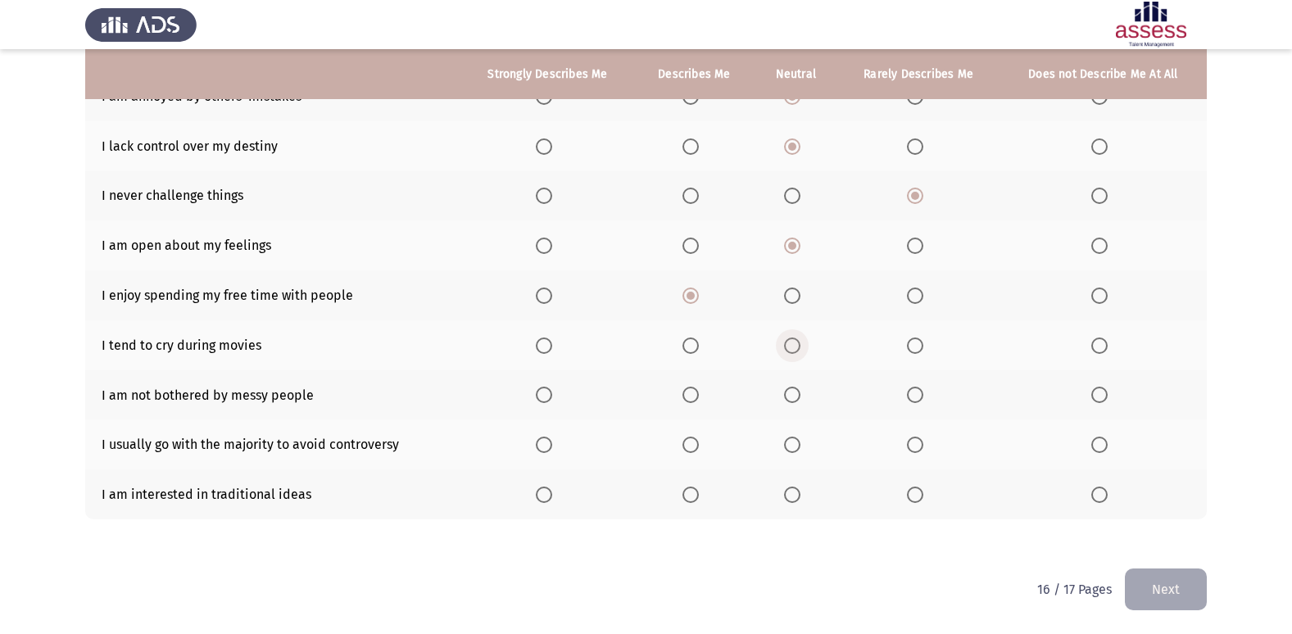
click at [797, 342] on input "Select an option" at bounding box center [792, 346] width 16 height 16
click at [915, 395] on span "Select an option" at bounding box center [915, 395] width 0 height 0
click at [915, 394] on input "Select an option" at bounding box center [915, 395] width 16 height 16
click at [698, 444] on span "Select an option" at bounding box center [690, 445] width 16 height 16
click at [698, 444] on input "Select an option" at bounding box center [690, 445] width 16 height 16
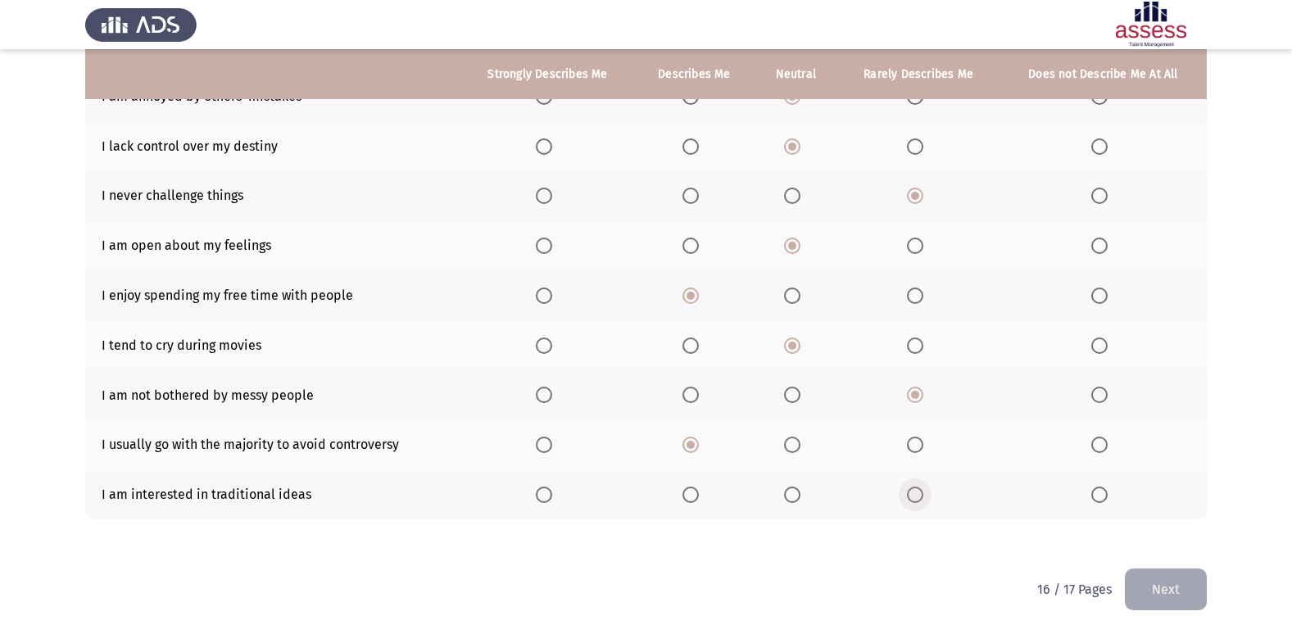
click at [918, 498] on span "Select an option" at bounding box center [915, 495] width 16 height 16
click at [918, 498] on input "Select an option" at bounding box center [915, 495] width 16 height 16
drag, startPoint x: 1176, startPoint y: 571, endPoint x: 1176, endPoint y: 587, distance: 15.6
click at [1176, 569] on div "ASSESS Employability Next To what extent do the following statements describe y…" at bounding box center [646, 222] width 1122 height 692
click at [1176, 592] on button "Next" at bounding box center [1166, 590] width 82 height 42
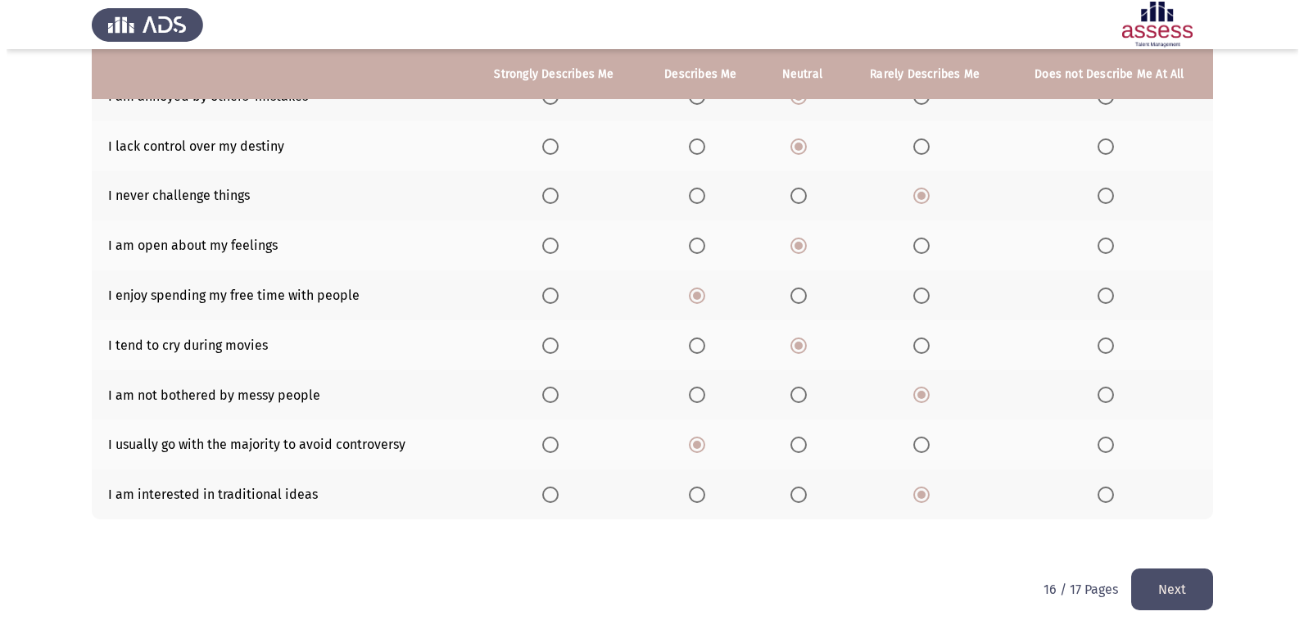
scroll to position [0, 0]
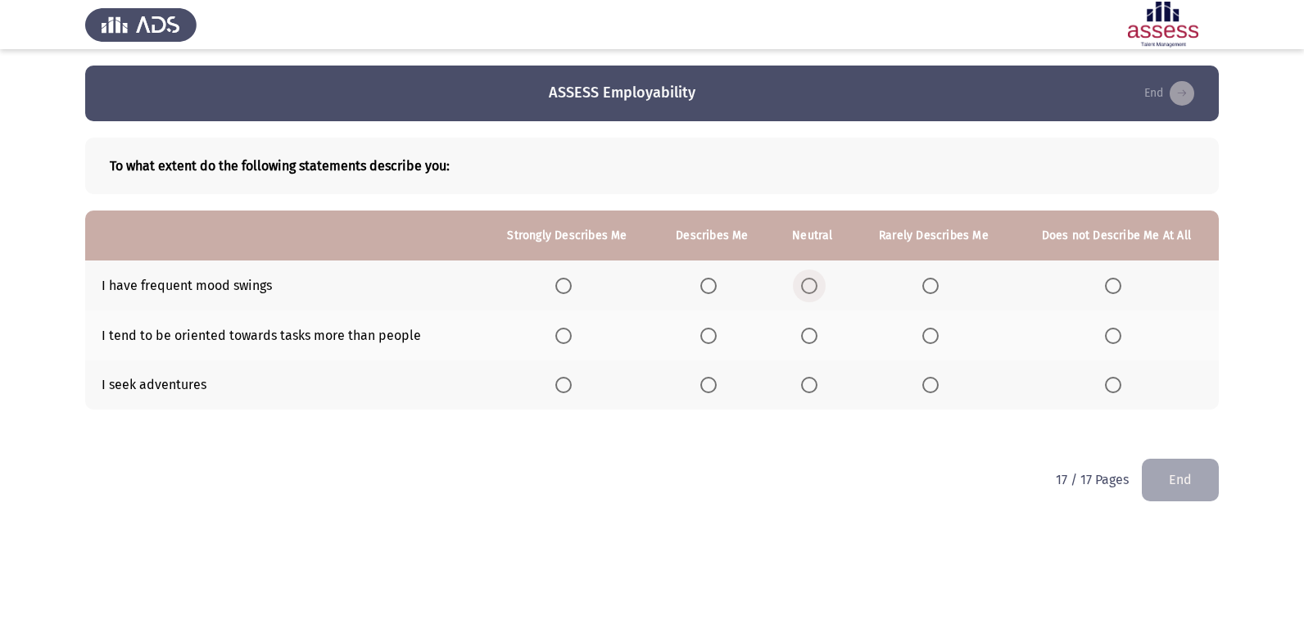
click at [815, 279] on span "Select an option" at bounding box center [809, 286] width 16 height 16
click at [815, 279] on input "Select an option" at bounding box center [809, 286] width 16 height 16
click at [803, 341] on span "Select an option" at bounding box center [809, 336] width 16 height 16
click at [803, 341] on input "Select an option" at bounding box center [809, 336] width 16 height 16
click at [706, 387] on span "Select an option" at bounding box center [708, 385] width 16 height 16
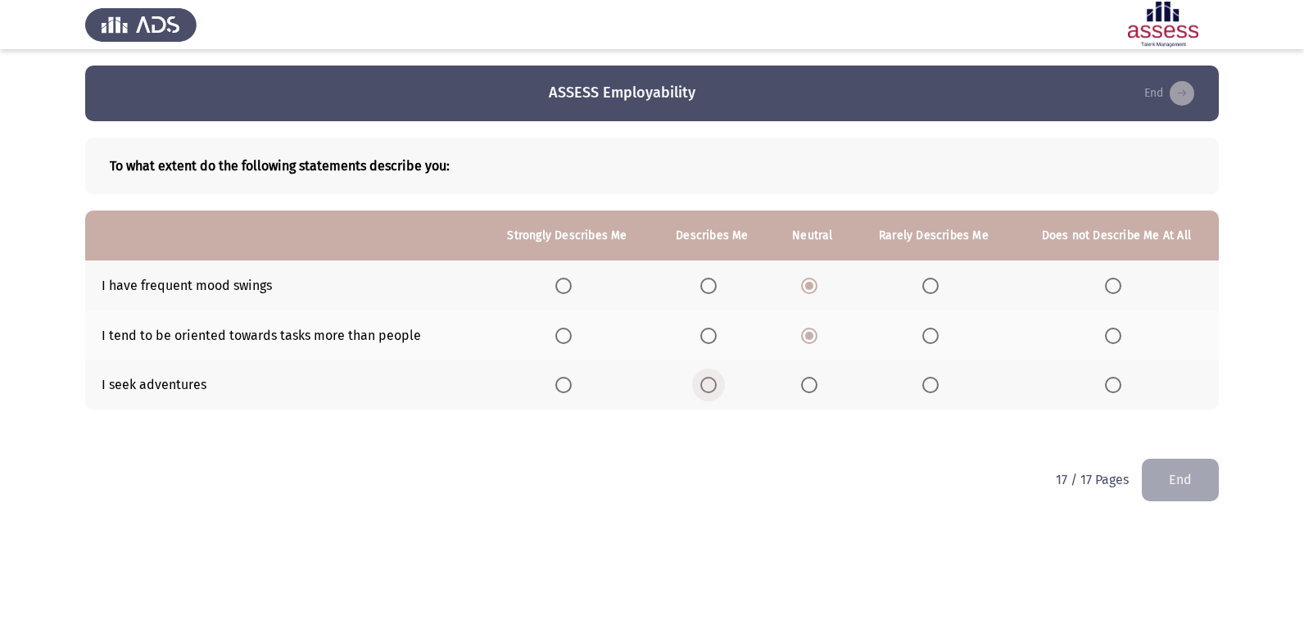
click at [706, 387] on input "Select an option" at bounding box center [708, 385] width 16 height 16
click at [1172, 486] on button "End" at bounding box center [1180, 480] width 77 height 42
